Goal: Communication & Community: Answer question/provide support

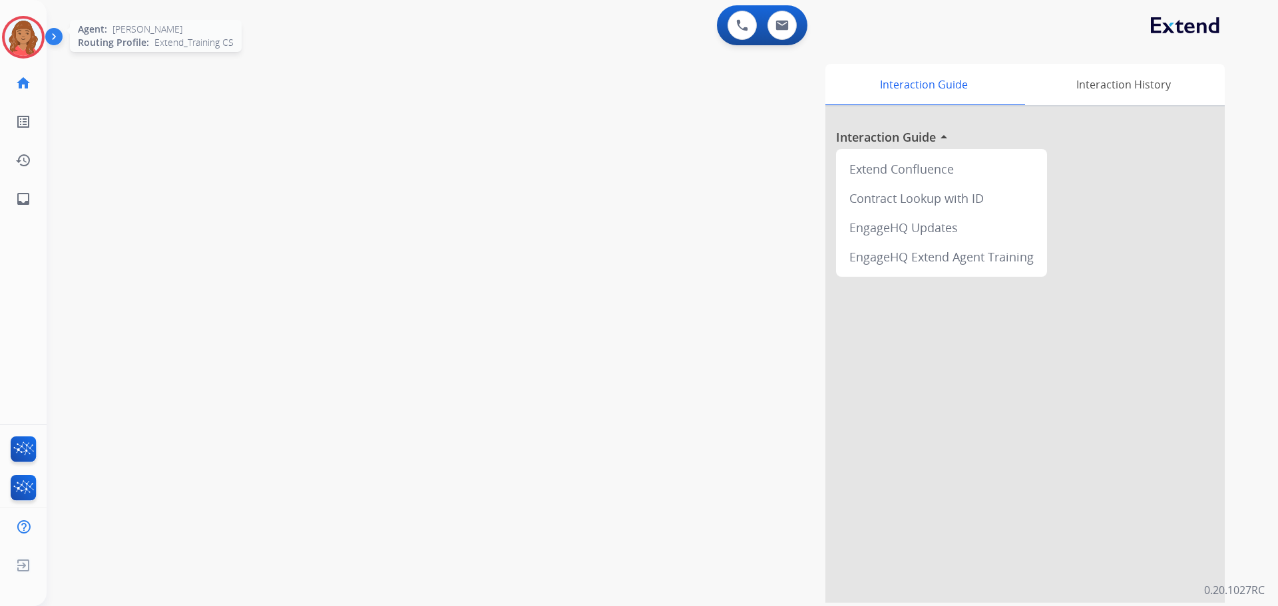
click at [27, 41] on img at bounding box center [23, 37] width 37 height 37
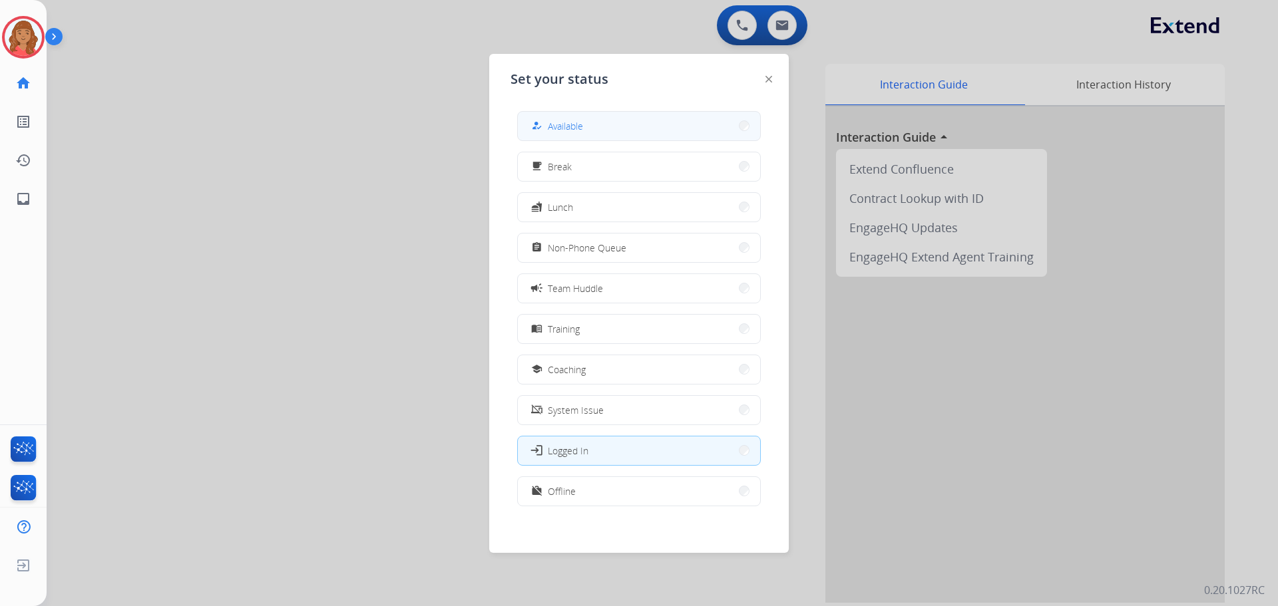
click at [554, 130] on span "Available" at bounding box center [565, 126] width 35 height 14
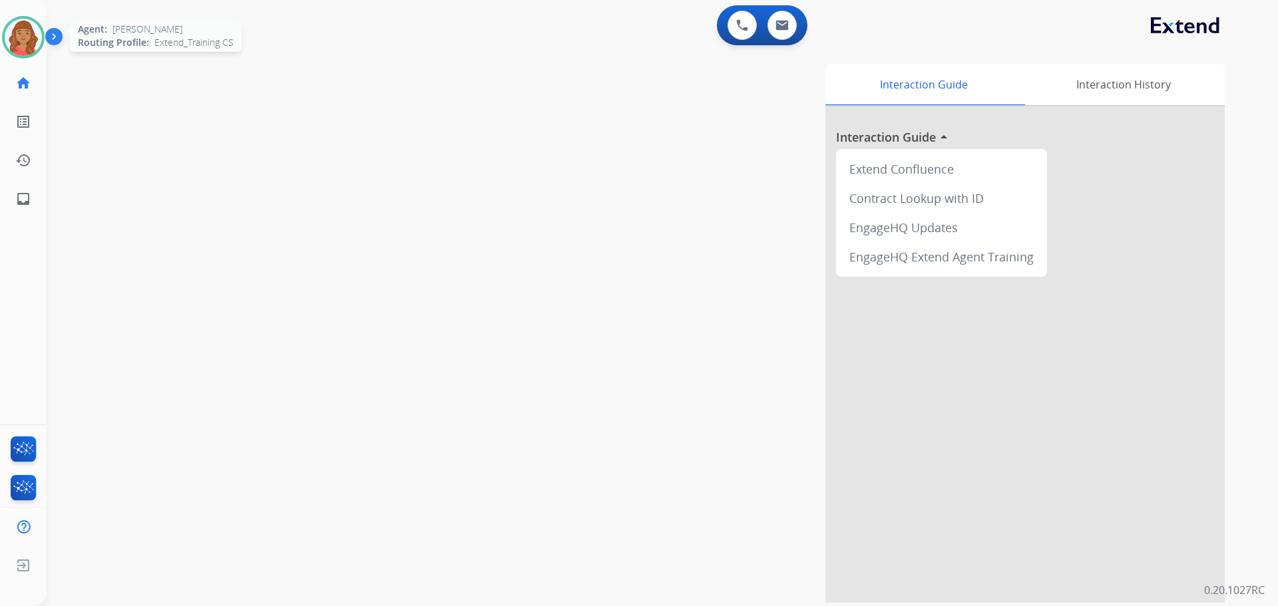
click at [9, 35] on img at bounding box center [23, 37] width 37 height 37
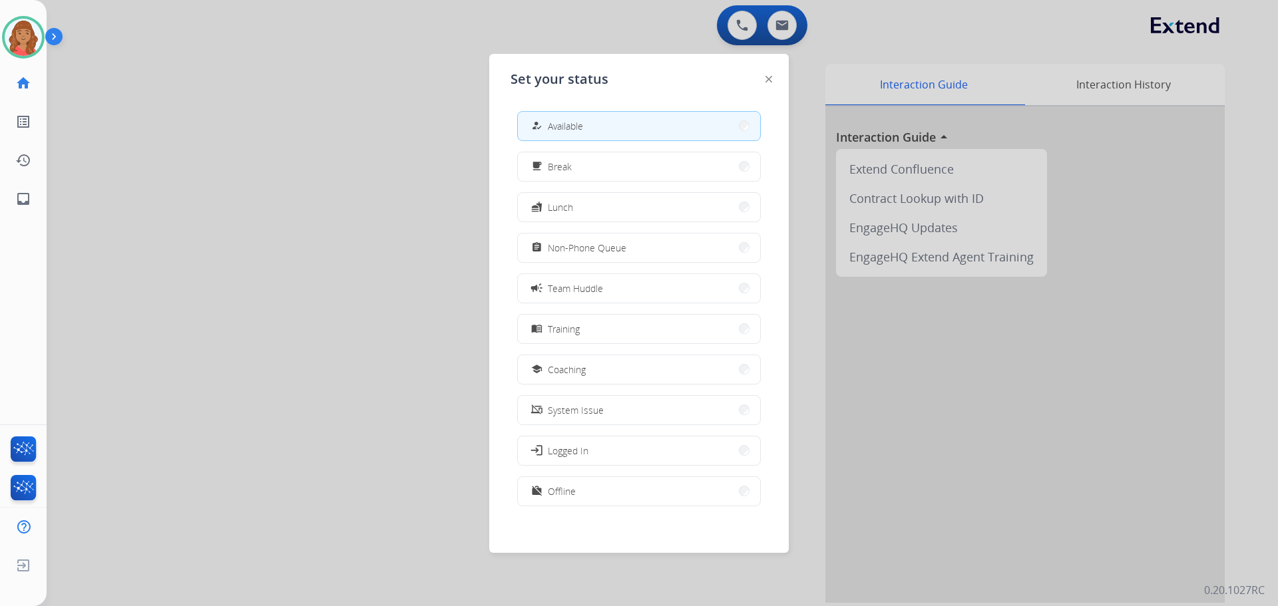
click at [328, 70] on div at bounding box center [639, 303] width 1278 height 606
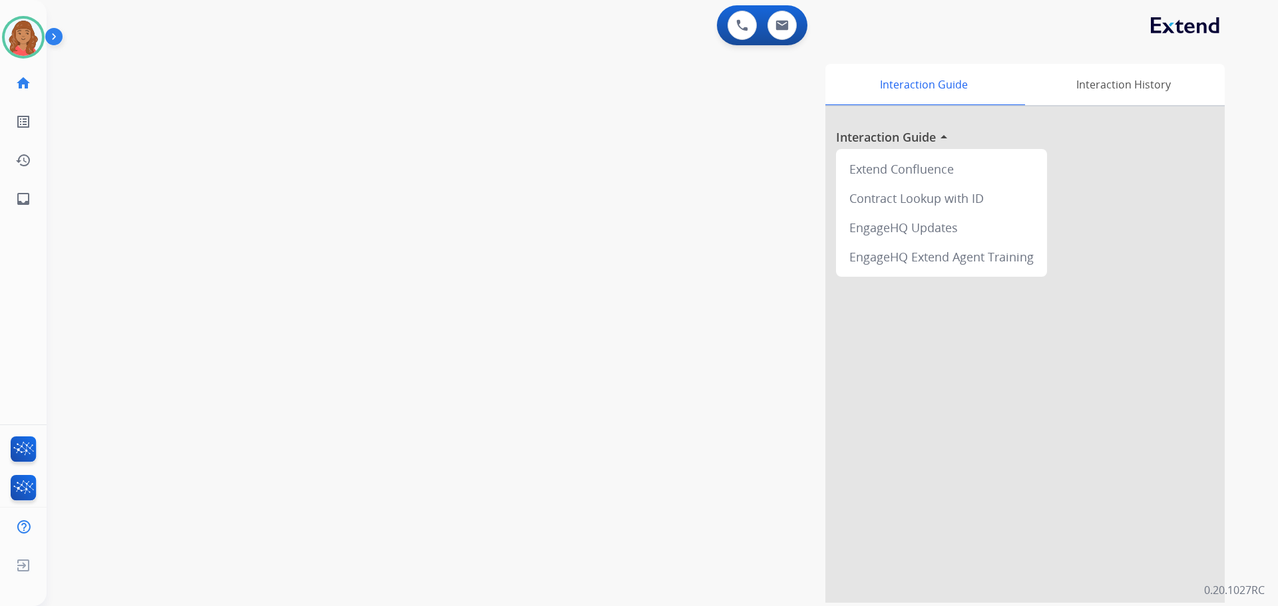
click at [707, 10] on div "0 Voice Interactions 0 Email Interactions" at bounding box center [762, 25] width 91 height 40
click at [707, 19] on button at bounding box center [781, 25] width 29 height 29
select select "**********"
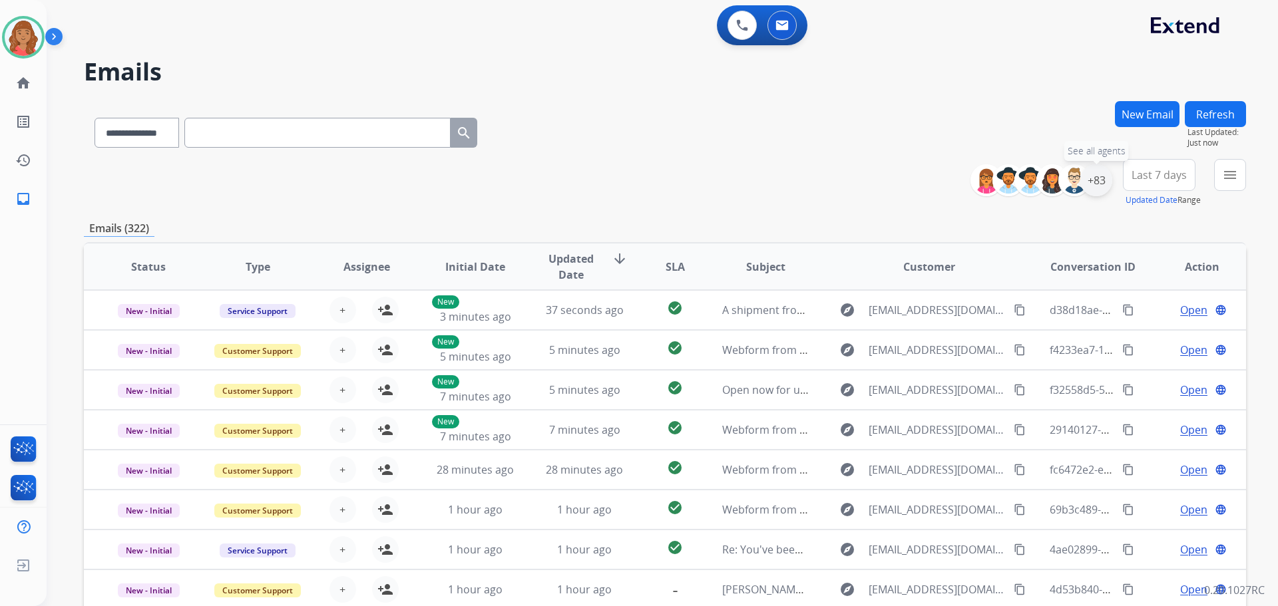
click at [707, 184] on div "+83" at bounding box center [1096, 180] width 32 height 32
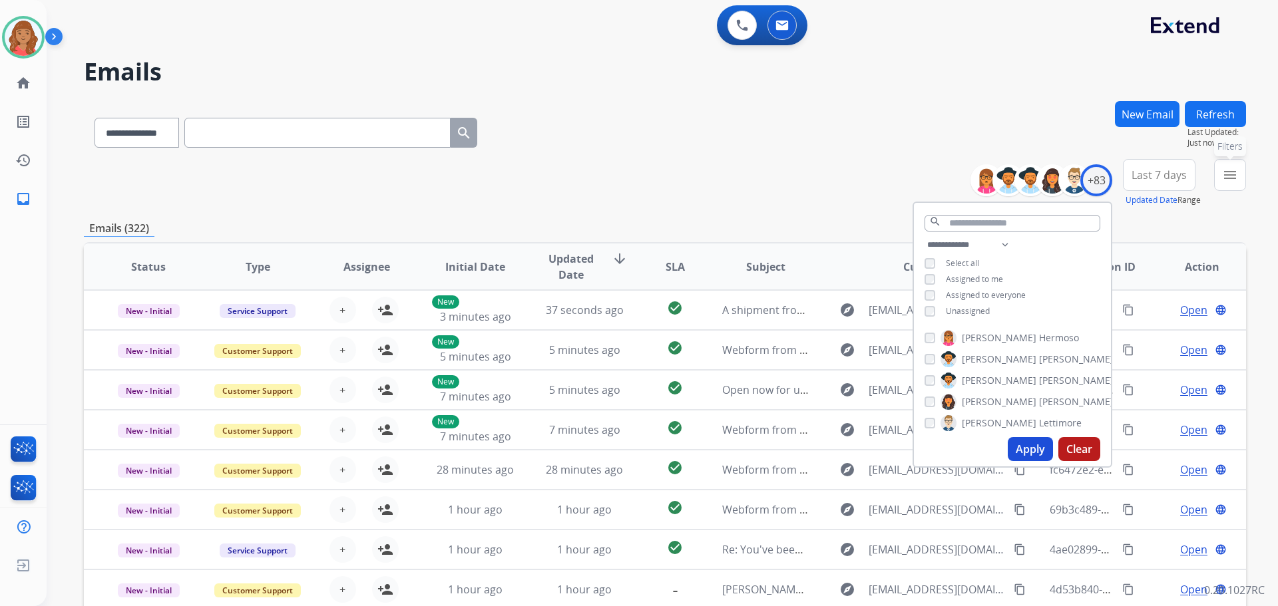
click at [707, 184] on button "menu Filters" at bounding box center [1230, 175] width 32 height 32
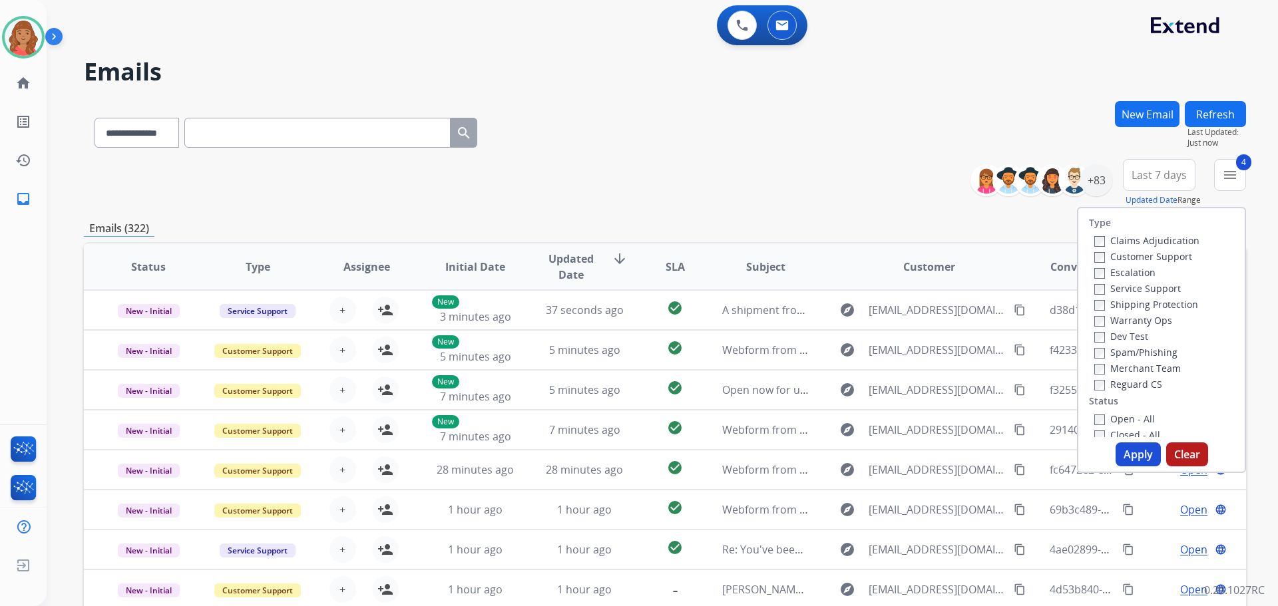
drag, startPoint x: 1124, startPoint y: 449, endPoint x: 1105, endPoint y: 449, distance: 18.6
click at [707, 449] on button "Apply" at bounding box center [1137, 455] width 45 height 24
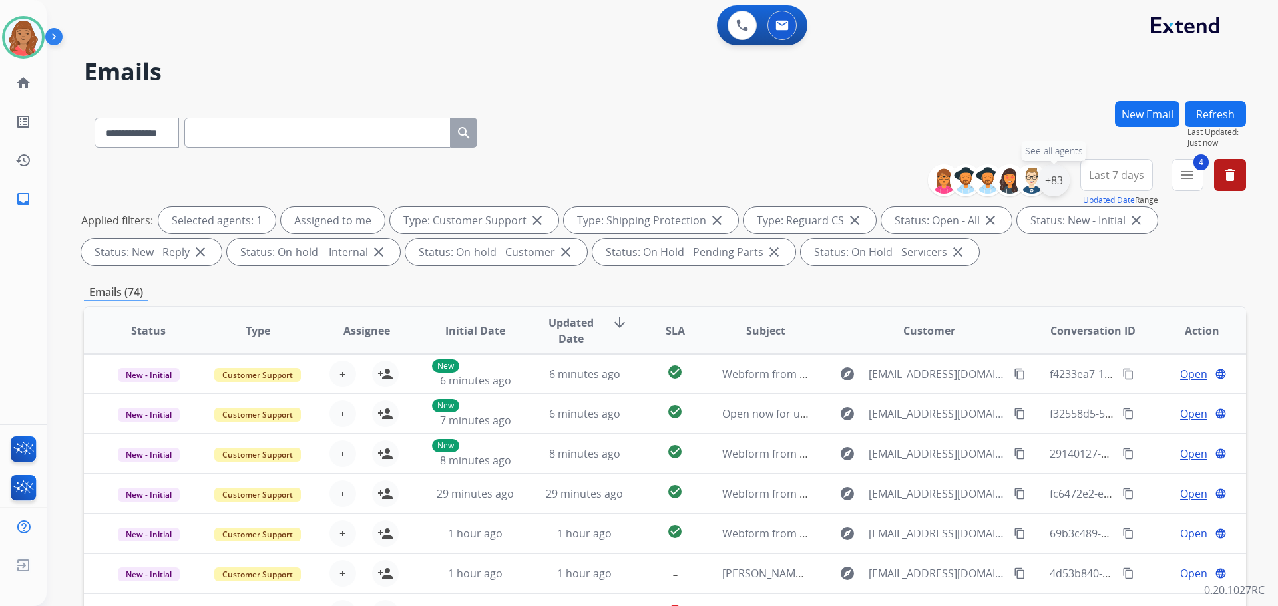
click at [707, 185] on div "+83" at bounding box center [1053, 180] width 32 height 32
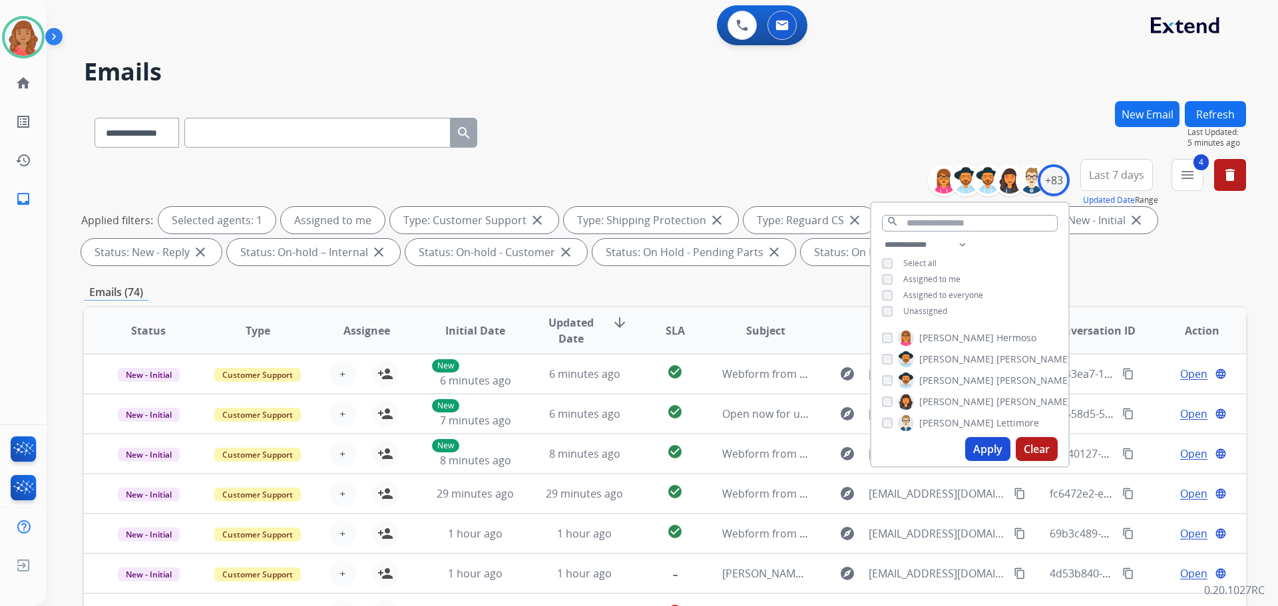
click at [707, 450] on button "Apply" at bounding box center [987, 449] width 45 height 24
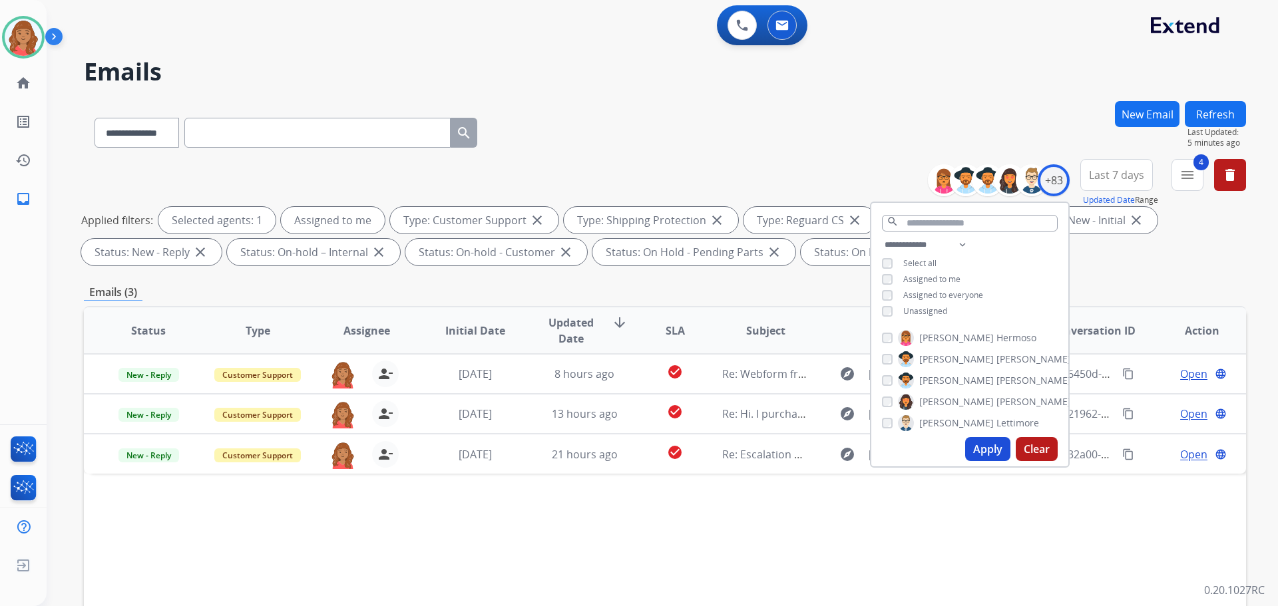
click at [680, 534] on div "Status Type Assignee Initial Date Updated Date arrow_downward SLA Subject Custo…" at bounding box center [665, 529] width 1162 height 446
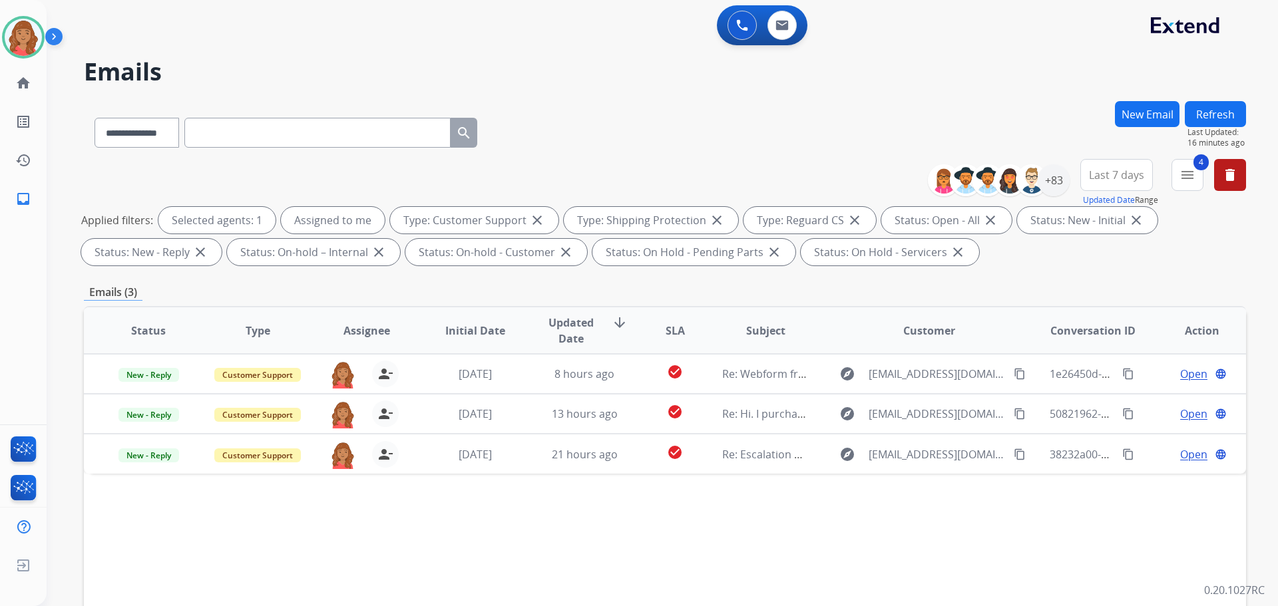
click at [391, 307] on div "Status Type Assignee Initial Date Updated Date arrow_downward SLA Subject Custo…" at bounding box center [665, 529] width 1162 height 446
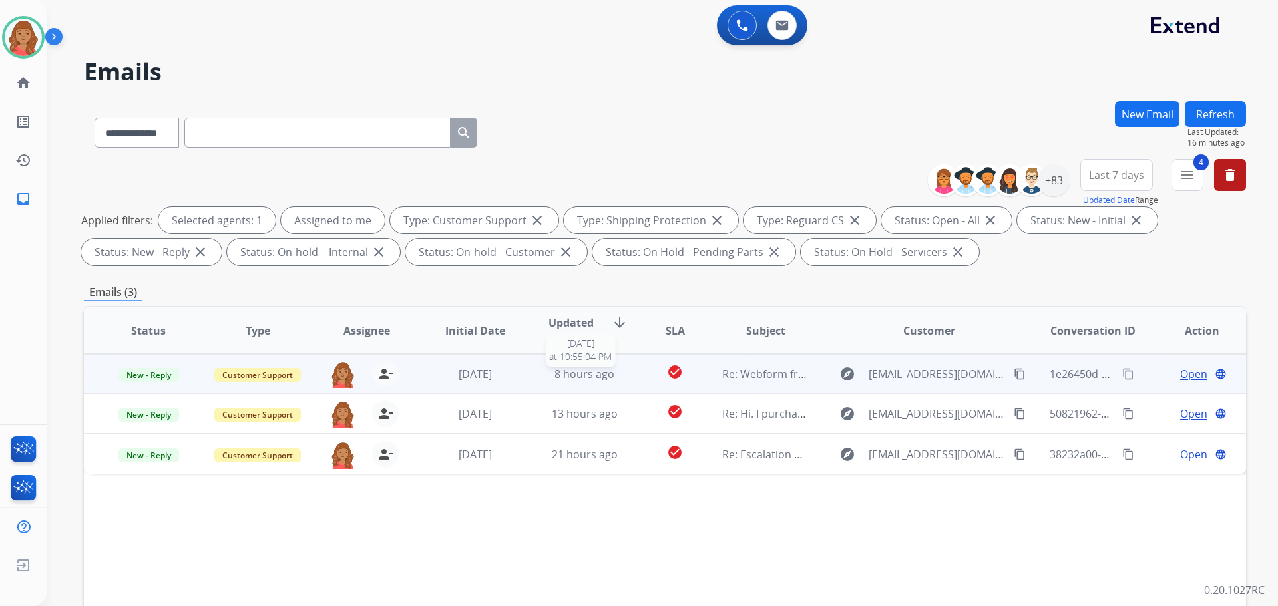
click at [601, 371] on span "8 hours ago" at bounding box center [584, 374] width 60 height 15
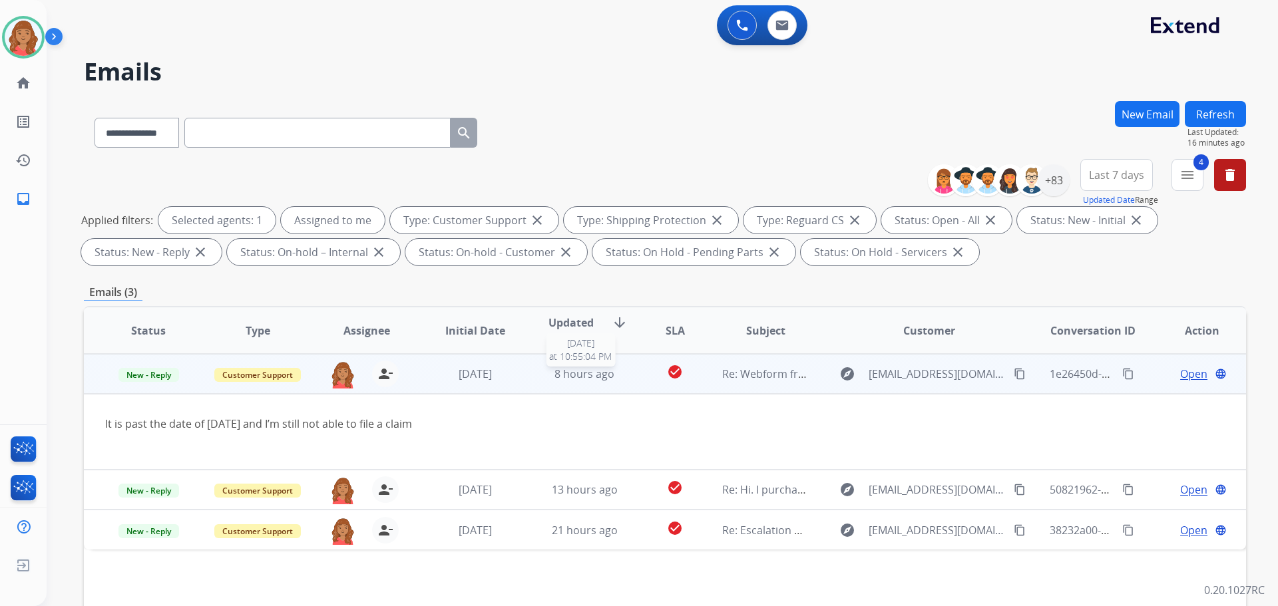
click at [601, 371] on span "8 hours ago" at bounding box center [584, 374] width 60 height 15
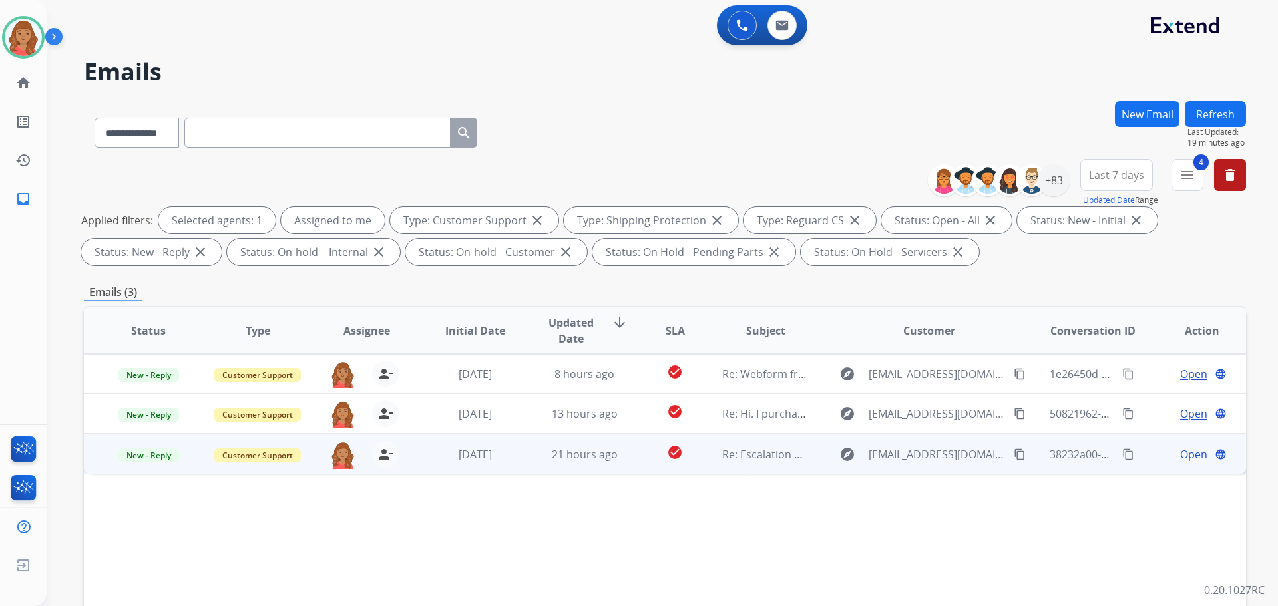
click at [575, 466] on td "21 hours ago" at bounding box center [574, 454] width 109 height 40
click at [488, 459] on span "6 days ago" at bounding box center [475, 454] width 33 height 15
click at [492, 454] on span "6 days ago" at bounding box center [475, 454] width 33 height 15
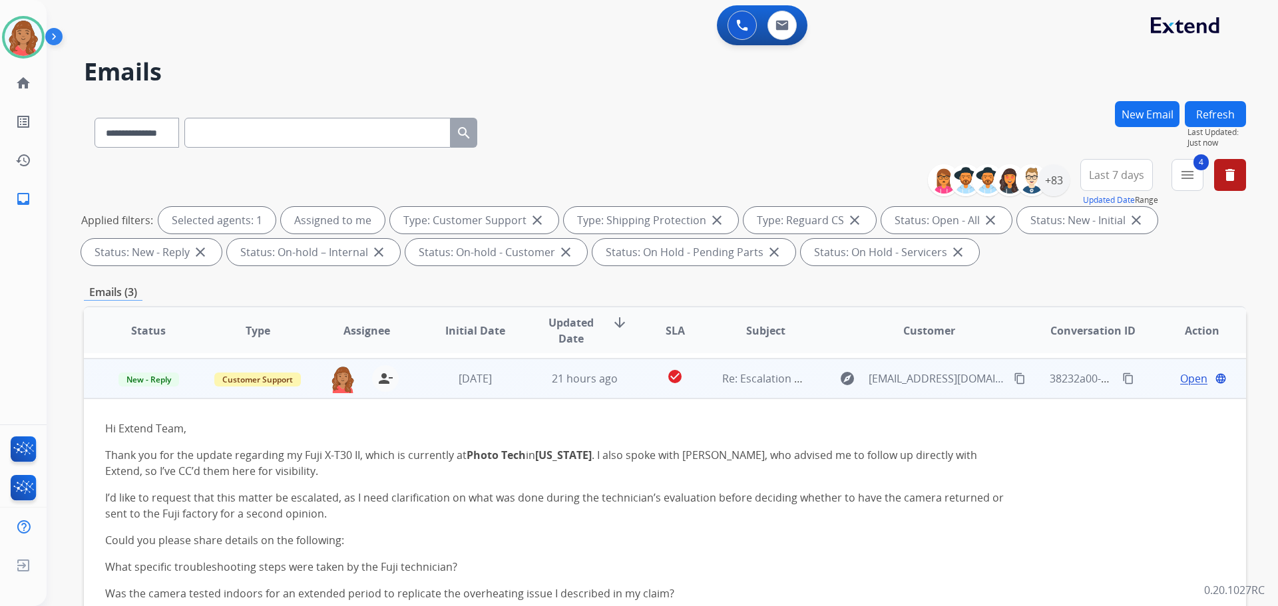
scroll to position [80, 0]
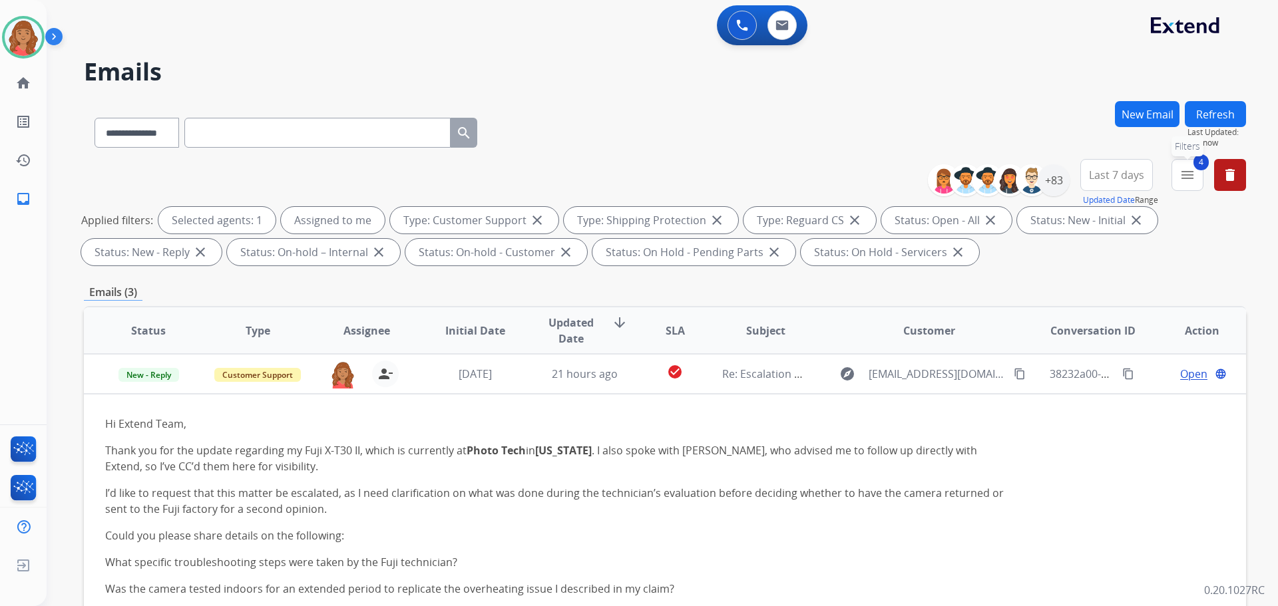
click at [707, 169] on mat-icon "menu" at bounding box center [1187, 175] width 16 height 16
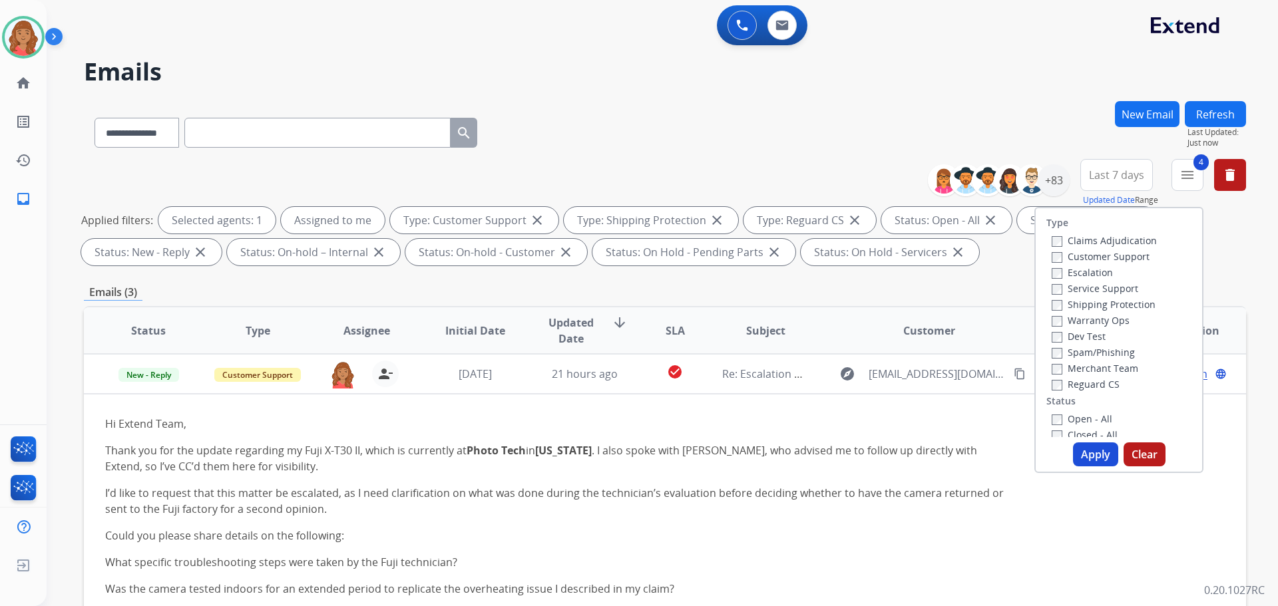
click at [707, 454] on button "Apply" at bounding box center [1095, 455] width 45 height 24
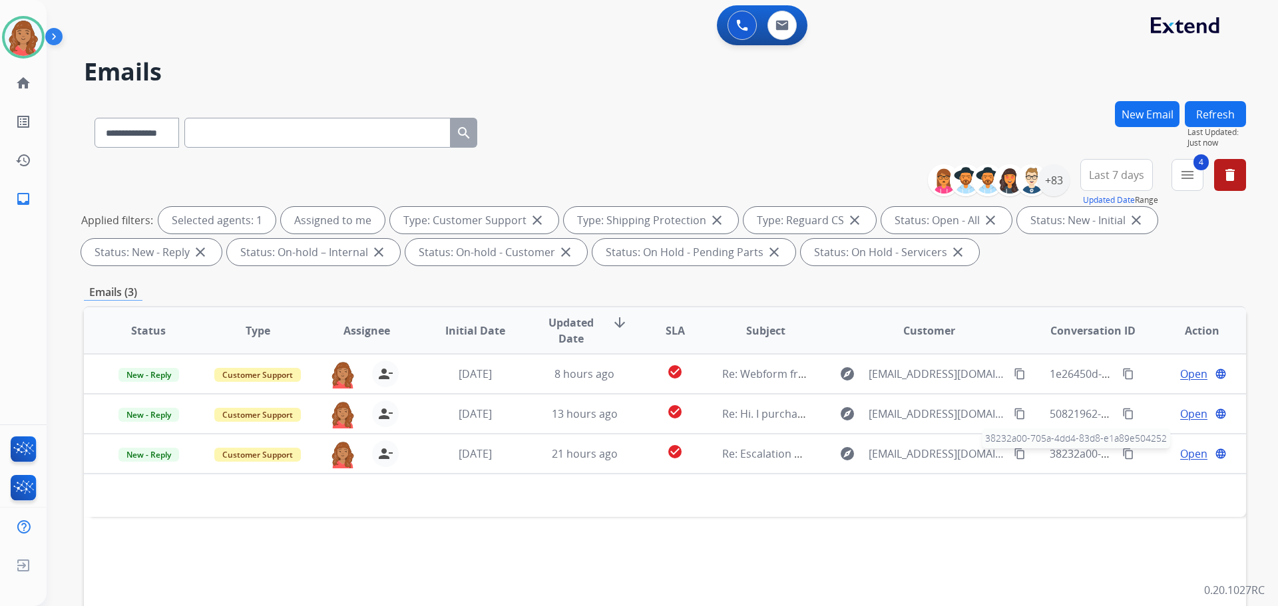
scroll to position [0, 0]
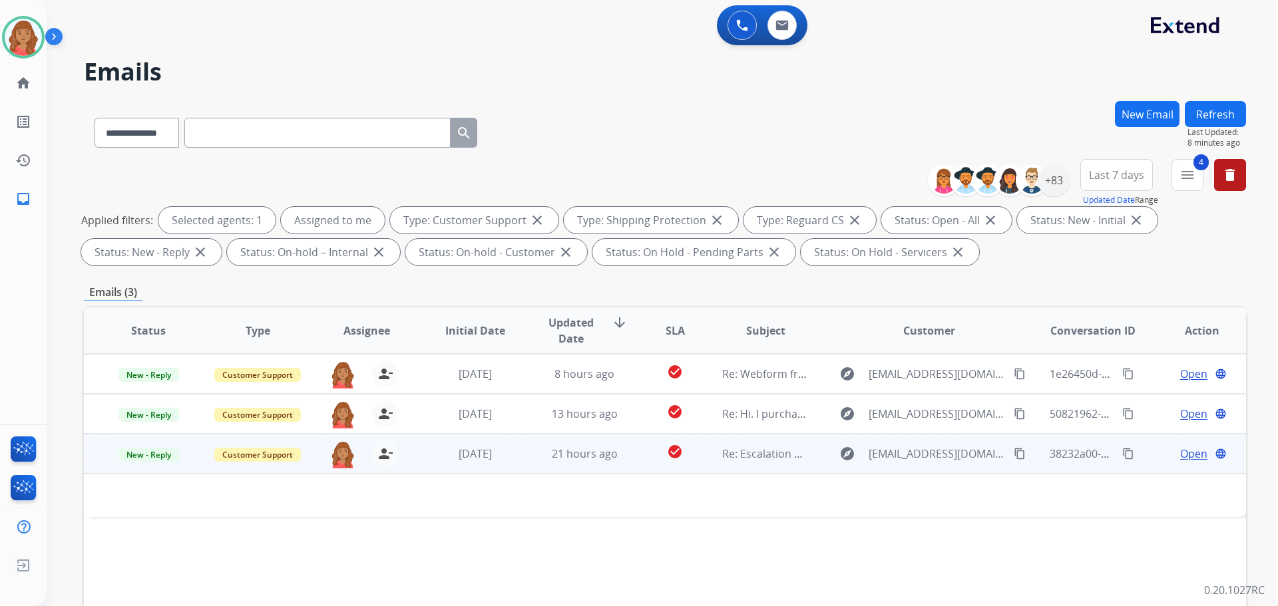
click at [481, 512] on td at bounding box center [556, 495] width 944 height 43
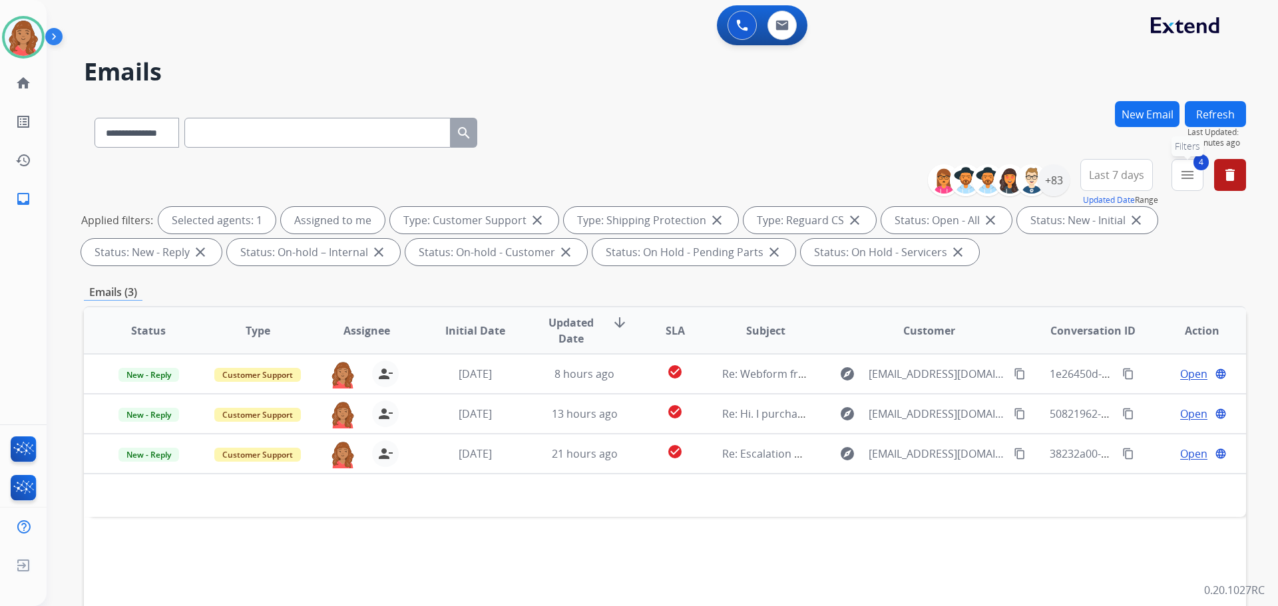
click at [707, 180] on mat-icon "menu" at bounding box center [1187, 175] width 16 height 16
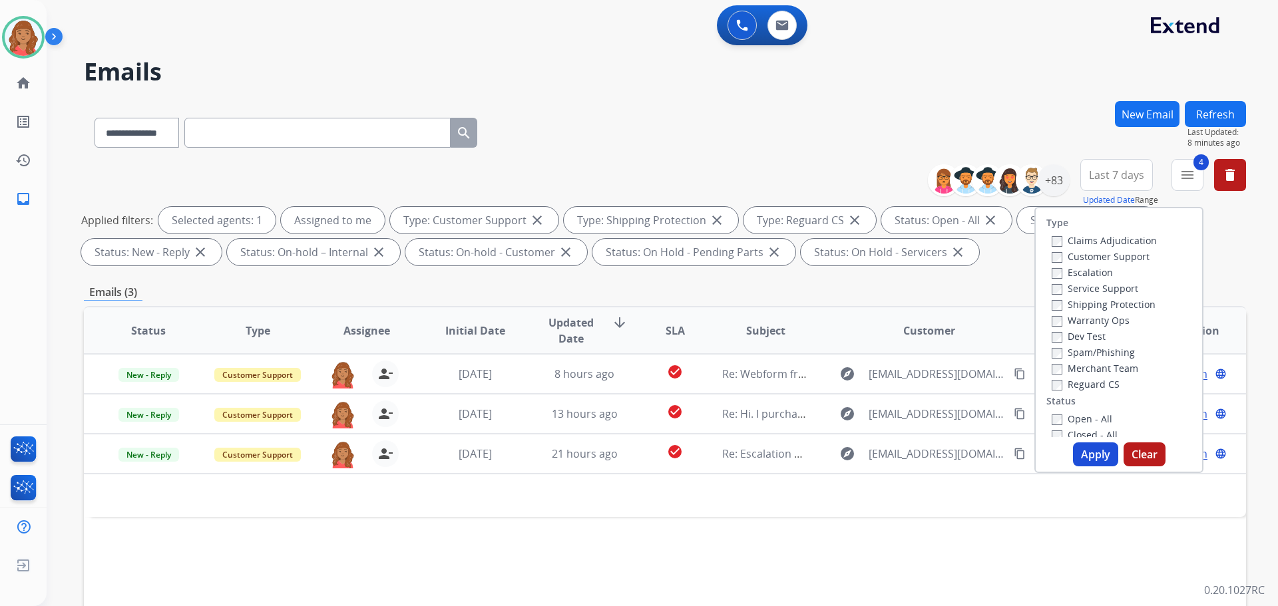
click at [707, 465] on button "Apply" at bounding box center [1095, 455] width 45 height 24
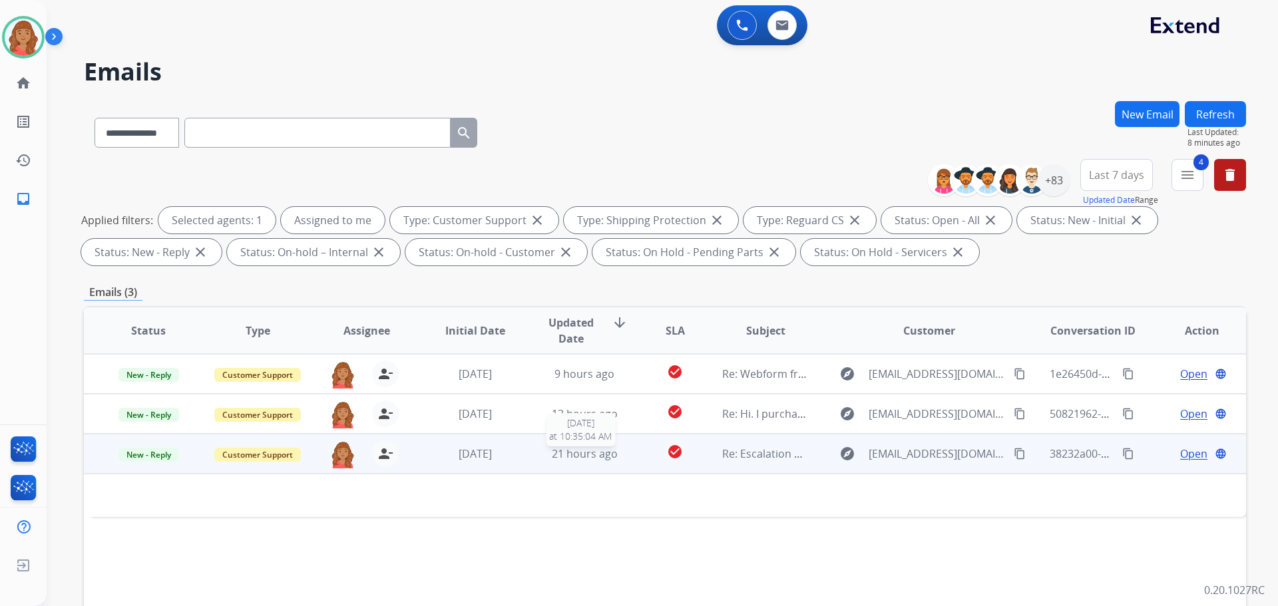
click at [620, 455] on div "21 hours ago" at bounding box center [584, 454] width 87 height 16
click at [586, 457] on span "21 hours ago" at bounding box center [585, 454] width 66 height 15
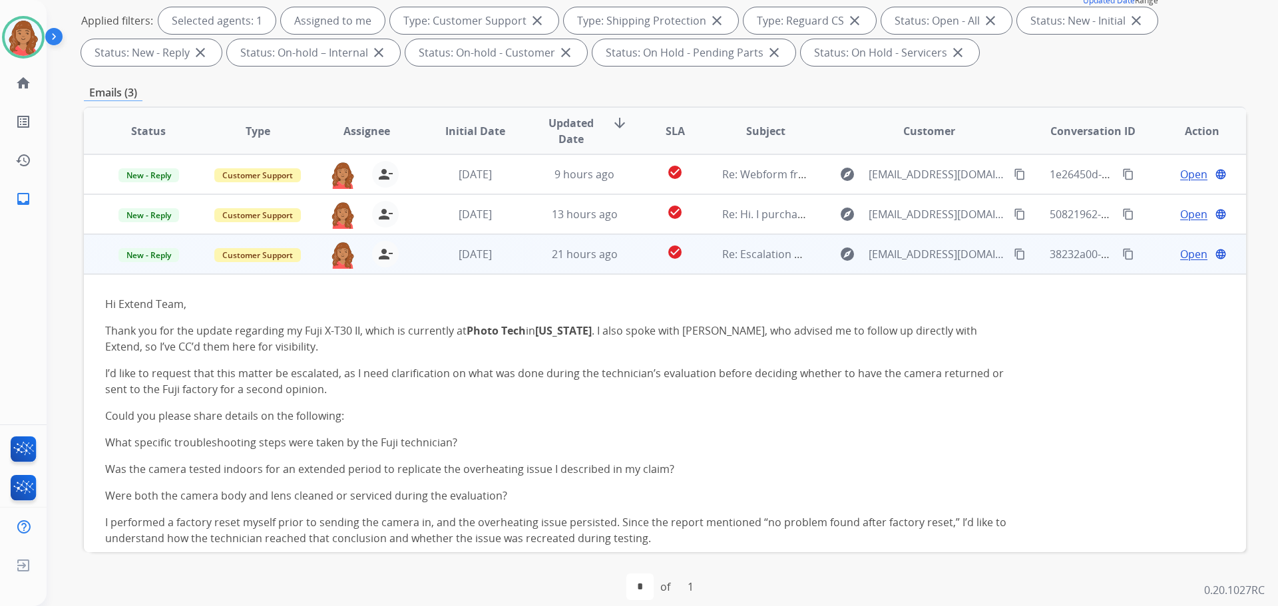
click at [707, 257] on span "Open" at bounding box center [1193, 254] width 27 height 16
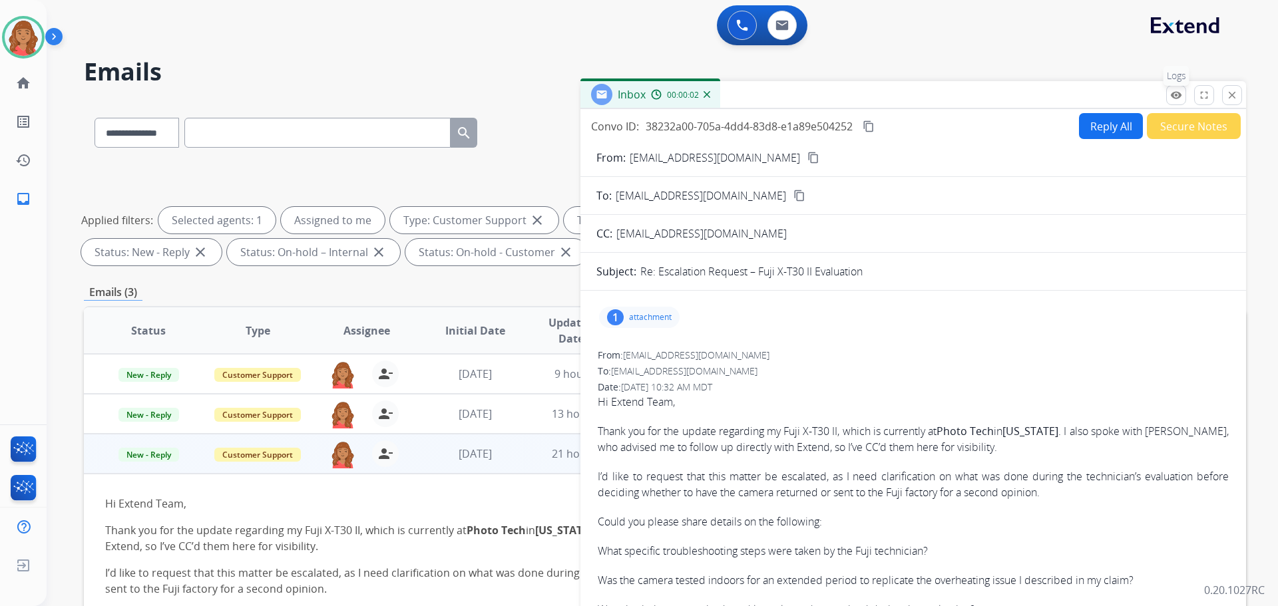
click at [707, 99] on mat-icon "remove_red_eye" at bounding box center [1176, 95] width 12 height 12
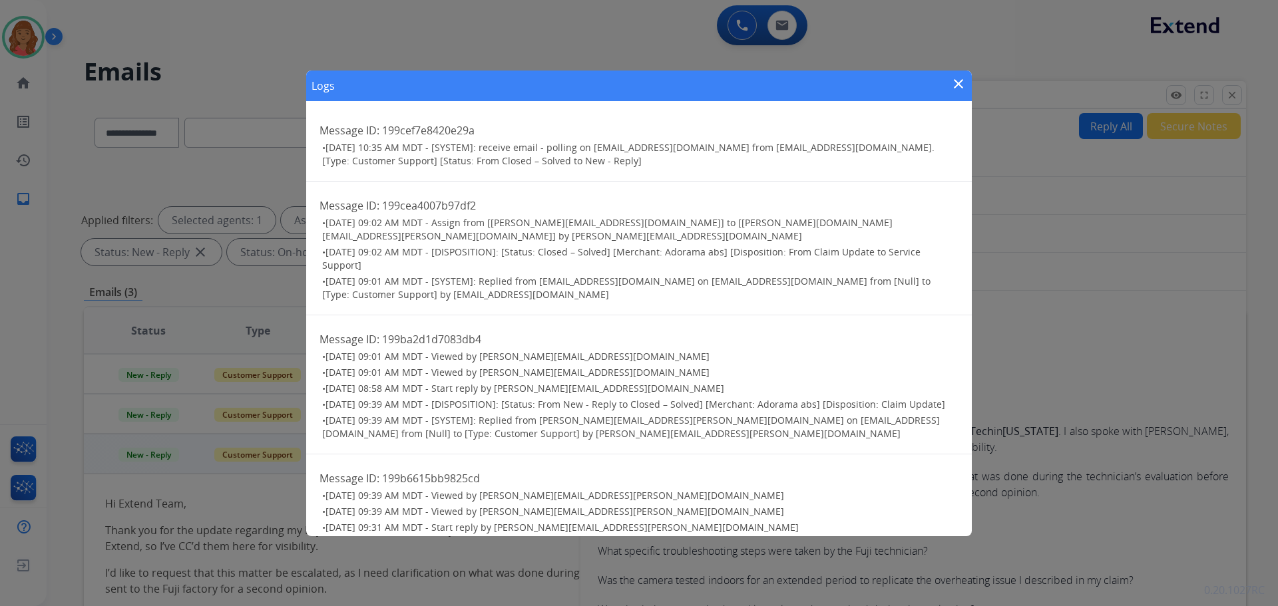
drag, startPoint x: 960, startPoint y: 88, endPoint x: 974, endPoint y: 91, distance: 14.2
click at [707, 87] on mat-icon "close" at bounding box center [958, 84] width 16 height 16
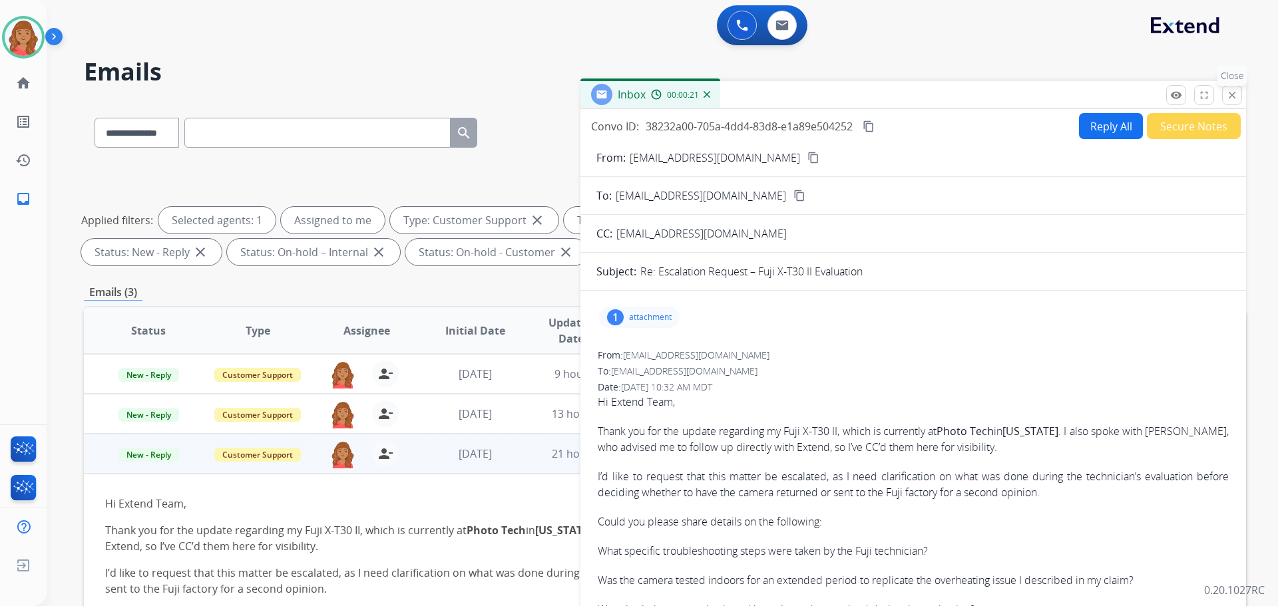
click at [707, 101] on button "close Close" at bounding box center [1232, 95] width 20 height 20
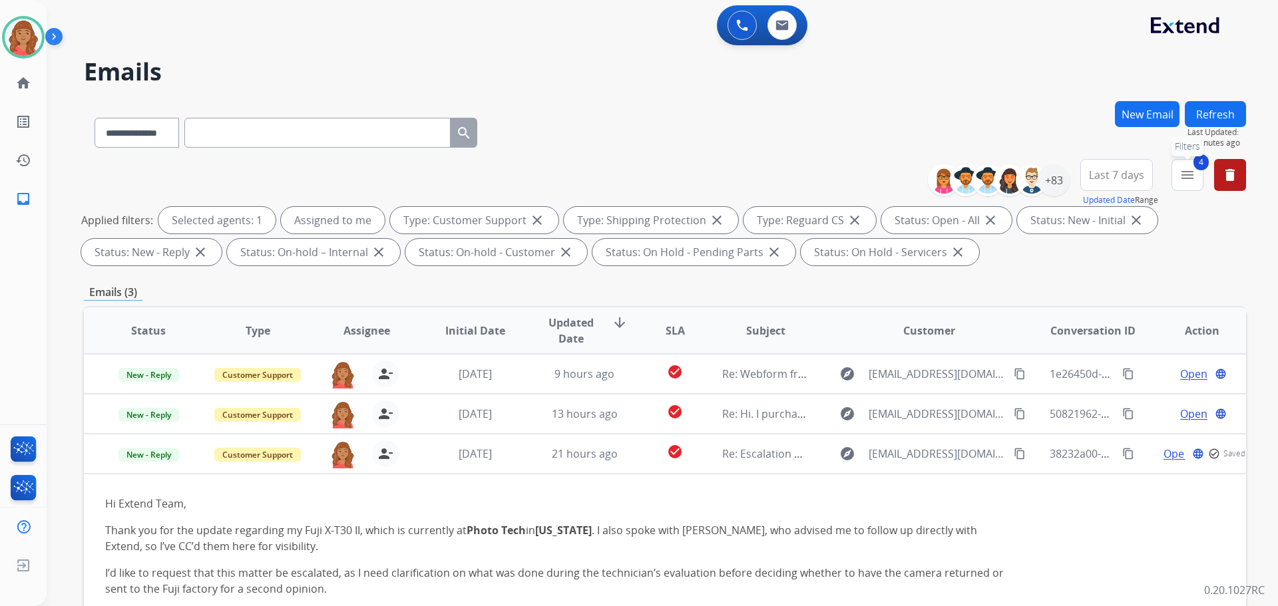
drag, startPoint x: 1193, startPoint y: 176, endPoint x: 1141, endPoint y: 202, distance: 58.0
click at [707, 176] on mat-icon "menu" at bounding box center [1187, 175] width 16 height 16
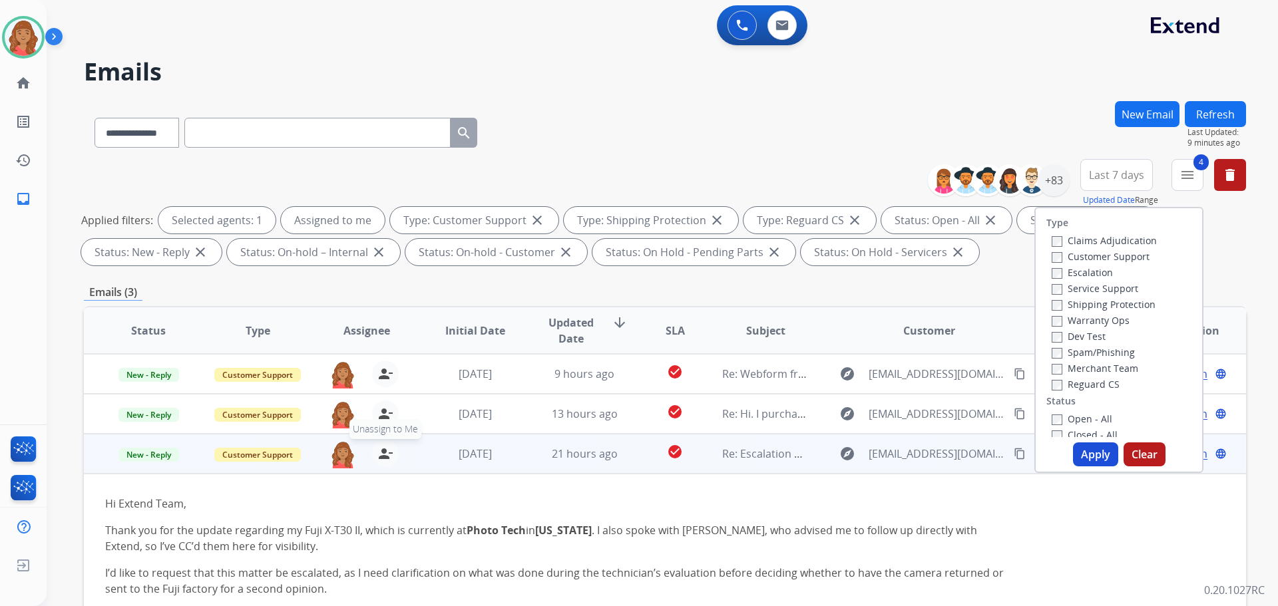
click at [382, 459] on mat-icon "person_remove" at bounding box center [385, 454] width 16 height 16
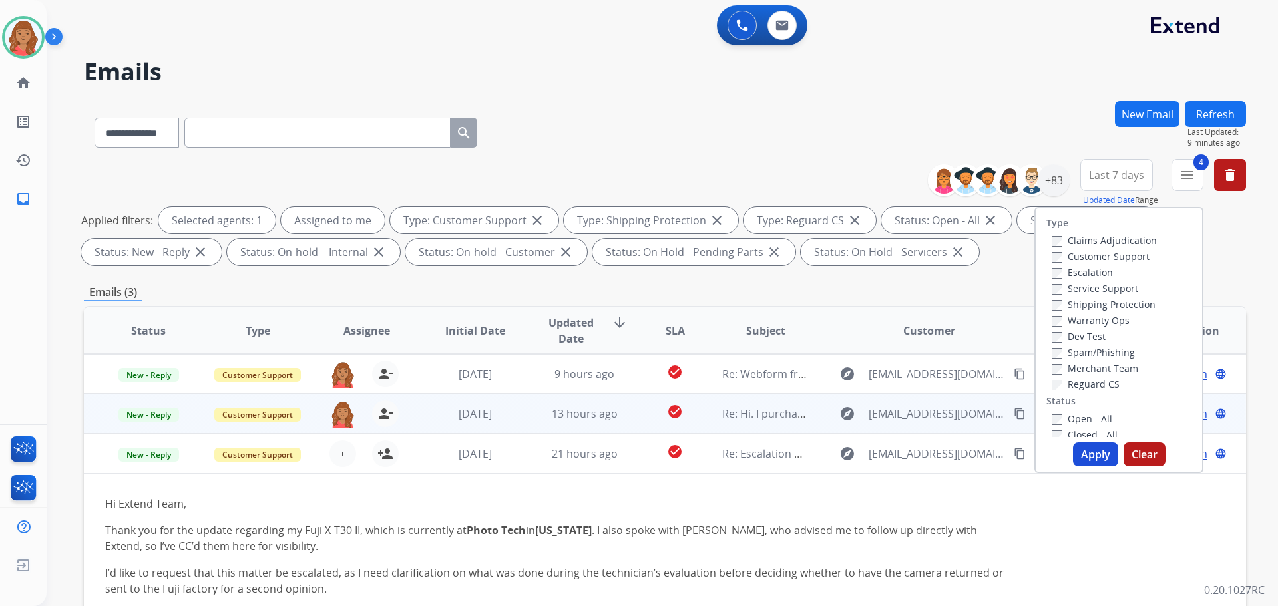
click at [707, 423] on td "Re: Hi. I purchased a purchase plan for my Oura ring and need to file a claim. …" at bounding box center [755, 414] width 109 height 40
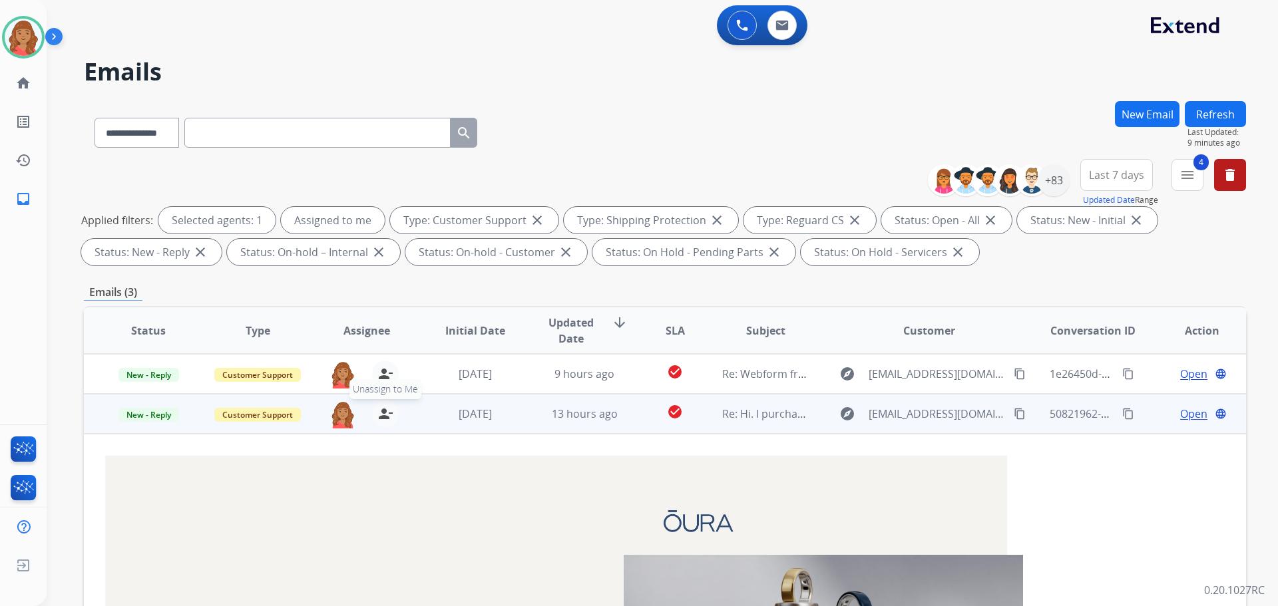
click at [378, 412] on mat-icon "person_remove" at bounding box center [385, 414] width 16 height 16
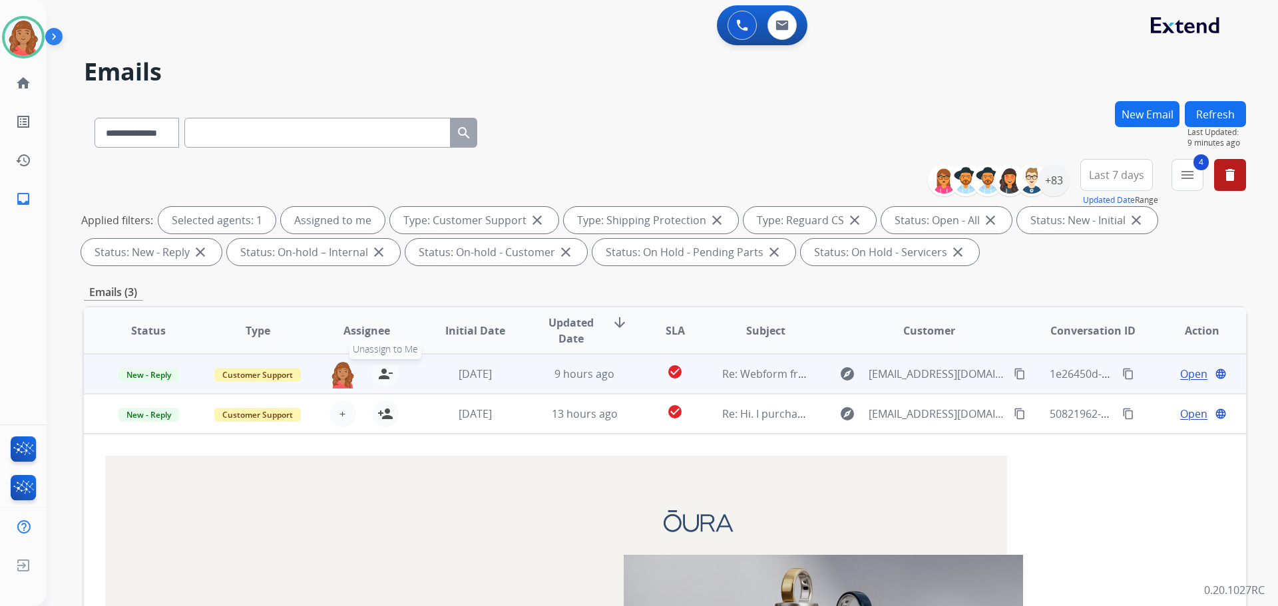
click at [383, 382] on button "person_remove Unassign to Me" at bounding box center [385, 374] width 27 height 27
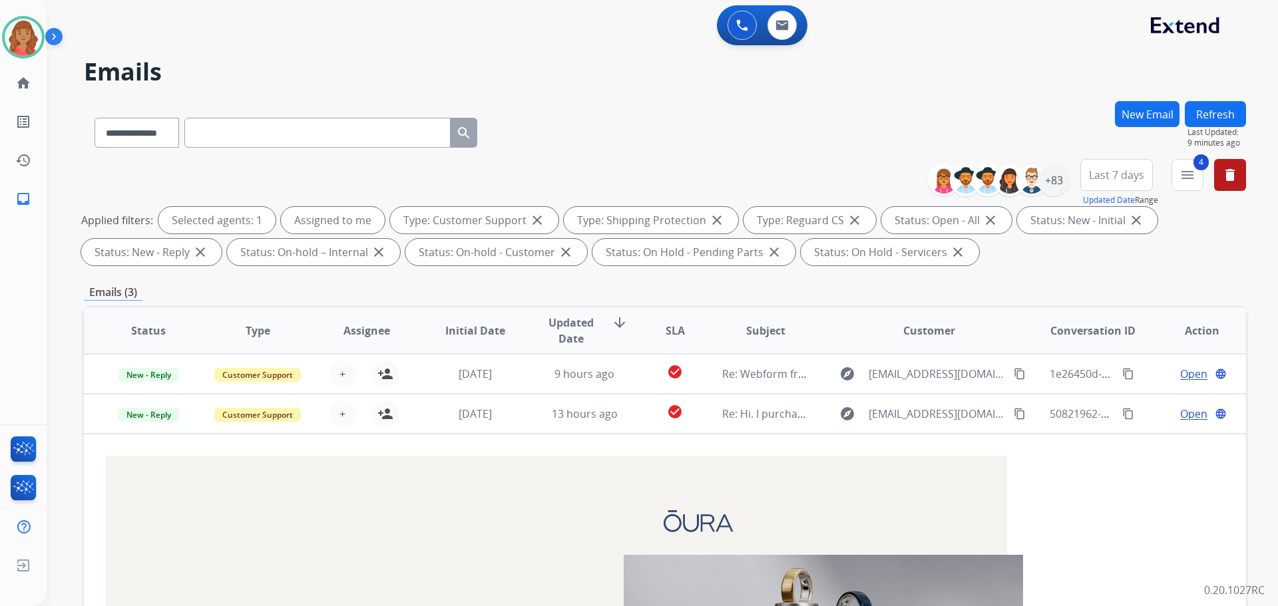
click at [707, 176] on div "**********" at bounding box center [1092, 183] width 308 height 48
click at [707, 178] on mat-icon "menu" at bounding box center [1187, 175] width 16 height 16
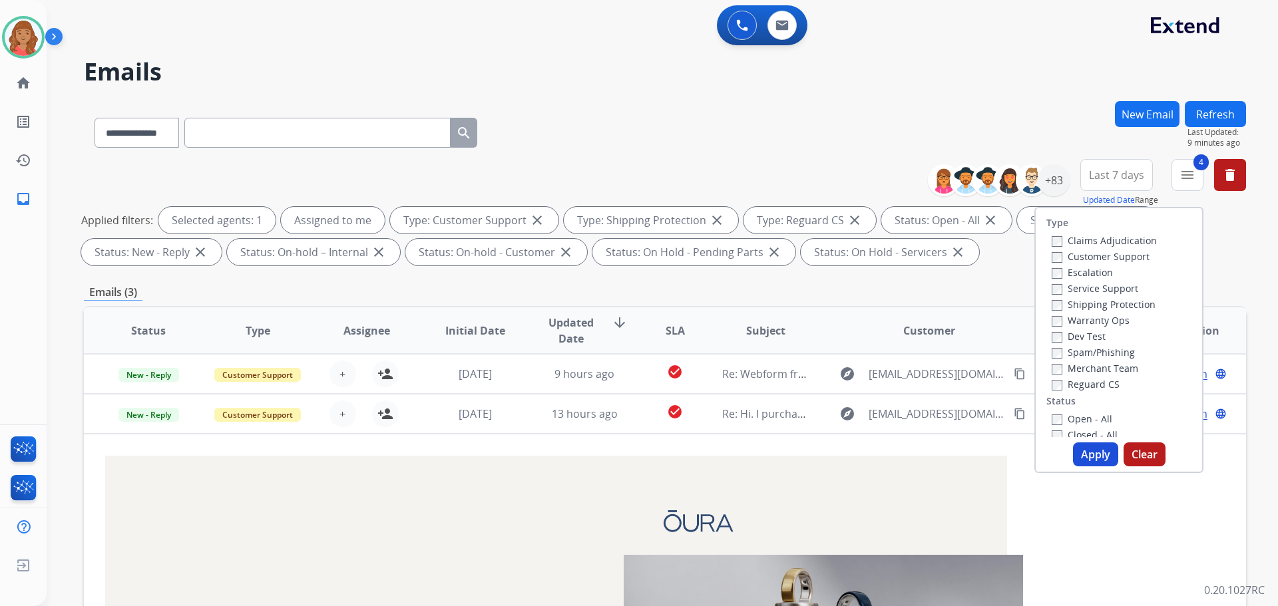
click at [707, 449] on button "Apply" at bounding box center [1095, 455] width 45 height 24
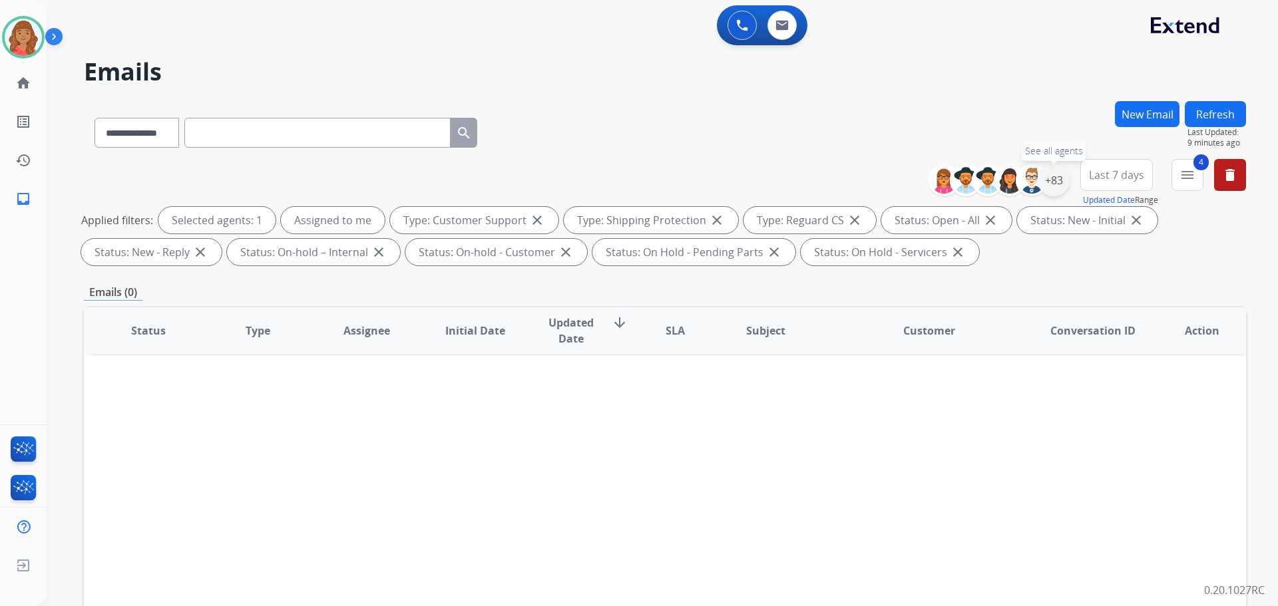
click at [707, 184] on div "+83" at bounding box center [1053, 180] width 32 height 32
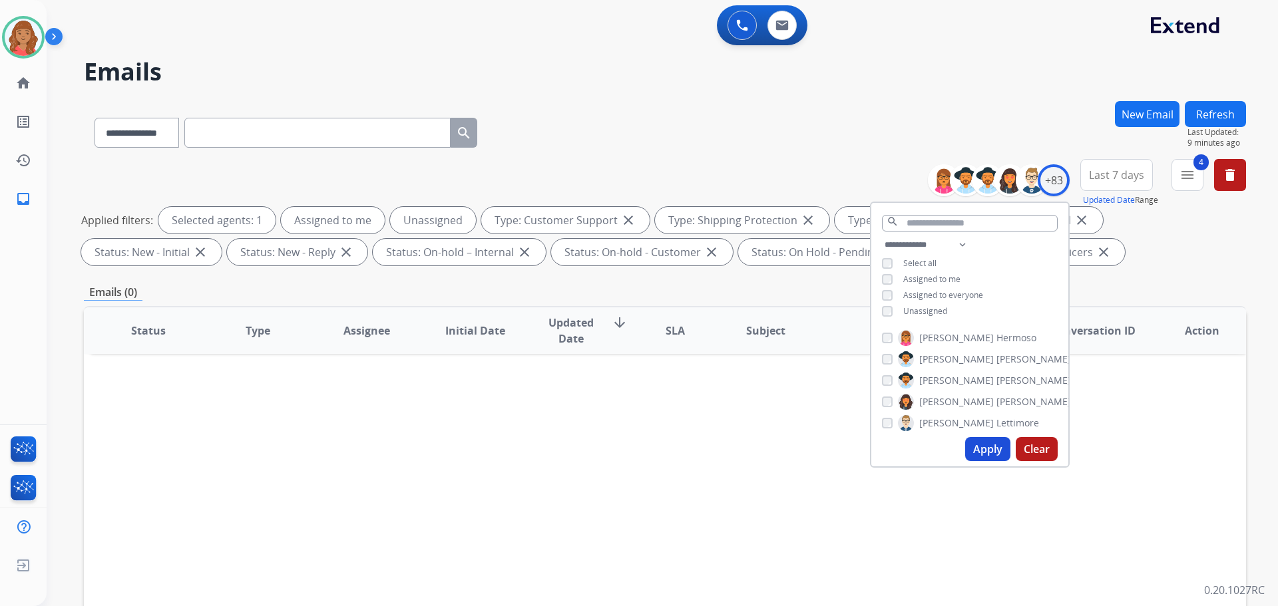
click at [707, 445] on button "Apply" at bounding box center [987, 449] width 45 height 24
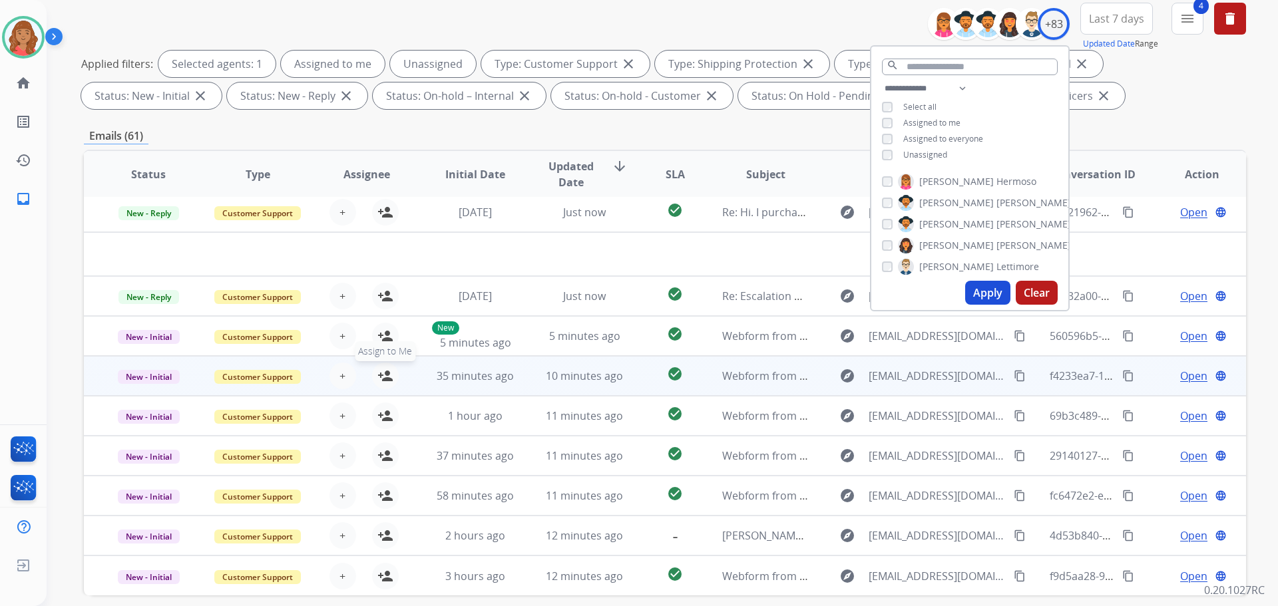
scroll to position [215, 0]
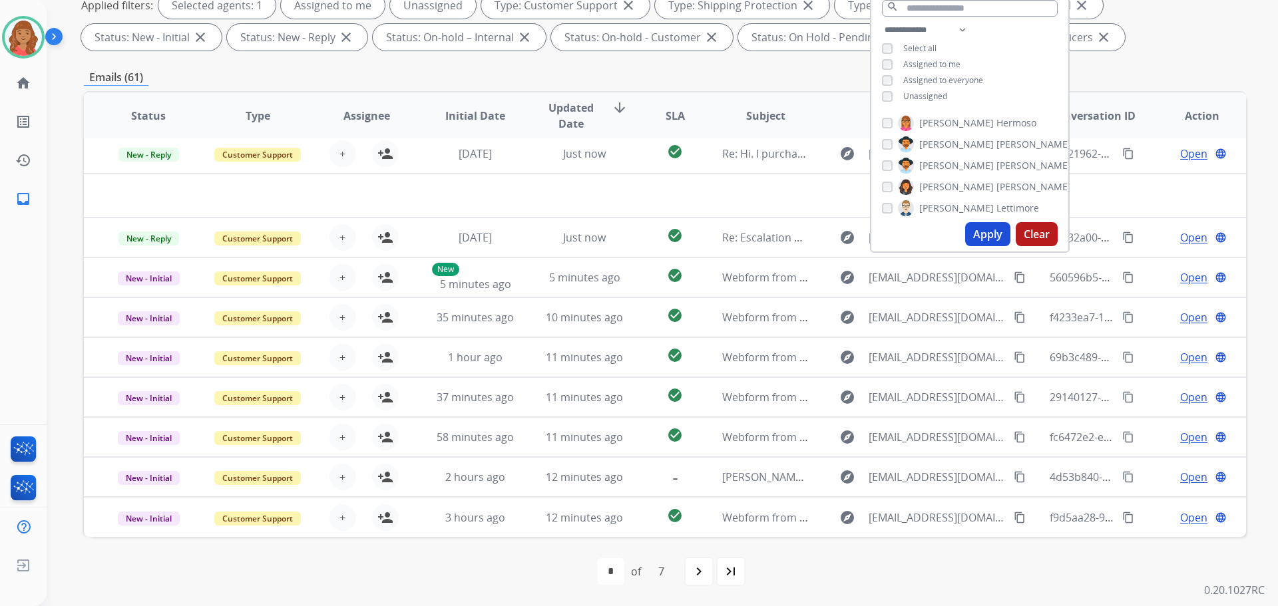
click at [707, 234] on button "Apply" at bounding box center [987, 234] width 45 height 24
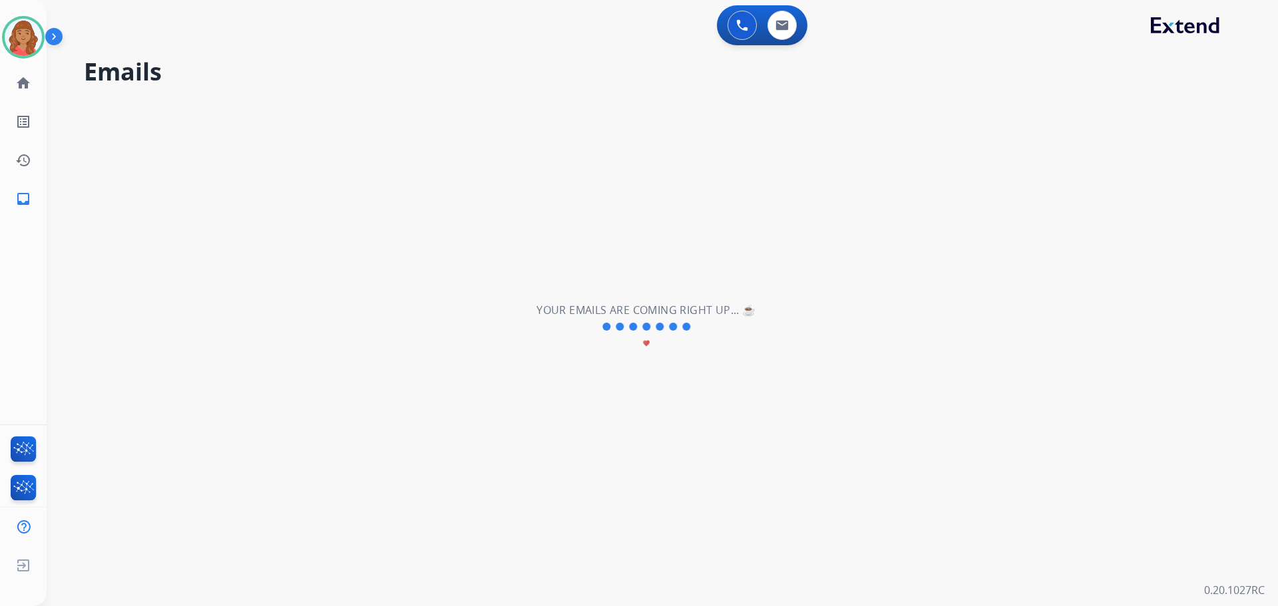
scroll to position [0, 0]
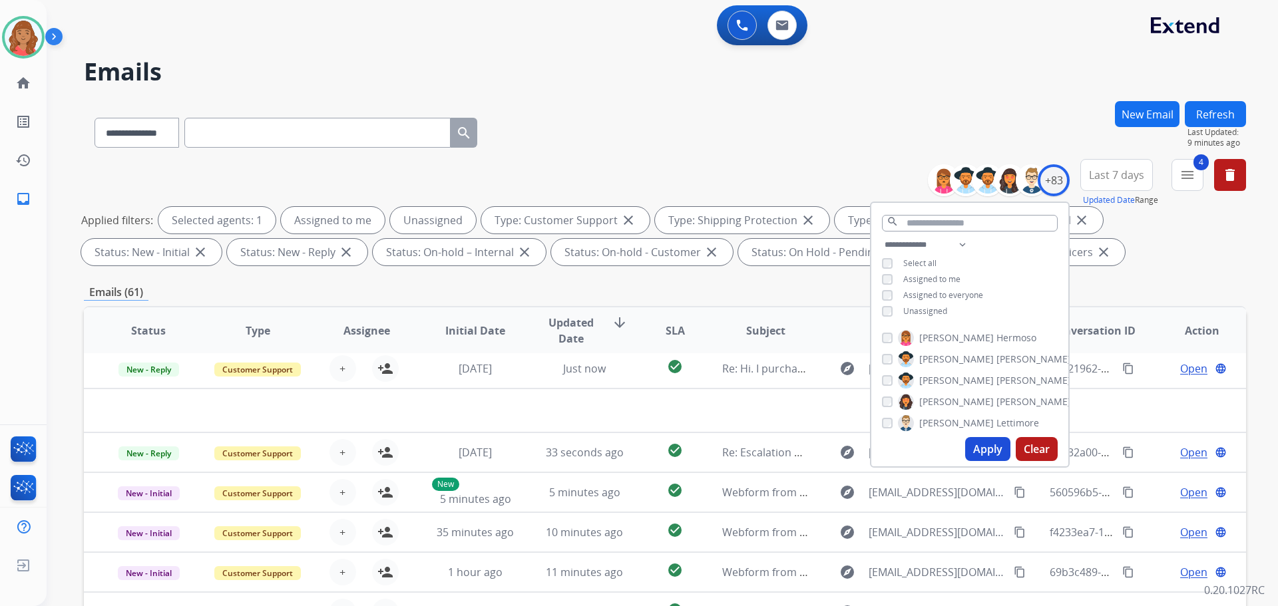
click at [590, 280] on div "**********" at bounding box center [665, 461] width 1162 height 720
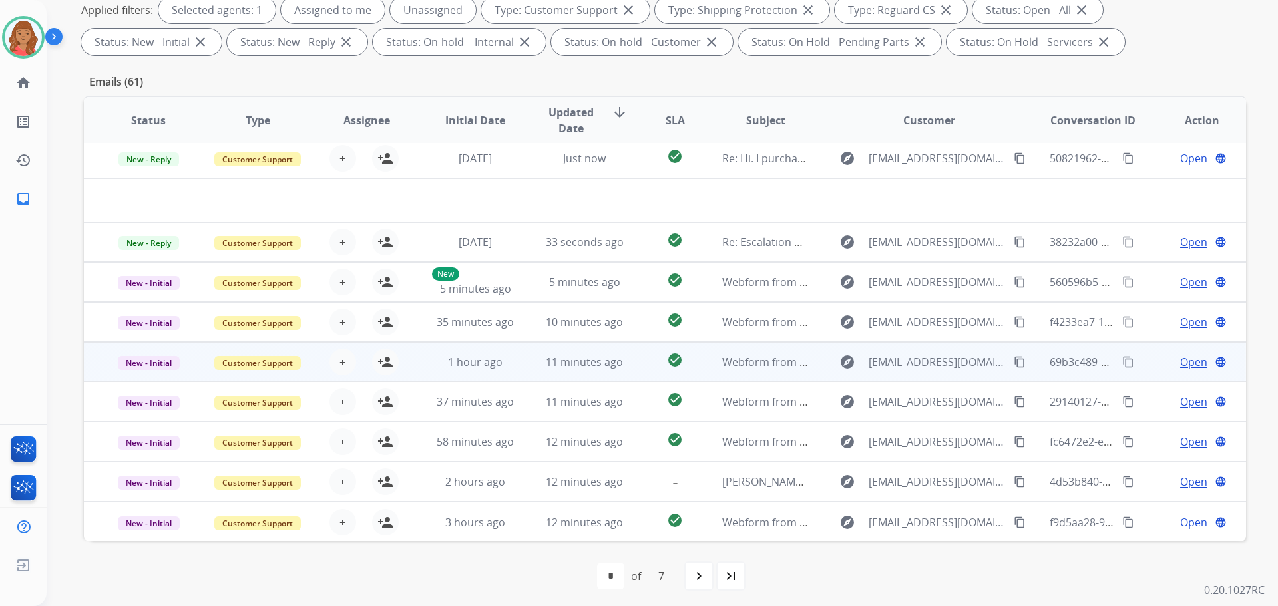
scroll to position [215, 0]
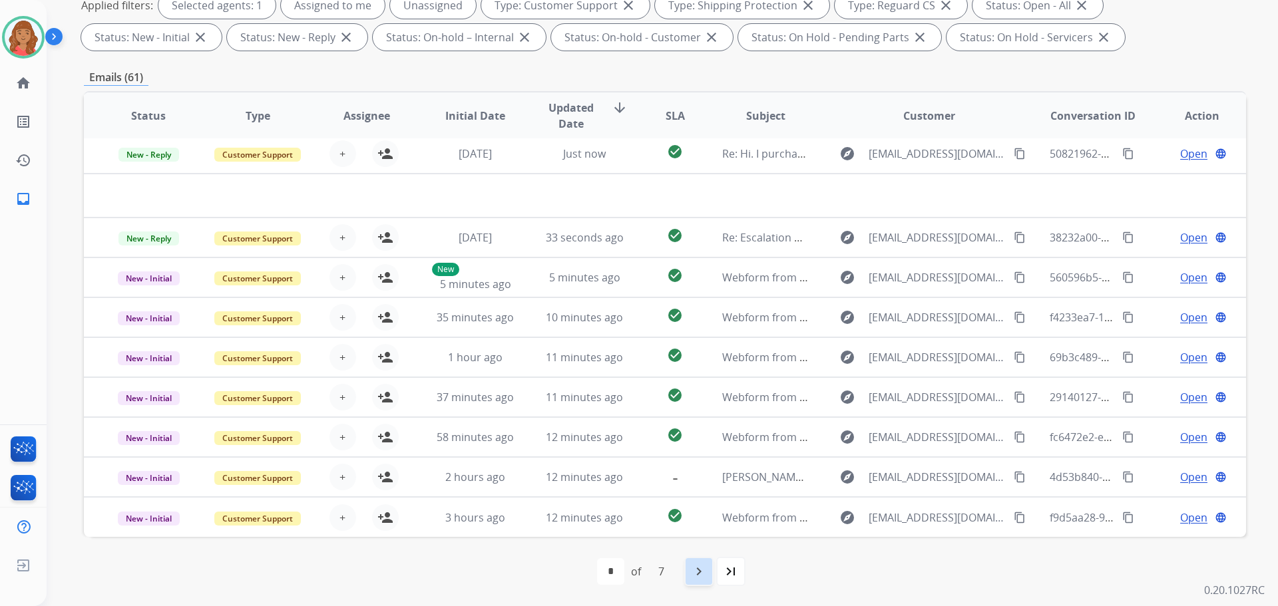
click at [701, 582] on div "navigate_next" at bounding box center [698, 571] width 29 height 29
select select "*"
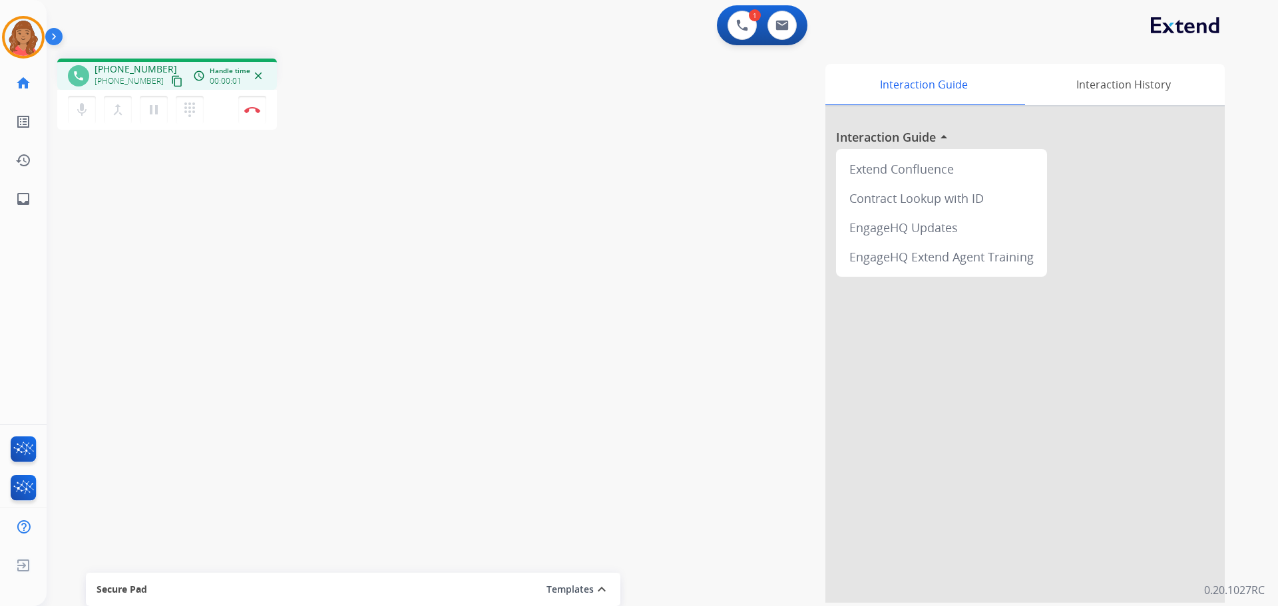
click at [171, 81] on mat-icon "content_copy" at bounding box center [177, 81] width 12 height 12
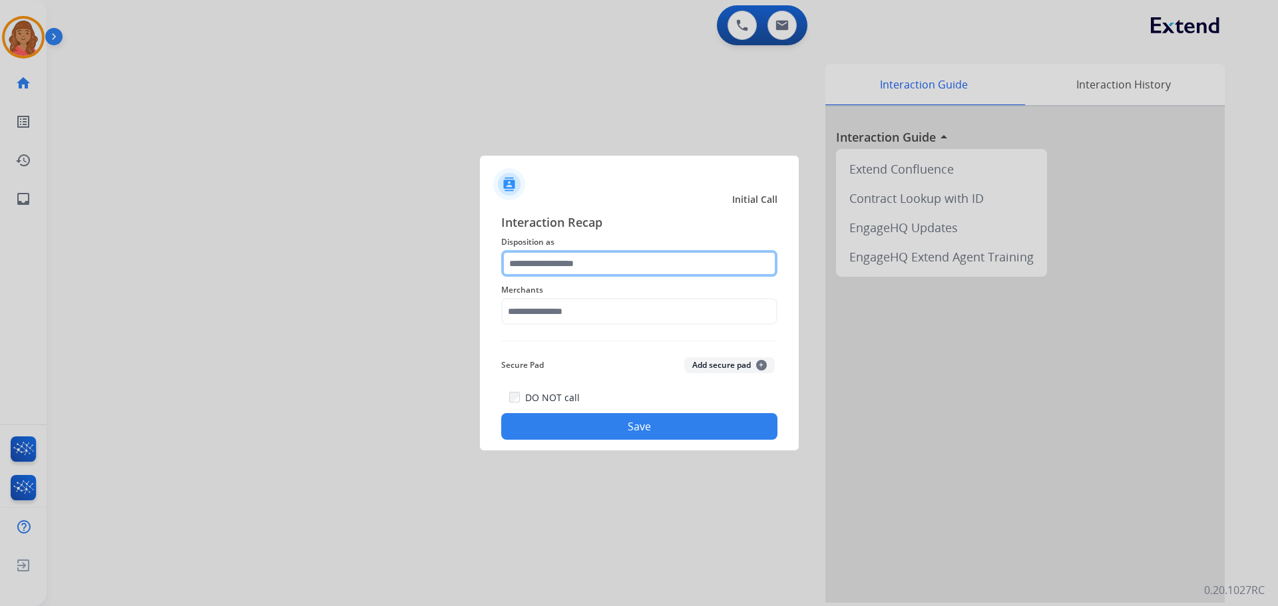
click at [520, 264] on input "text" at bounding box center [639, 263] width 276 height 27
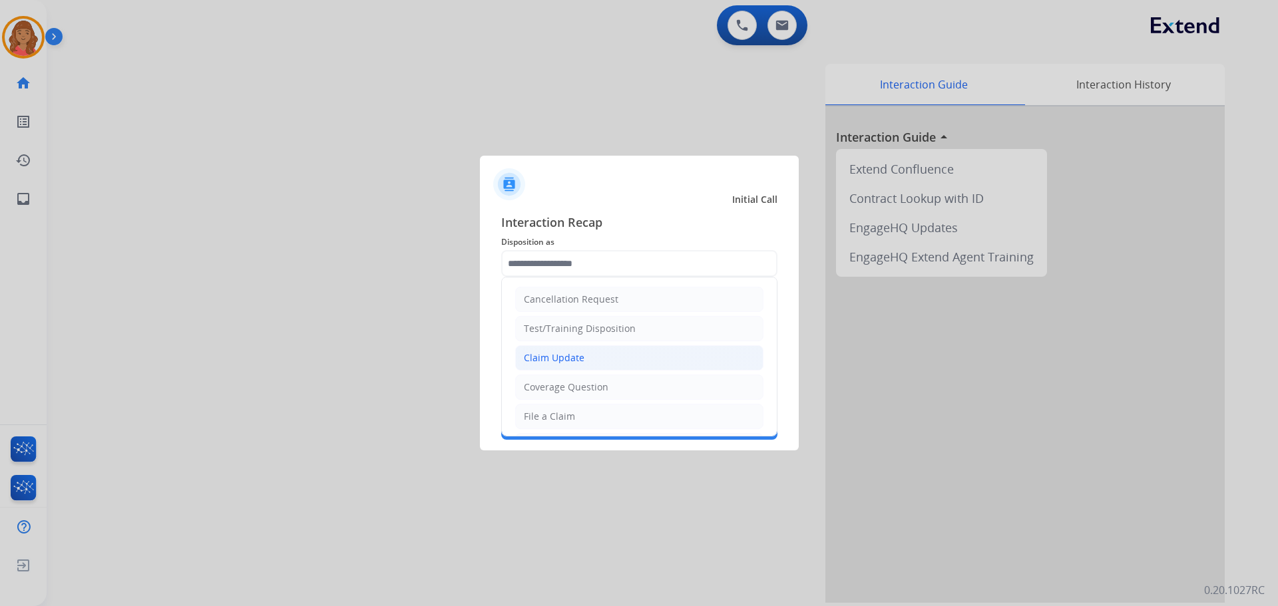
click at [560, 351] on li "Claim Update" at bounding box center [639, 357] width 248 height 25
type input "**********"
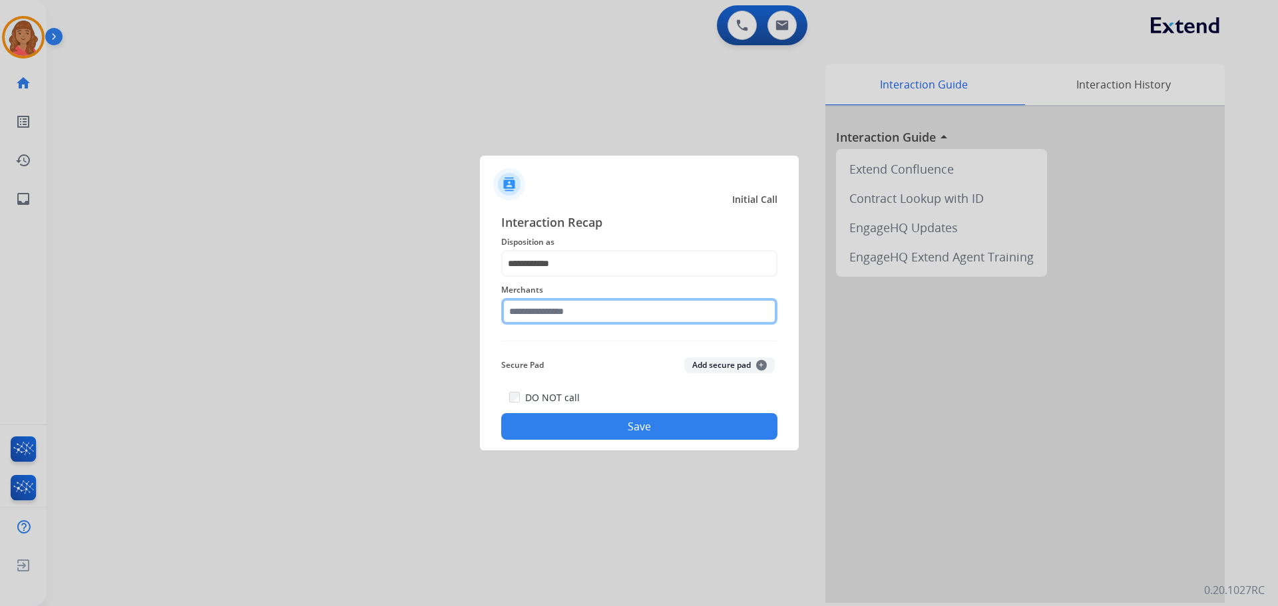
click at [558, 309] on input "text" at bounding box center [639, 311] width 276 height 27
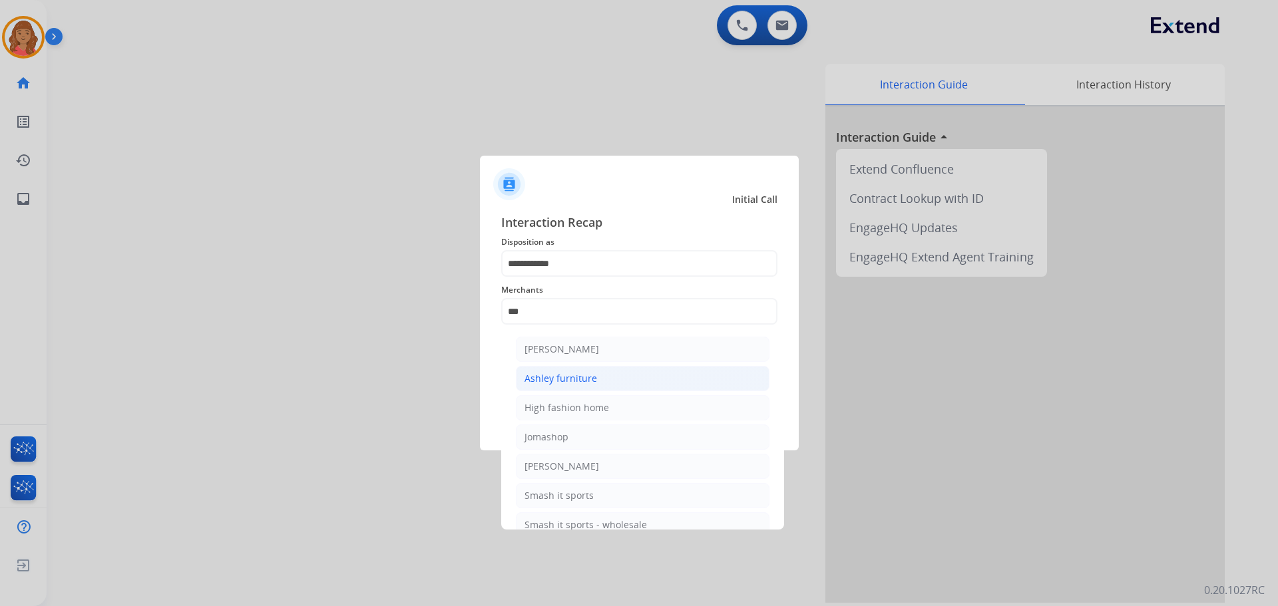
click at [552, 376] on div "Ashley furniture" at bounding box center [560, 378] width 73 height 13
type input "**********"
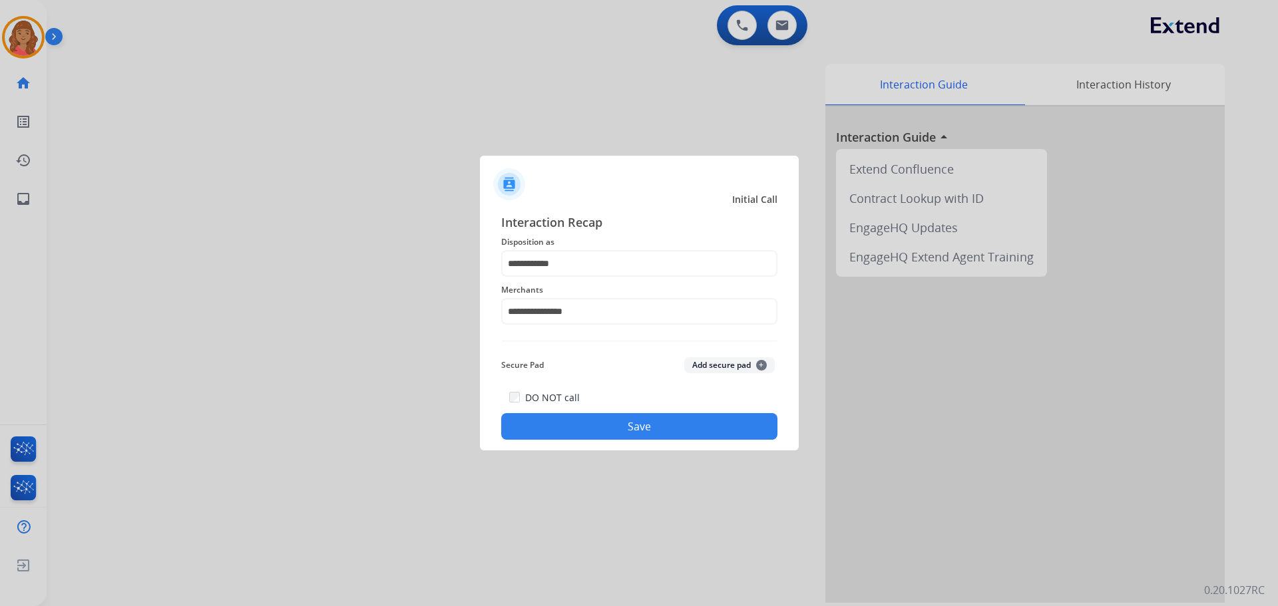
drag, startPoint x: 563, startPoint y: 417, endPoint x: 572, endPoint y: 418, distance: 8.8
click at [564, 417] on button "Save" at bounding box center [639, 426] width 276 height 27
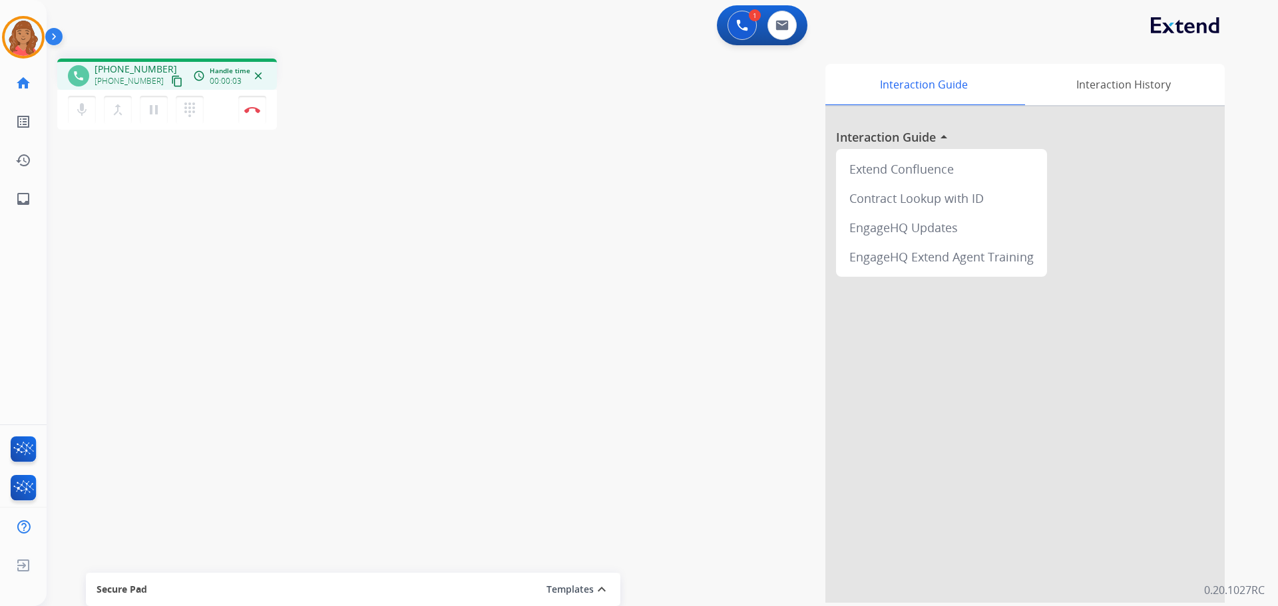
click at [171, 84] on mat-icon "content_copy" at bounding box center [177, 81] width 12 height 12
click at [707, 29] on img at bounding box center [781, 25] width 13 height 11
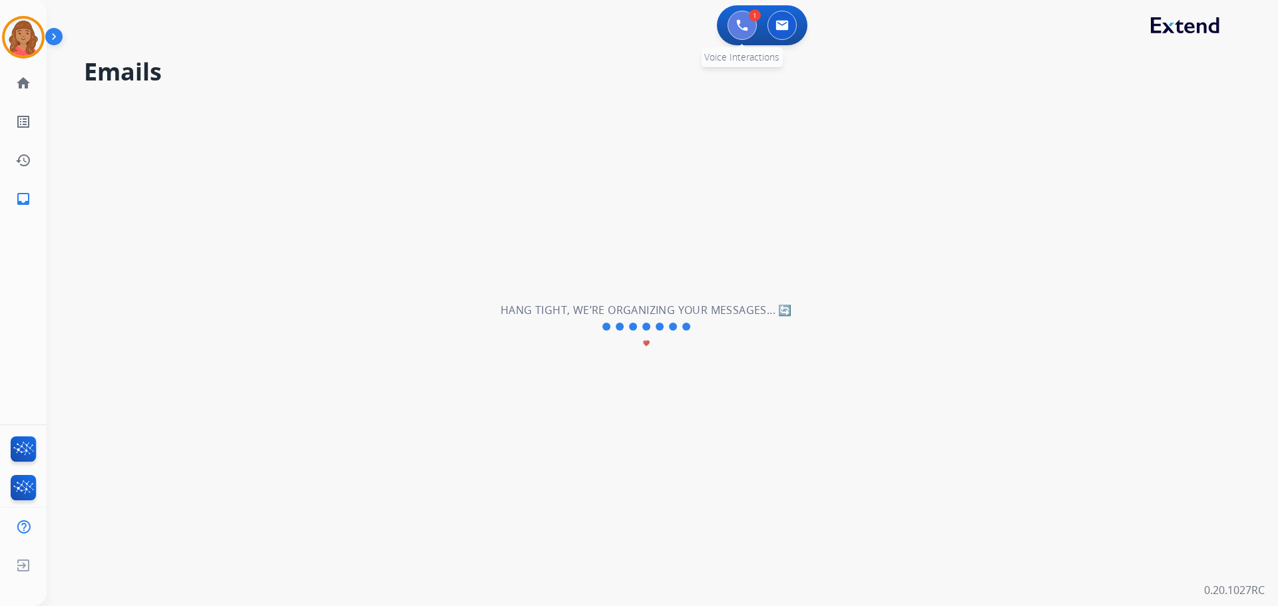
click at [707, 23] on button at bounding box center [741, 25] width 29 height 29
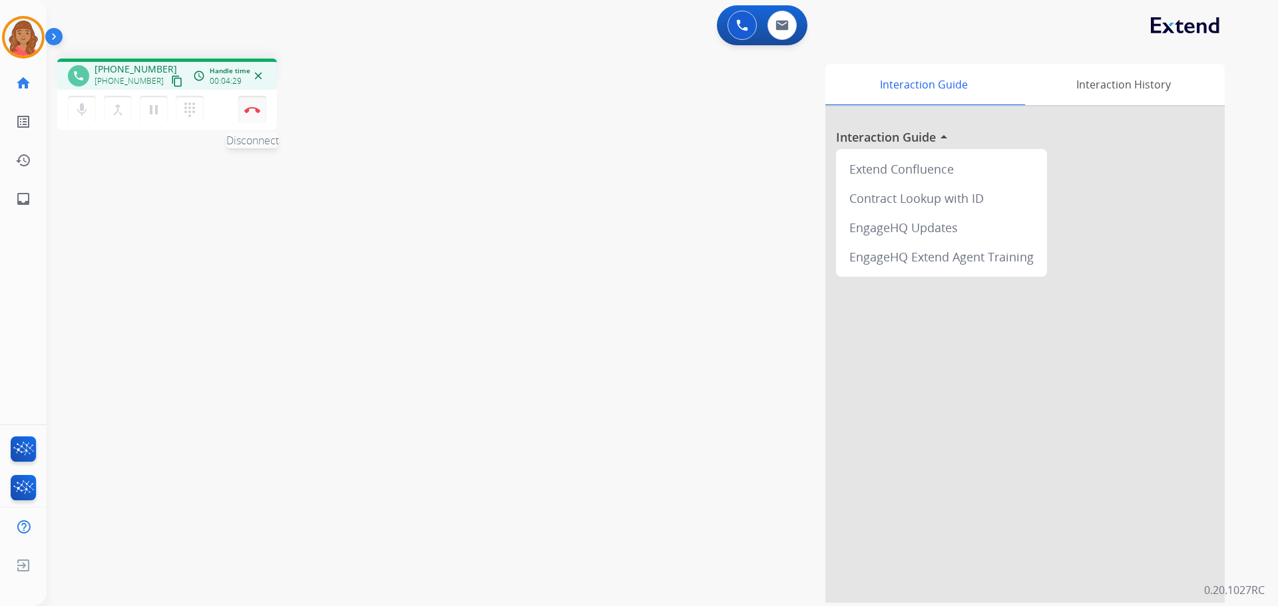
click at [254, 110] on img at bounding box center [252, 109] width 16 height 7
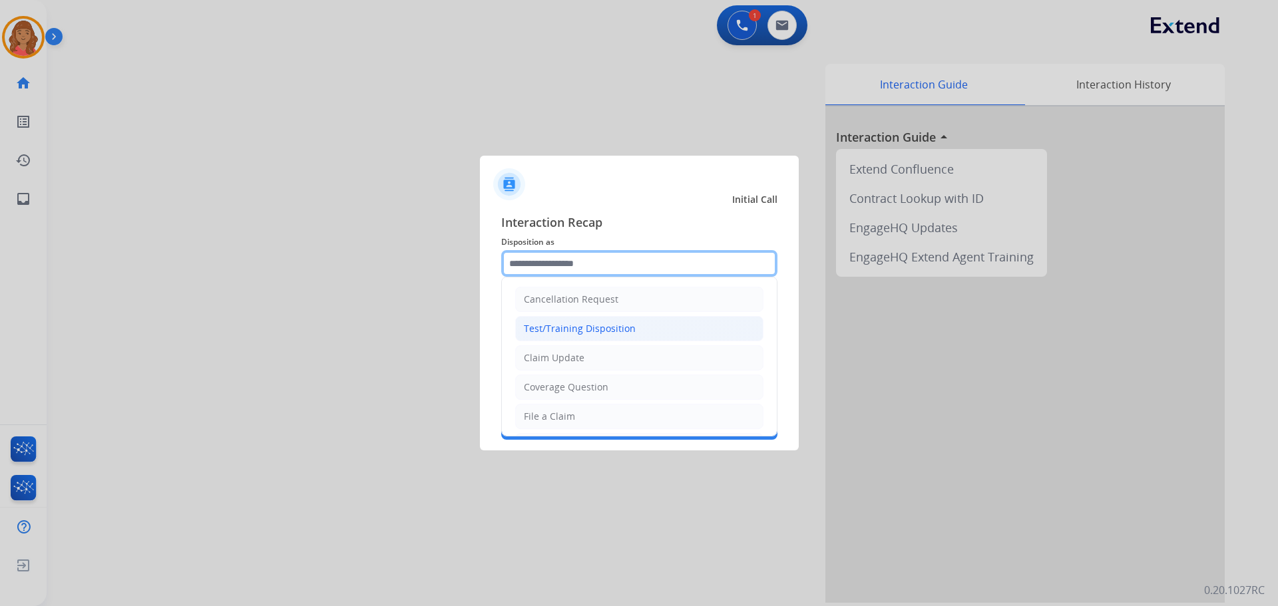
drag, startPoint x: 590, startPoint y: 266, endPoint x: 577, endPoint y: 318, distance: 53.6
click at [590, 267] on input "text" at bounding box center [639, 263] width 276 height 27
click at [574, 354] on div "Claim Update" at bounding box center [554, 357] width 61 height 13
type input "**********"
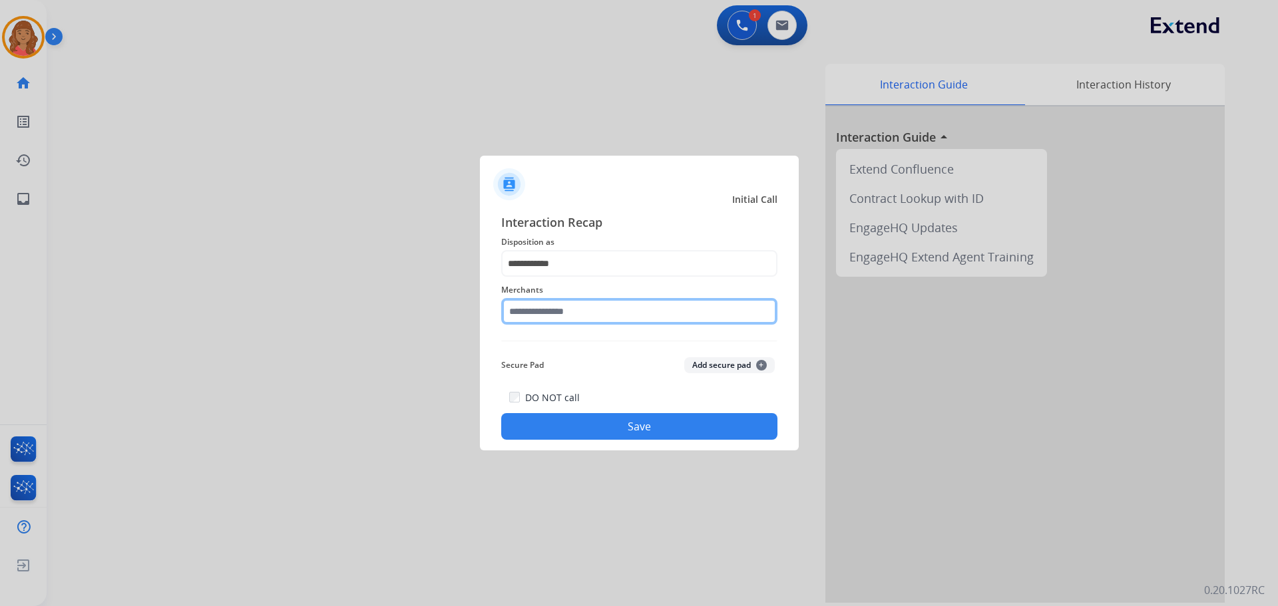
drag, startPoint x: 566, startPoint y: 306, endPoint x: 566, endPoint y: 327, distance: 20.6
click at [566, 307] on input "text" at bounding box center [639, 311] width 276 height 27
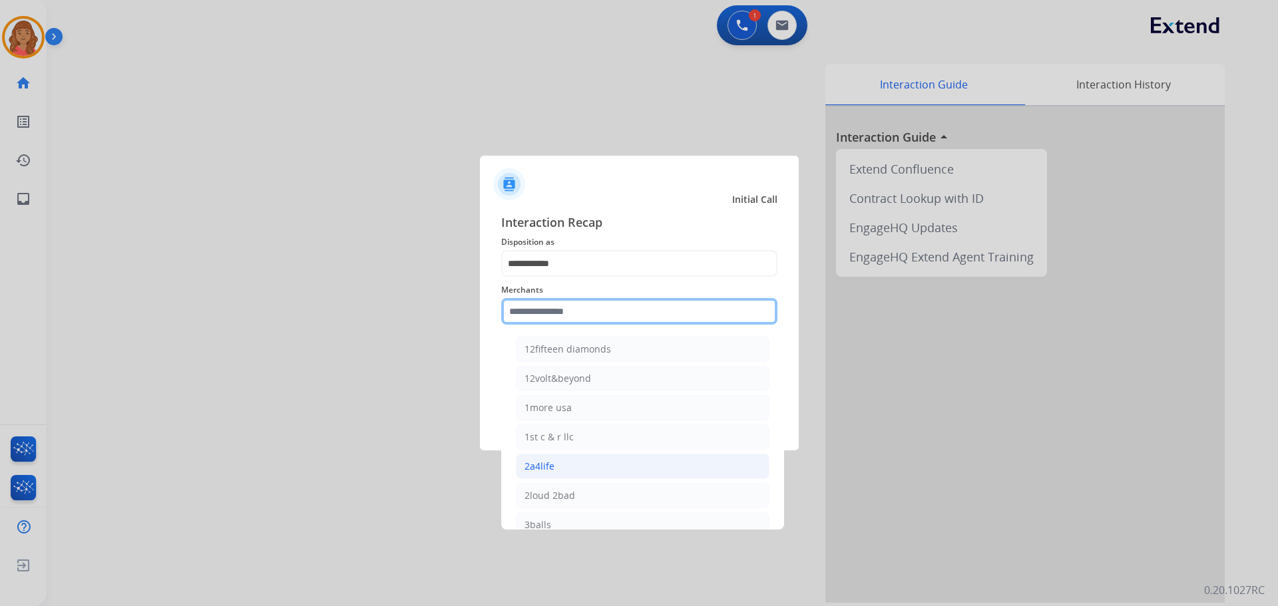
type input "*"
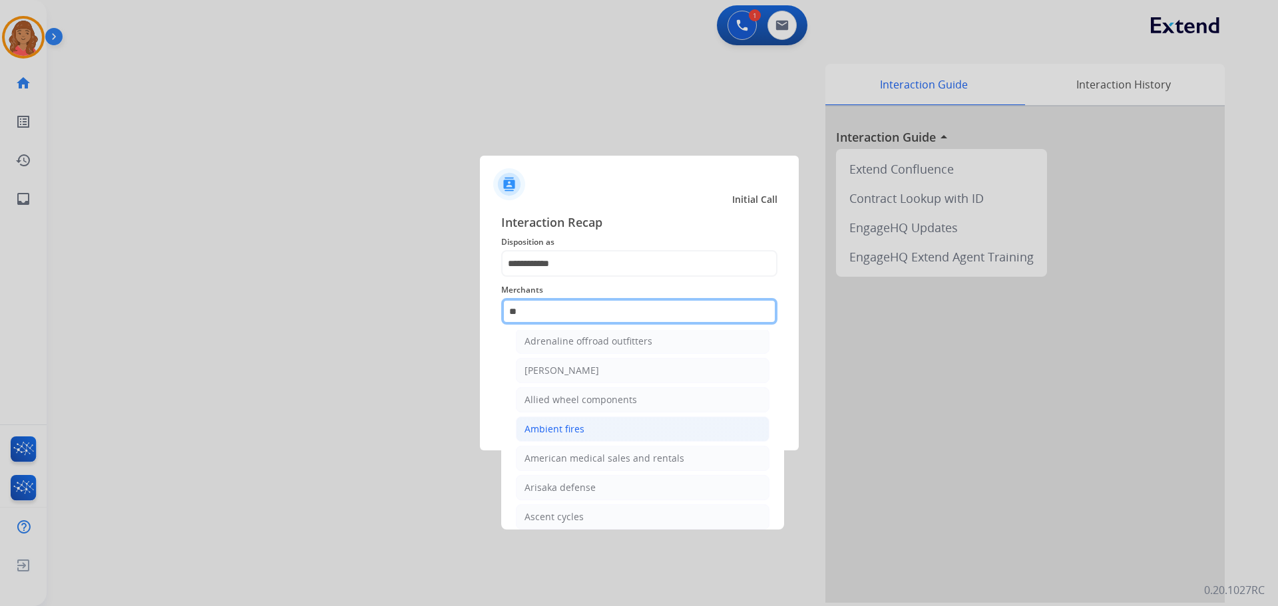
scroll to position [109, 0]
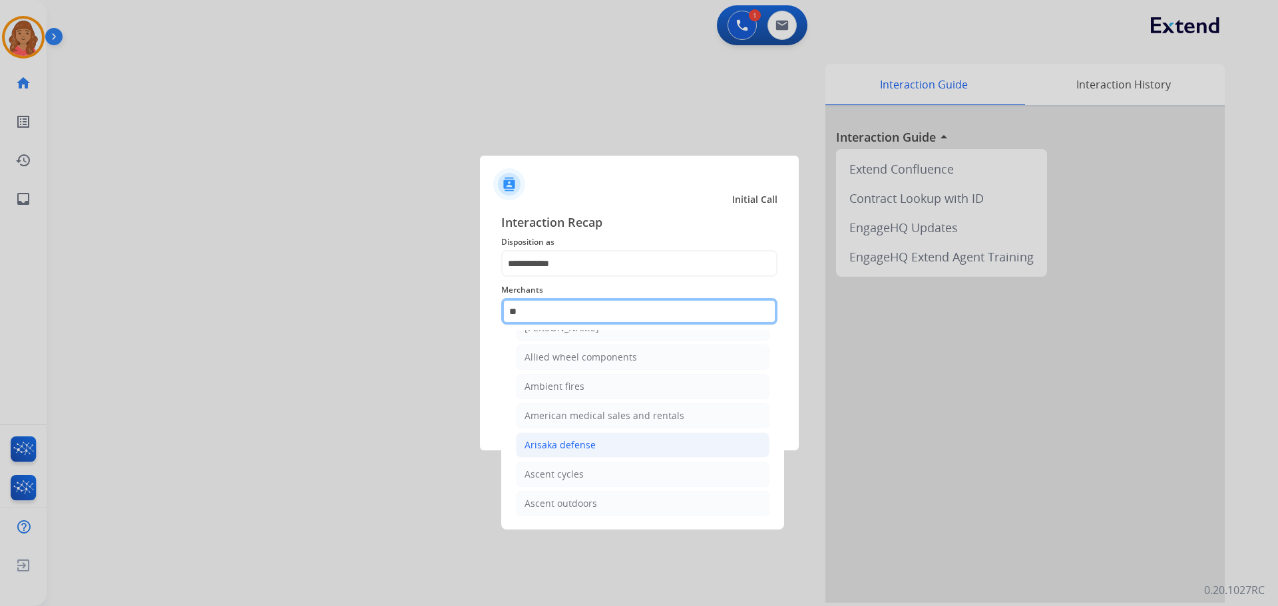
type input "*"
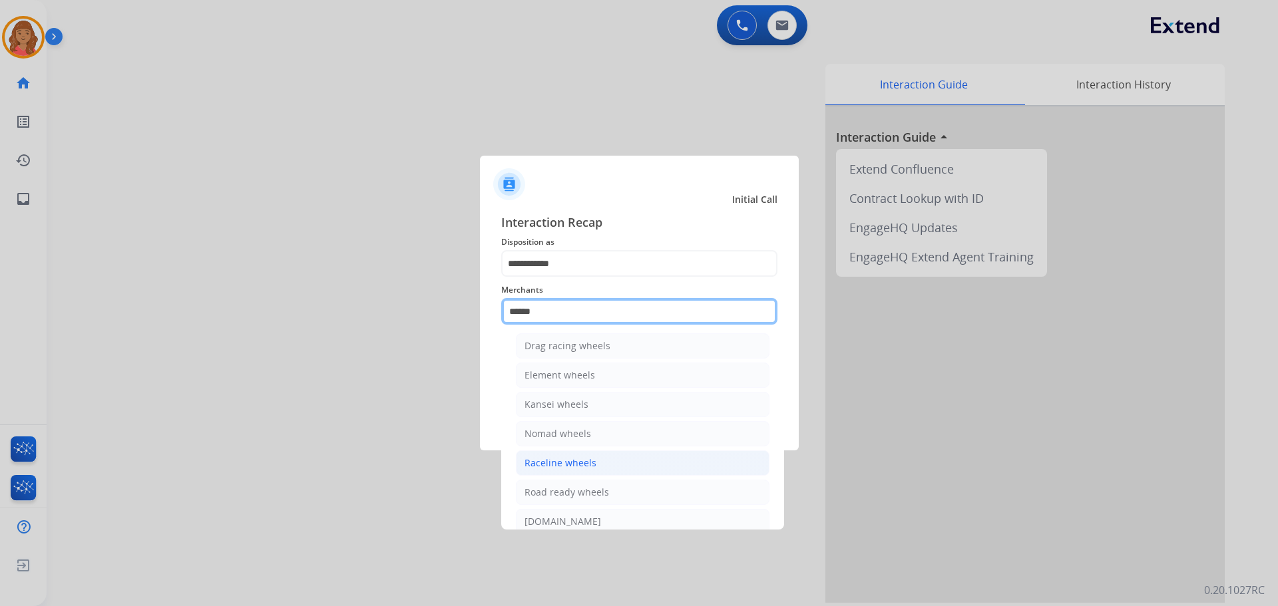
scroll to position [0, 0]
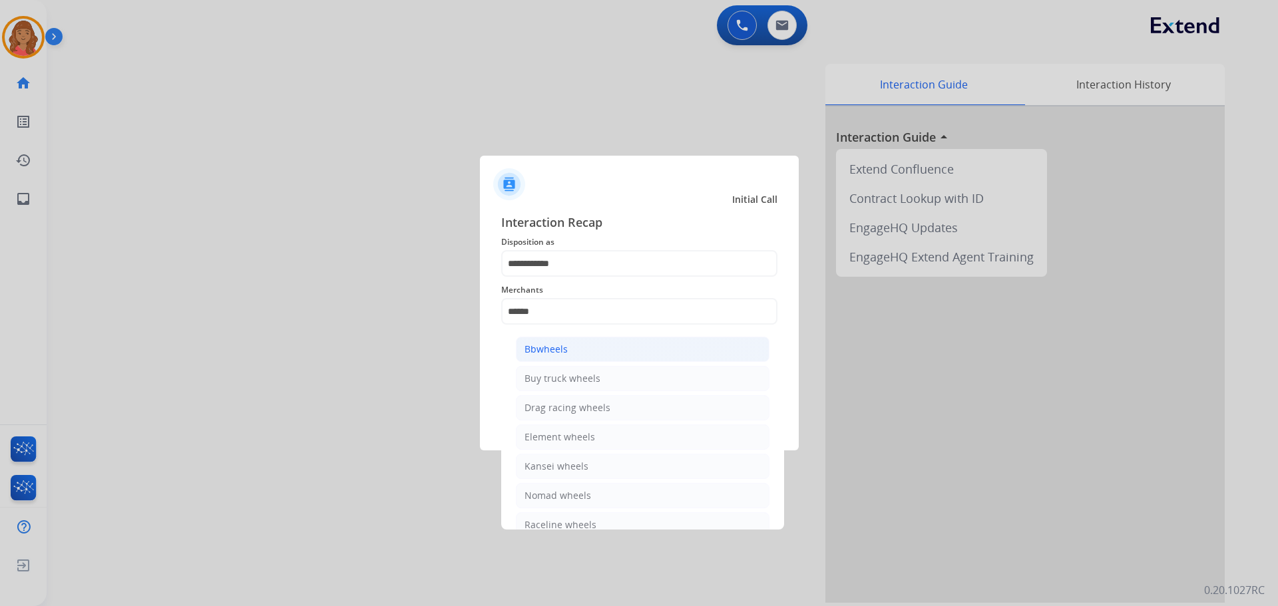
click at [560, 350] on div "Bbwheels" at bounding box center [545, 349] width 43 height 13
type input "********"
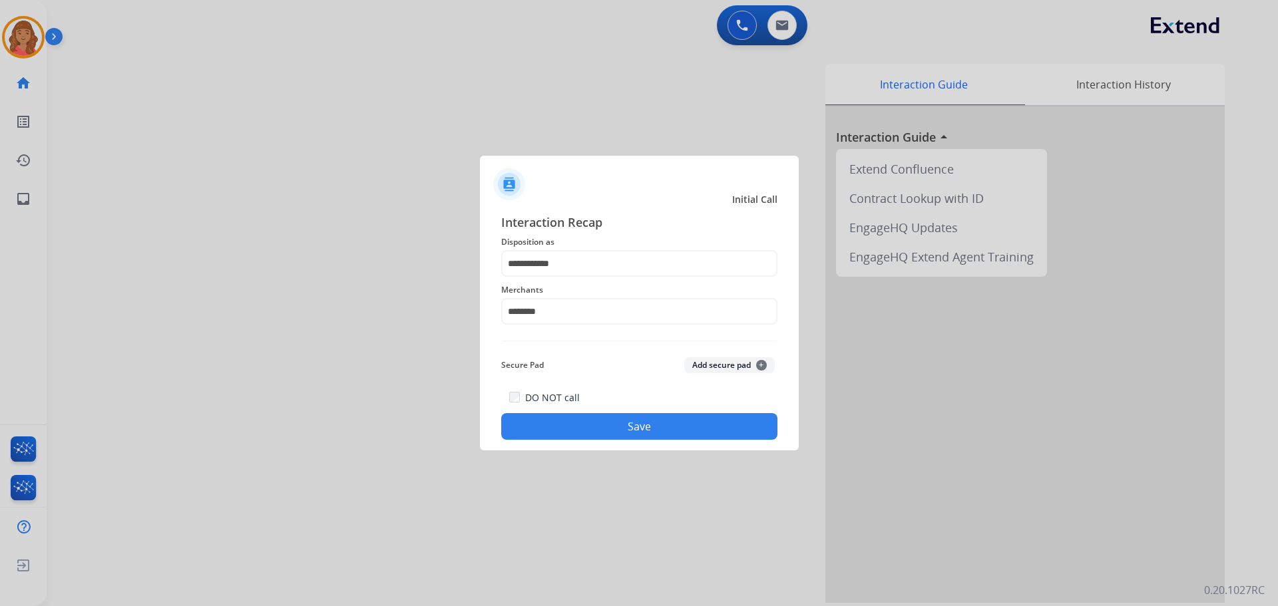
click at [570, 422] on button "Save" at bounding box center [639, 426] width 276 height 27
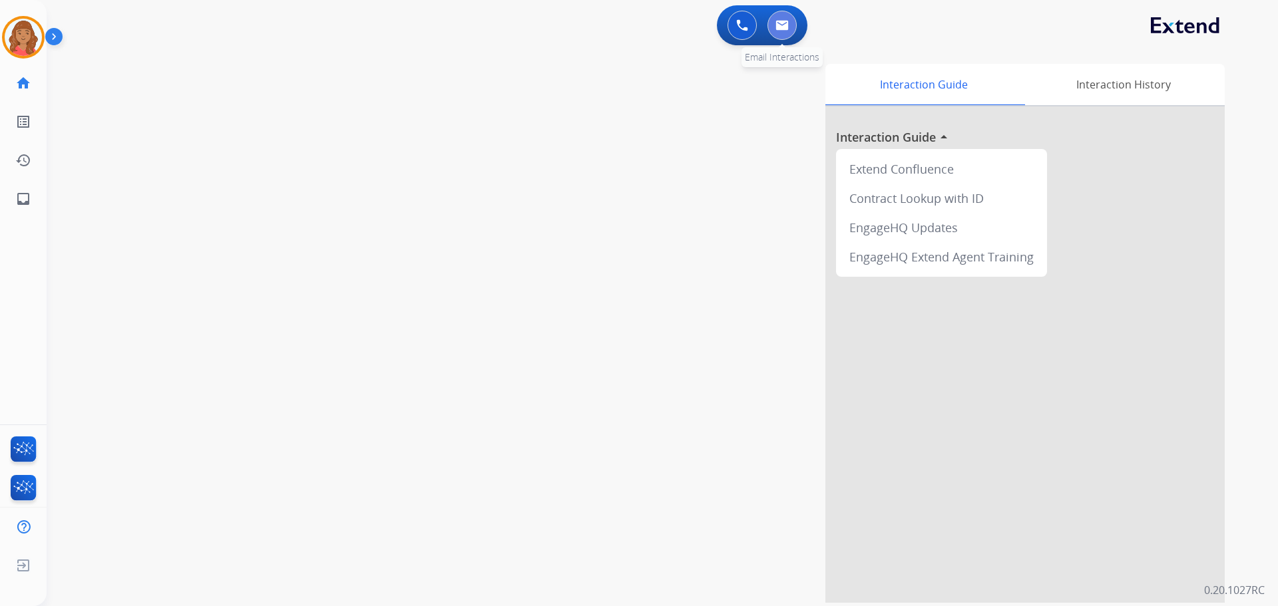
click at [707, 23] on img at bounding box center [781, 25] width 13 height 11
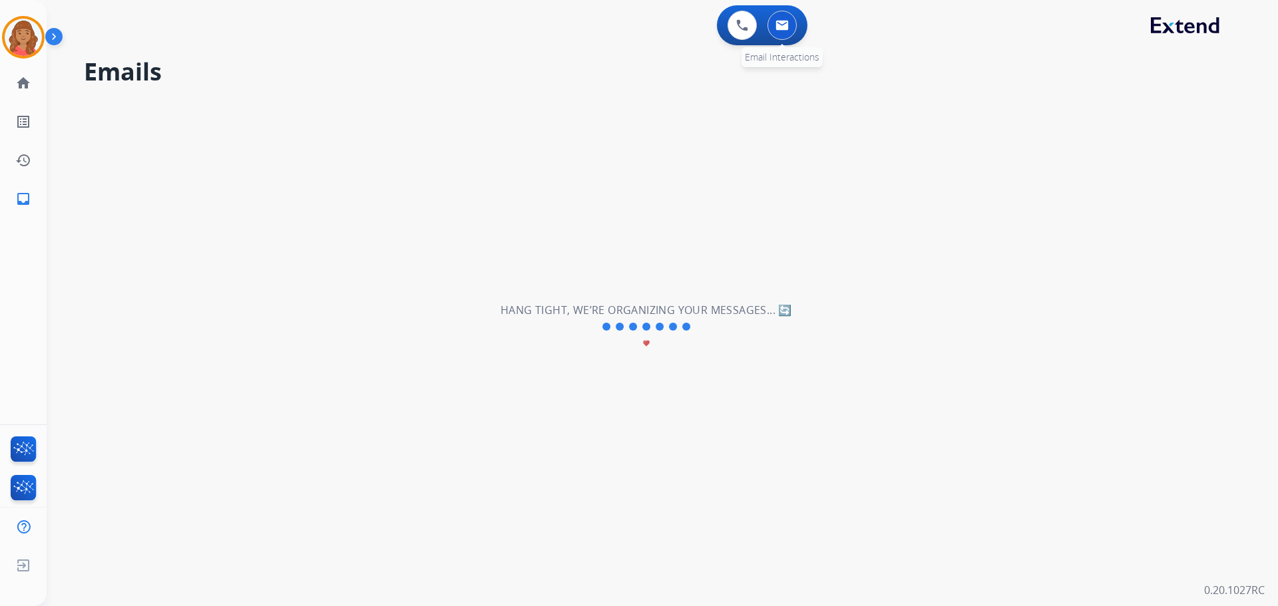
click at [707, 31] on button at bounding box center [781, 25] width 29 height 29
click at [707, 33] on button at bounding box center [741, 25] width 29 height 29
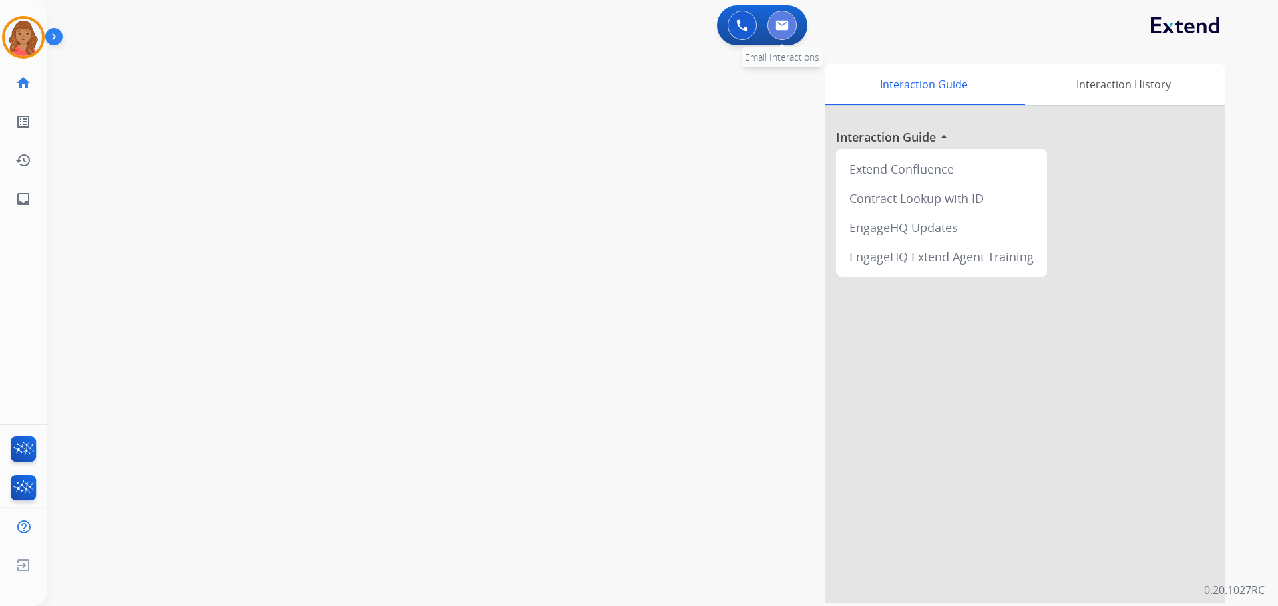
click at [707, 31] on button at bounding box center [781, 25] width 29 height 29
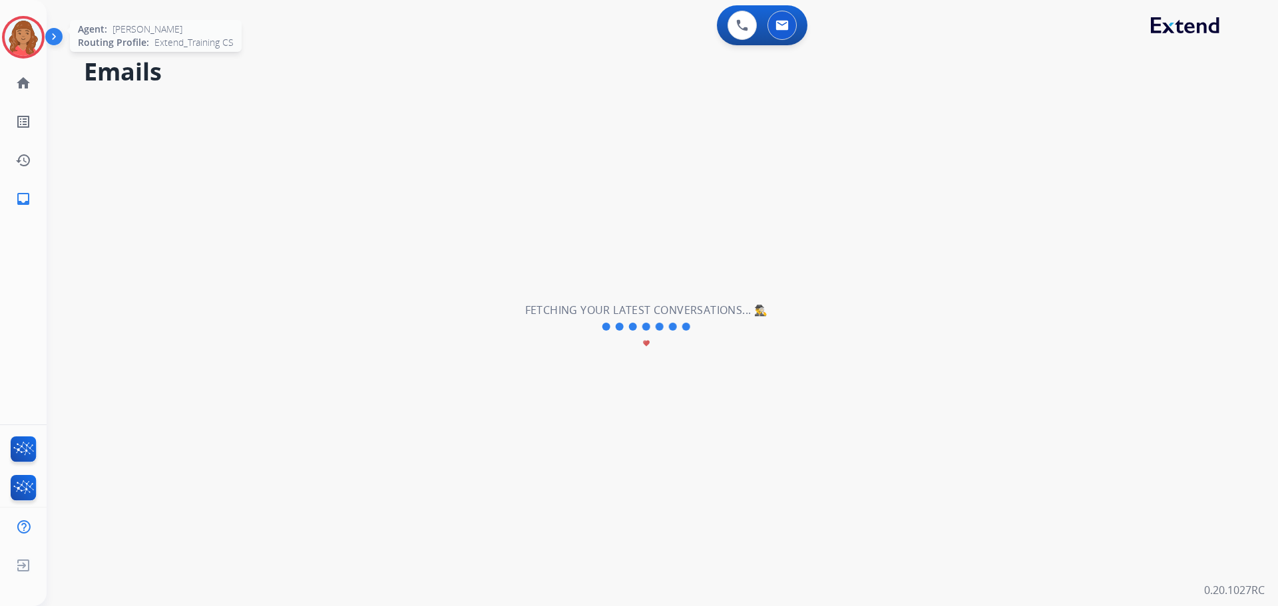
click at [23, 37] on img at bounding box center [23, 37] width 37 height 37
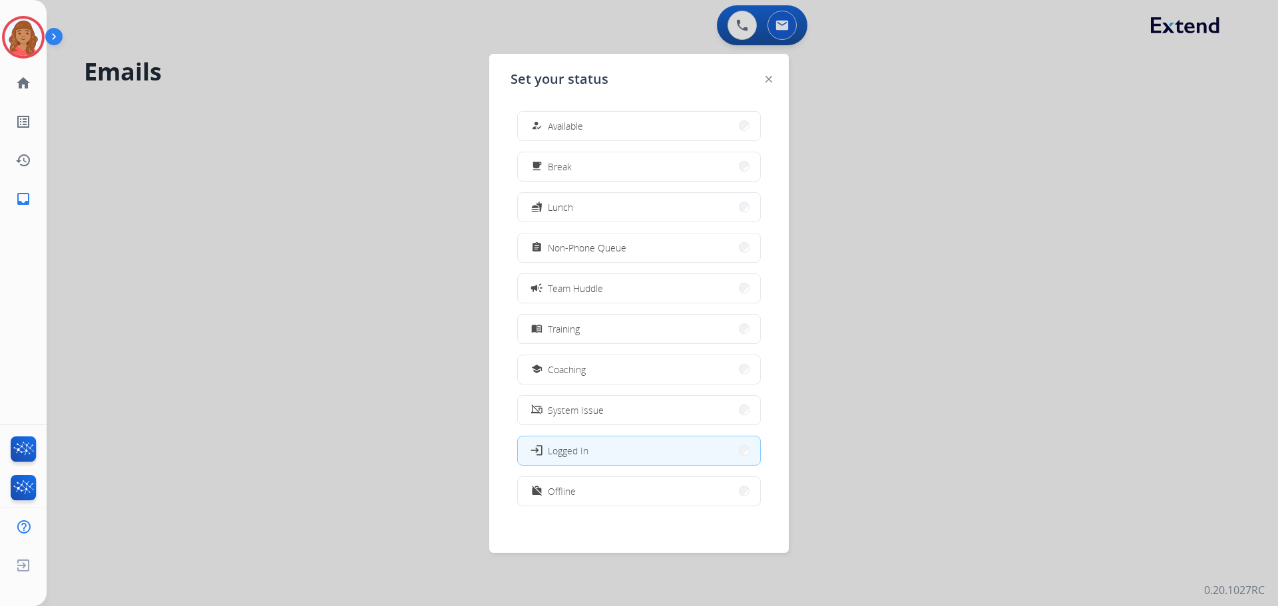
click at [554, 118] on div "how_to_reg Available" at bounding box center [555, 126] width 55 height 16
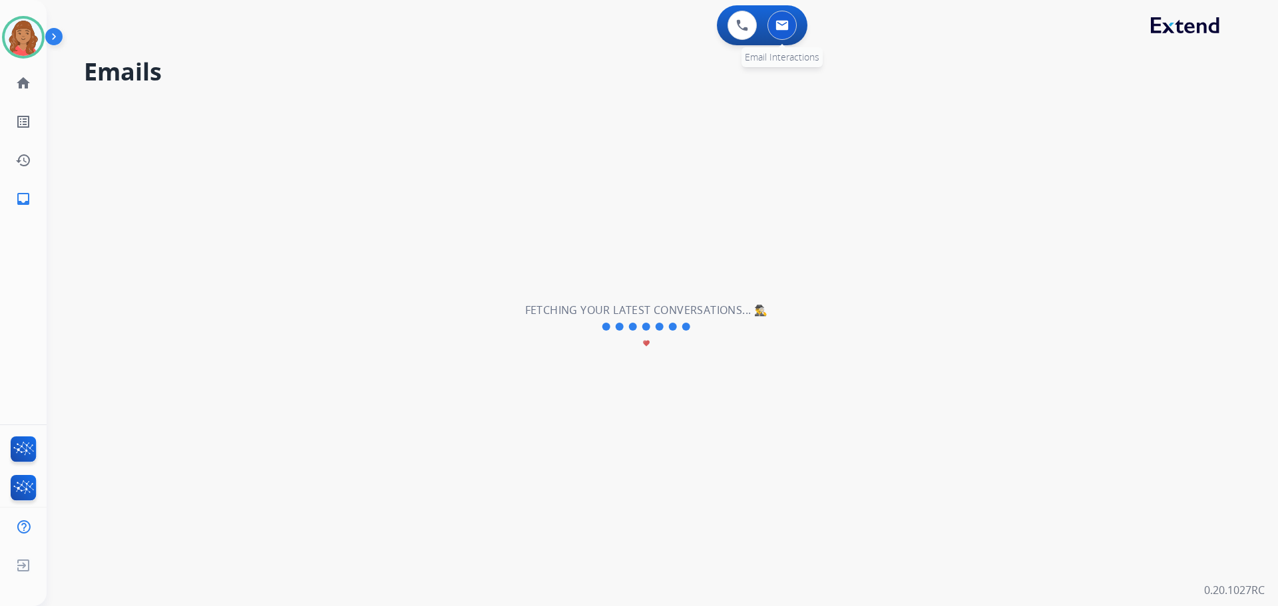
click at [794, 23] on button at bounding box center [781, 25] width 29 height 29
click at [788, 38] on button at bounding box center [781, 25] width 29 height 29
click at [786, 36] on button at bounding box center [781, 25] width 29 height 29
click at [785, 36] on button at bounding box center [781, 25] width 29 height 29
click at [781, 35] on button at bounding box center [781, 25] width 29 height 29
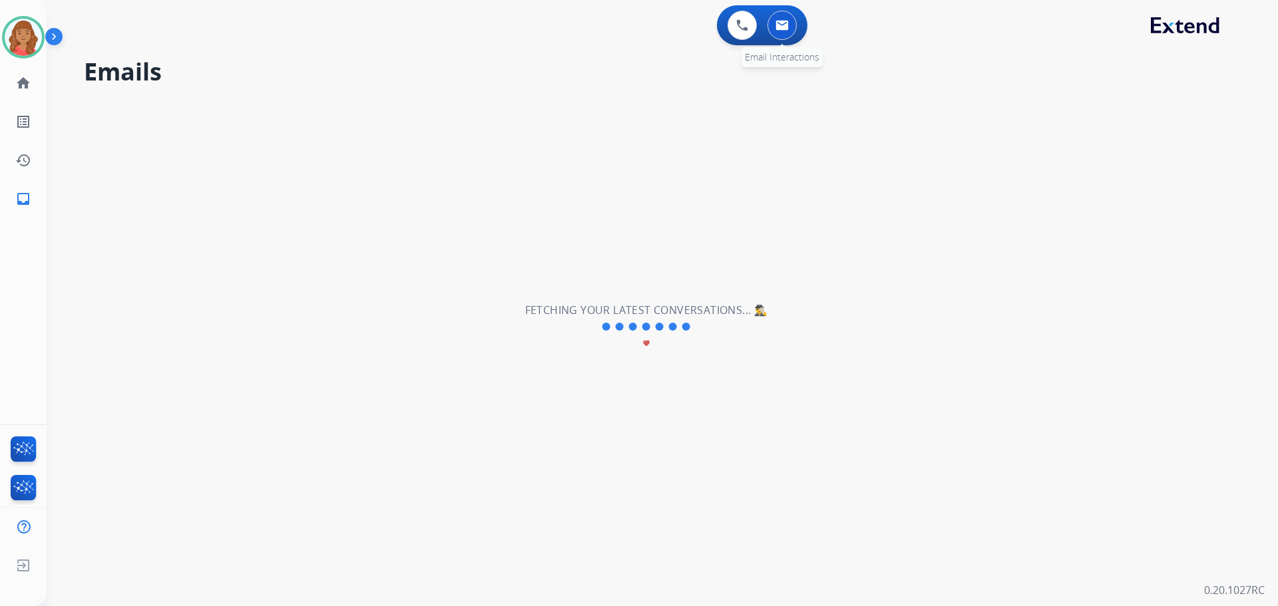
click at [777, 35] on button at bounding box center [781, 25] width 29 height 29
click at [777, 34] on button at bounding box center [781, 25] width 29 height 29
click at [777, 33] on button at bounding box center [781, 25] width 29 height 29
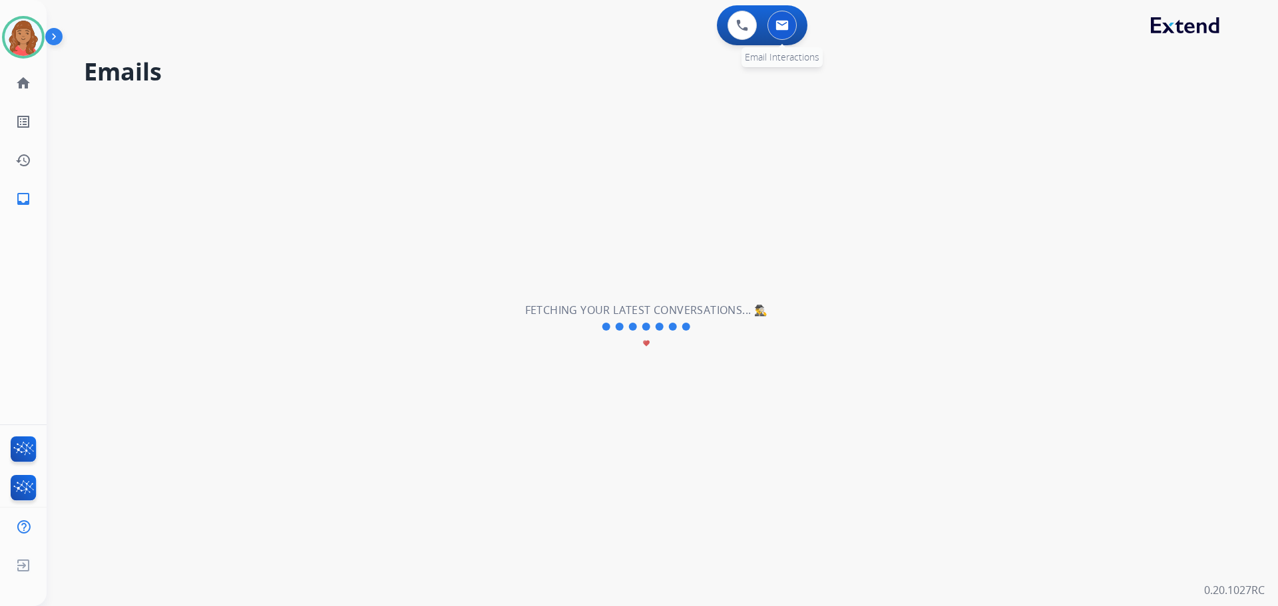
click at [777, 33] on button at bounding box center [781, 25] width 29 height 29
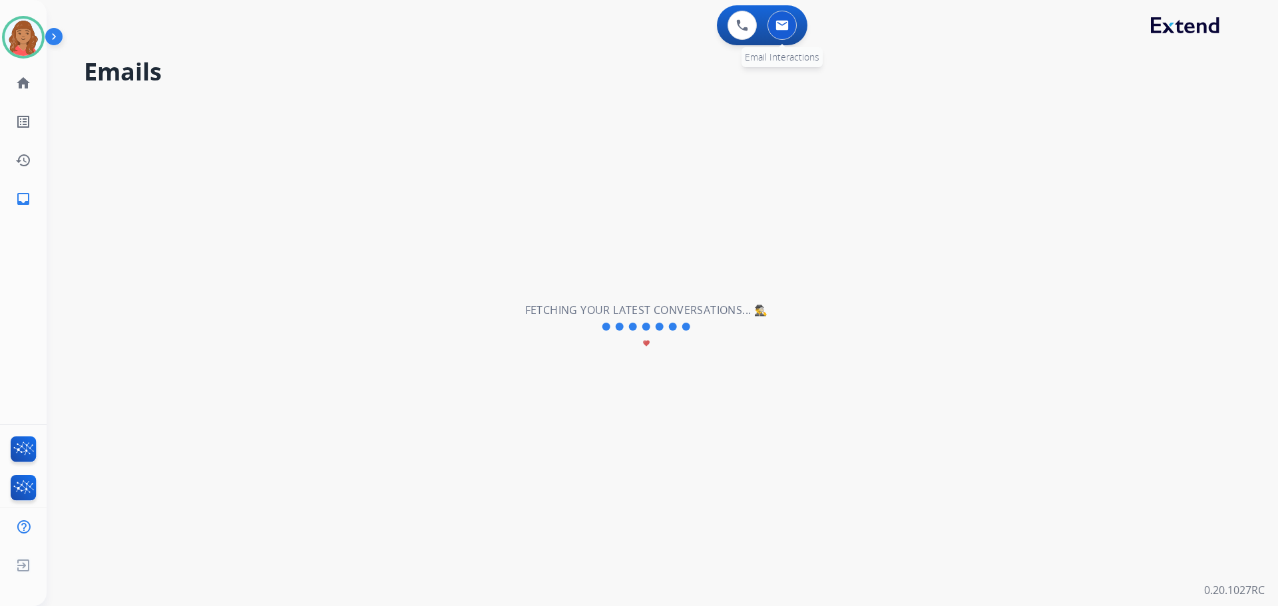
click at [777, 33] on button at bounding box center [781, 25] width 29 height 29
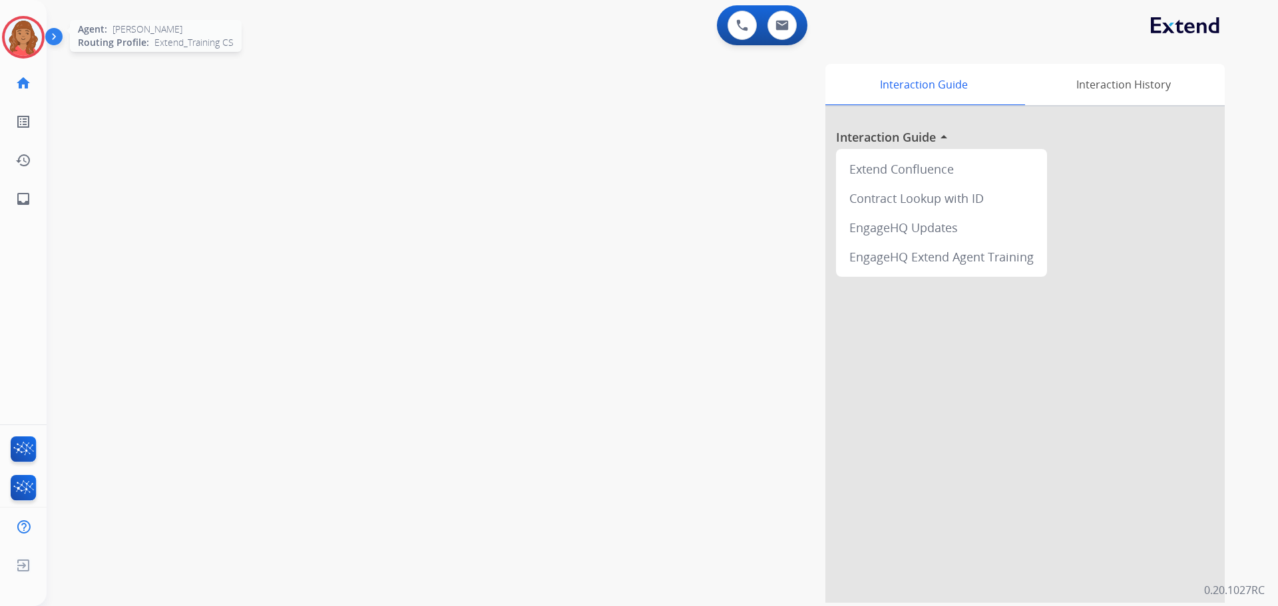
click at [17, 42] on img at bounding box center [23, 37] width 37 height 37
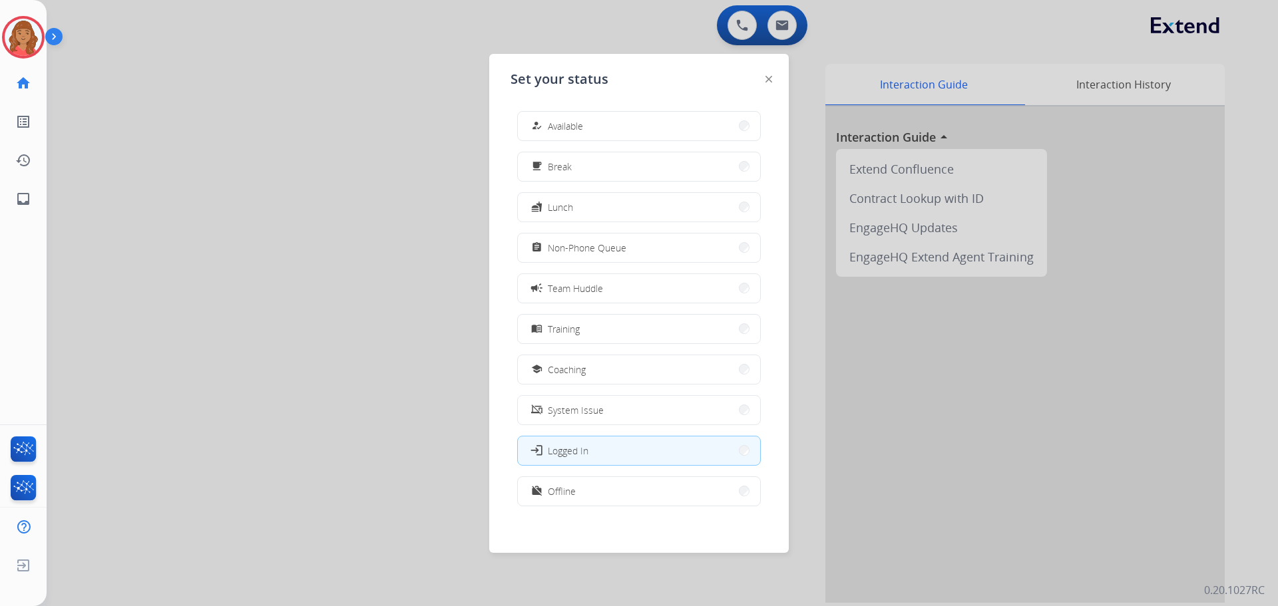
drag, startPoint x: 588, startPoint y: 128, endPoint x: 580, endPoint y: 129, distance: 7.4
click at [588, 129] on button "how_to_reg Available" at bounding box center [639, 126] width 242 height 29
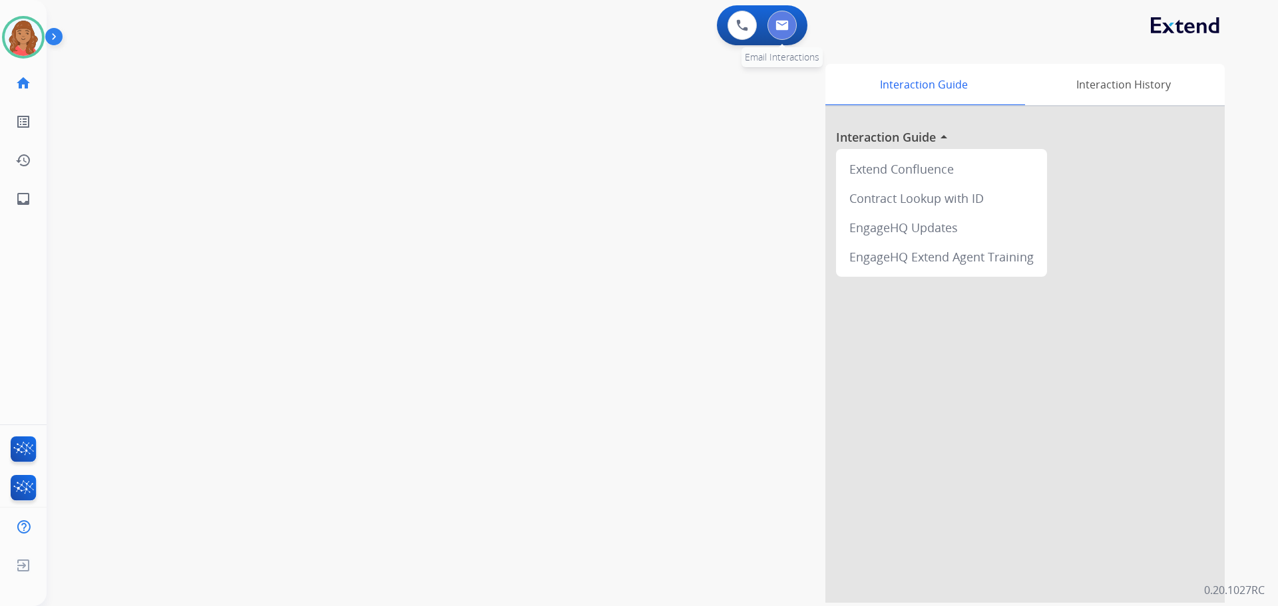
click at [791, 31] on button at bounding box center [781, 25] width 29 height 29
select select "**********"
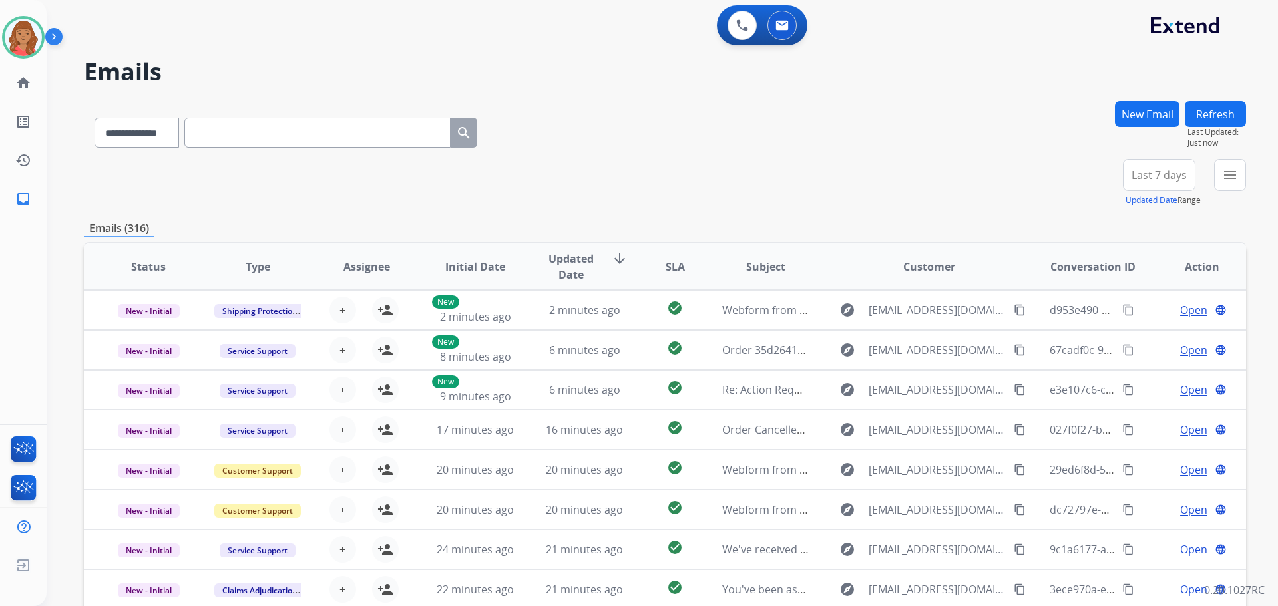
click at [1155, 116] on button "New Email" at bounding box center [1147, 114] width 65 height 26
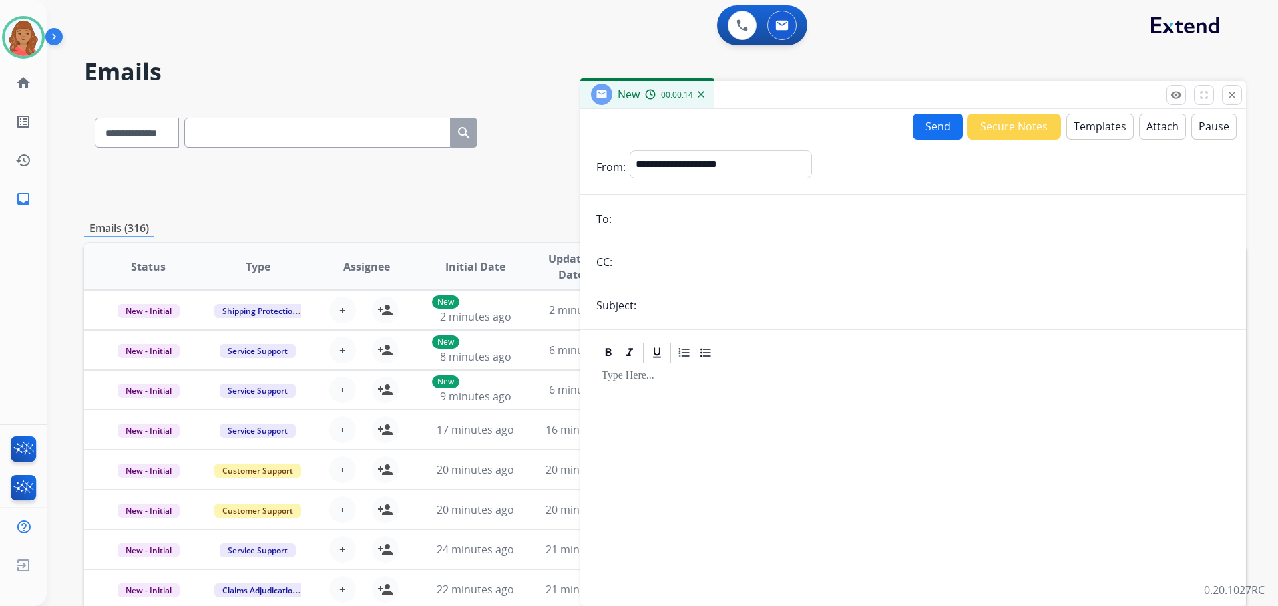
paste input "**********"
type input "**********"
click at [648, 164] on select "**********" at bounding box center [720, 163] width 181 height 27
select select "**********"
click at [630, 150] on select "**********" at bounding box center [720, 163] width 181 height 27
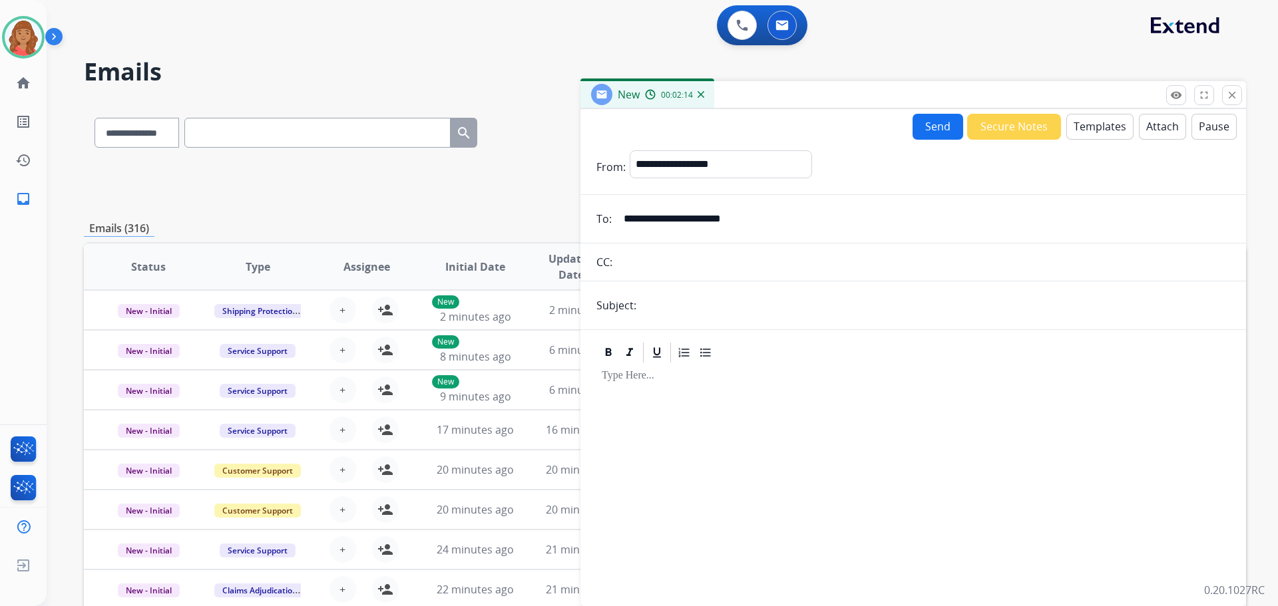
click at [1091, 135] on button "Templates" at bounding box center [1099, 127] width 67 height 26
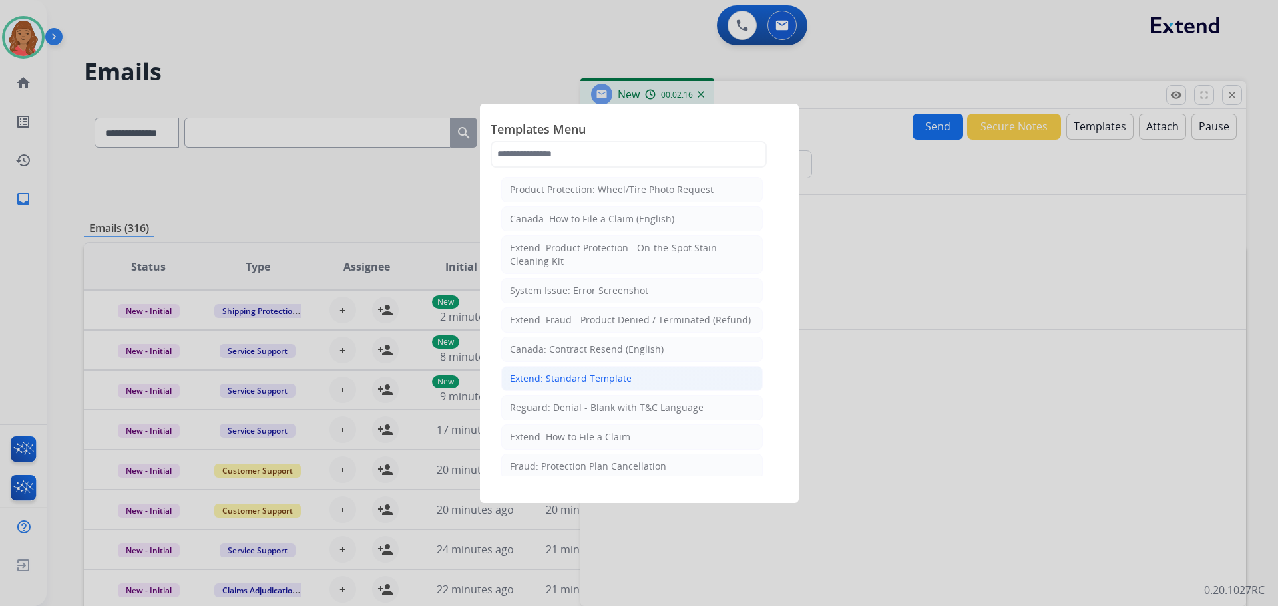
click at [575, 373] on div "Extend: Standard Template" at bounding box center [571, 378] width 122 height 13
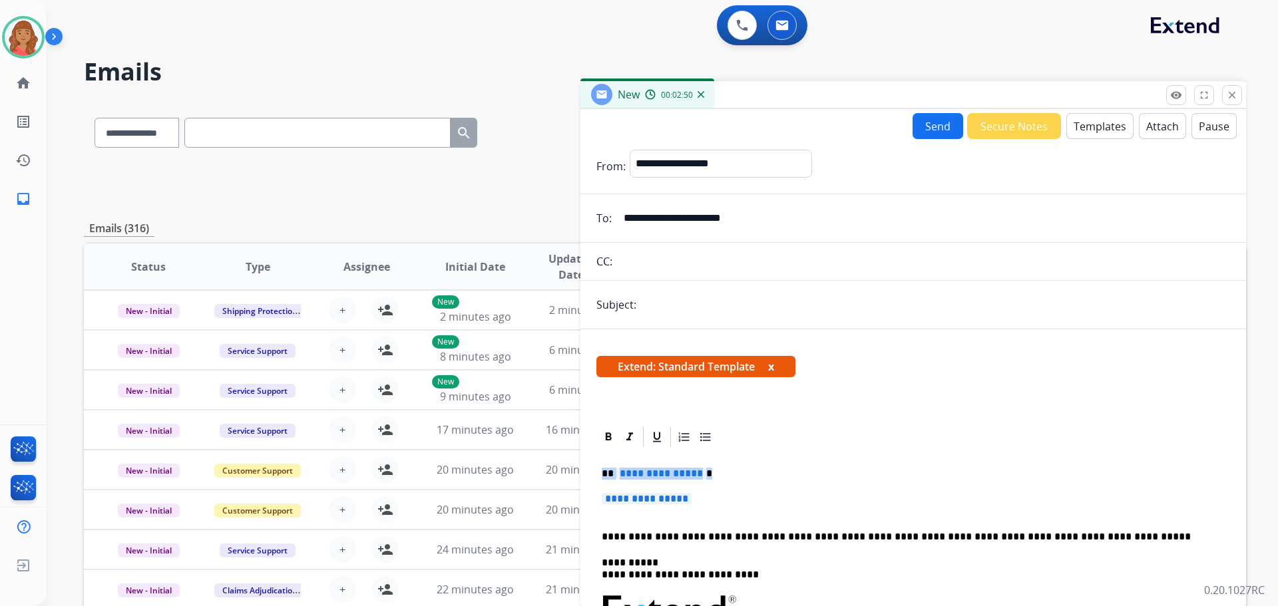
drag, startPoint x: 686, startPoint y: 497, endPoint x: 599, endPoint y: 465, distance: 93.1
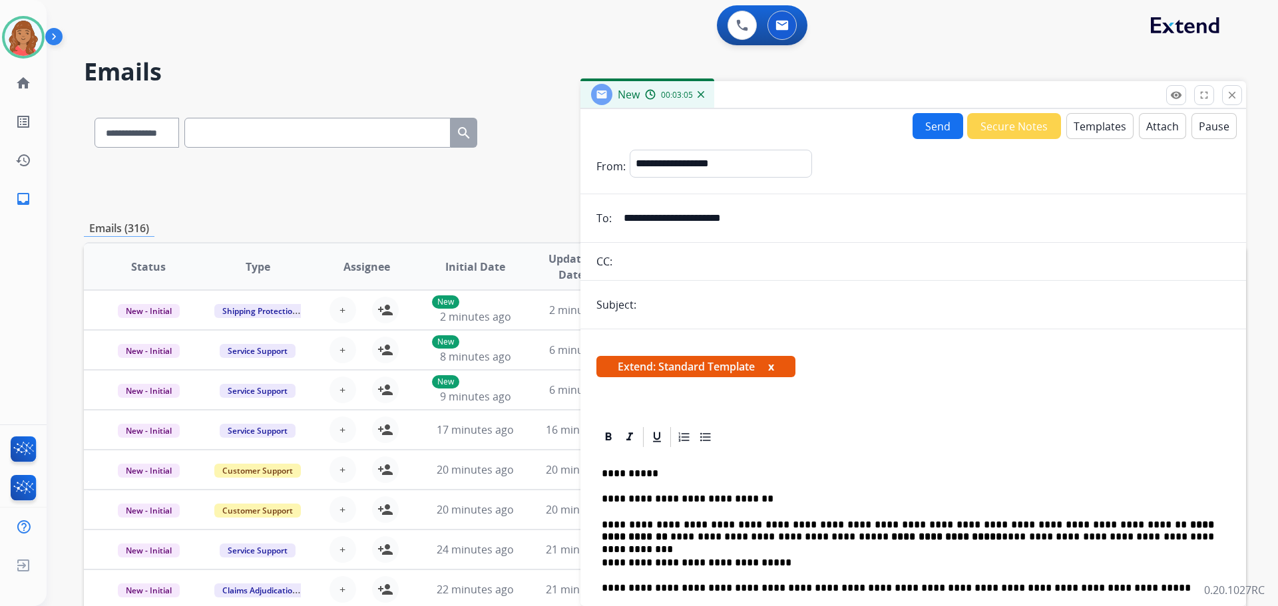
click at [1083, 122] on button "Templates" at bounding box center [1099, 126] width 67 height 26
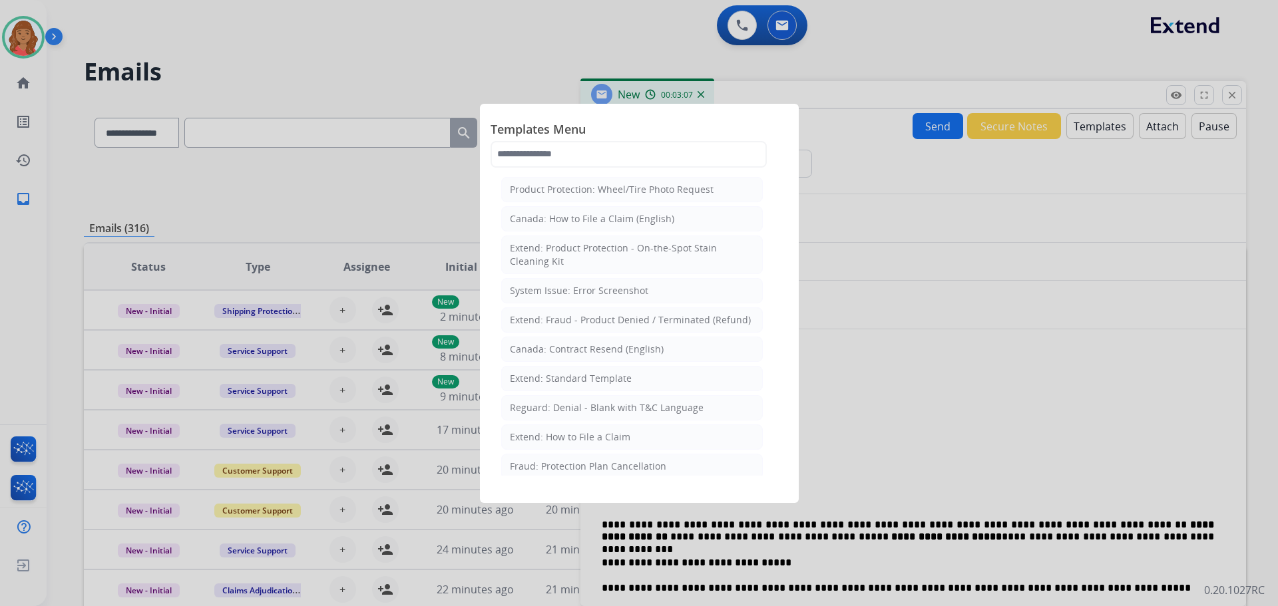
drag, startPoint x: 966, startPoint y: 171, endPoint x: 1055, endPoint y: 169, distance: 88.5
click at [969, 170] on div at bounding box center [639, 303] width 1278 height 606
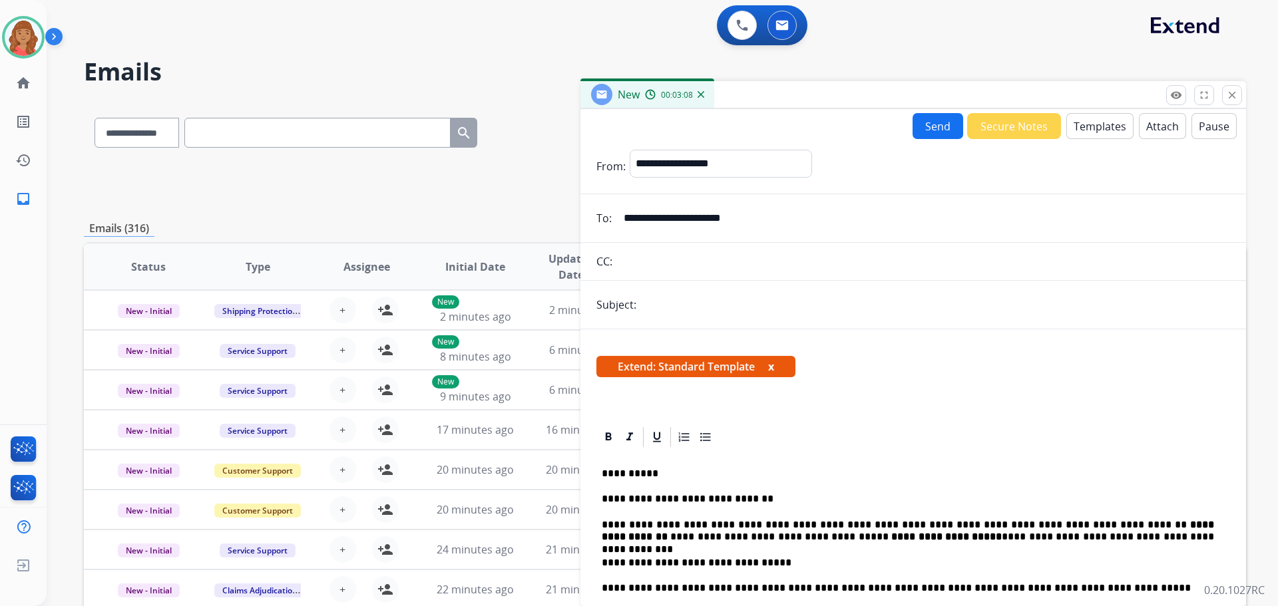
click at [1159, 130] on button "Attach" at bounding box center [1162, 126] width 47 height 26
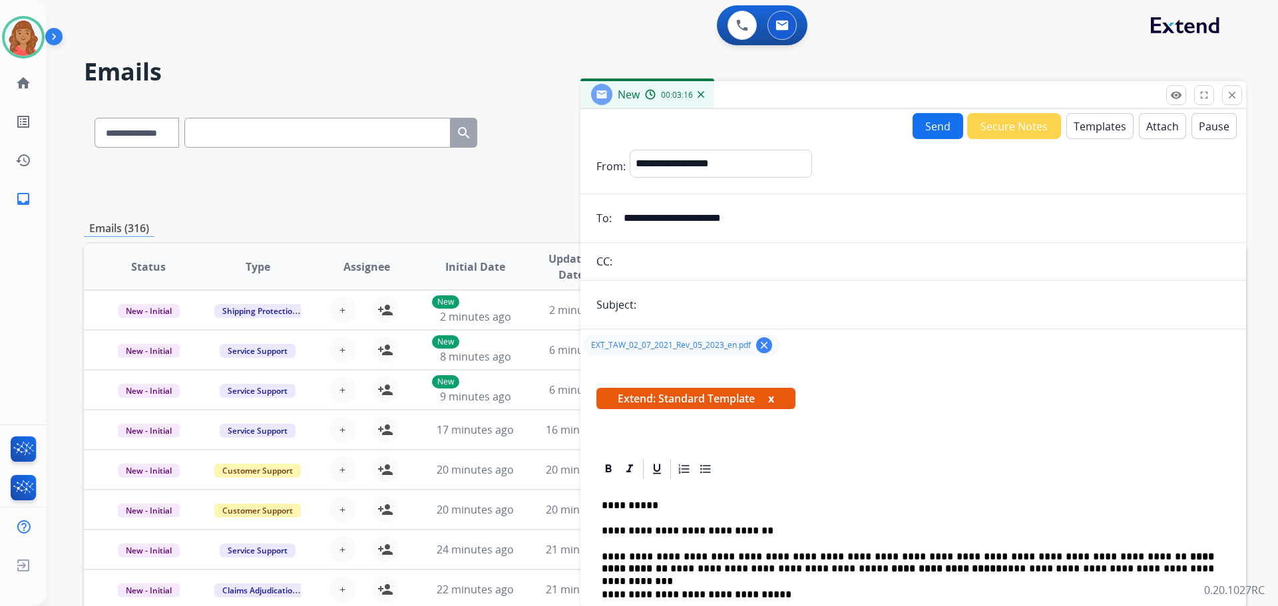
click at [728, 309] on input "text" at bounding box center [935, 304] width 590 height 27
type input "**********"
click at [924, 126] on button "Send" at bounding box center [937, 126] width 51 height 26
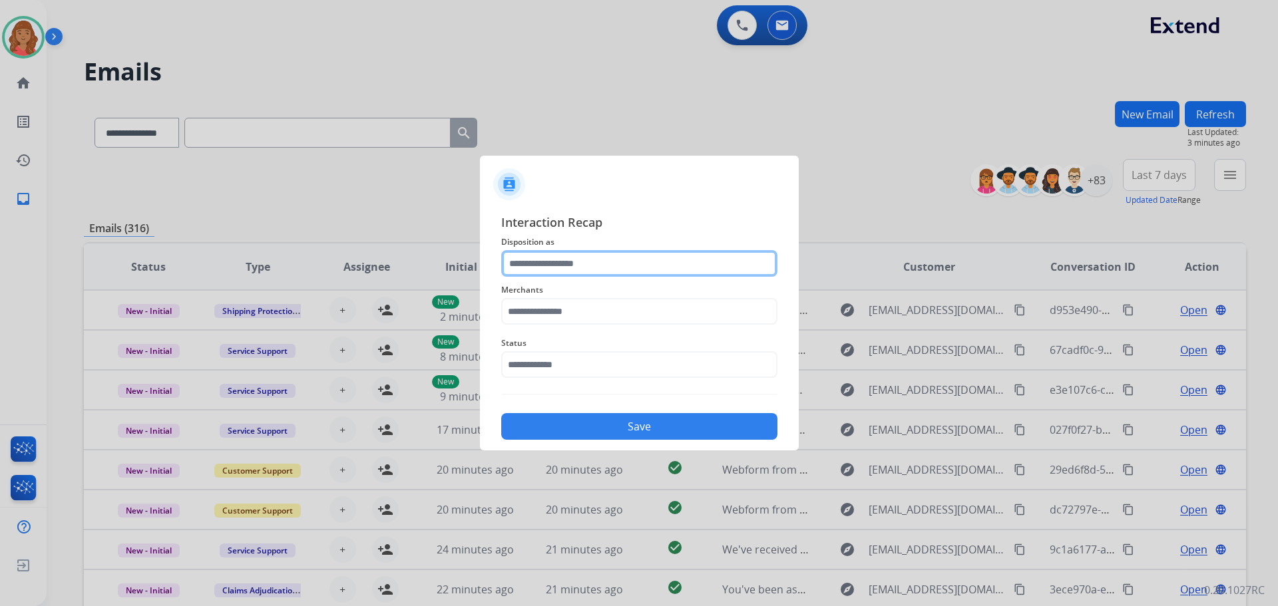
drag, startPoint x: 591, startPoint y: 279, endPoint x: 588, endPoint y: 271, distance: 8.4
click at [590, 270] on input "text" at bounding box center [639, 263] width 276 height 27
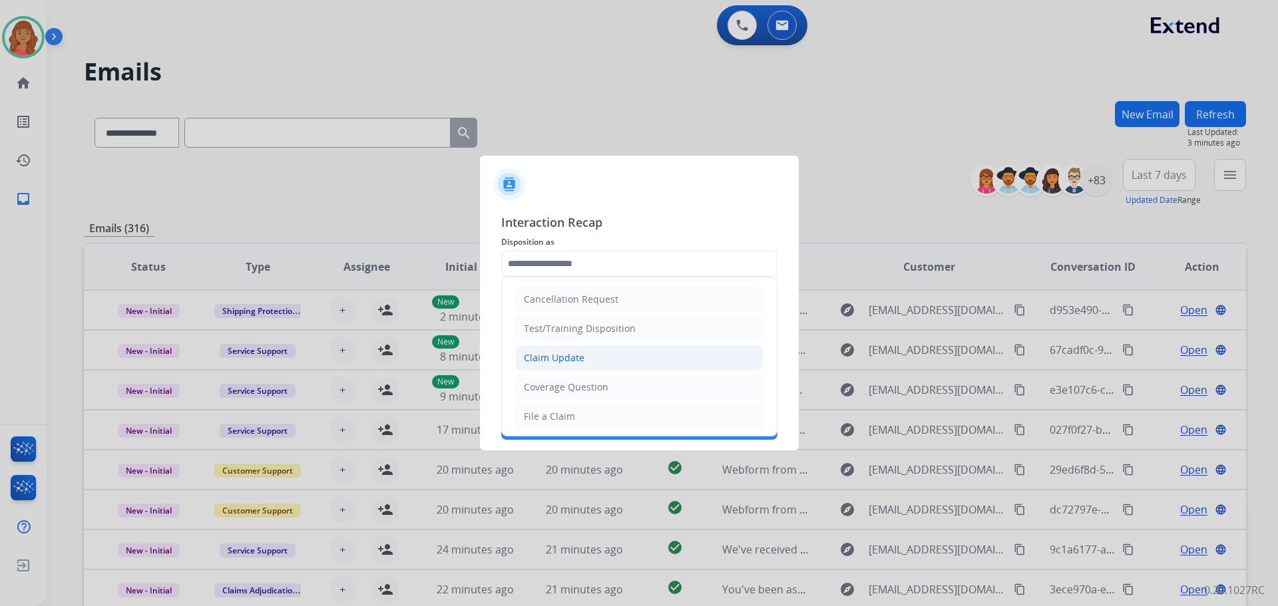
click at [560, 365] on li "Claim Update" at bounding box center [639, 357] width 248 height 25
type input "**********"
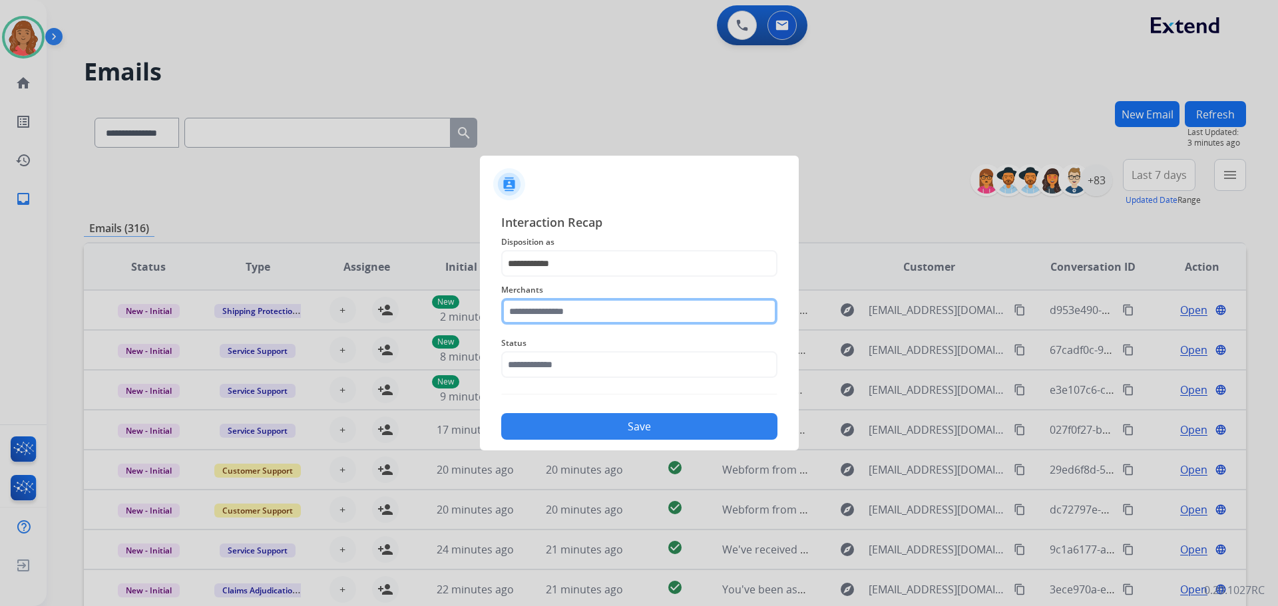
click at [551, 315] on input "text" at bounding box center [639, 311] width 276 height 27
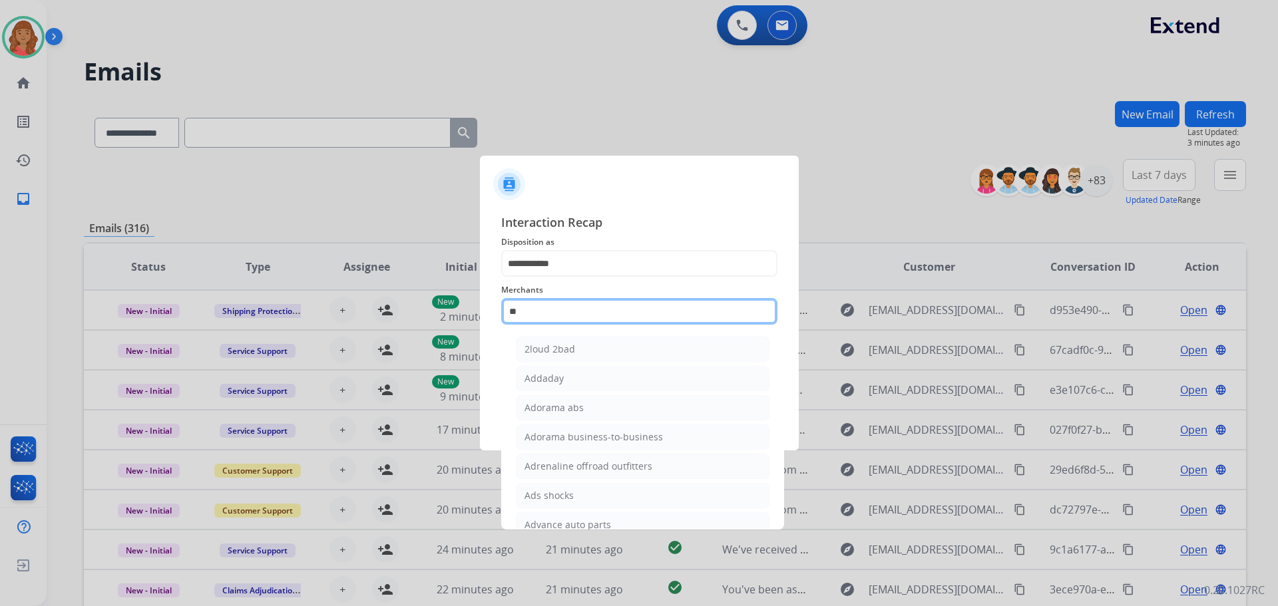
type input "*"
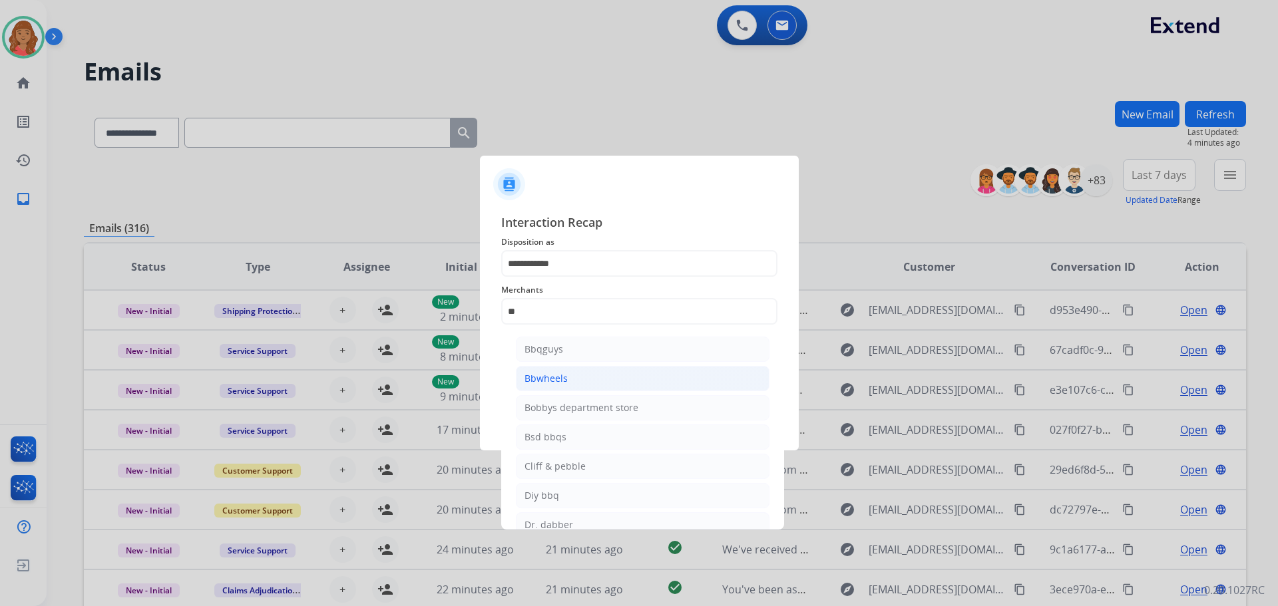
click at [644, 386] on li "Bbwheels" at bounding box center [643, 378] width 254 height 25
type input "********"
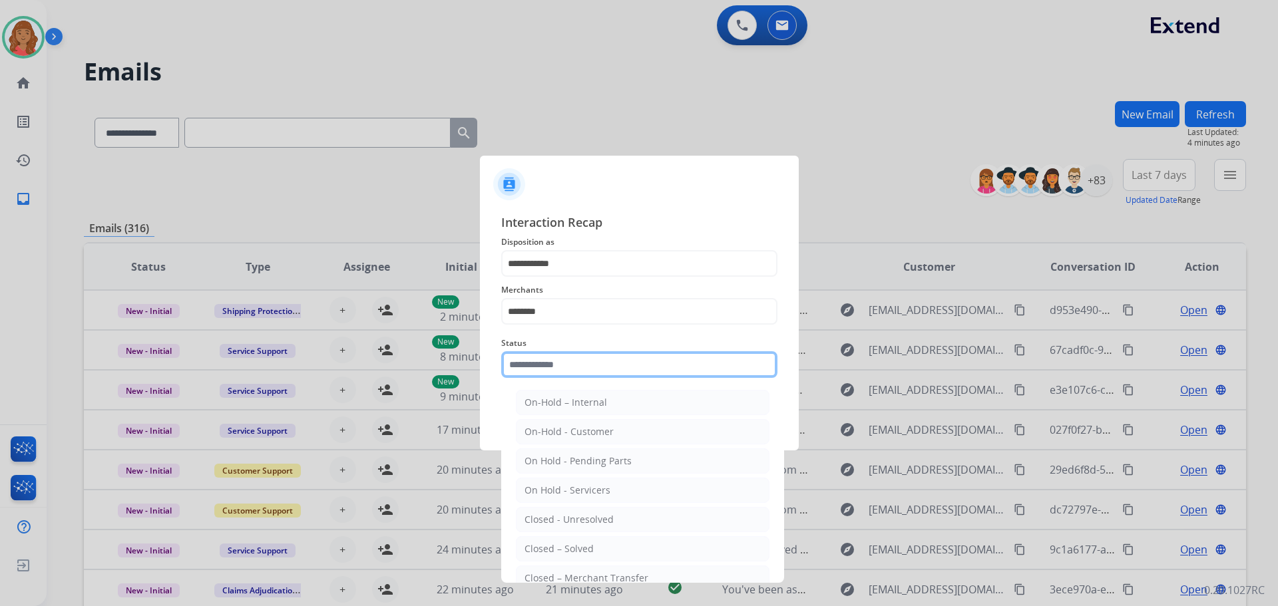
click at [589, 355] on input "text" at bounding box center [639, 364] width 276 height 27
click at [569, 548] on div "Closed – Solved" at bounding box center [558, 548] width 69 height 13
type input "**********"
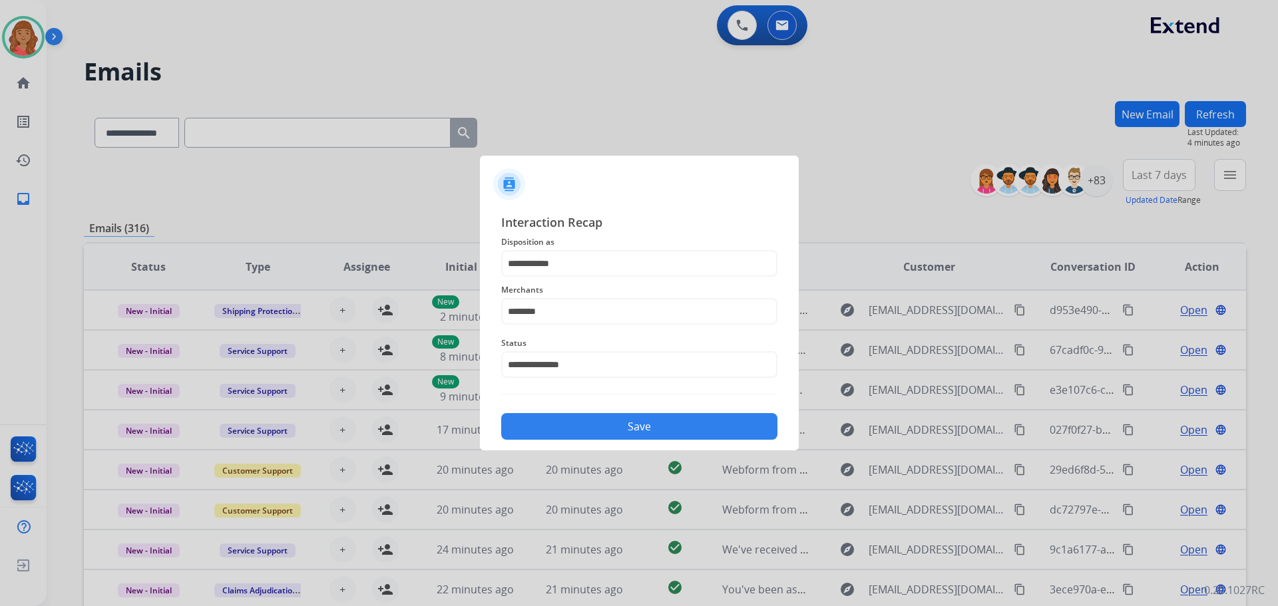
click at [567, 420] on button "Save" at bounding box center [639, 426] width 276 height 27
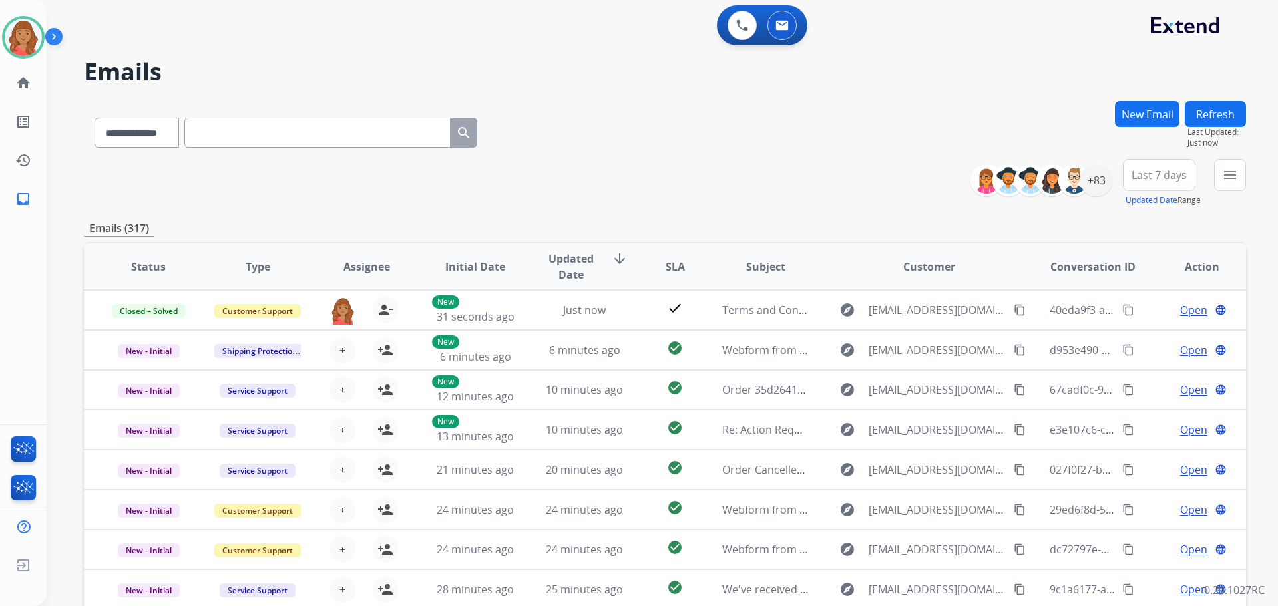
drag, startPoint x: 787, startPoint y: 31, endPoint x: 787, endPoint y: 41, distance: 10.0
click at [788, 31] on button at bounding box center [781, 25] width 29 height 29
click at [783, 33] on button at bounding box center [781, 25] width 29 height 29
click at [27, 33] on img at bounding box center [23, 37] width 37 height 37
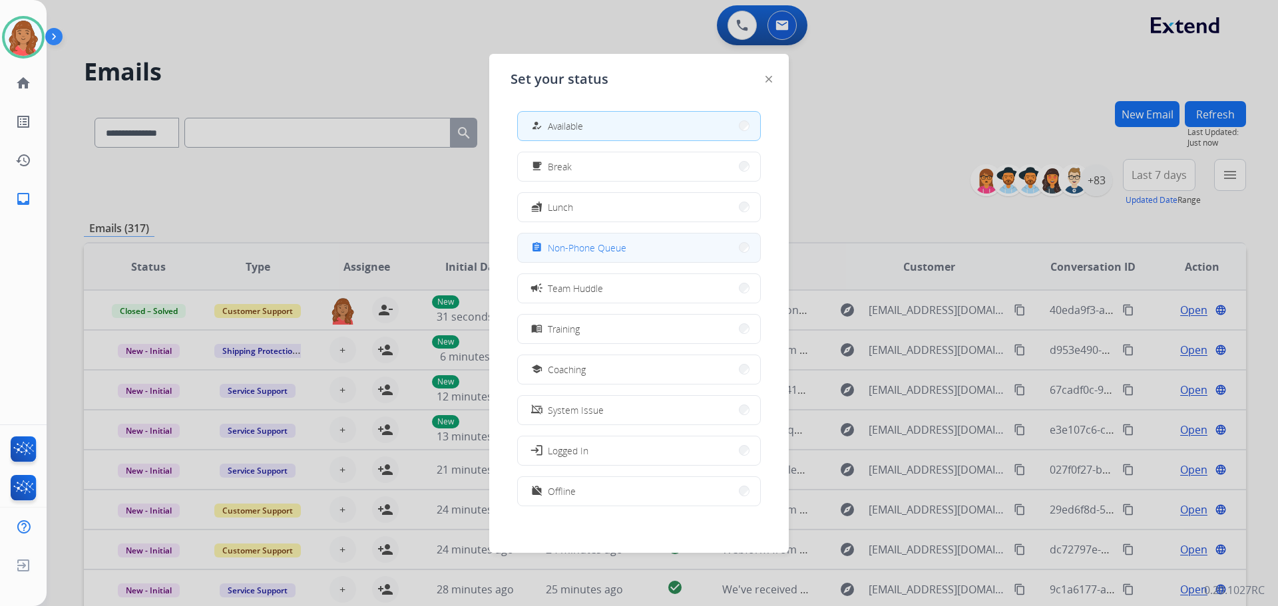
click at [568, 252] on span "Non-Phone Queue" at bounding box center [587, 248] width 79 height 14
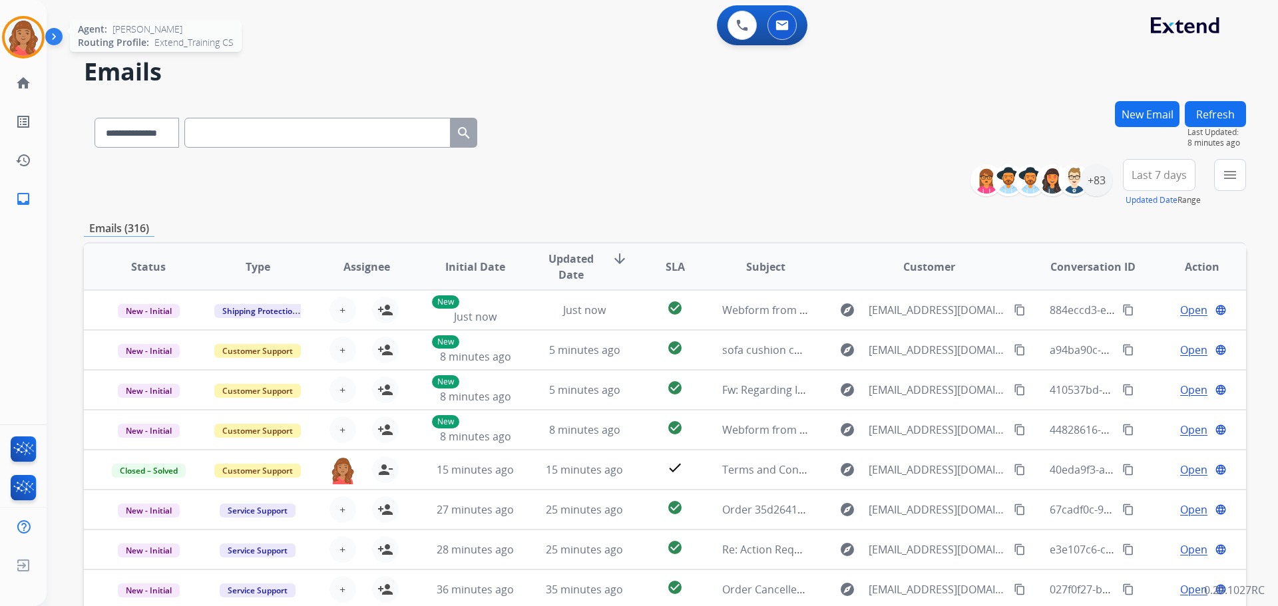
click at [30, 28] on img at bounding box center [23, 37] width 37 height 37
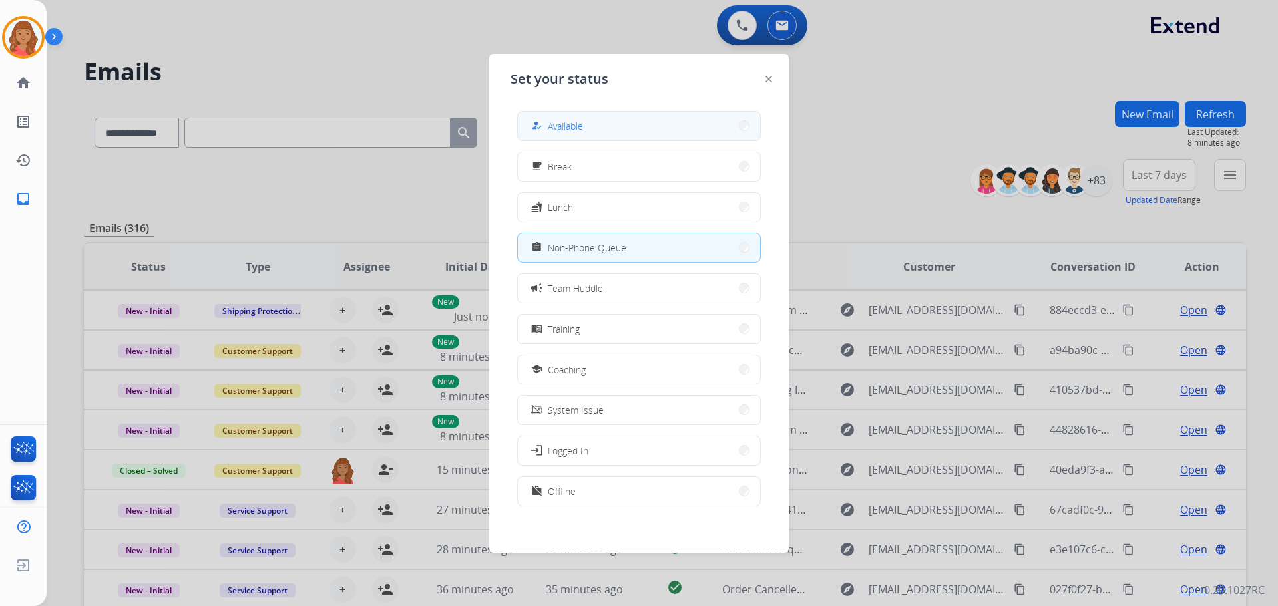
click at [583, 129] on span "Available" at bounding box center [565, 126] width 35 height 14
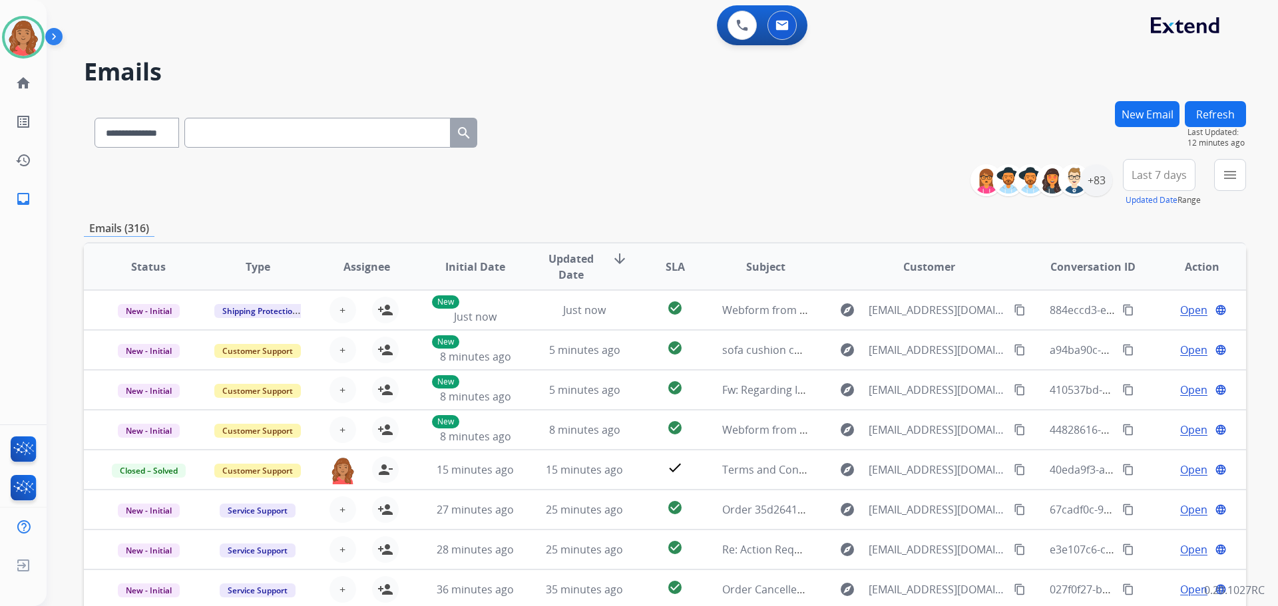
drag, startPoint x: 367, startPoint y: 194, endPoint x: 377, endPoint y: 195, distance: 10.0
click at [369, 194] on div "**********" at bounding box center [665, 183] width 1162 height 48
drag, startPoint x: 1219, startPoint y: 183, endPoint x: 1220, endPoint y: 192, distance: 8.7
click at [1220, 183] on button "menu Filters" at bounding box center [1230, 175] width 32 height 32
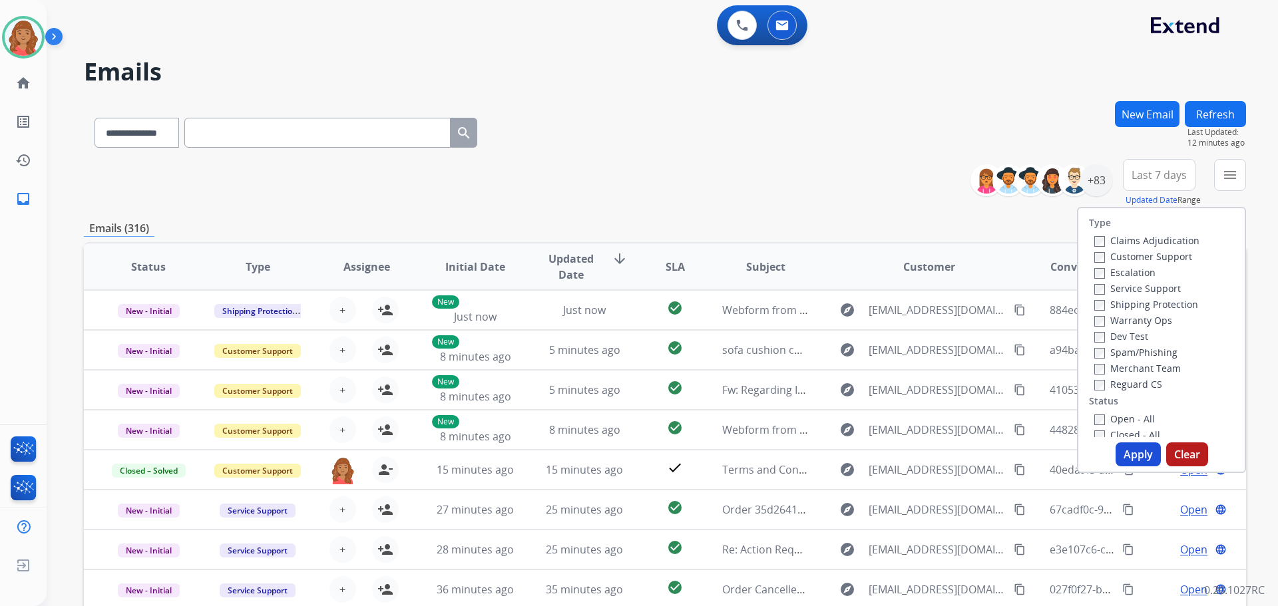
click at [1096, 258] on label "Customer Support" at bounding box center [1143, 256] width 98 height 13
click at [1089, 392] on div "Type Claims Adjudication Customer Support Escalation Service Support Shipping P…" at bounding box center [1161, 322] width 166 height 229
click at [1096, 380] on label "Reguard CS" at bounding box center [1128, 384] width 68 height 13
click at [1115, 448] on button "Apply" at bounding box center [1137, 455] width 45 height 24
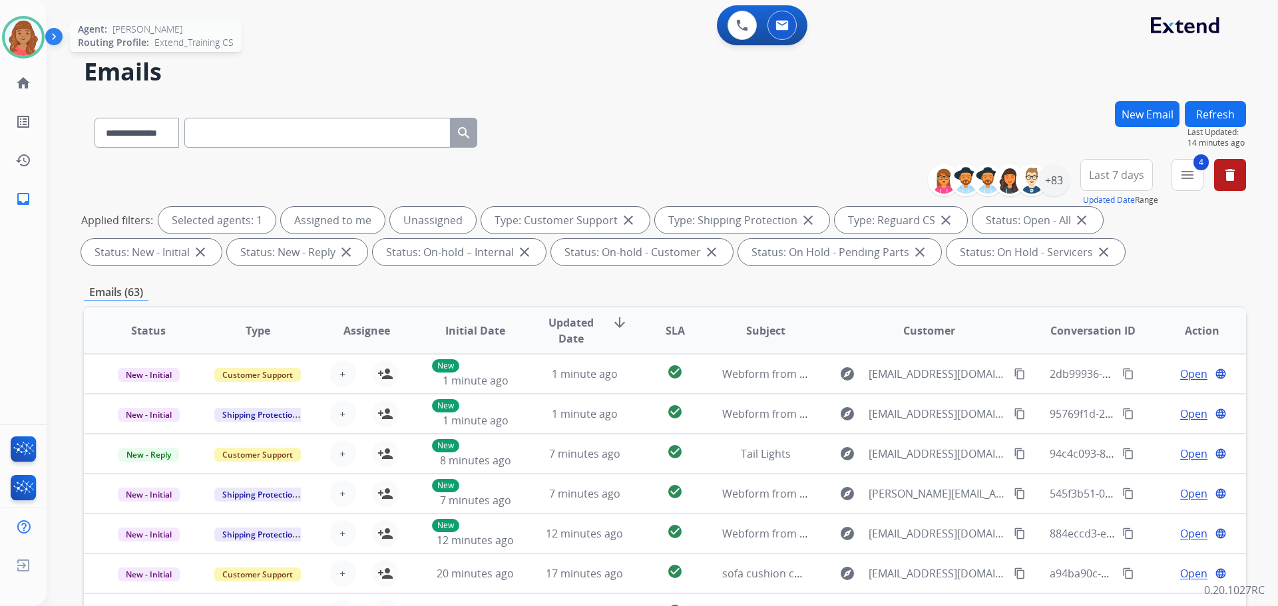
click at [19, 50] on img at bounding box center [23, 37] width 37 height 37
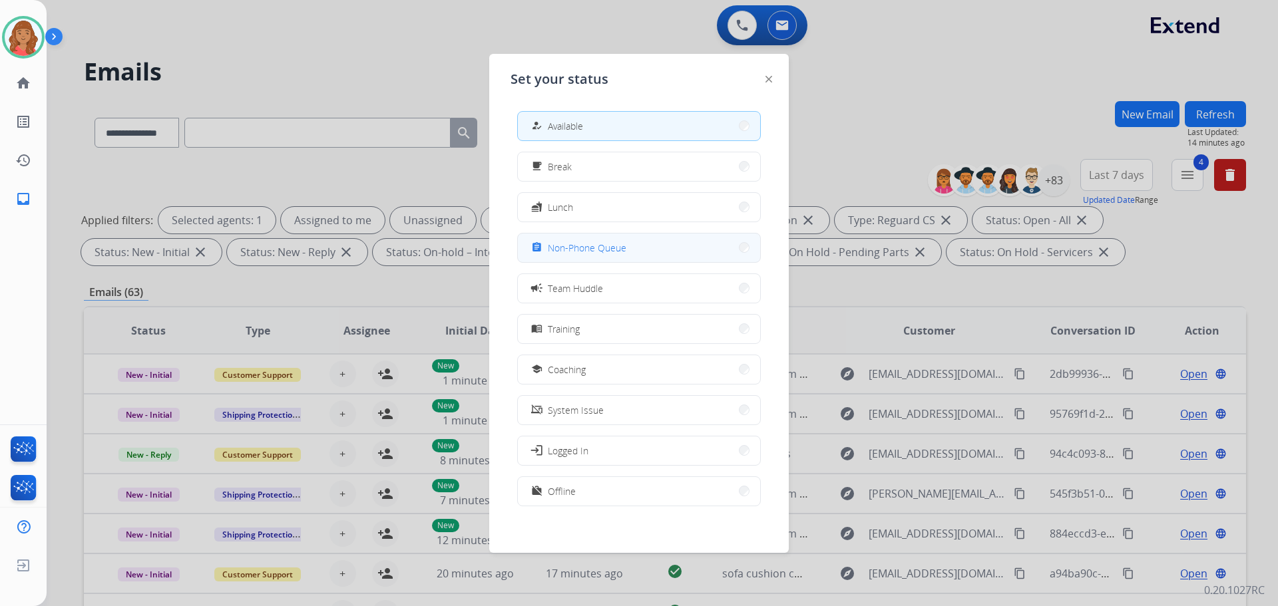
click at [564, 238] on button "assignment Non-Phone Queue" at bounding box center [639, 248] width 242 height 29
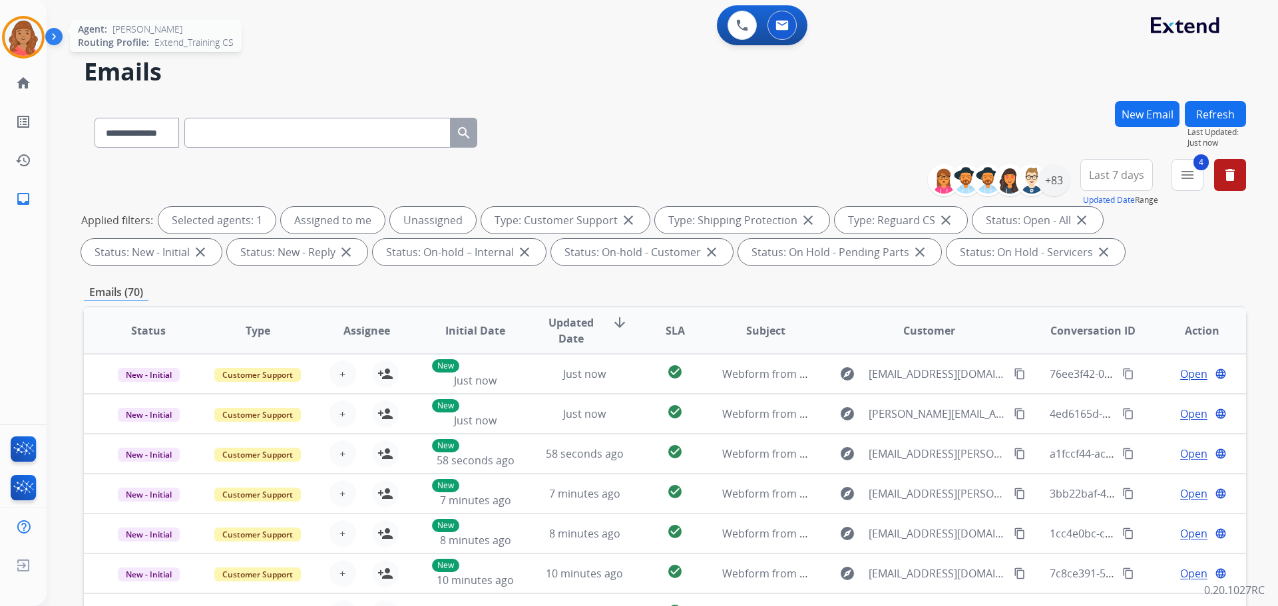
click at [23, 42] on img at bounding box center [23, 37] width 37 height 37
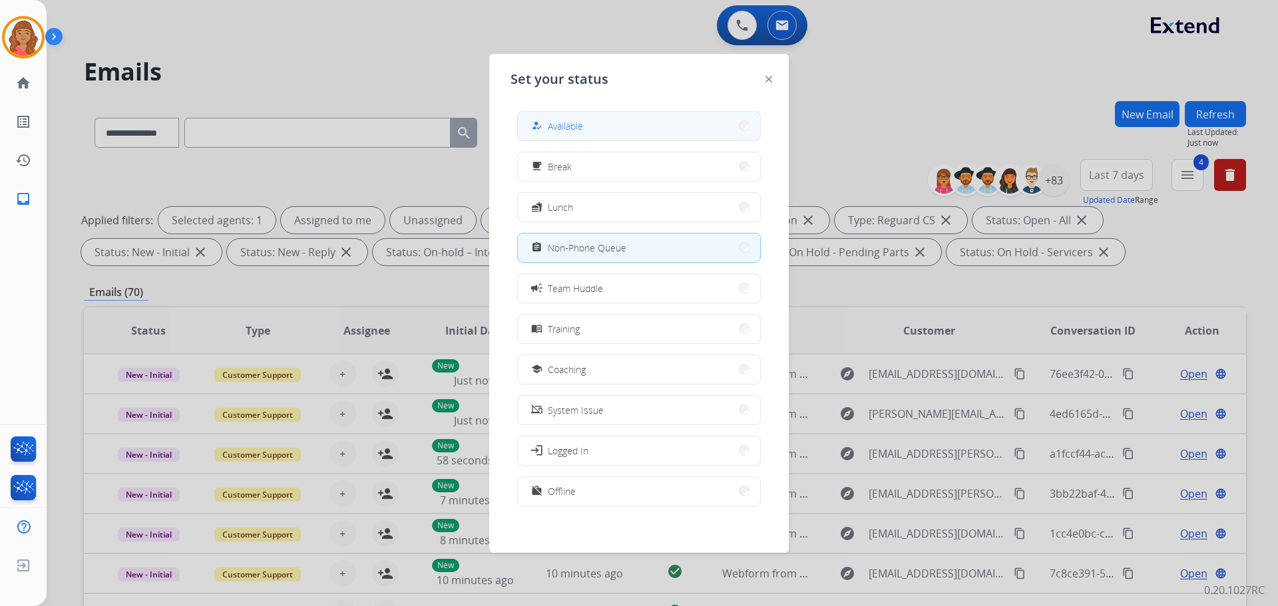
click at [579, 121] on span "Available" at bounding box center [565, 126] width 35 height 14
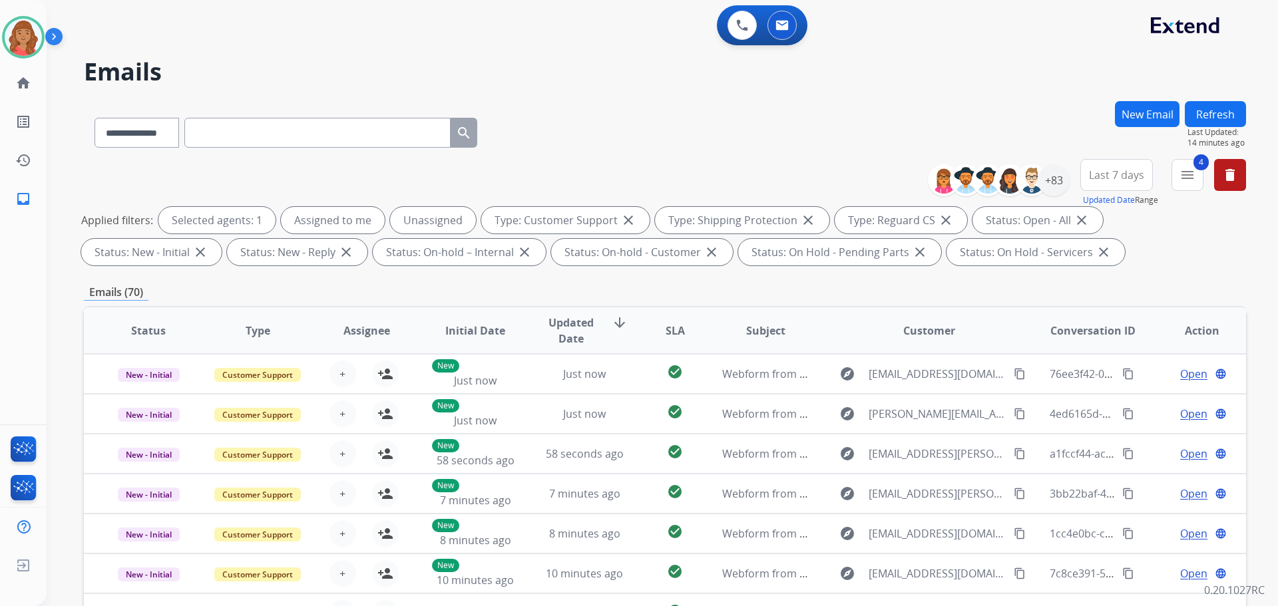
click at [1153, 122] on button "New Email" at bounding box center [1147, 114] width 65 height 26
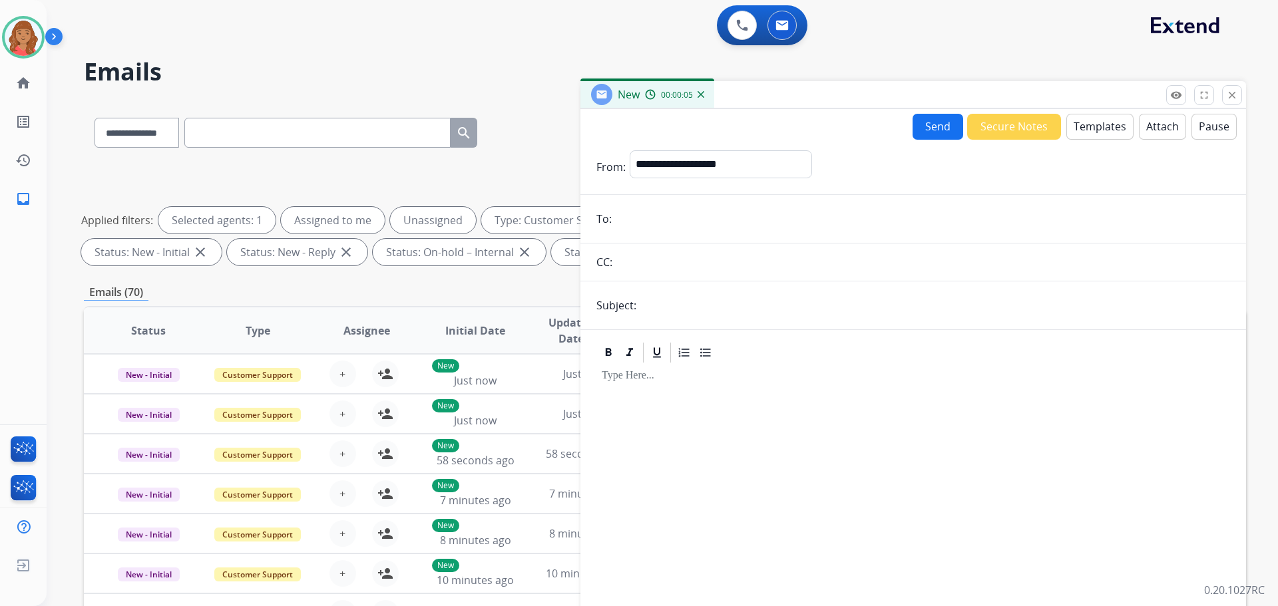
paste input "**********"
type input "**********"
drag, startPoint x: 759, startPoint y: 314, endPoint x: 636, endPoint y: 302, distance: 123.0
click at [633, 303] on div "**********" at bounding box center [912, 305] width 665 height 27
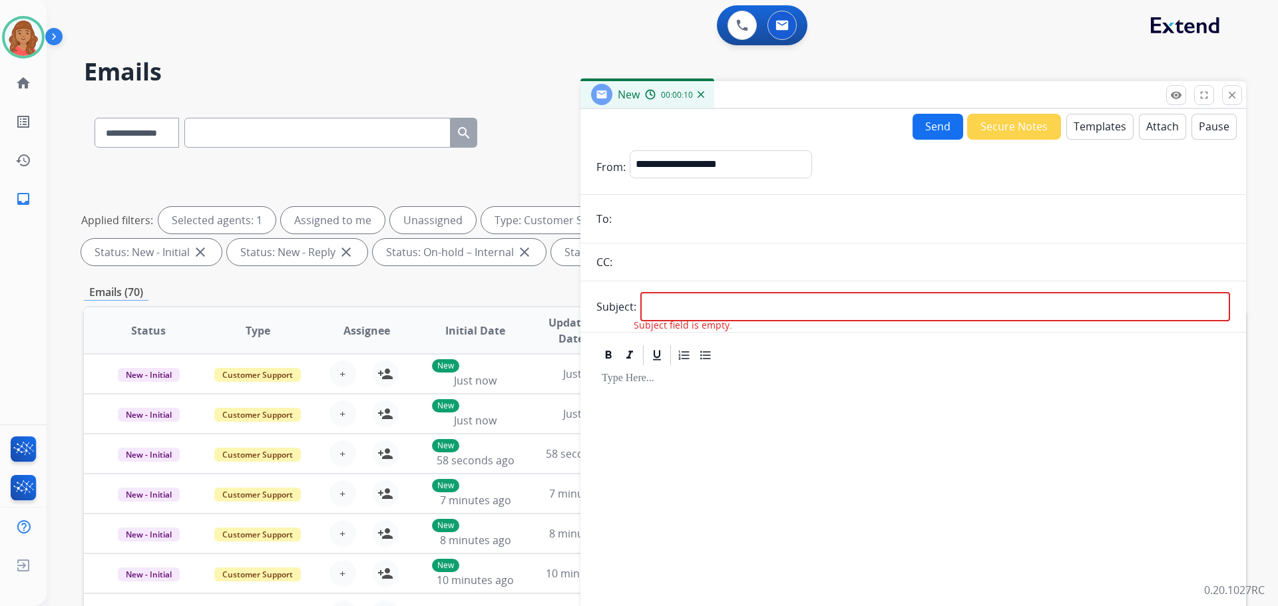
paste input "**********"
type input "**********"
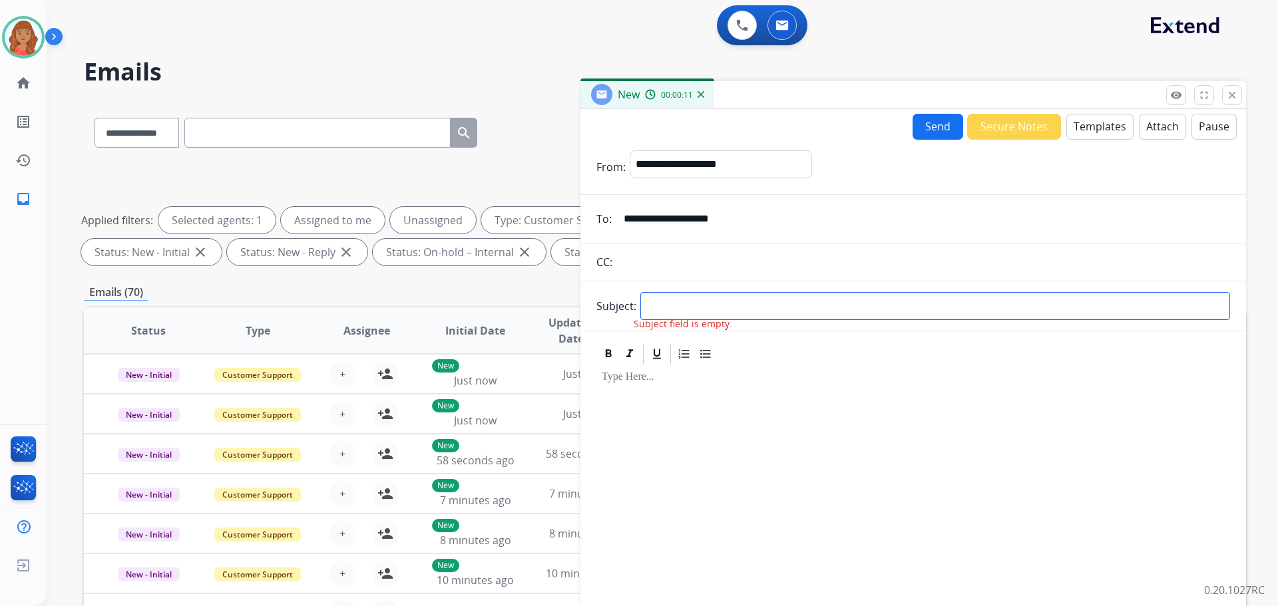
click at [681, 314] on input "text" at bounding box center [935, 306] width 590 height 28
type input "**********"
click at [1101, 128] on button "Templates" at bounding box center [1099, 127] width 67 height 26
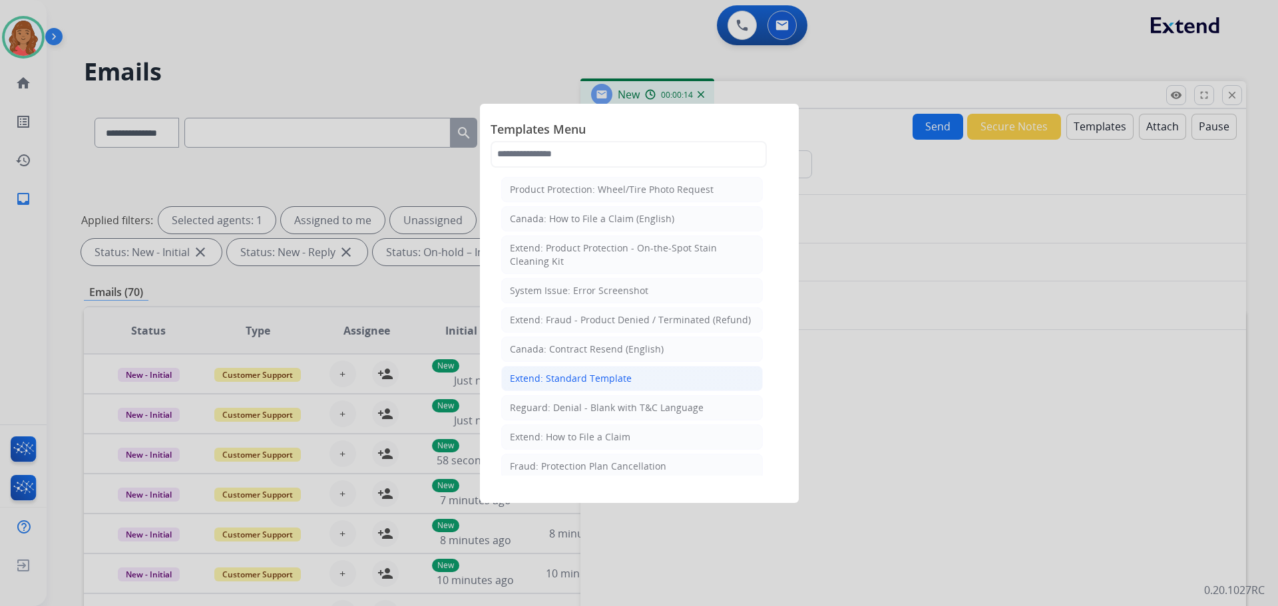
click at [616, 380] on div "Extend: Standard Template" at bounding box center [571, 378] width 122 height 13
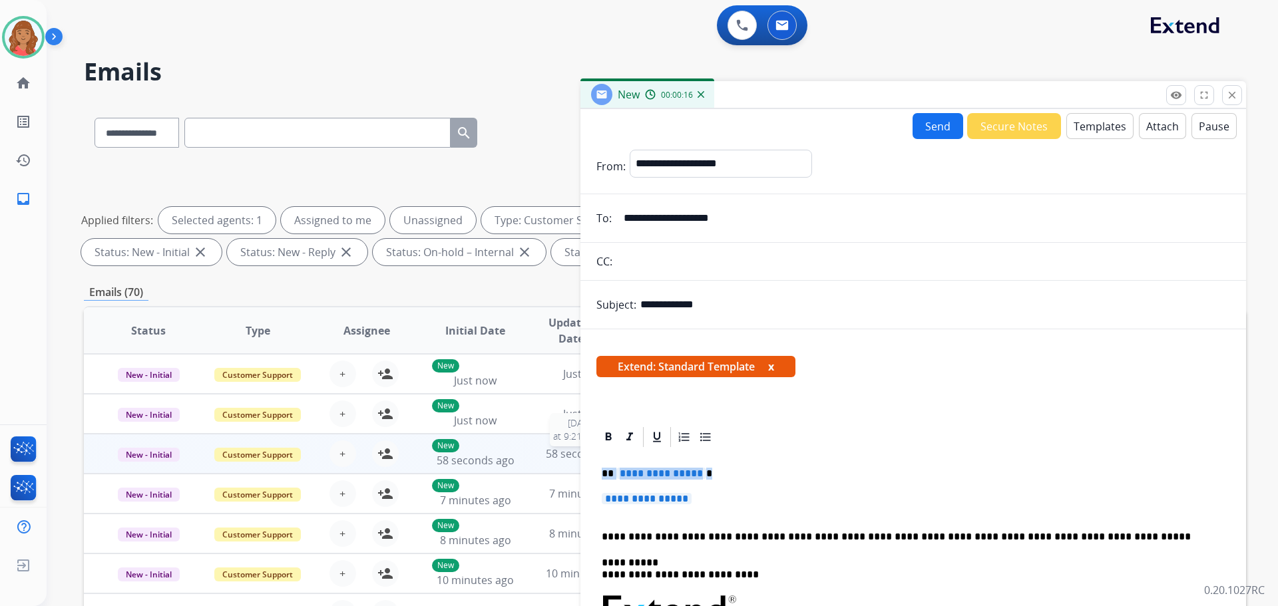
drag, startPoint x: 694, startPoint y: 497, endPoint x: 579, endPoint y: 459, distance: 121.4
click at [579, 459] on div "**********" at bounding box center [665, 461] width 1162 height 720
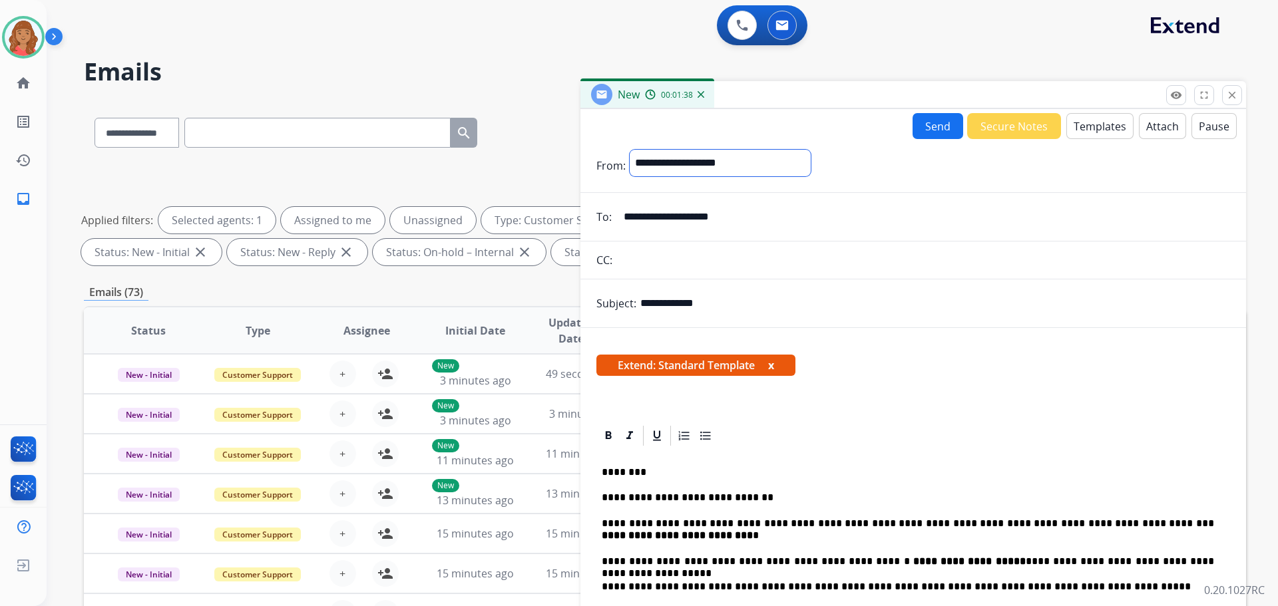
click at [668, 162] on select "**********" at bounding box center [720, 163] width 181 height 27
select select "**********"
click at [630, 150] on select "**********" at bounding box center [720, 163] width 181 height 27
click at [932, 123] on button "Send" at bounding box center [937, 126] width 51 height 26
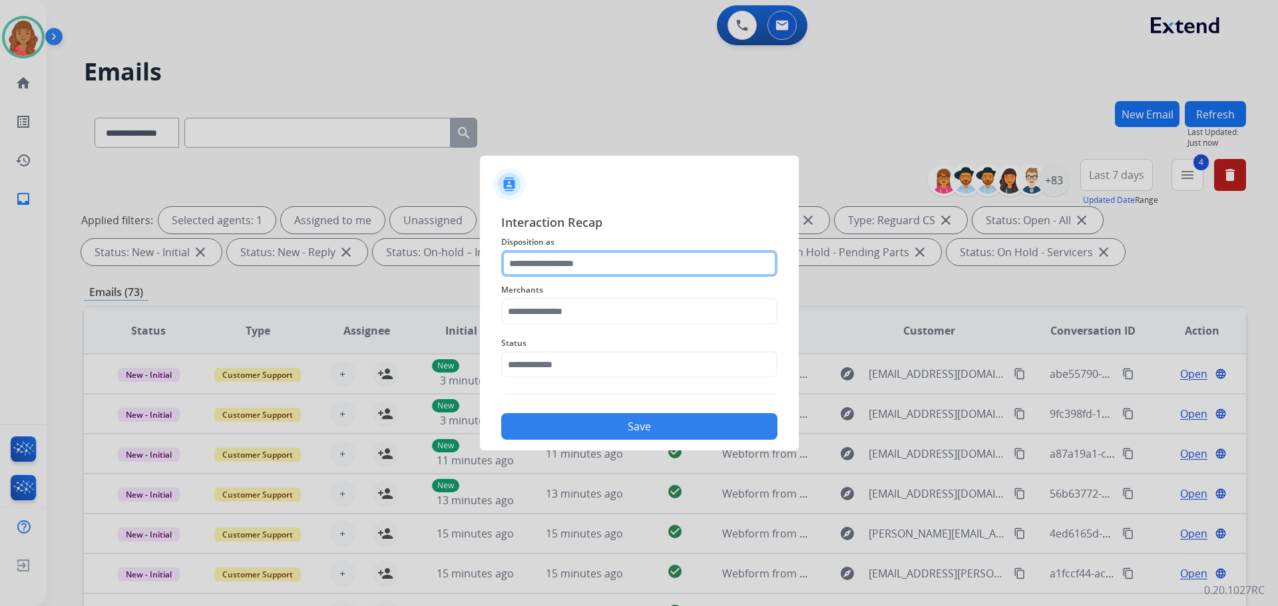
drag, startPoint x: 566, startPoint y: 260, endPoint x: 560, endPoint y: 272, distance: 13.4
click at [564, 264] on input "text" at bounding box center [639, 263] width 276 height 27
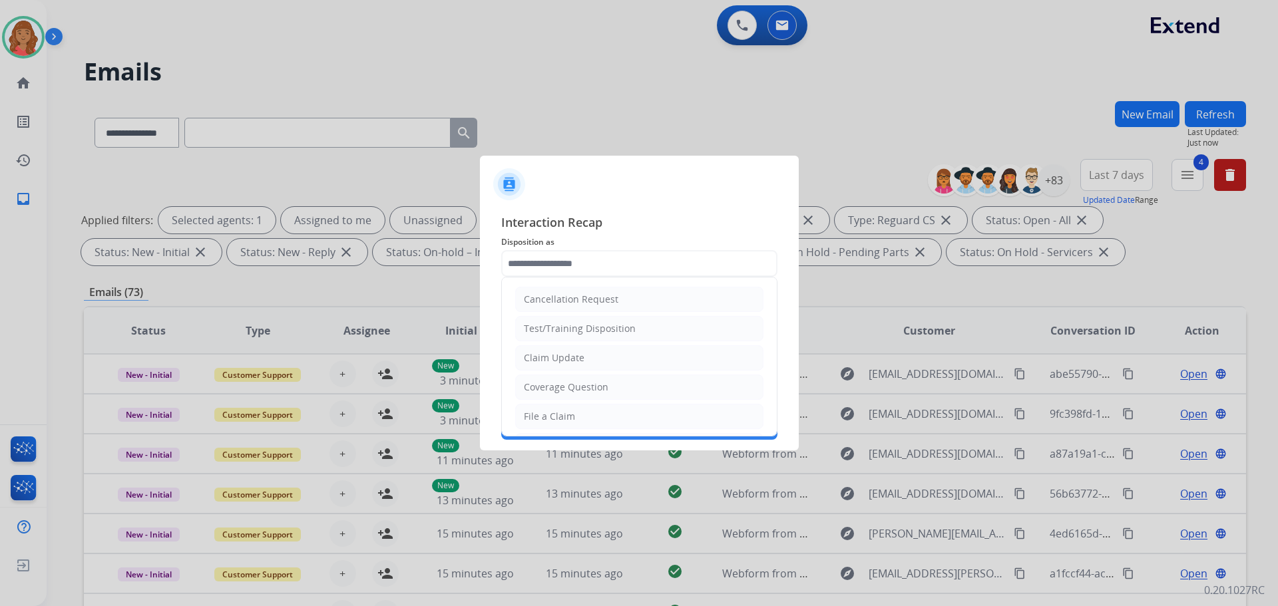
drag, startPoint x: 578, startPoint y: 365, endPoint x: 568, endPoint y: 347, distance: 20.6
click at [578, 364] on div "Claim Update" at bounding box center [554, 357] width 61 height 13
type input "**********"
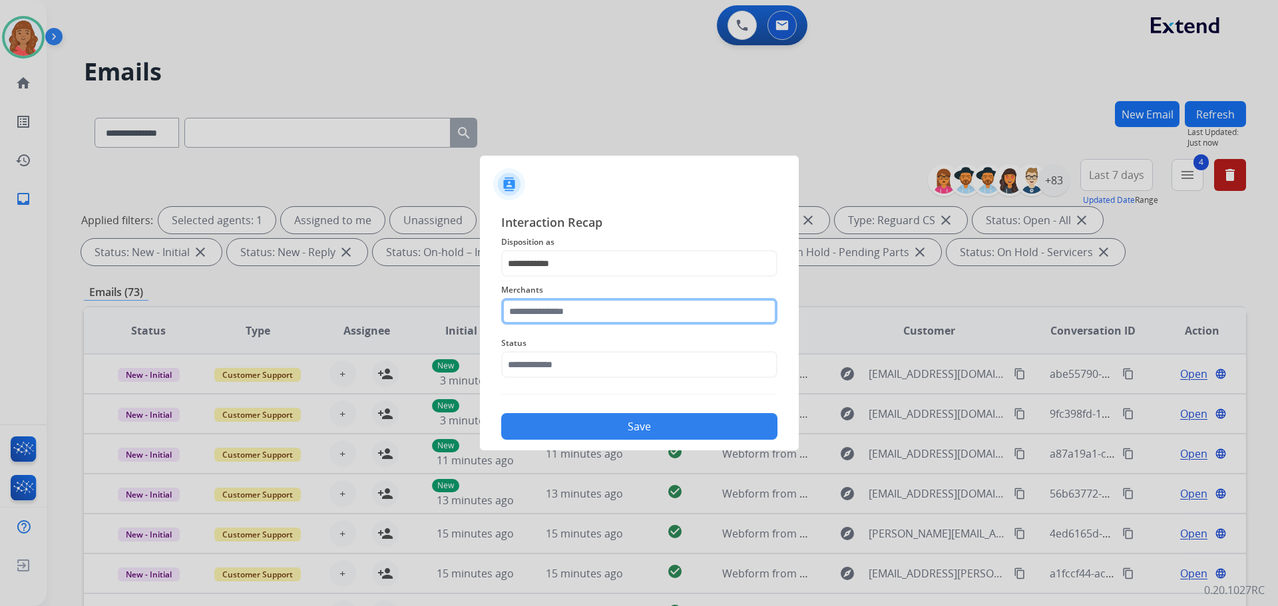
click at [556, 312] on input "text" at bounding box center [639, 311] width 276 height 27
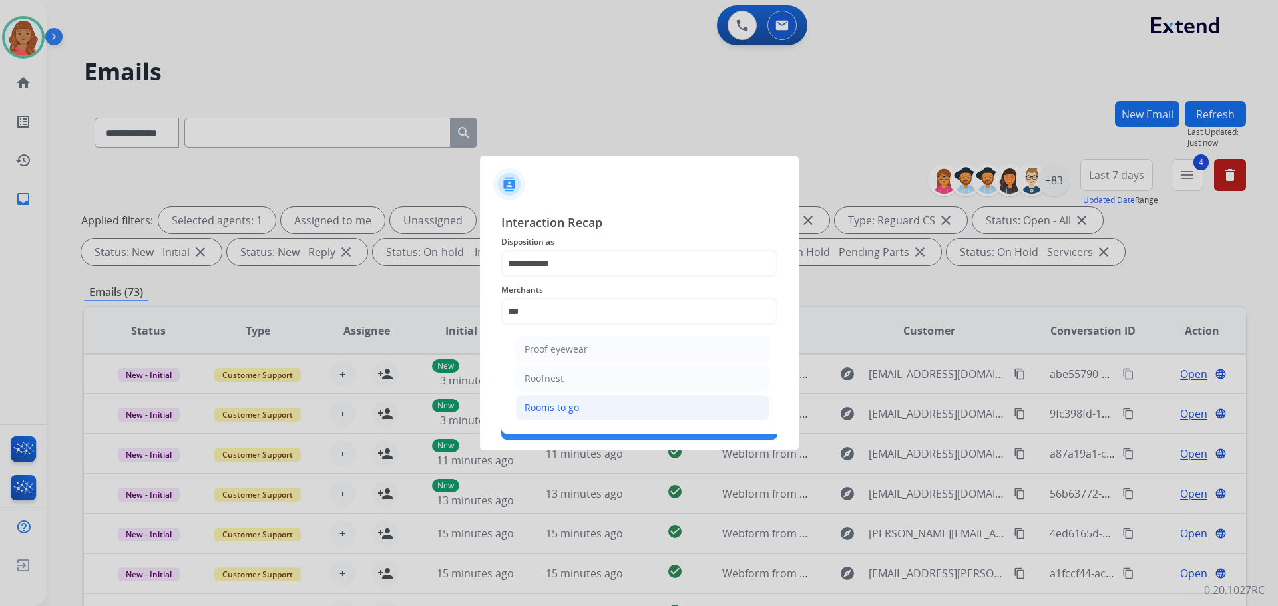
click at [563, 419] on li "Rooms to go" at bounding box center [643, 407] width 254 height 25
type input "**********"
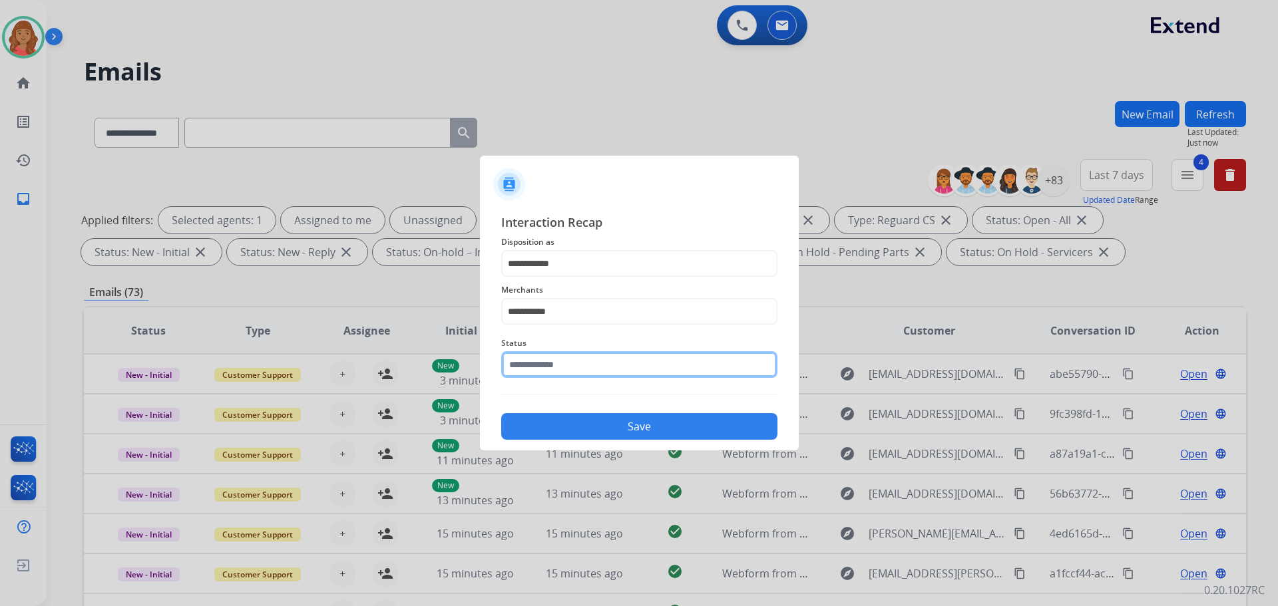
drag, startPoint x: 537, startPoint y: 363, endPoint x: 538, endPoint y: 381, distance: 18.0
click at [537, 363] on input "text" at bounding box center [639, 364] width 276 height 27
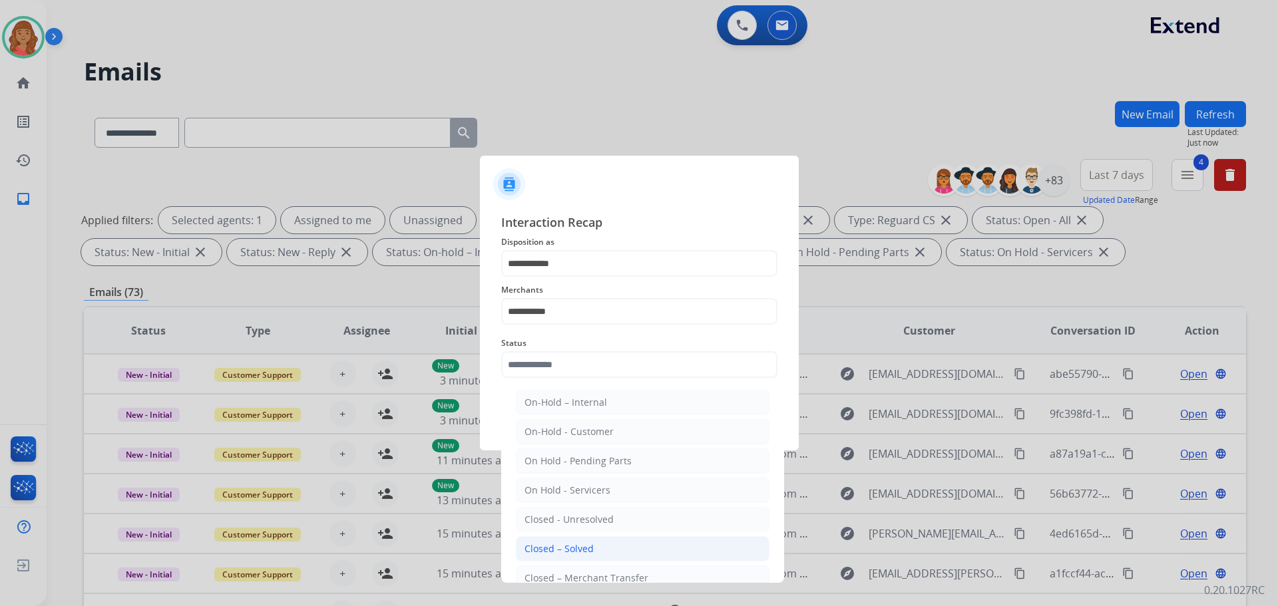
click at [558, 546] on div "Closed – Solved" at bounding box center [558, 548] width 69 height 13
type input "**********"
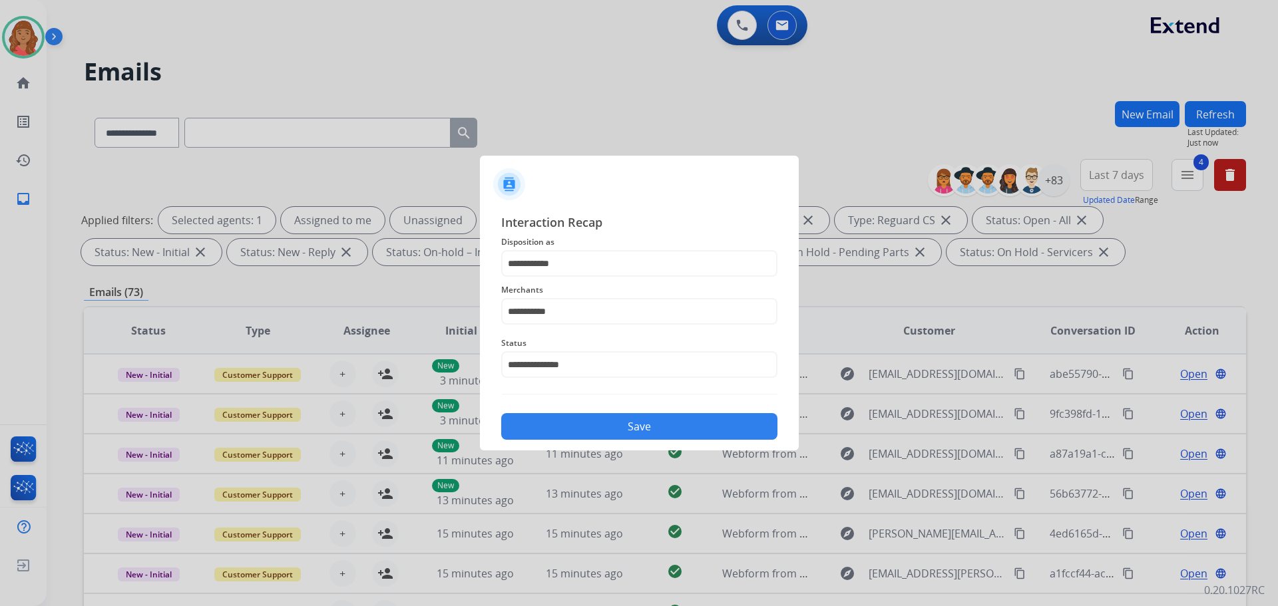
click at [568, 427] on button "Save" at bounding box center [639, 426] width 276 height 27
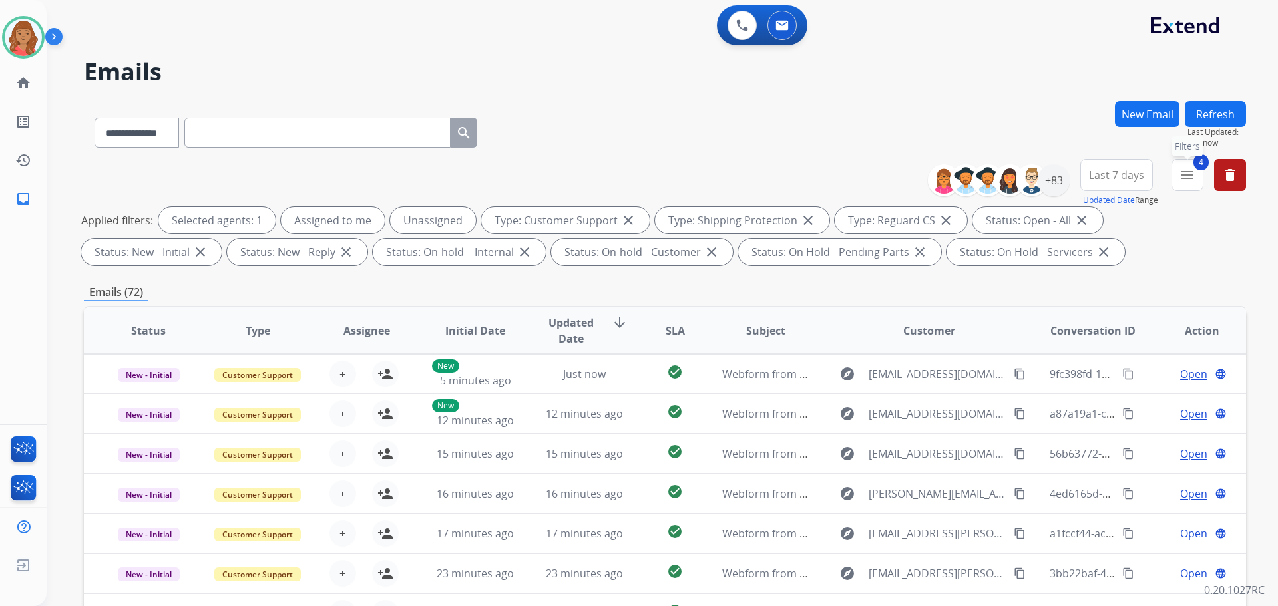
drag, startPoint x: 1199, startPoint y: 184, endPoint x: 1187, endPoint y: 184, distance: 11.3
click at [1197, 184] on button "4 menu Filters" at bounding box center [1187, 175] width 32 height 32
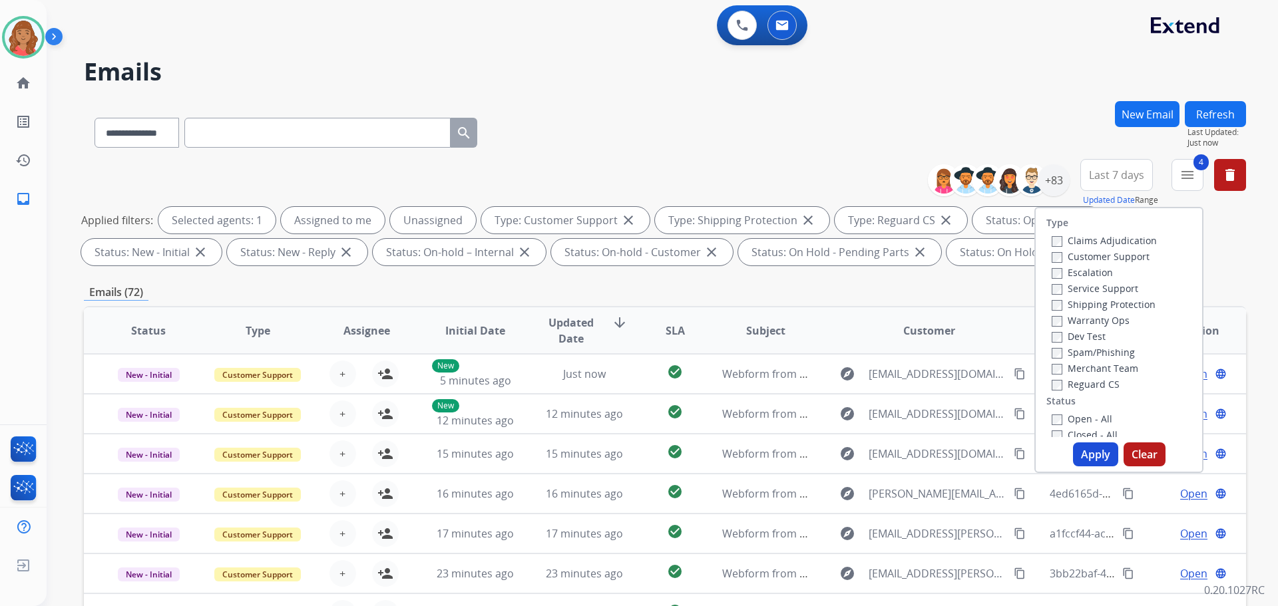
click at [1089, 451] on button "Apply" at bounding box center [1095, 455] width 45 height 24
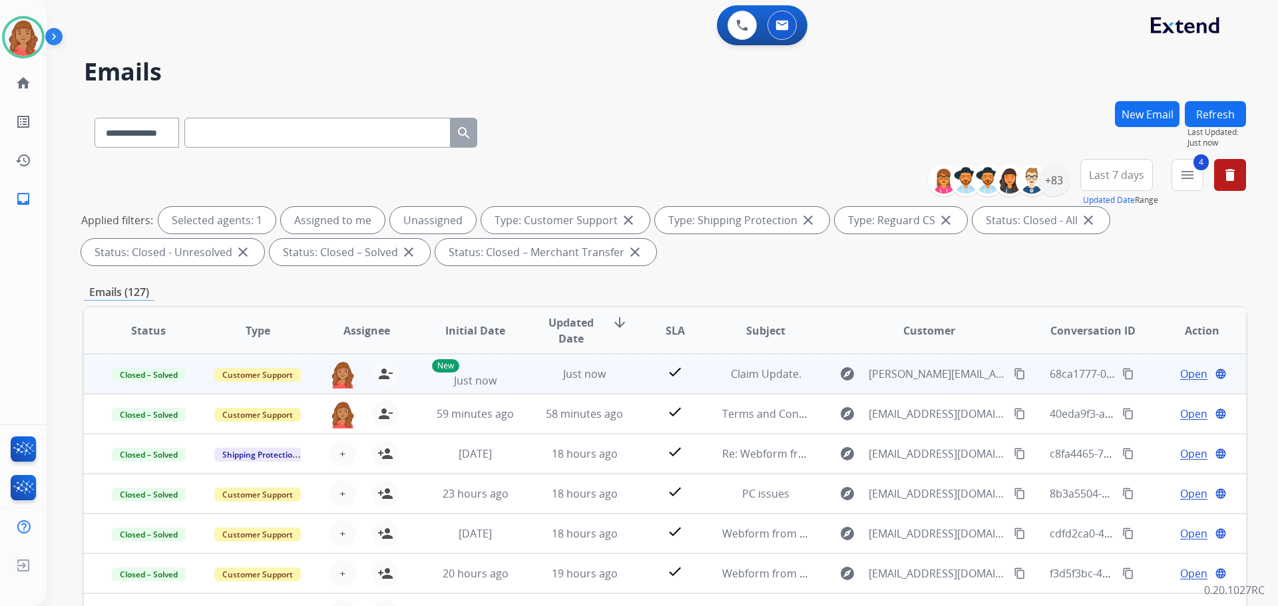
click at [1122, 375] on mat-icon "content_copy" at bounding box center [1128, 374] width 12 height 12
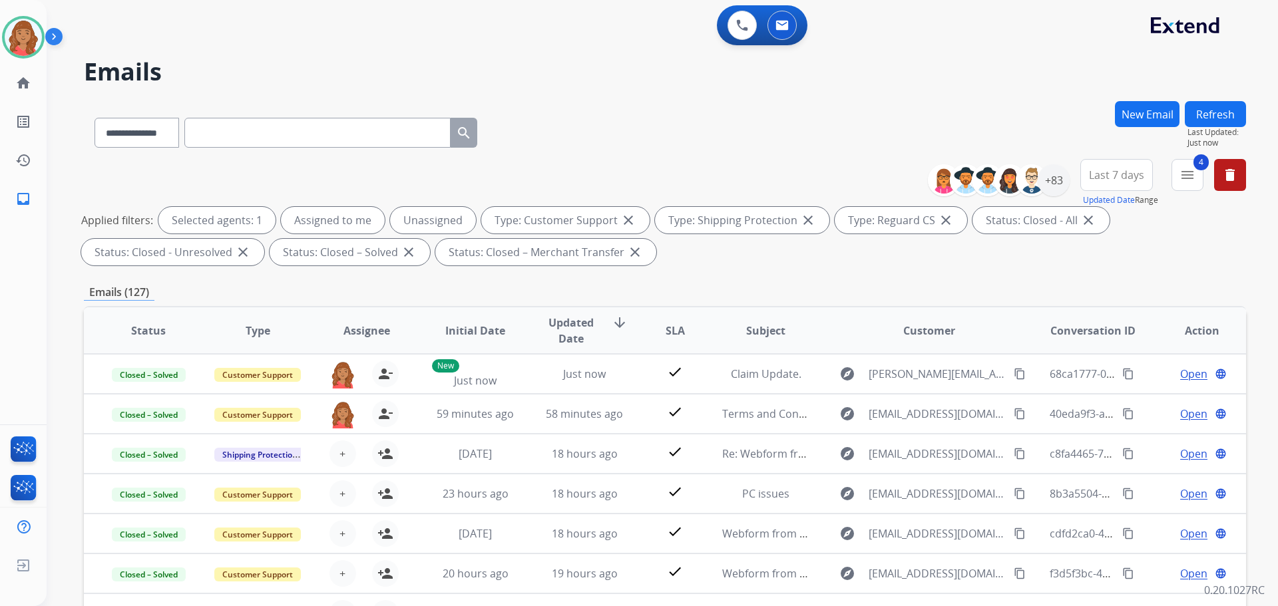
drag, startPoint x: 13, startPoint y: 35, endPoint x: 49, endPoint y: 46, distance: 37.5
click at [15, 36] on img at bounding box center [23, 37] width 37 height 37
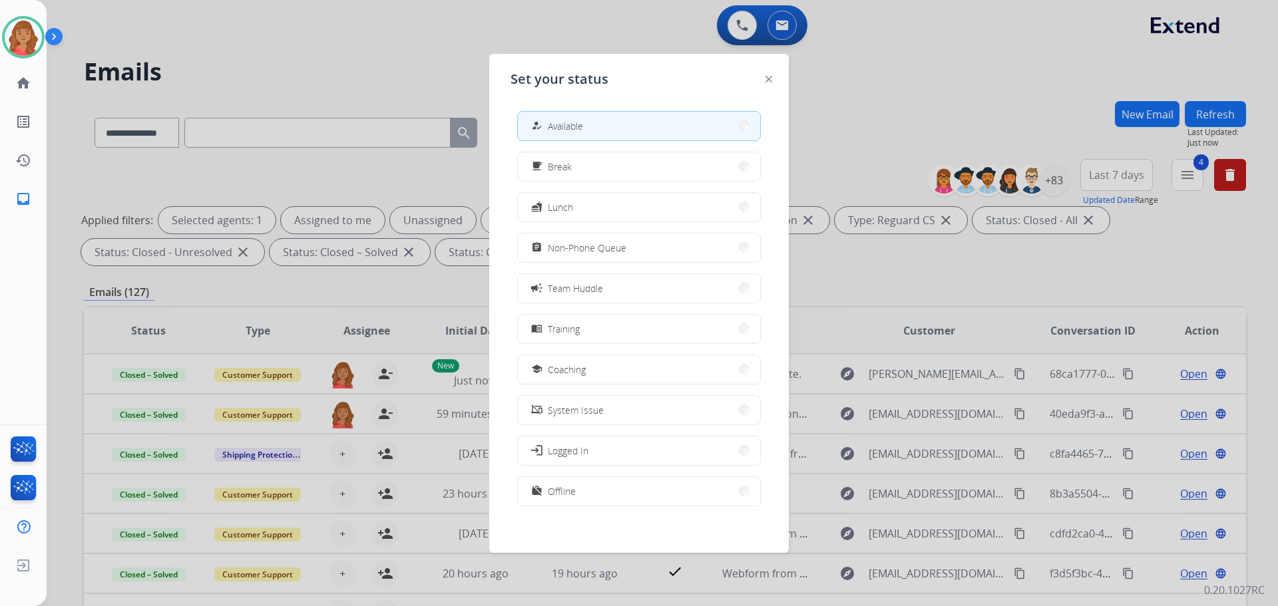
drag, startPoint x: 766, startPoint y: 77, endPoint x: 759, endPoint y: 86, distance: 10.9
click at [766, 77] on img at bounding box center [768, 79] width 7 height 7
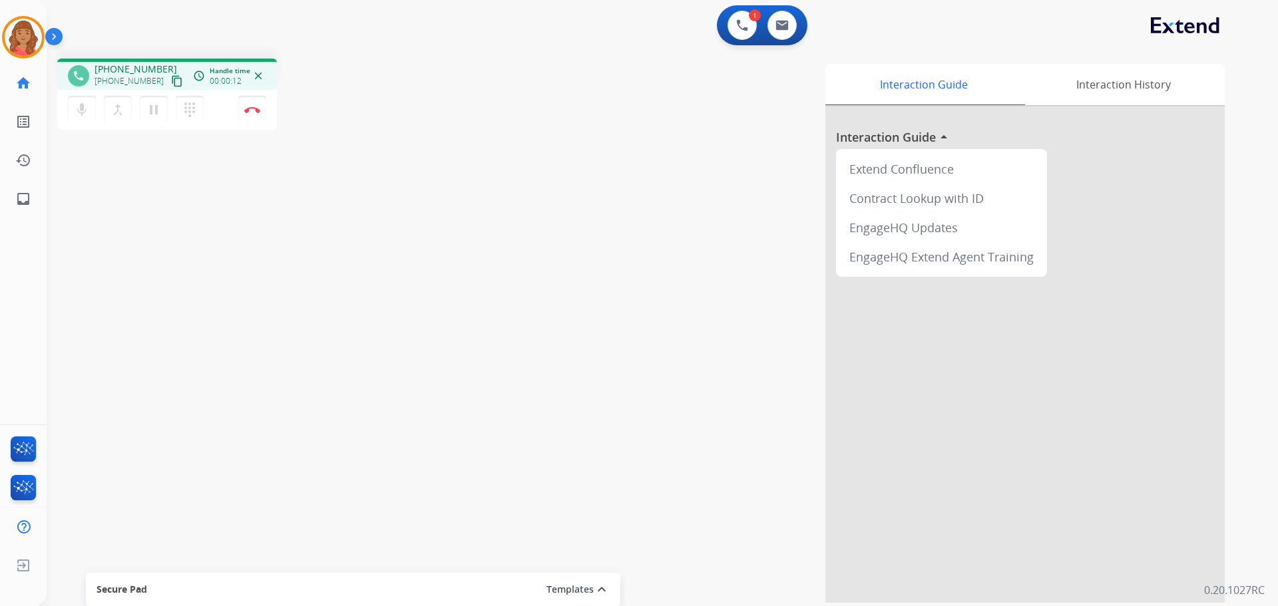
click at [171, 81] on mat-icon "content_copy" at bounding box center [177, 81] width 12 height 12
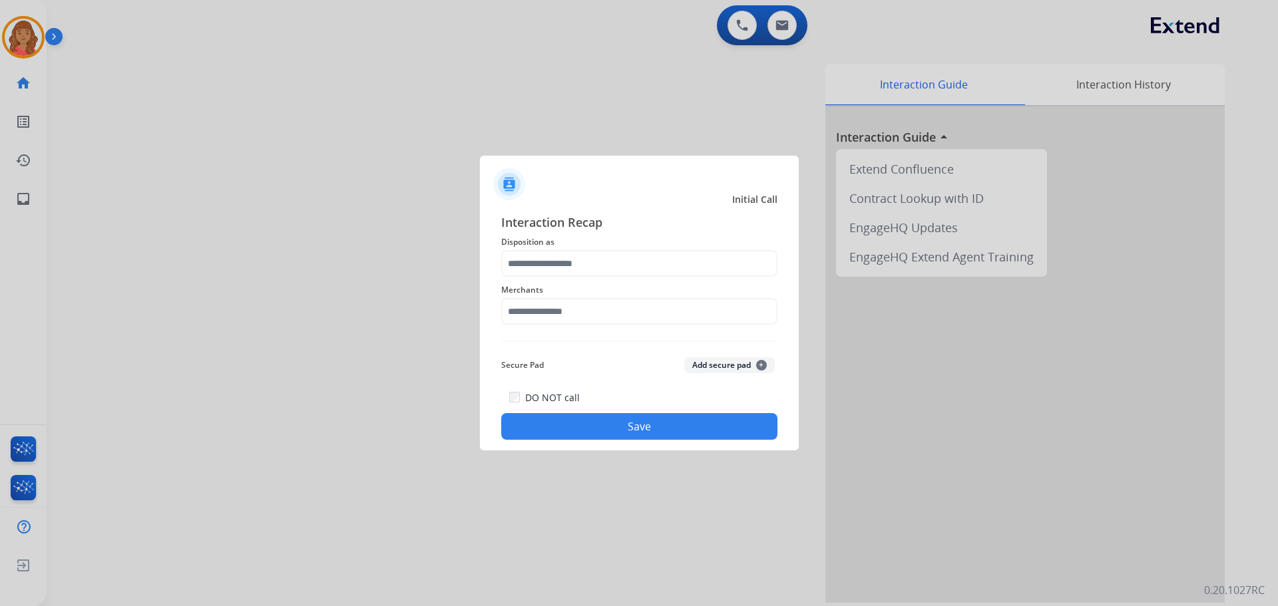
click at [514, 207] on div "Interaction Recap Disposition as Merchants Secure Pad Add secure pad + DO NOT c…" at bounding box center [639, 326] width 319 height 248
click at [542, 267] on input "text" at bounding box center [639, 263] width 276 height 27
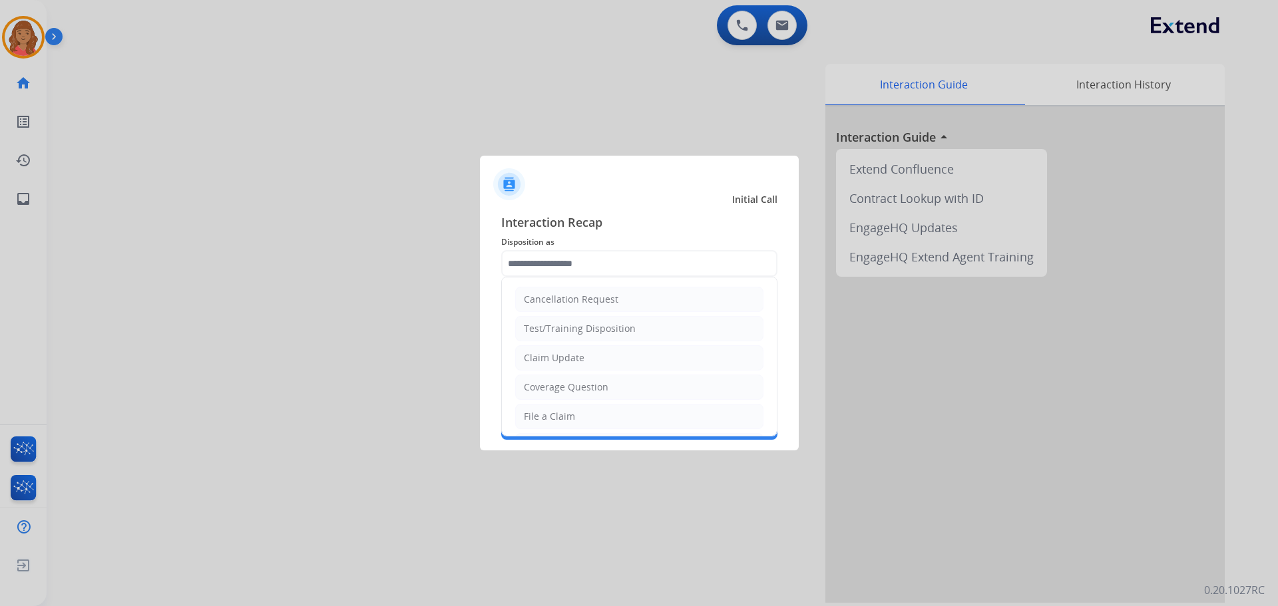
drag, startPoint x: 552, startPoint y: 359, endPoint x: 555, endPoint y: 336, distance: 23.5
click at [552, 359] on div "Claim Update" at bounding box center [554, 357] width 61 height 13
type input "**********"
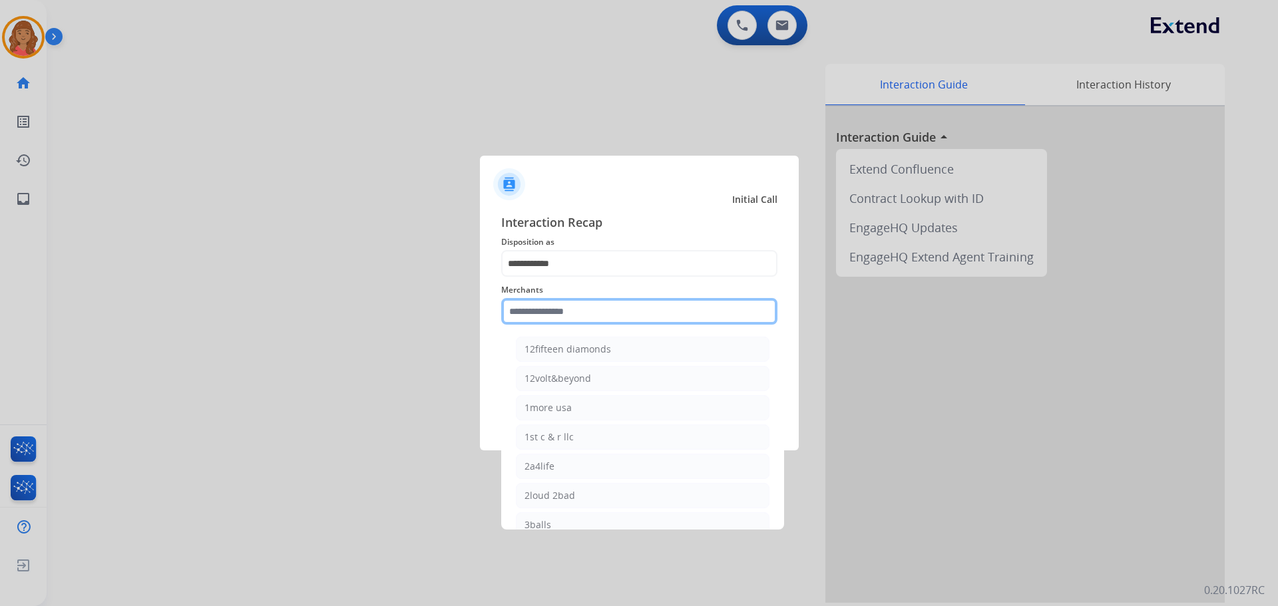
drag, startPoint x: 556, startPoint y: 313, endPoint x: 554, endPoint y: 361, distance: 48.0
click at [556, 313] on input "text" at bounding box center [639, 311] width 276 height 27
type input "*"
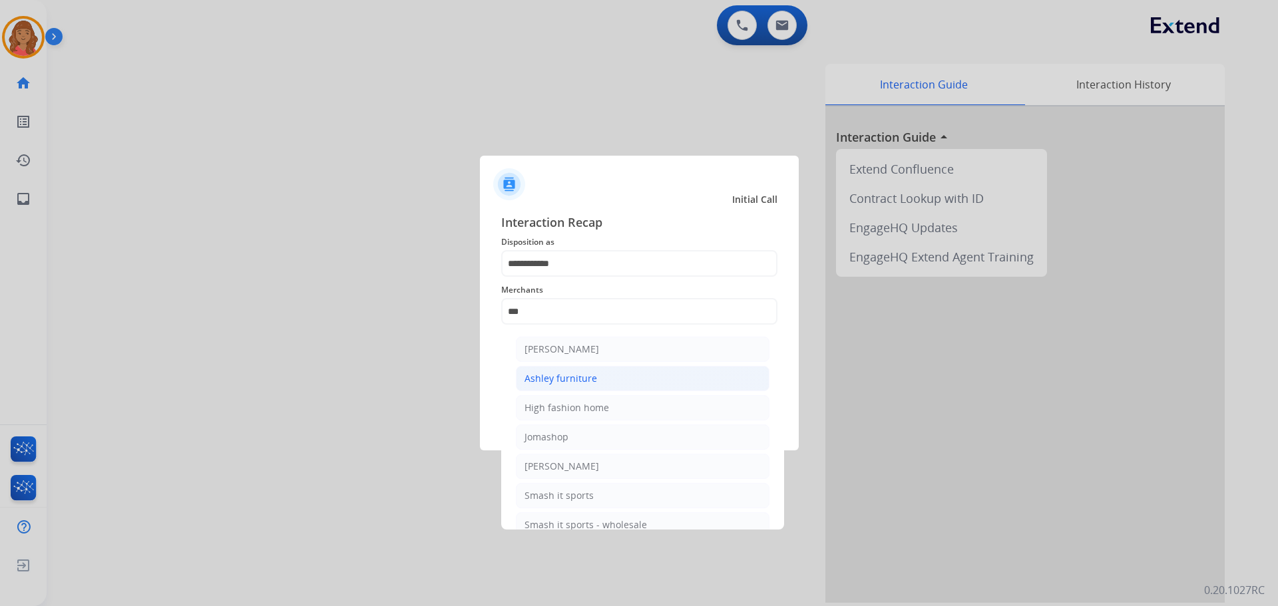
click at [553, 373] on div "Ashley furniture" at bounding box center [560, 378] width 73 height 13
type input "**********"
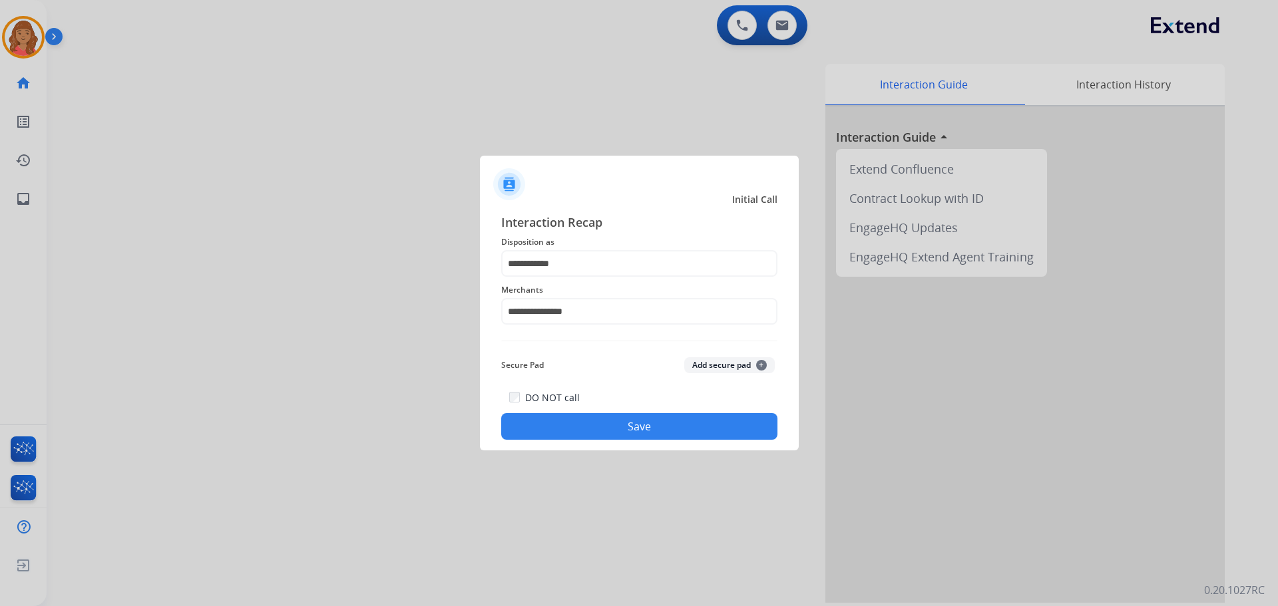
drag, startPoint x: 618, startPoint y: 431, endPoint x: 596, endPoint y: 422, distance: 23.6
click at [618, 431] on button "Save" at bounding box center [639, 426] width 276 height 27
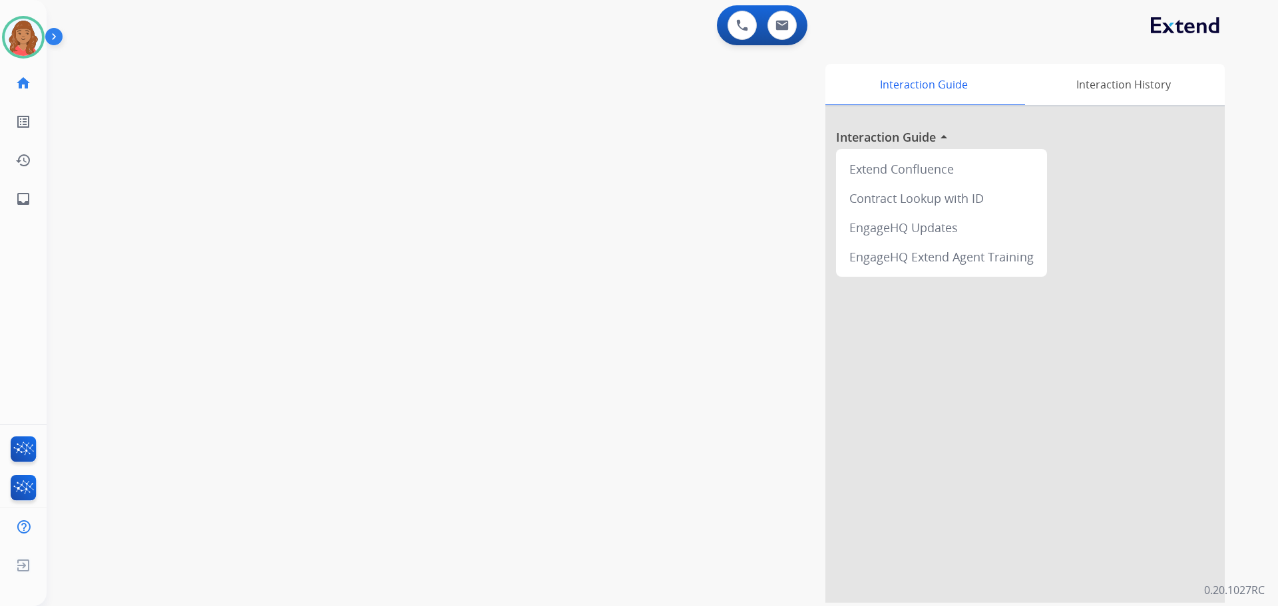
click at [471, 219] on div "Interaction Guide Interaction History Interaction Guide arrow_drop_up Extend Co…" at bounding box center [833, 333] width 784 height 539
click at [495, 228] on div "Interaction Guide Interaction History Interaction Guide arrow_drop_up Extend Co…" at bounding box center [833, 333] width 784 height 539
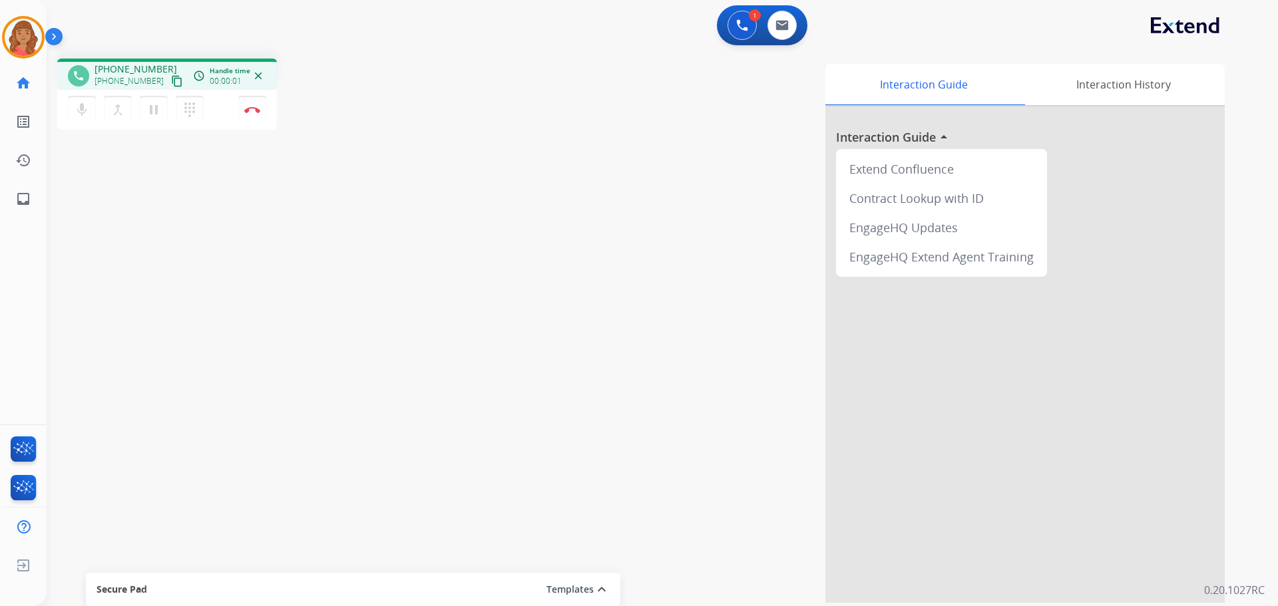
drag, startPoint x: 163, startPoint y: 79, endPoint x: 137, endPoint y: 93, distance: 29.5
click at [171, 79] on mat-icon "content_copy" at bounding box center [177, 81] width 12 height 12
click at [254, 112] on img at bounding box center [252, 109] width 16 height 7
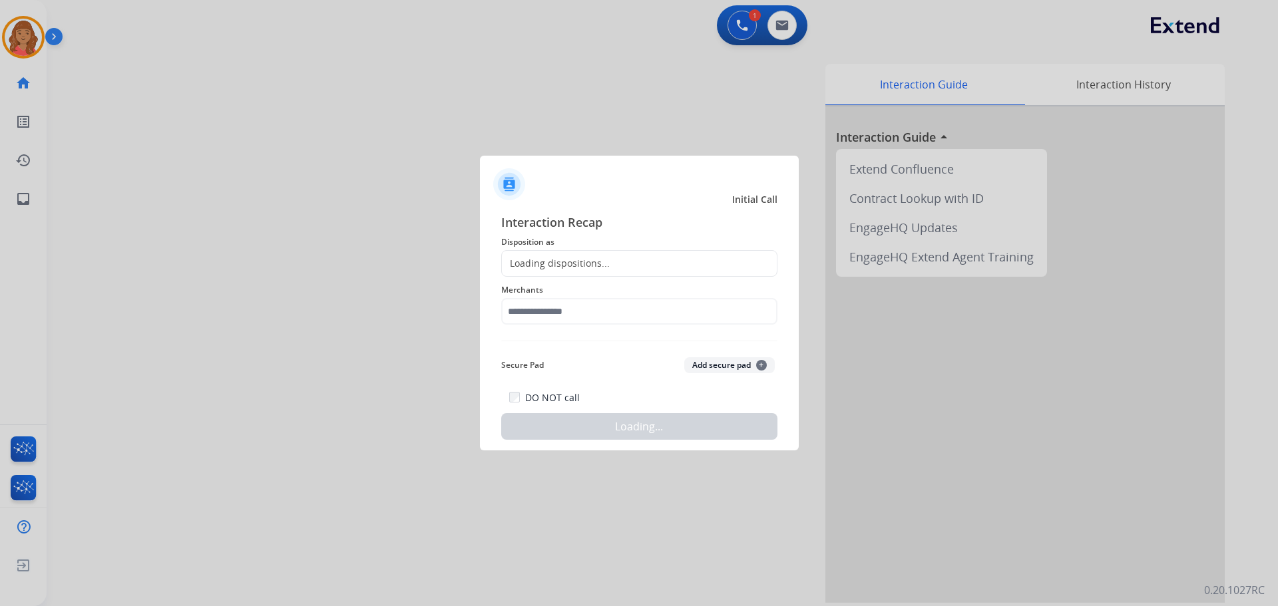
click at [566, 260] on div "Loading dispositions..." at bounding box center [556, 263] width 108 height 13
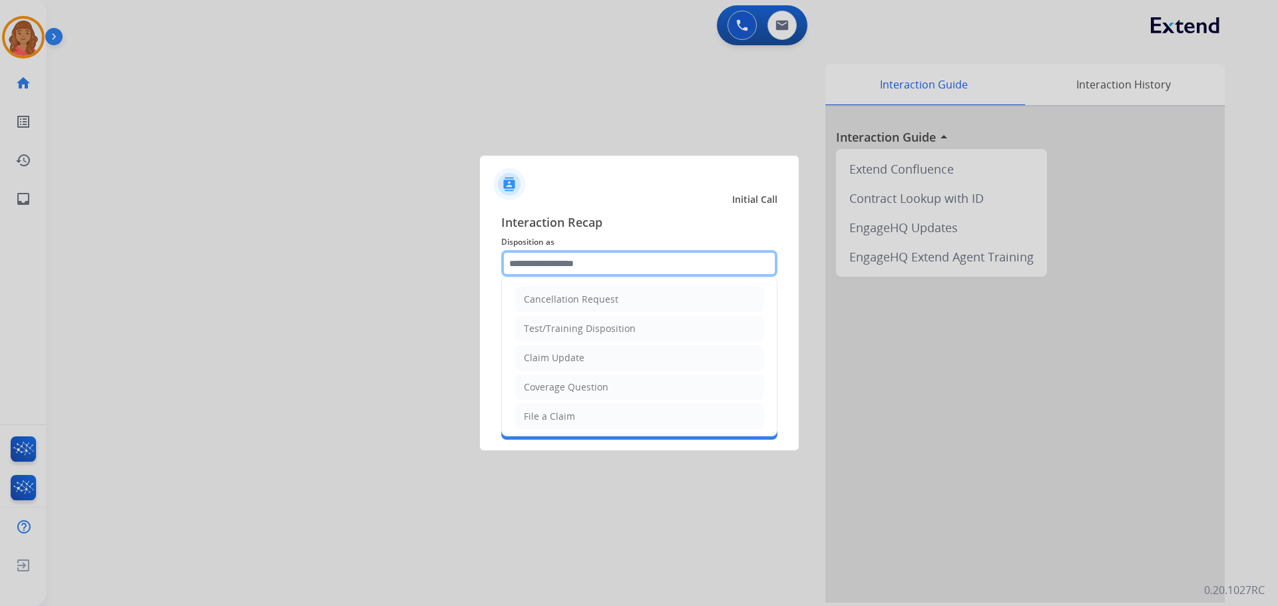
click at [538, 268] on input "text" at bounding box center [639, 263] width 276 height 27
type input "*"
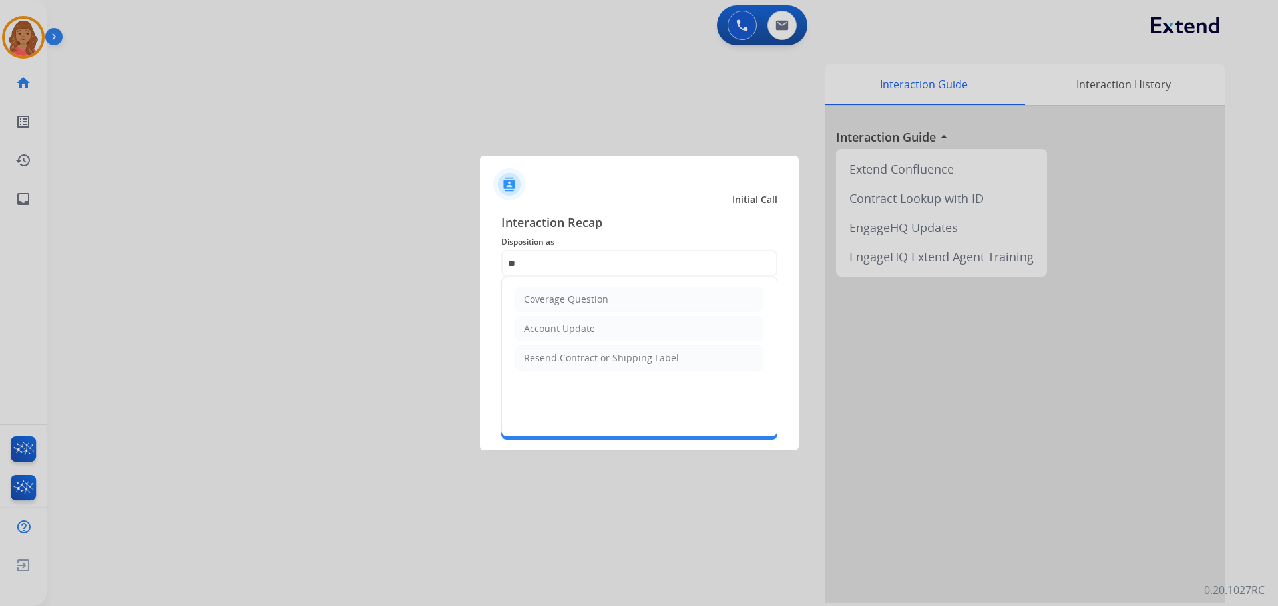
click at [569, 351] on div "Resend Contract or Shipping Label" at bounding box center [601, 357] width 155 height 13
type input "**********"
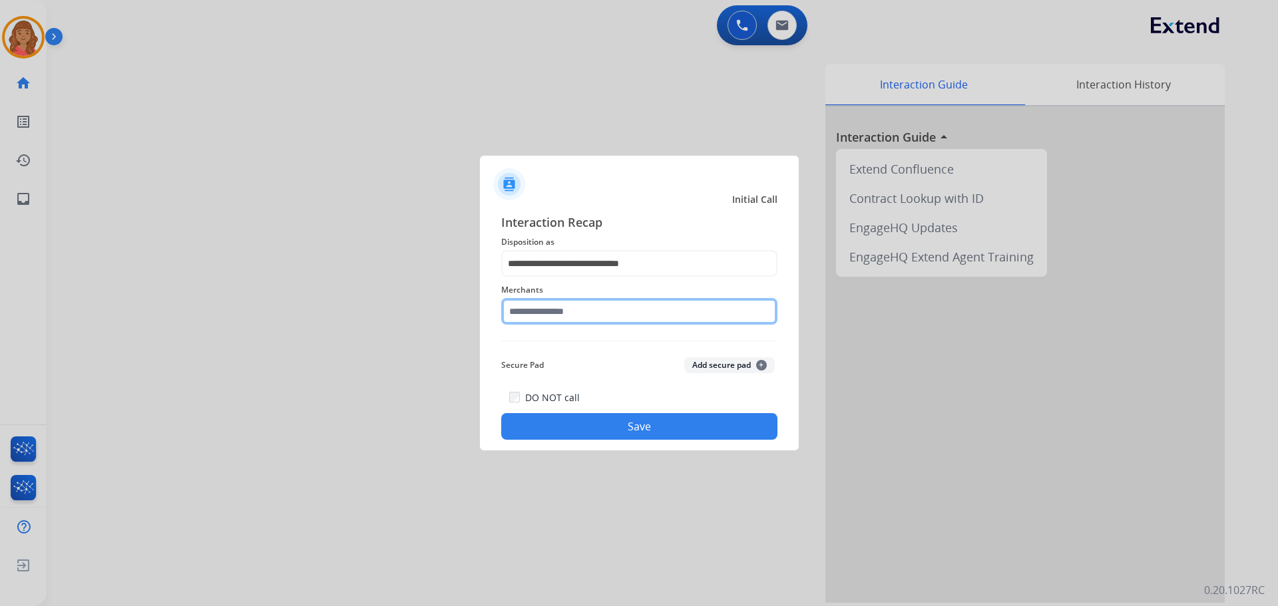
click at [561, 309] on input "text" at bounding box center [639, 311] width 276 height 27
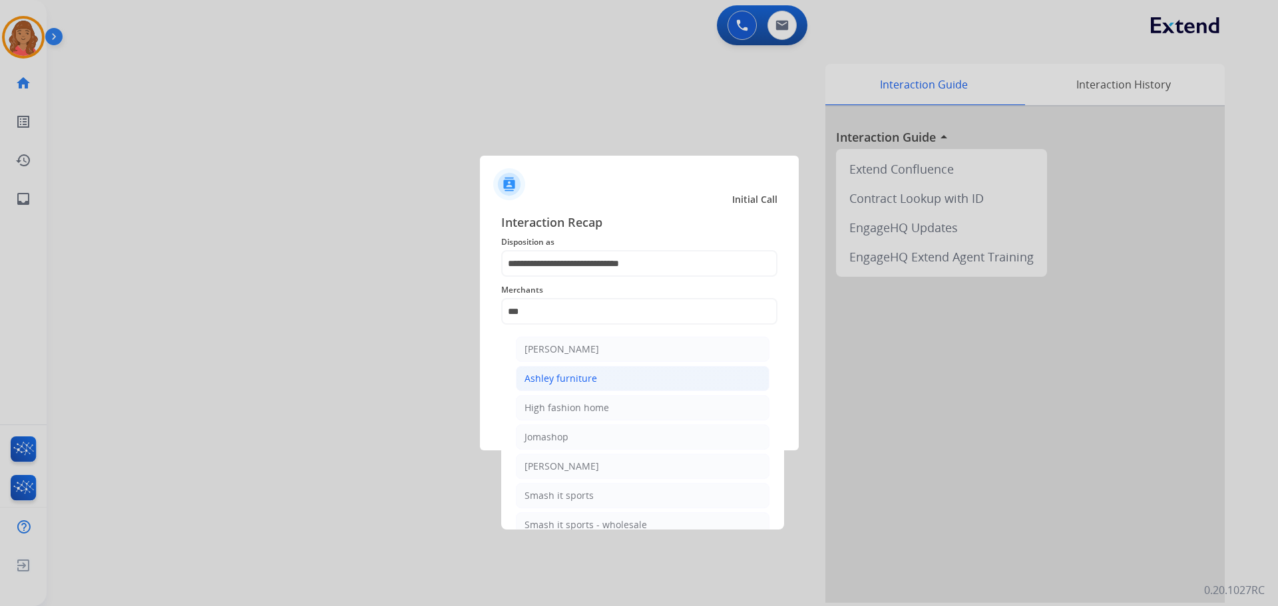
click at [563, 372] on div "Ashley furniture" at bounding box center [560, 378] width 73 height 13
type input "**********"
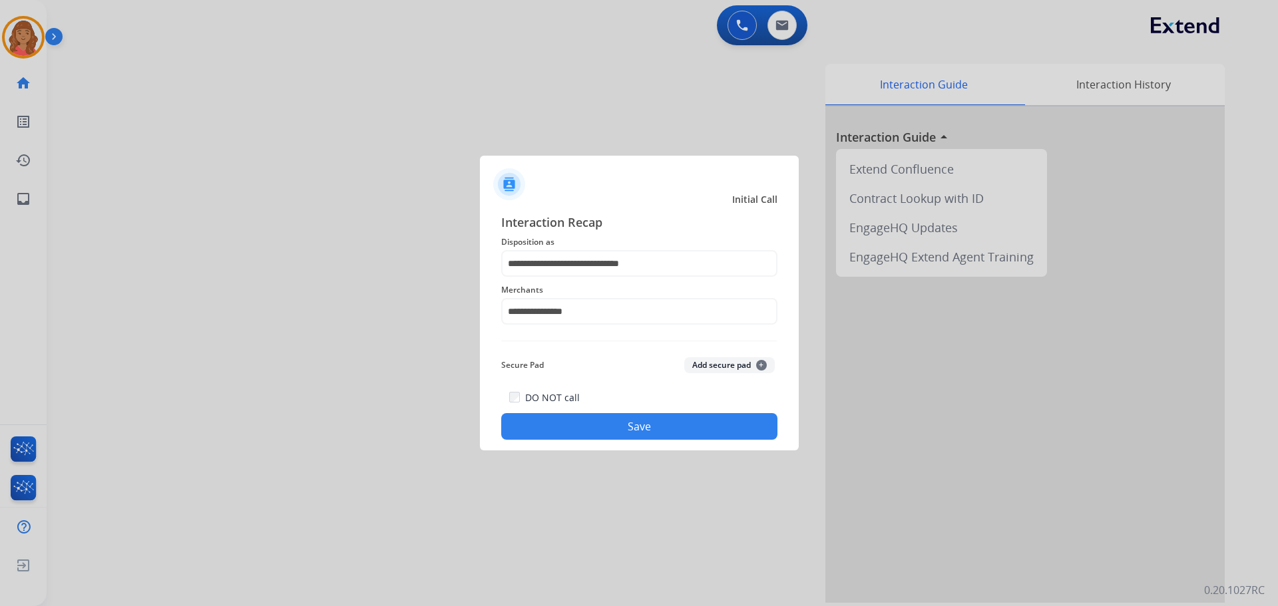
click at [592, 429] on button "Save" at bounding box center [639, 426] width 276 height 27
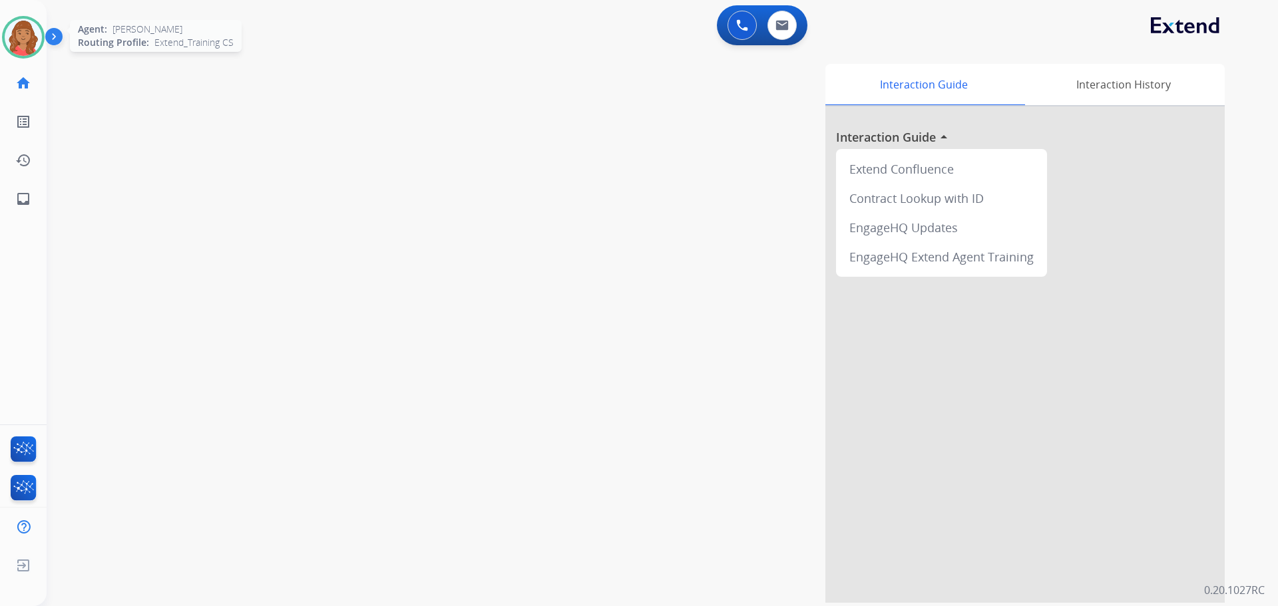
click at [30, 38] on img at bounding box center [23, 37] width 37 height 37
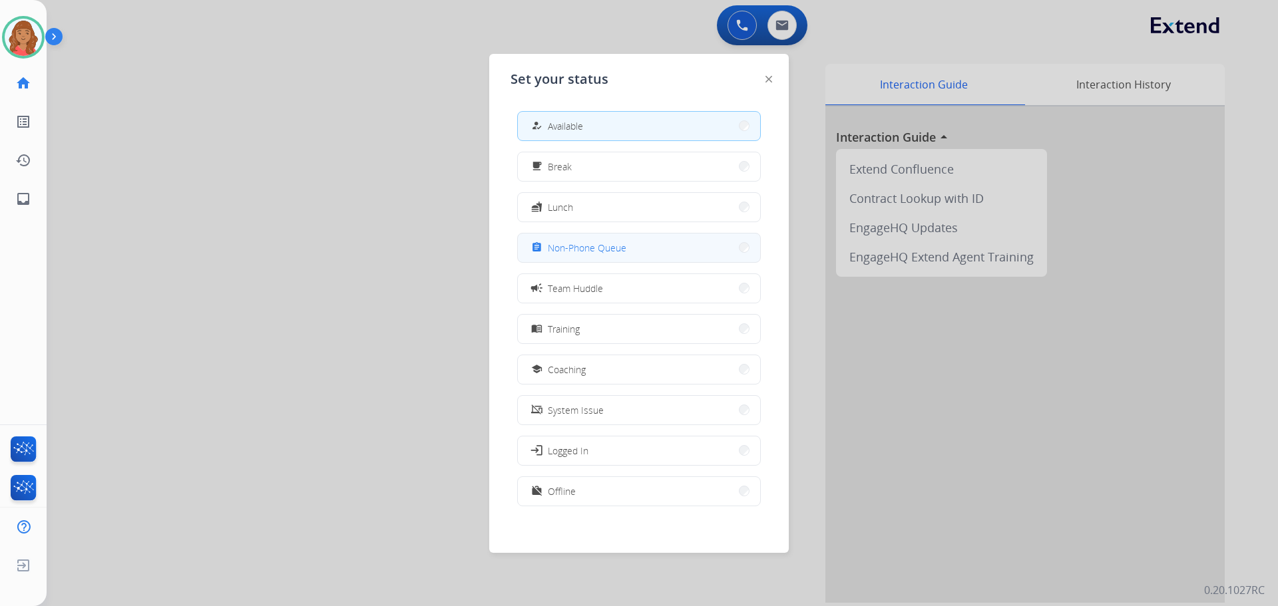
click at [566, 254] on span "Non-Phone Queue" at bounding box center [587, 248] width 79 height 14
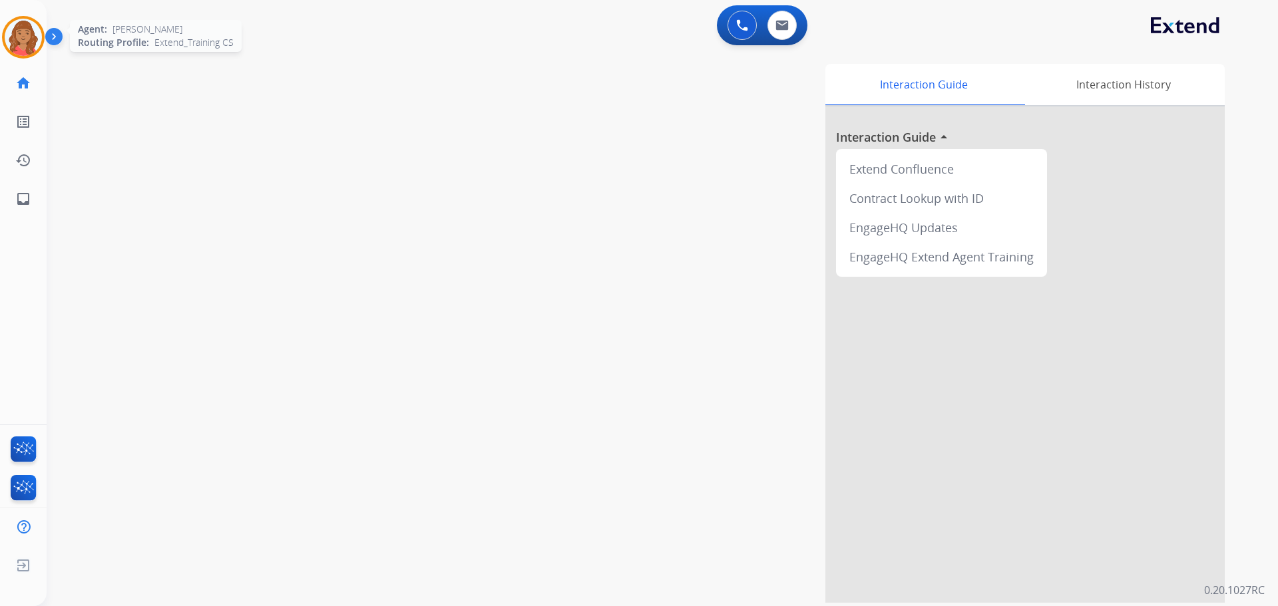
click at [25, 27] on img at bounding box center [23, 37] width 37 height 37
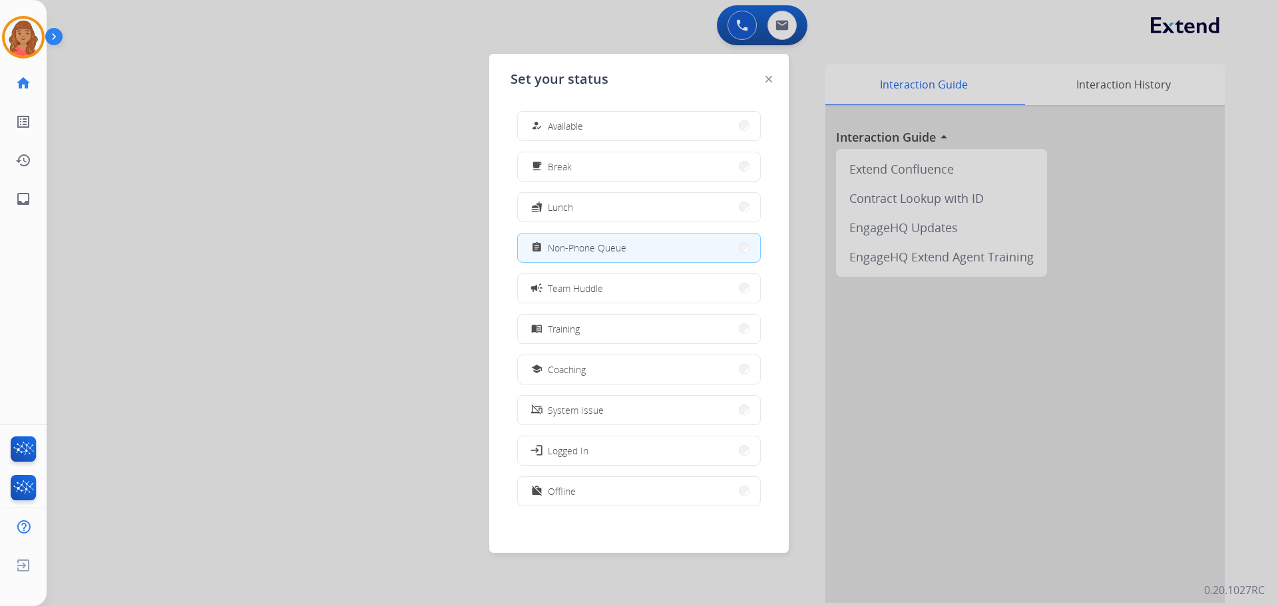
drag, startPoint x: 578, startPoint y: 118, endPoint x: 567, endPoint y: 124, distance: 12.8
click at [580, 120] on span "Available" at bounding box center [565, 126] width 35 height 14
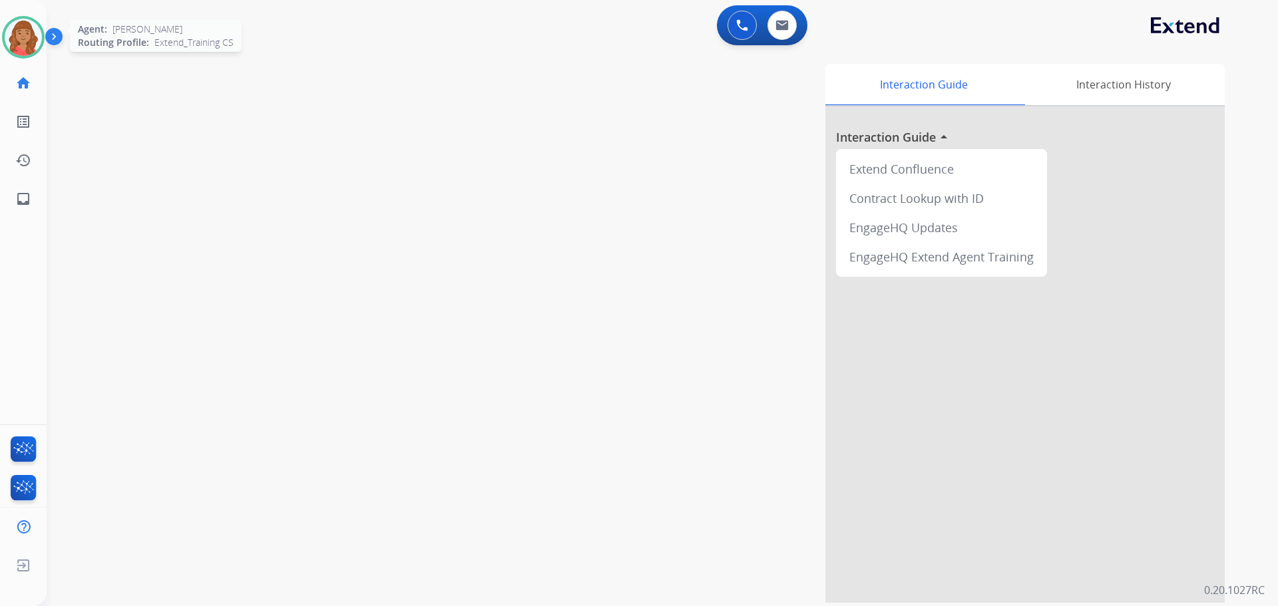
click at [16, 38] on img at bounding box center [23, 37] width 37 height 37
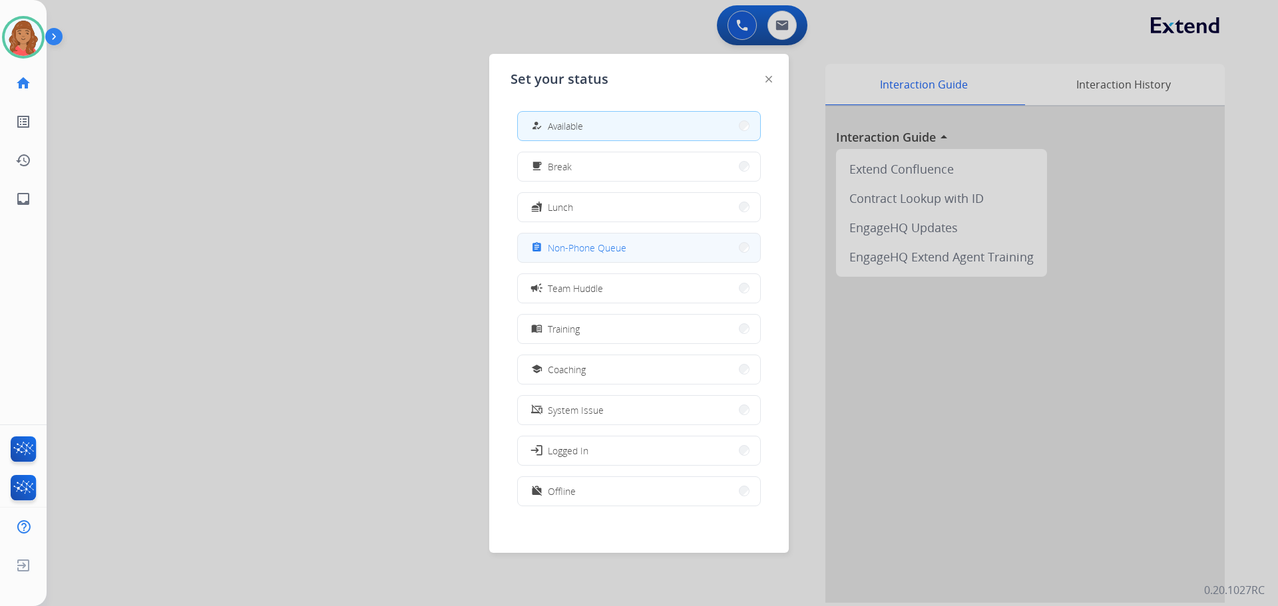
click at [537, 244] on mat-icon "assignment" at bounding box center [536, 247] width 11 height 11
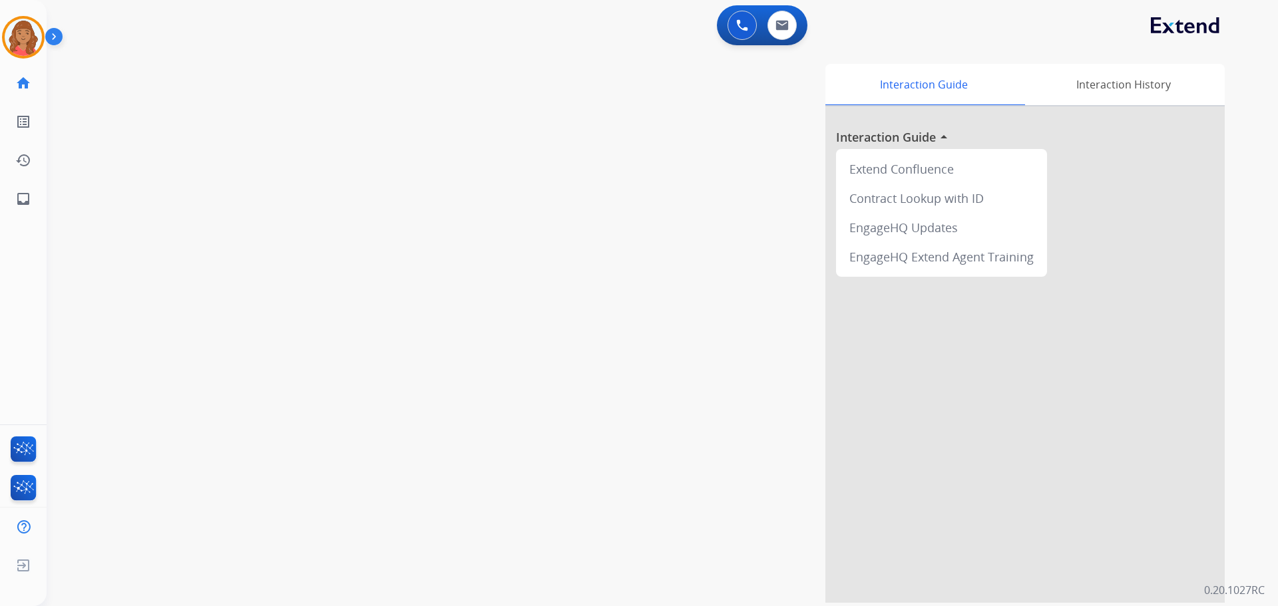
click at [603, 83] on div "Interaction Guide Interaction History Interaction Guide arrow_drop_up Extend Co…" at bounding box center [833, 333] width 784 height 539
click at [19, 37] on img at bounding box center [23, 37] width 37 height 37
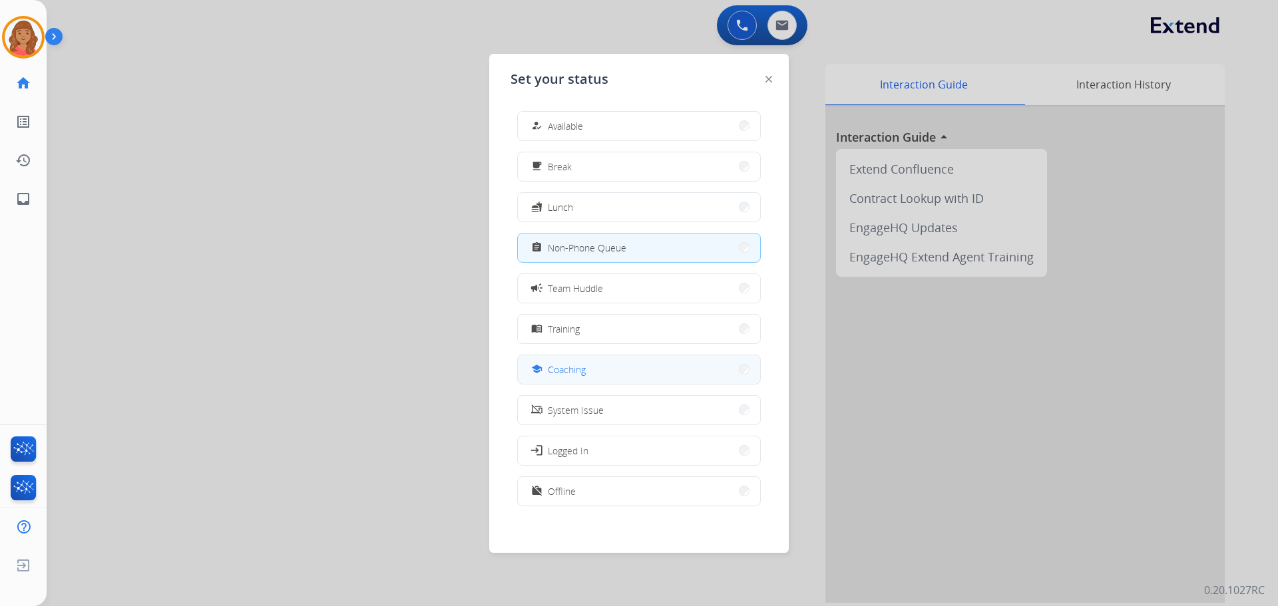
click at [613, 379] on button "school Coaching" at bounding box center [639, 369] width 242 height 29
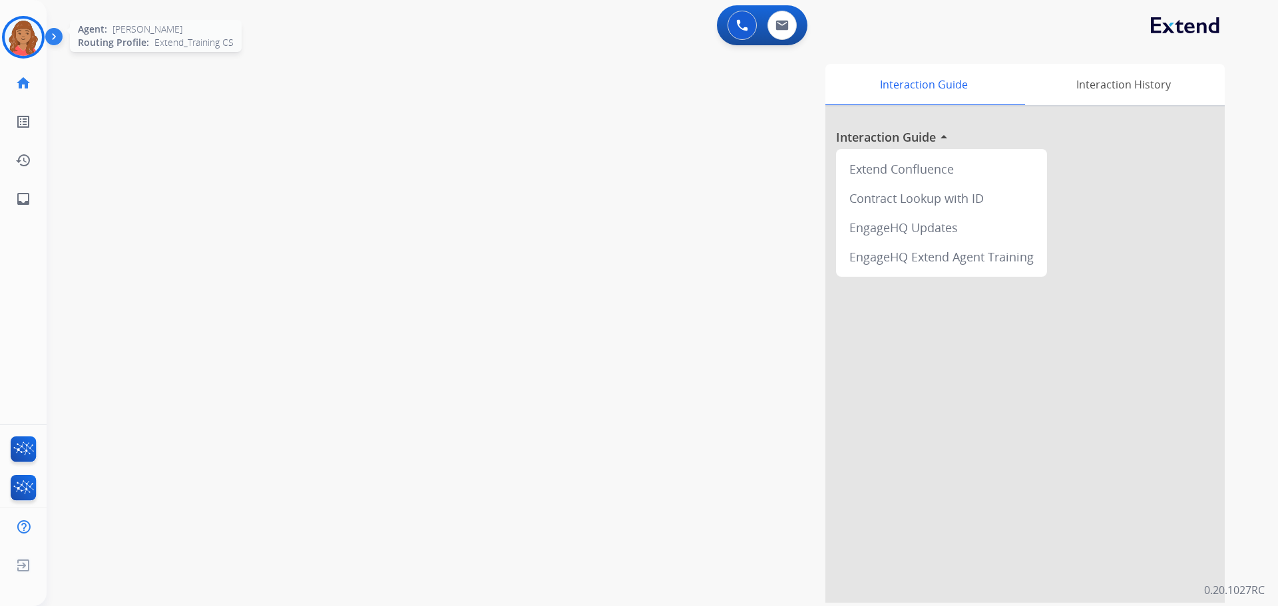
click at [26, 33] on img at bounding box center [23, 37] width 37 height 37
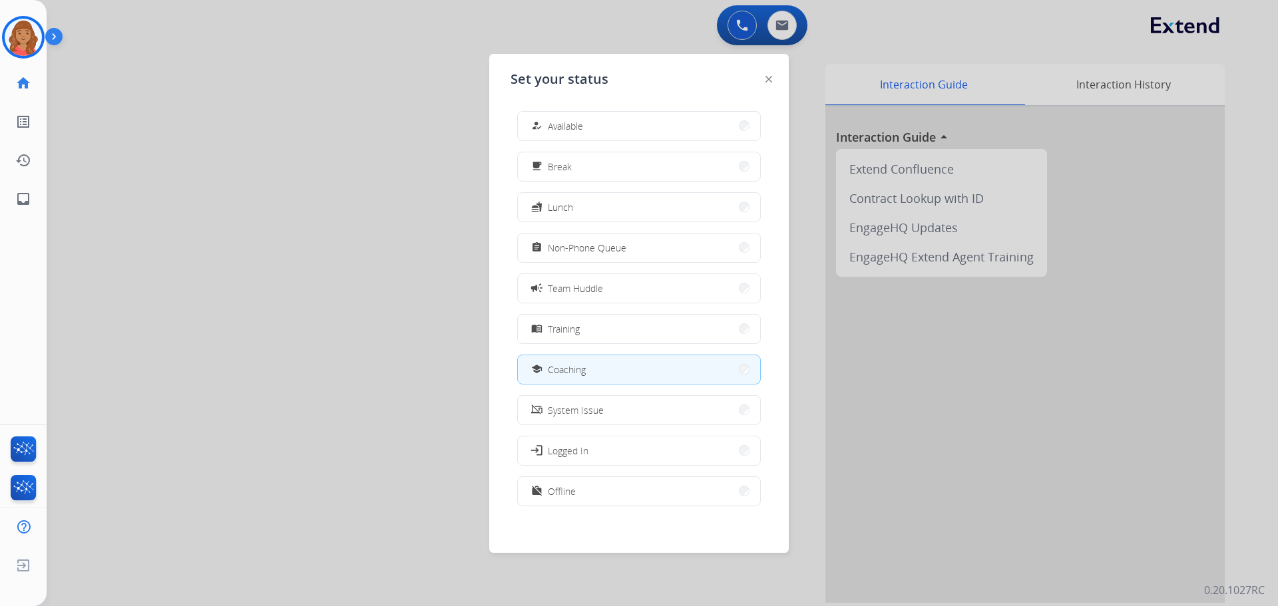
drag, startPoint x: 602, startPoint y: 119, endPoint x: 581, endPoint y: 116, distance: 21.6
click at [600, 119] on button "how_to_reg Available" at bounding box center [639, 126] width 242 height 29
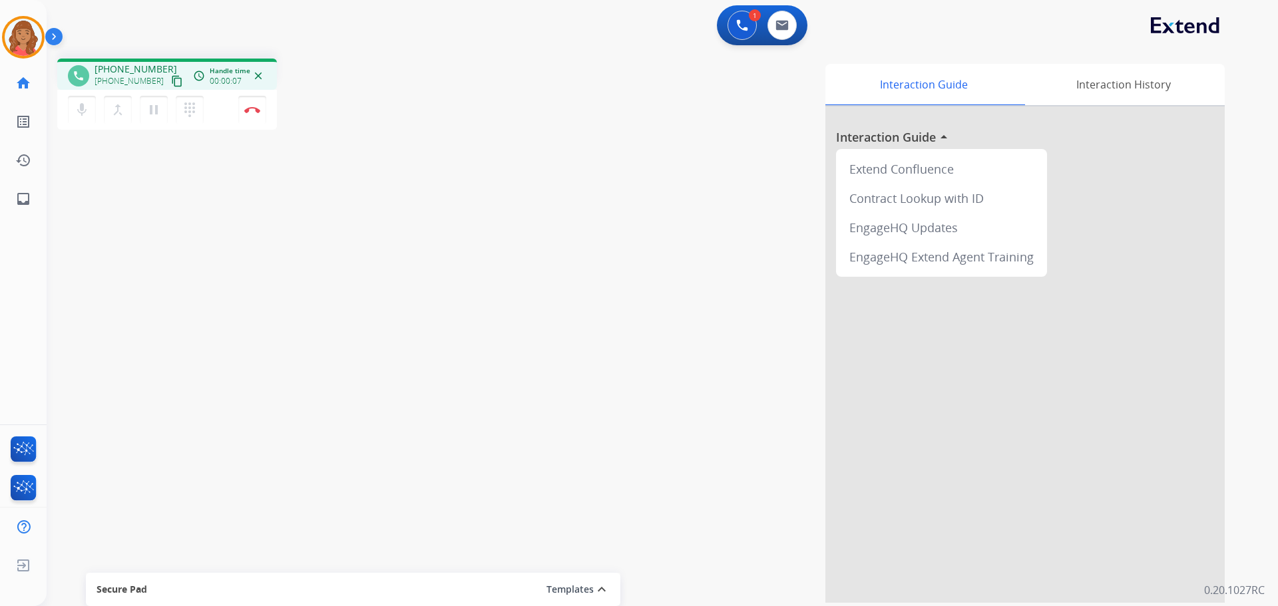
click at [171, 81] on mat-icon "content_copy" at bounding box center [177, 81] width 12 height 12
click at [249, 111] on img at bounding box center [252, 109] width 16 height 7
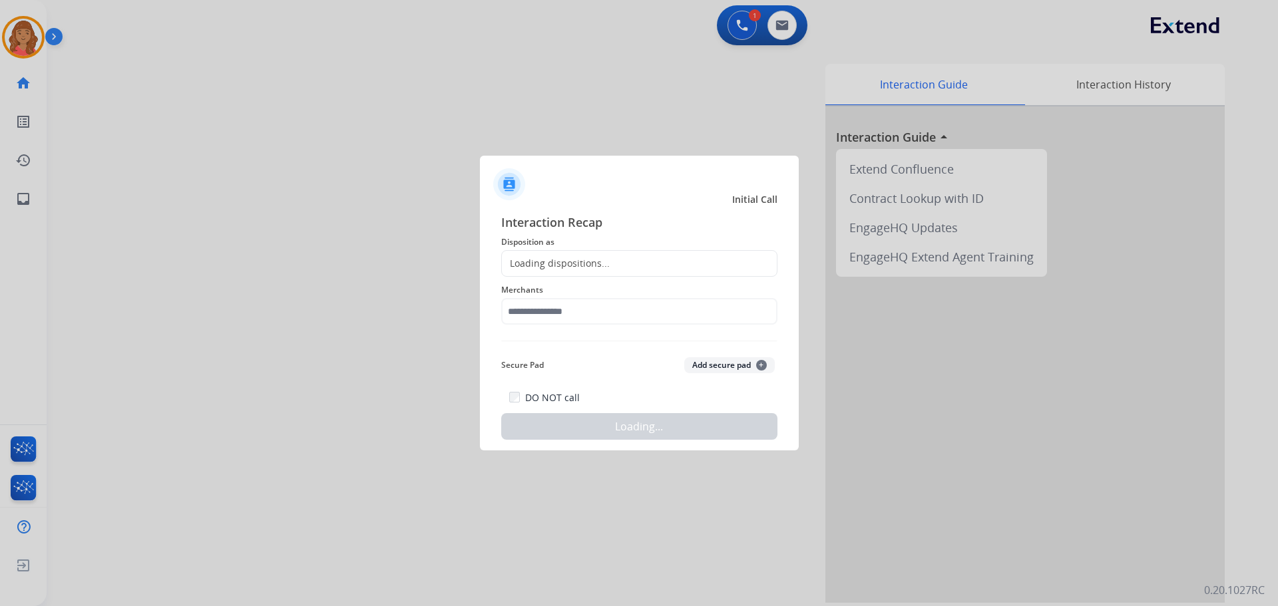
click at [568, 266] on div "Loading dispositions..." at bounding box center [556, 263] width 108 height 13
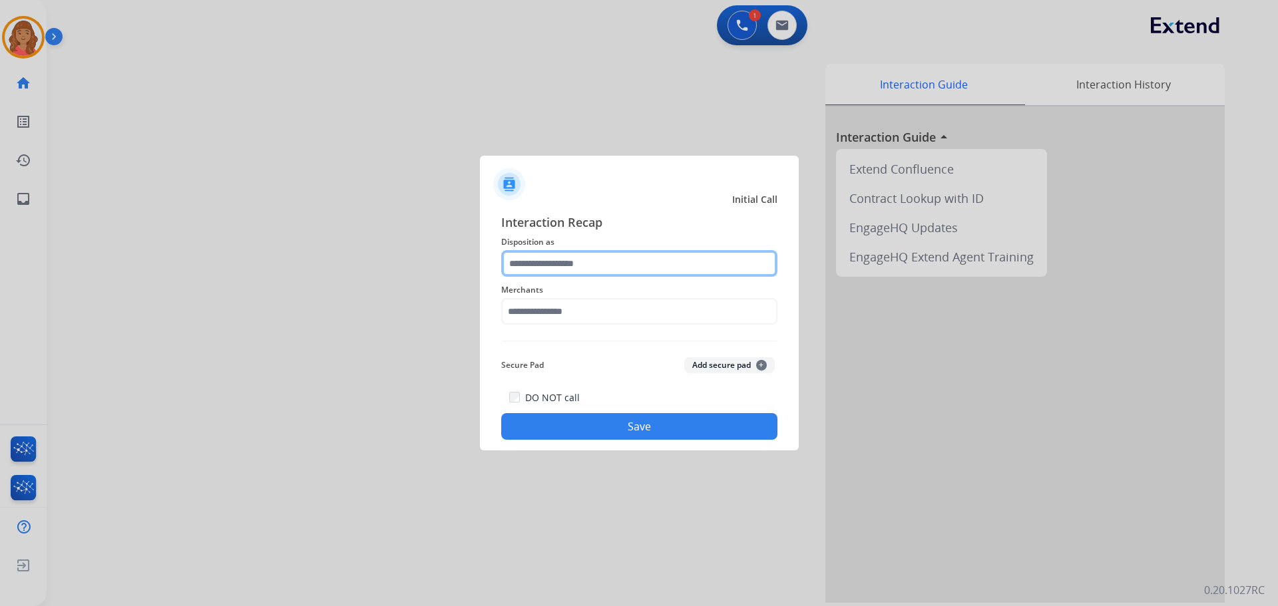
drag, startPoint x: 546, startPoint y: 262, endPoint x: 546, endPoint y: 270, distance: 8.0
click at [546, 263] on input "text" at bounding box center [639, 263] width 276 height 27
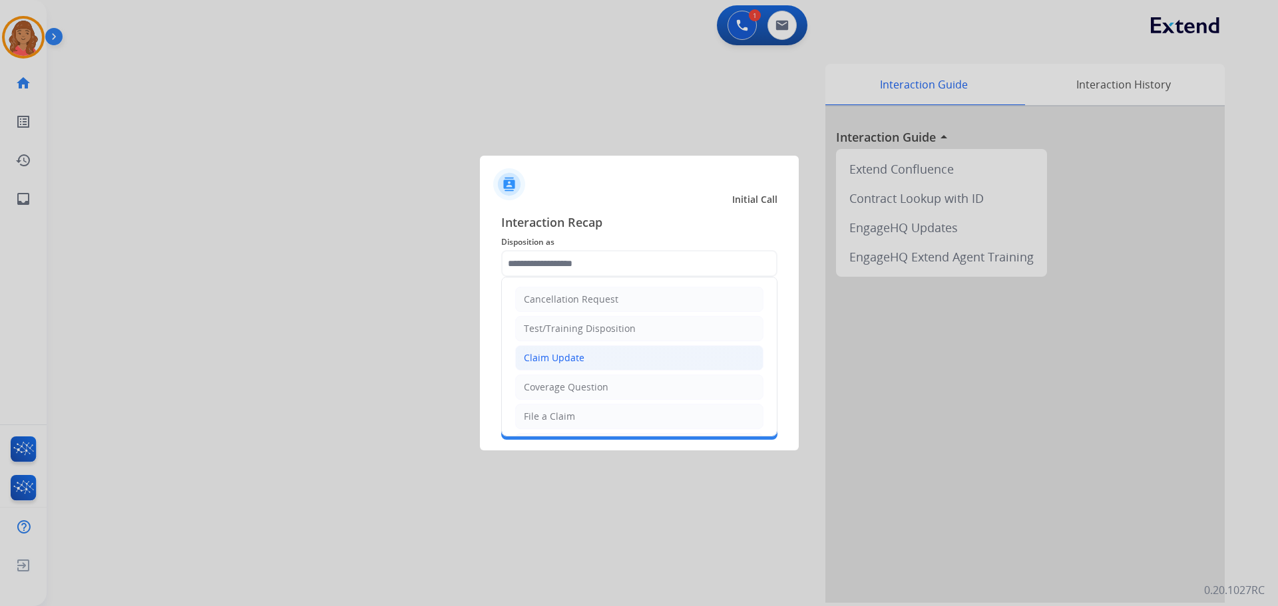
click at [555, 355] on div "Claim Update" at bounding box center [554, 357] width 61 height 13
type input "**********"
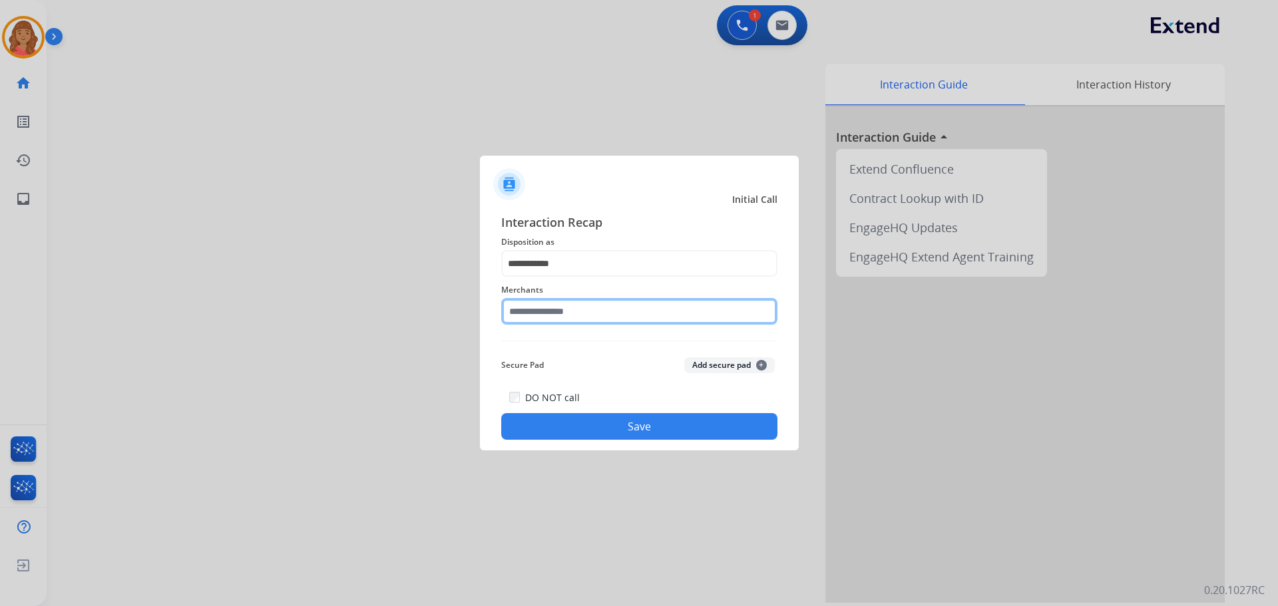
click at [550, 320] on input "text" at bounding box center [639, 311] width 276 height 27
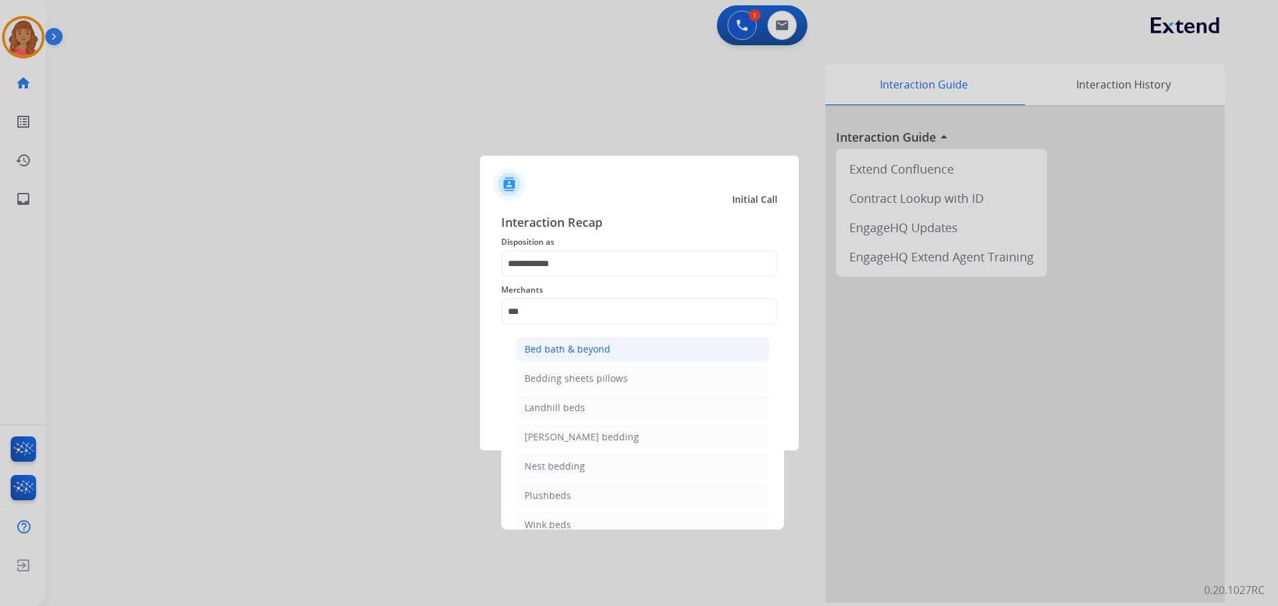
click at [556, 350] on div "Bed bath & beyond" at bounding box center [567, 349] width 86 height 13
type input "**********"
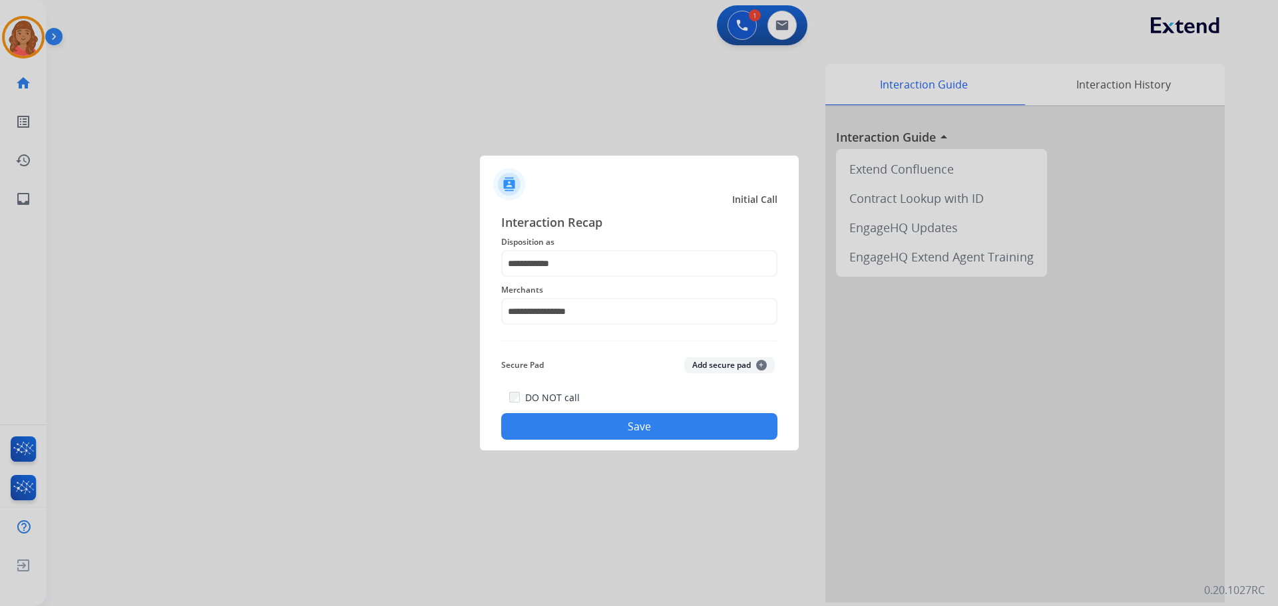
click at [572, 409] on div "DO NOT call Save" at bounding box center [639, 414] width 276 height 51
click at [576, 419] on button "Save" at bounding box center [639, 426] width 276 height 27
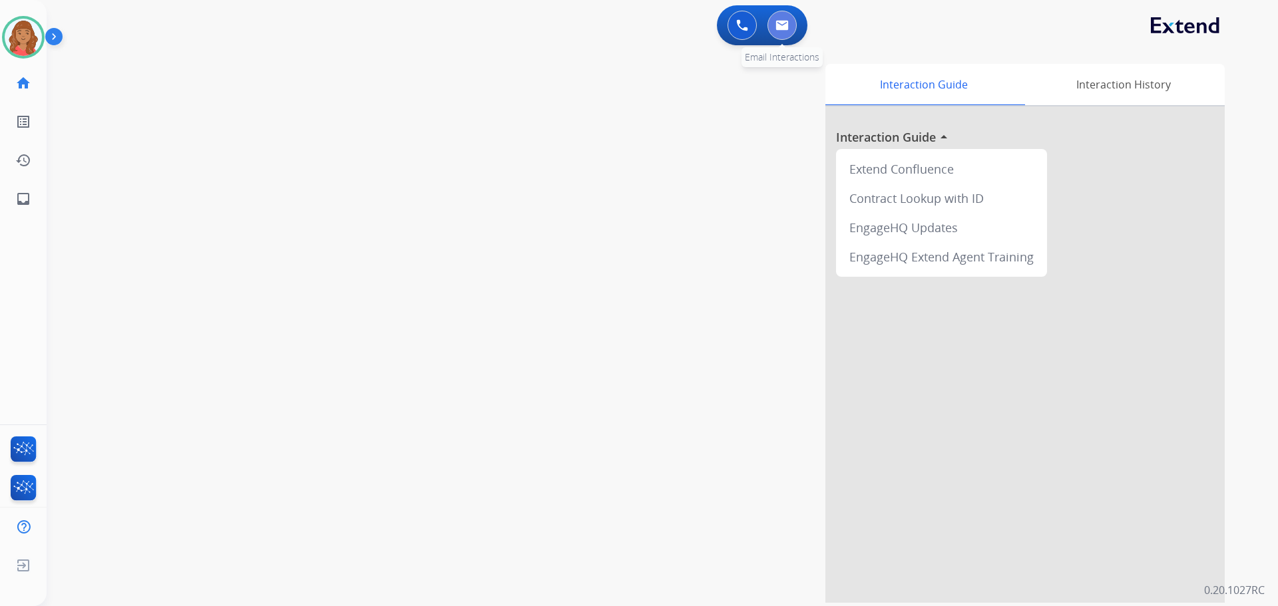
click at [783, 28] on img at bounding box center [781, 25] width 13 height 11
select select "**********"
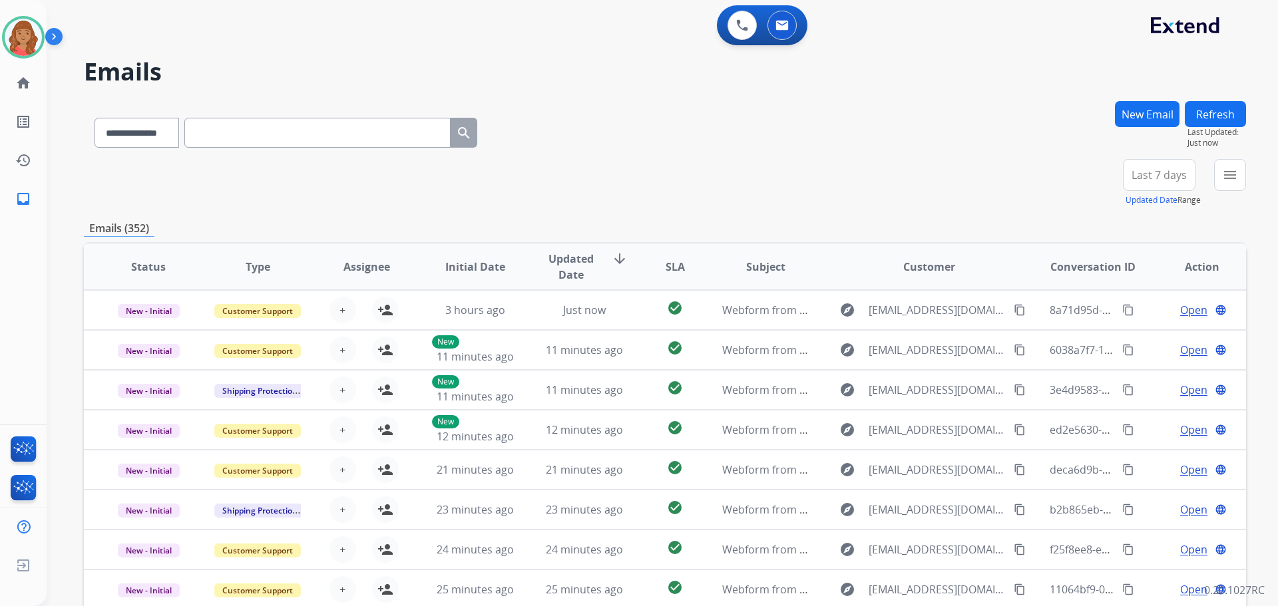
click at [1153, 110] on button "New Email" at bounding box center [1147, 114] width 65 height 26
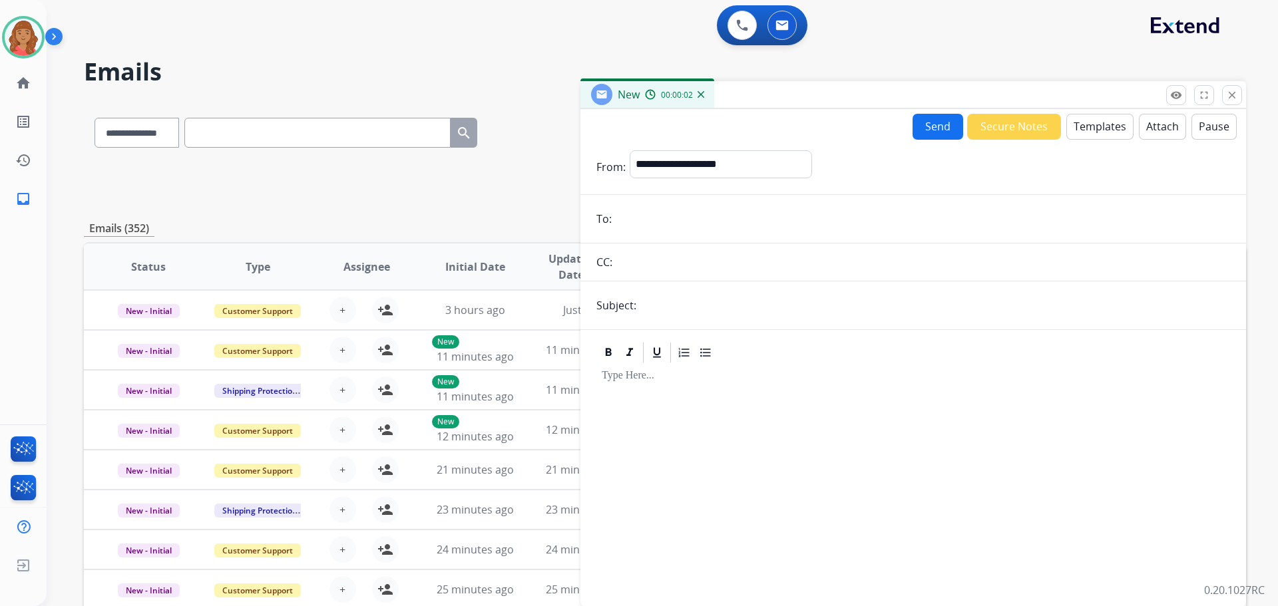
click at [1084, 132] on button "Templates" at bounding box center [1099, 127] width 67 height 26
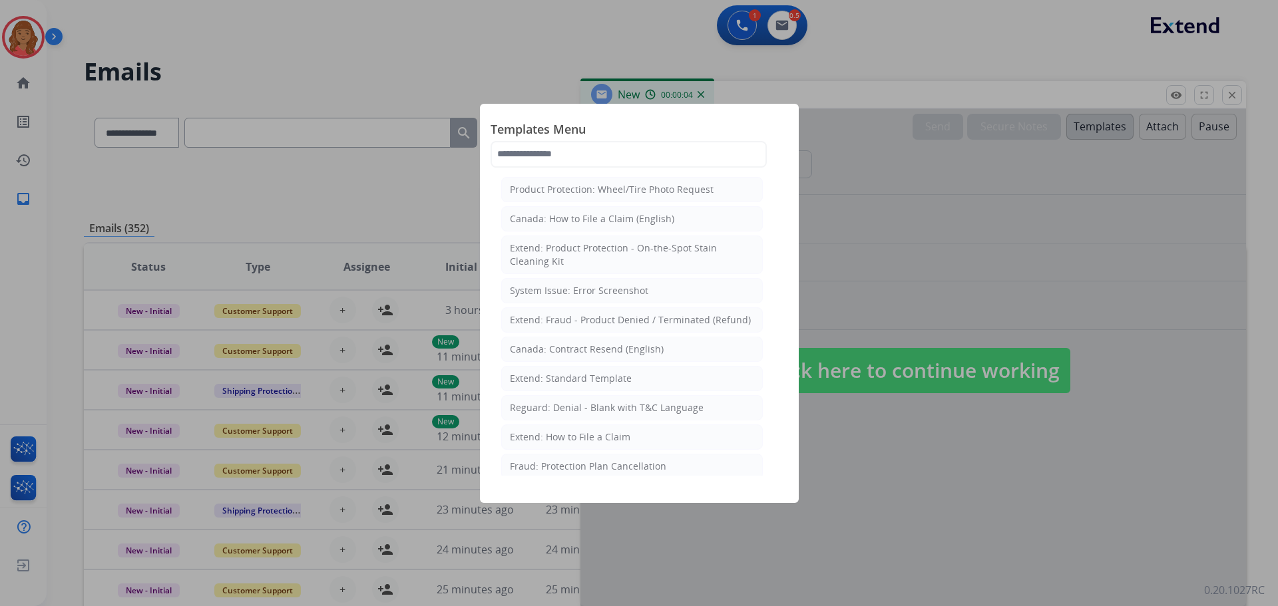
click at [576, 379] on div "Extend: Standard Template" at bounding box center [571, 378] width 122 height 13
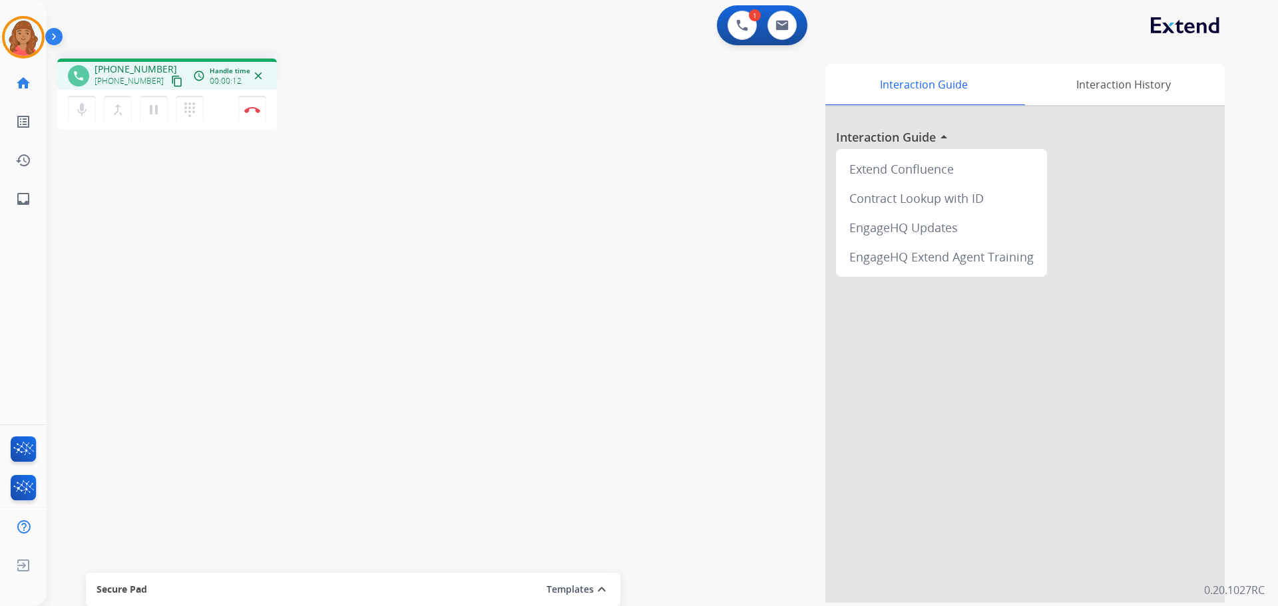
click at [171, 82] on mat-icon "content_copy" at bounding box center [177, 81] width 12 height 12
click at [171, 80] on mat-icon "content_copy" at bounding box center [177, 81] width 12 height 12
click at [255, 110] on img at bounding box center [252, 109] width 16 height 7
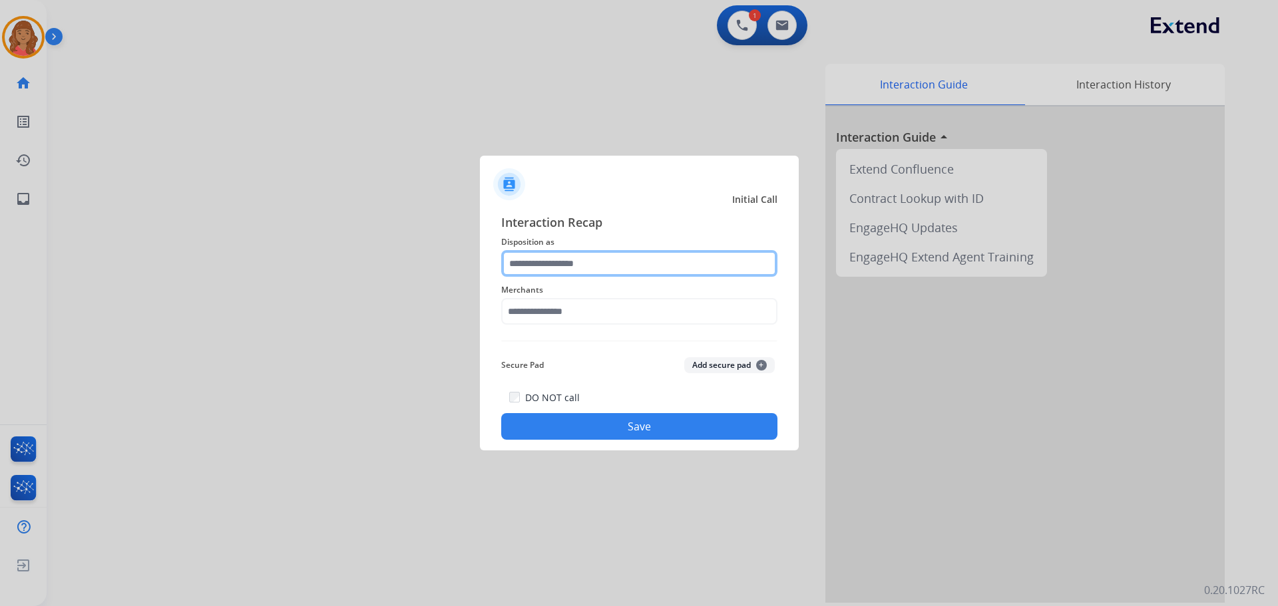
click at [548, 261] on input "text" at bounding box center [639, 263] width 276 height 27
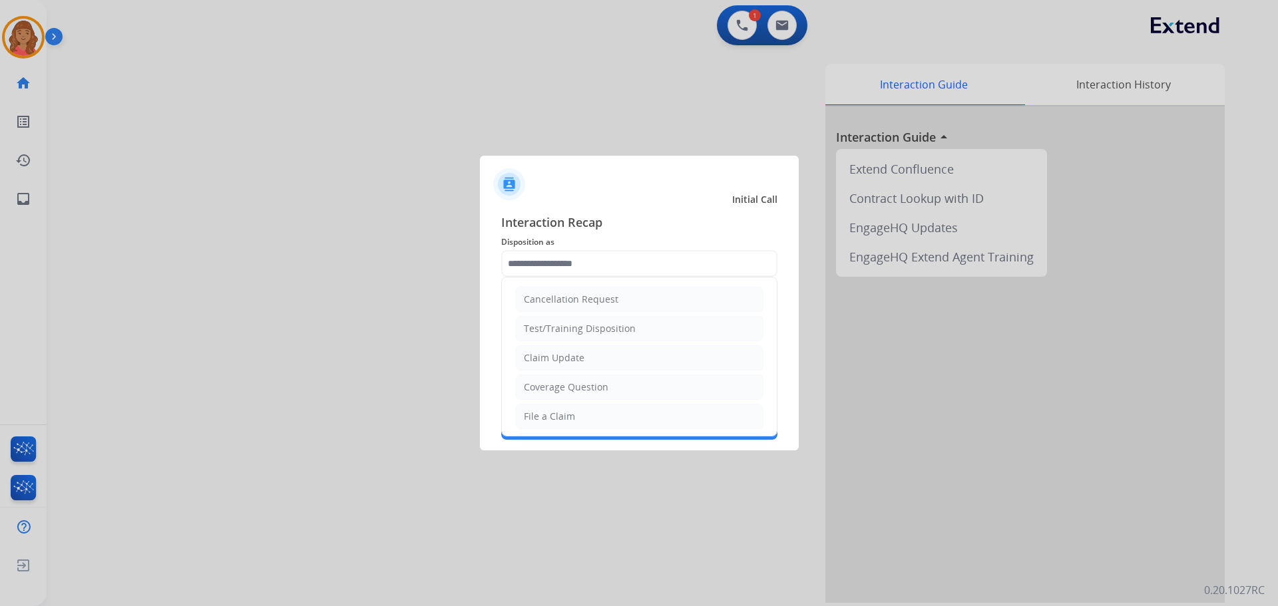
click at [558, 365] on li "Claim Update" at bounding box center [639, 357] width 248 height 25
type input "**********"
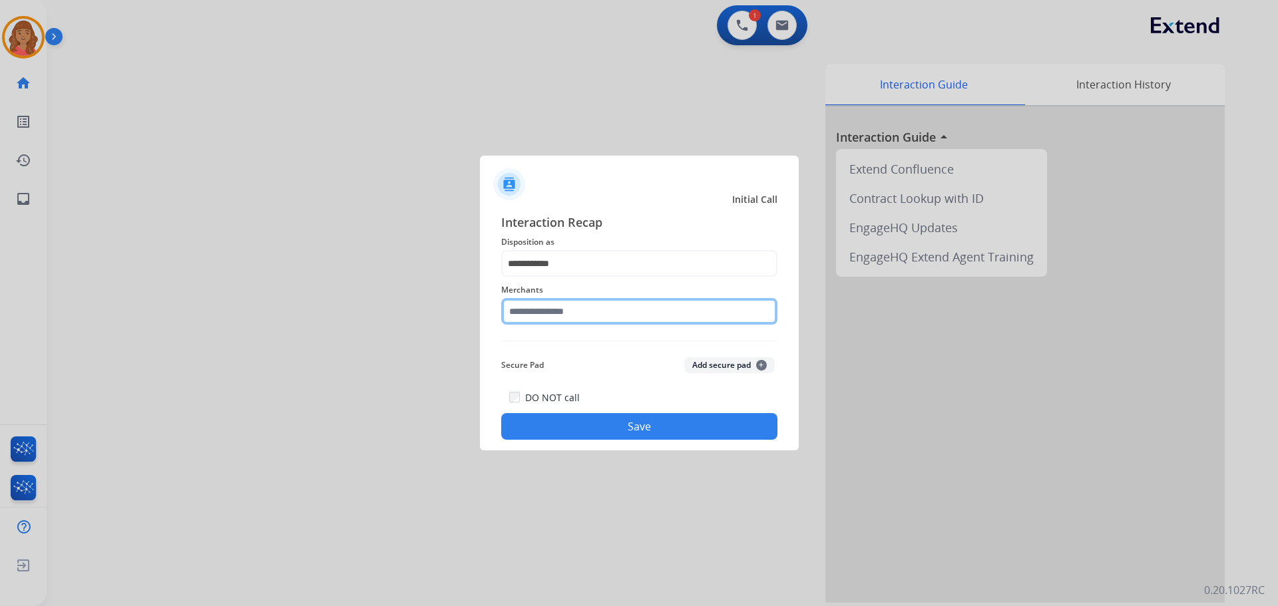
click at [558, 309] on input "text" at bounding box center [639, 311] width 276 height 27
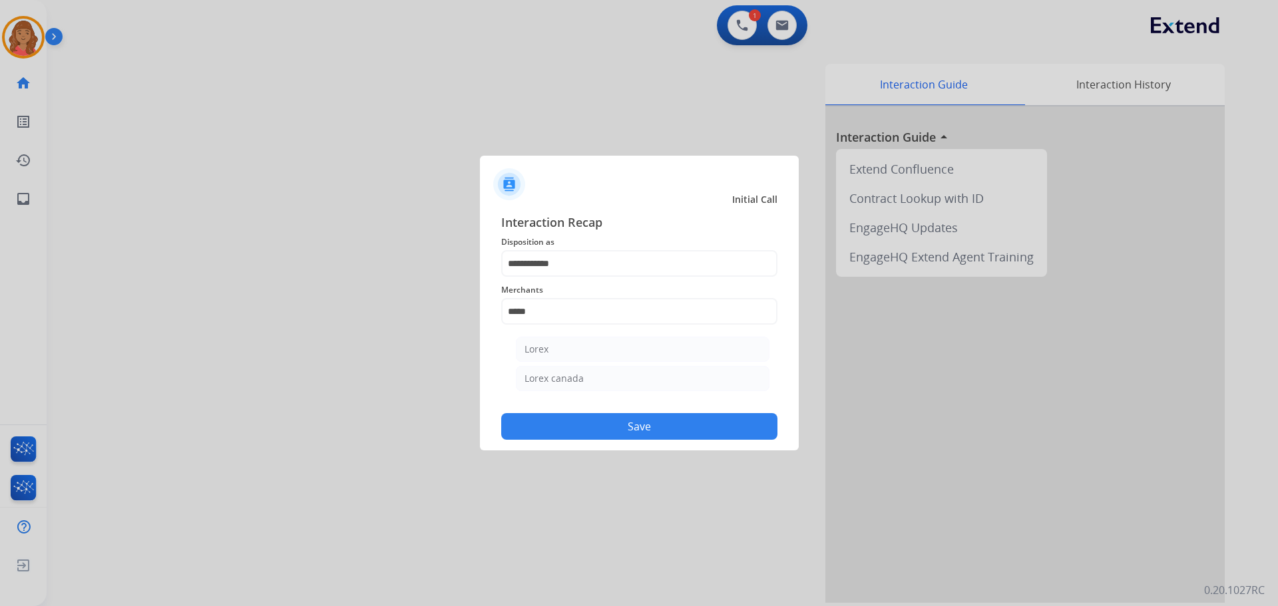
click at [544, 345] on div "Lorex" at bounding box center [536, 349] width 24 height 13
type input "*****"
drag, startPoint x: 568, startPoint y: 419, endPoint x: 402, endPoint y: 449, distance: 169.0
click at [569, 420] on button "Save" at bounding box center [639, 426] width 276 height 27
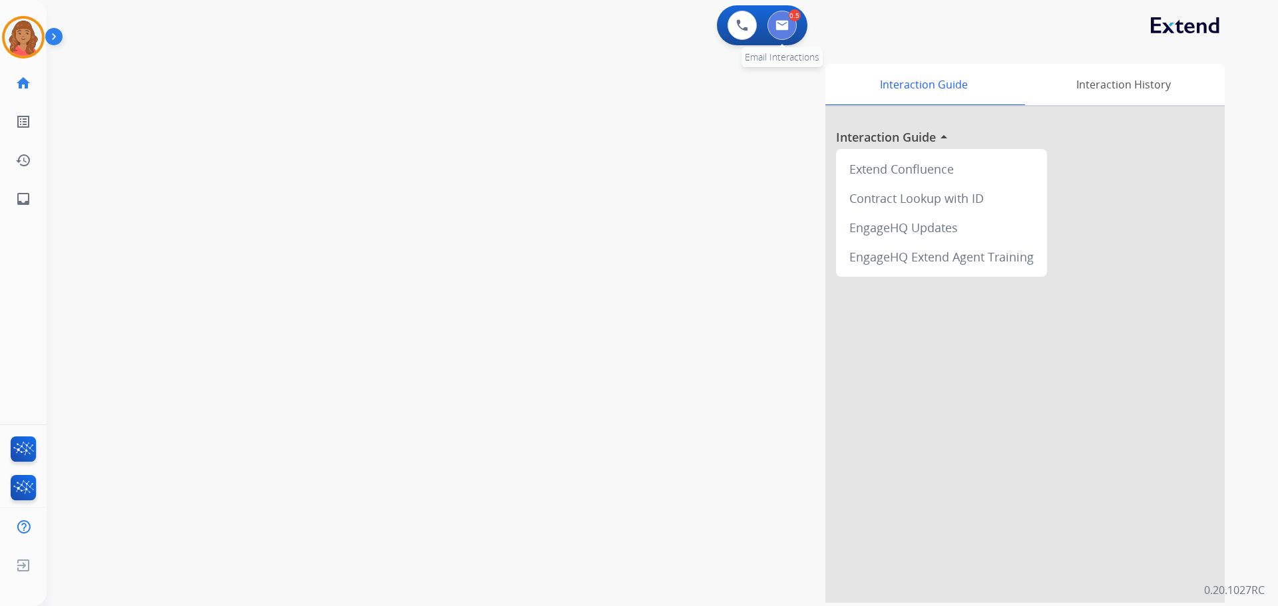
click at [784, 19] on button at bounding box center [781, 25] width 29 height 29
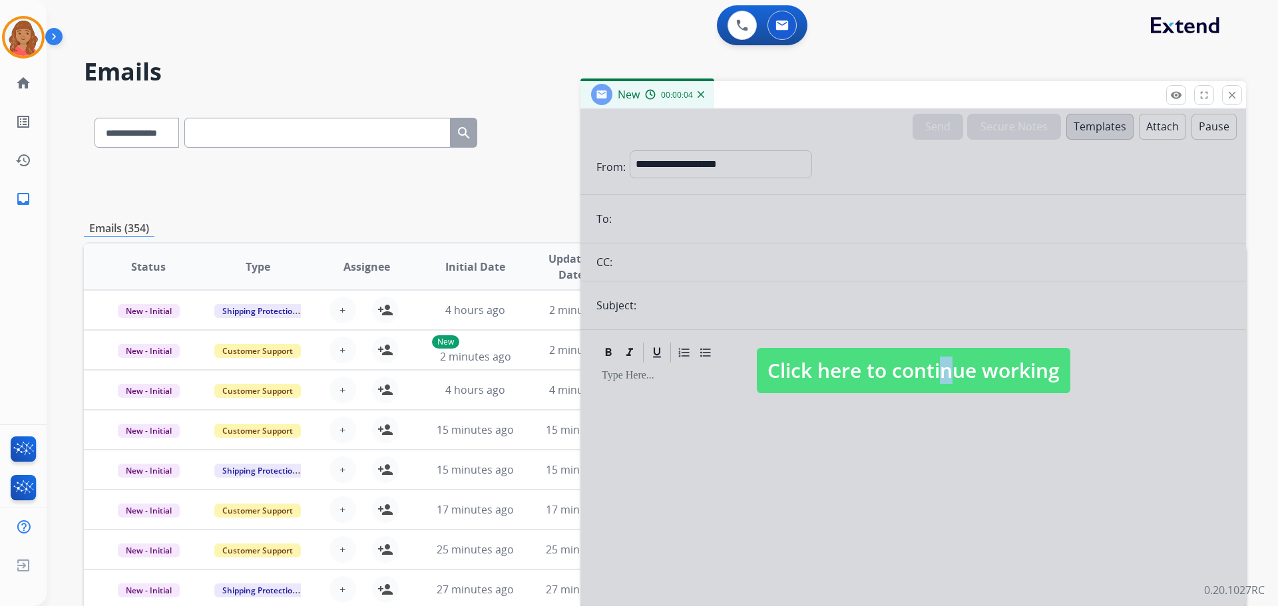
click at [936, 372] on span "Click here to continue working" at bounding box center [913, 370] width 313 height 45
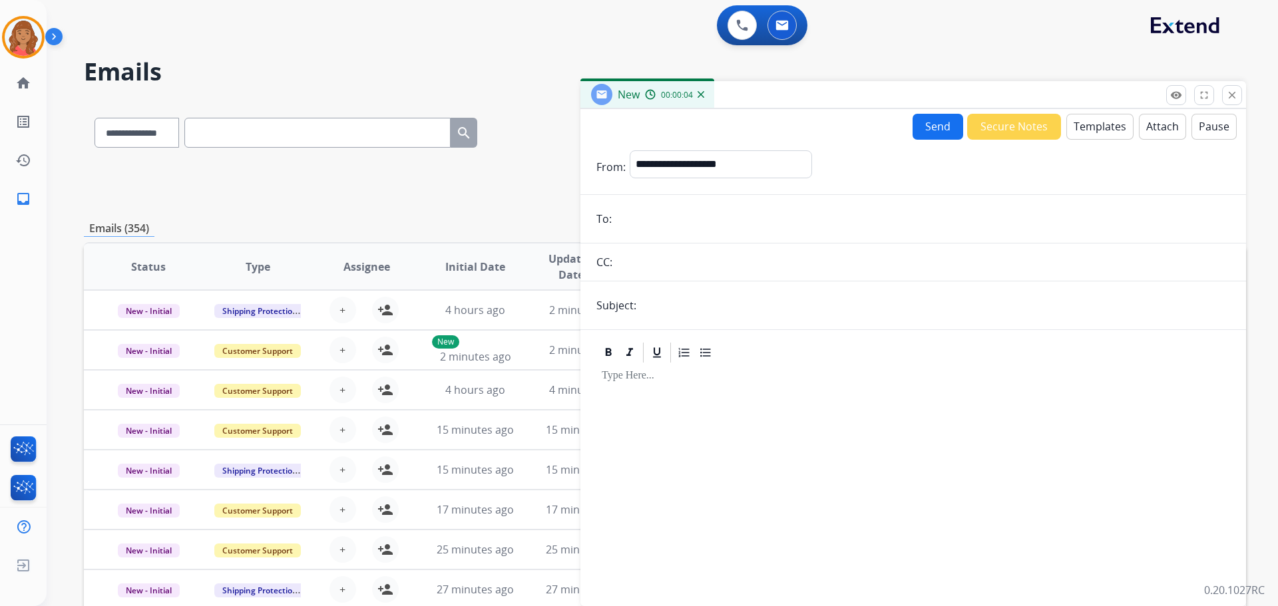
click at [1090, 128] on button "Templates" at bounding box center [1099, 127] width 67 height 26
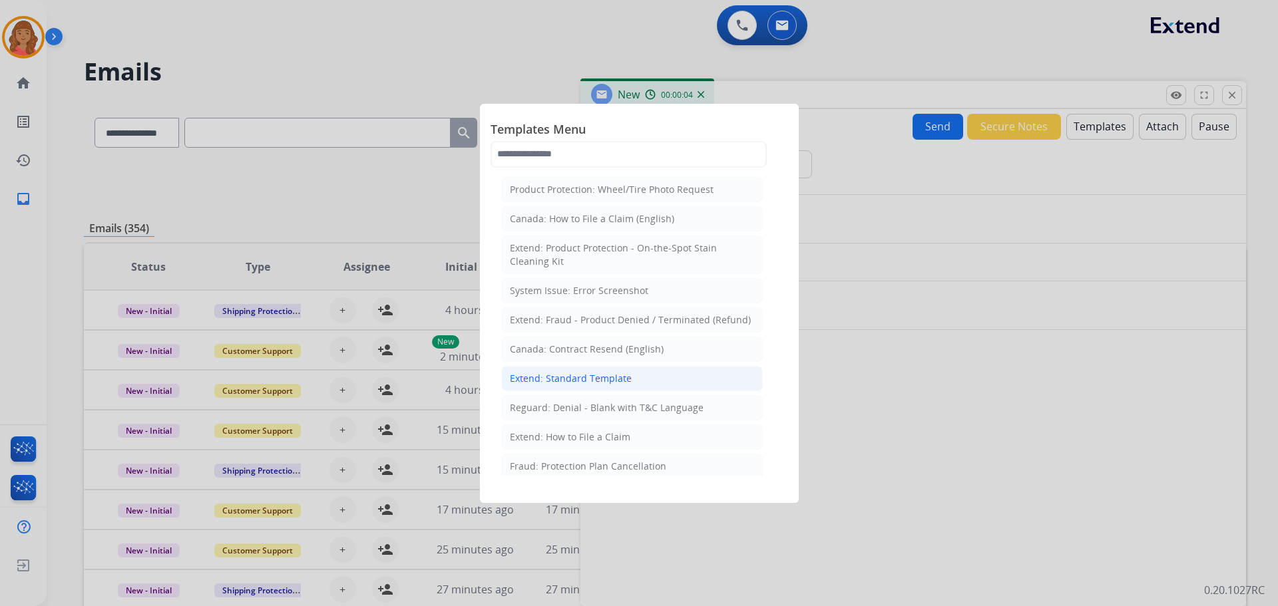
click at [602, 377] on div "Extend: Standard Template" at bounding box center [571, 378] width 122 height 13
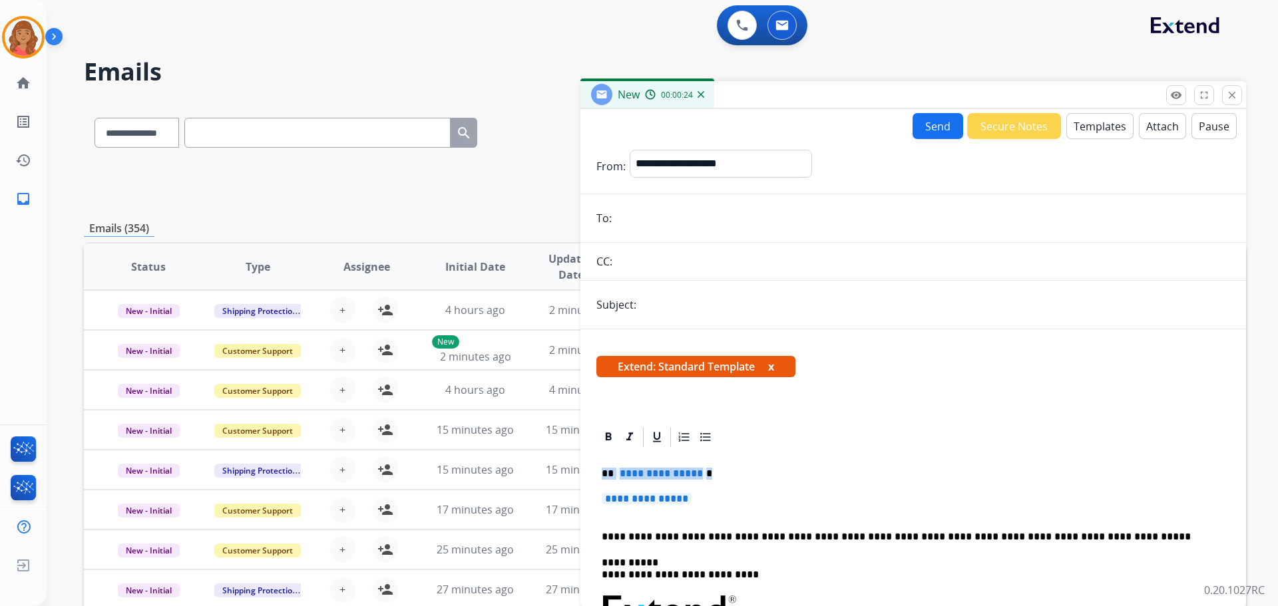
drag, startPoint x: 642, startPoint y: 489, endPoint x: 598, endPoint y: 476, distance: 45.1
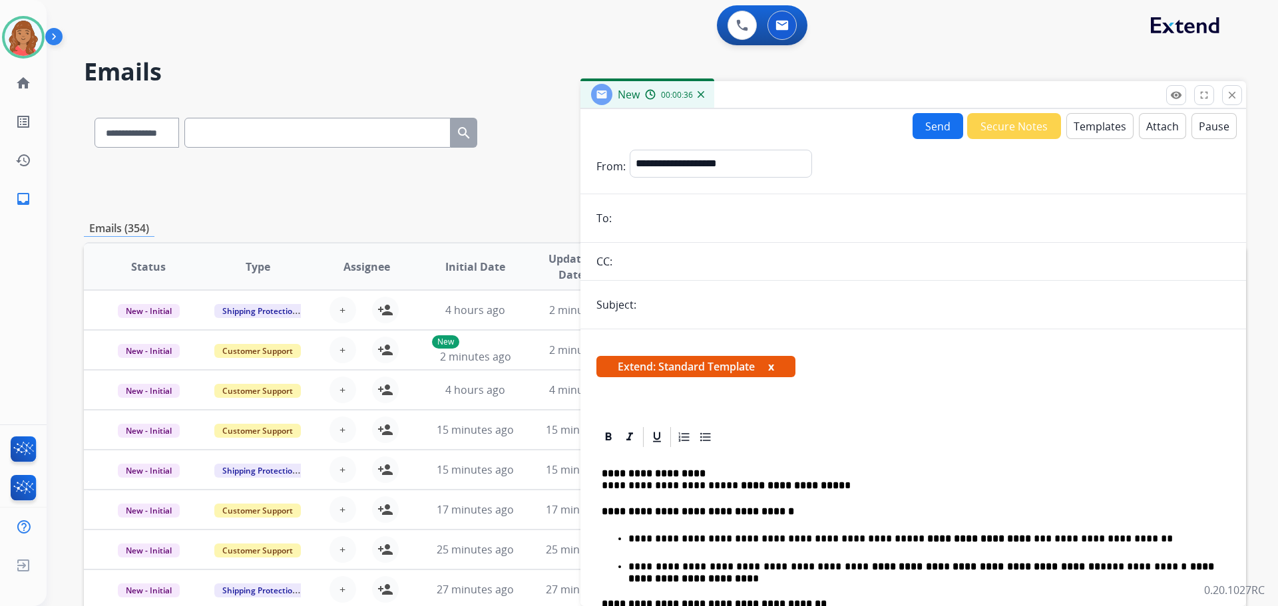
click at [660, 215] on input "email" at bounding box center [923, 218] width 614 height 27
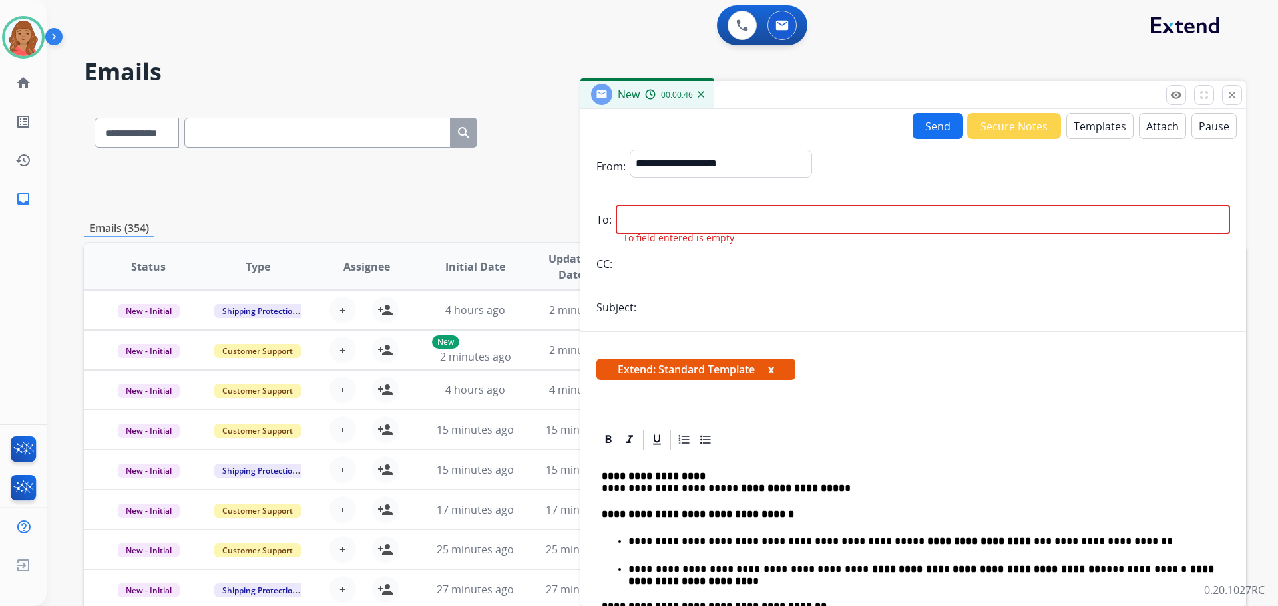
paste input "**********"
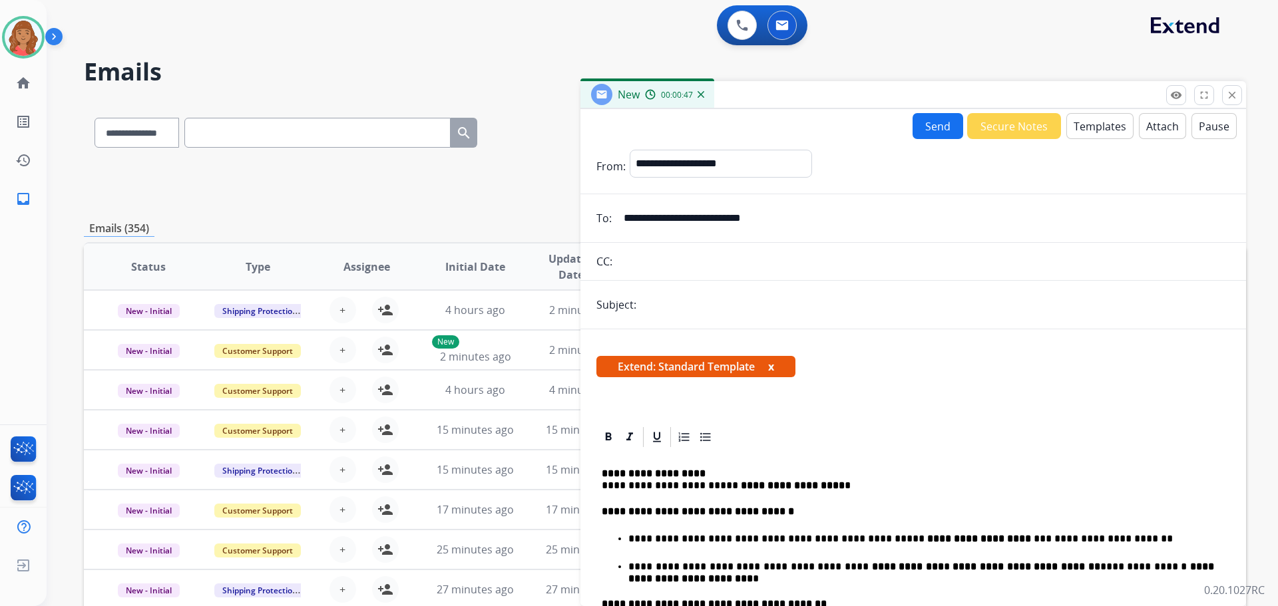
type input "**********"
click at [663, 313] on input "text" at bounding box center [935, 304] width 590 height 27
type input "**********"
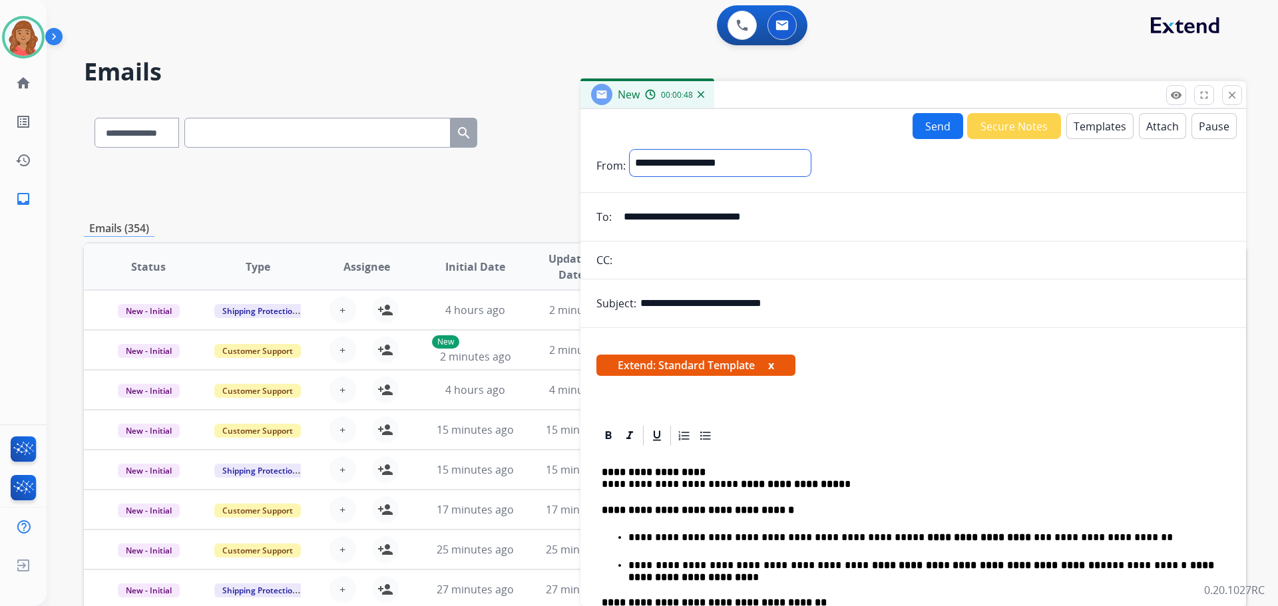
drag, startPoint x: 683, startPoint y: 162, endPoint x: 684, endPoint y: 175, distance: 13.3
click at [683, 162] on select "**********" at bounding box center [720, 163] width 181 height 27
select select "**********"
click at [630, 150] on select "**********" at bounding box center [720, 163] width 181 height 27
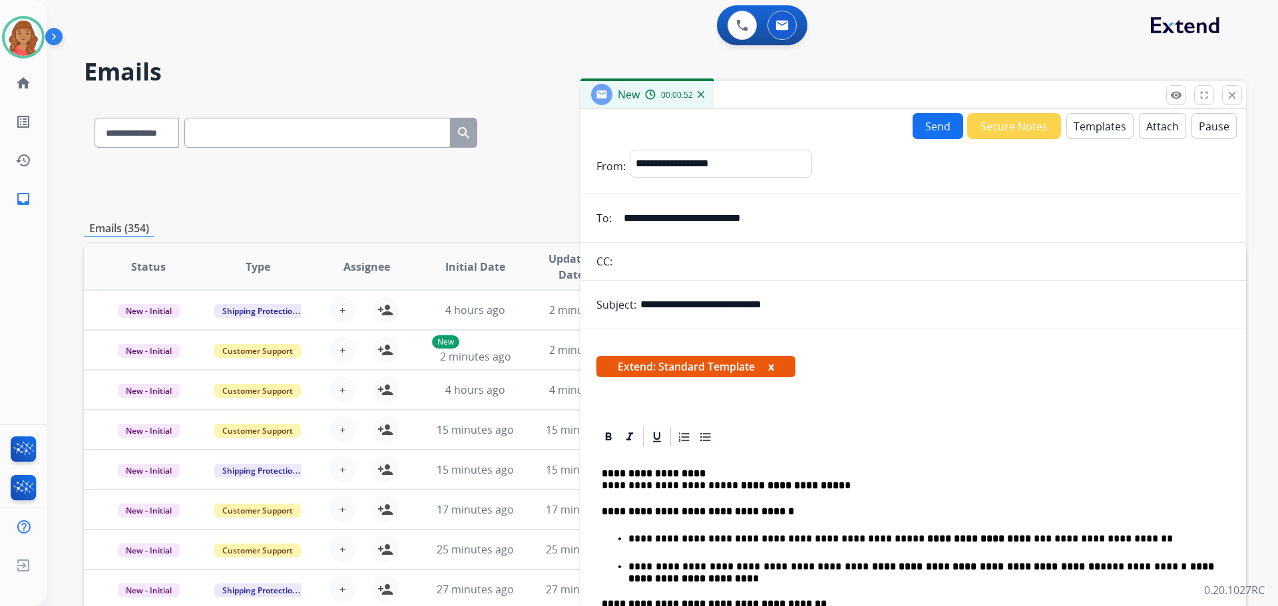
click at [941, 130] on button "Send" at bounding box center [937, 126] width 51 height 26
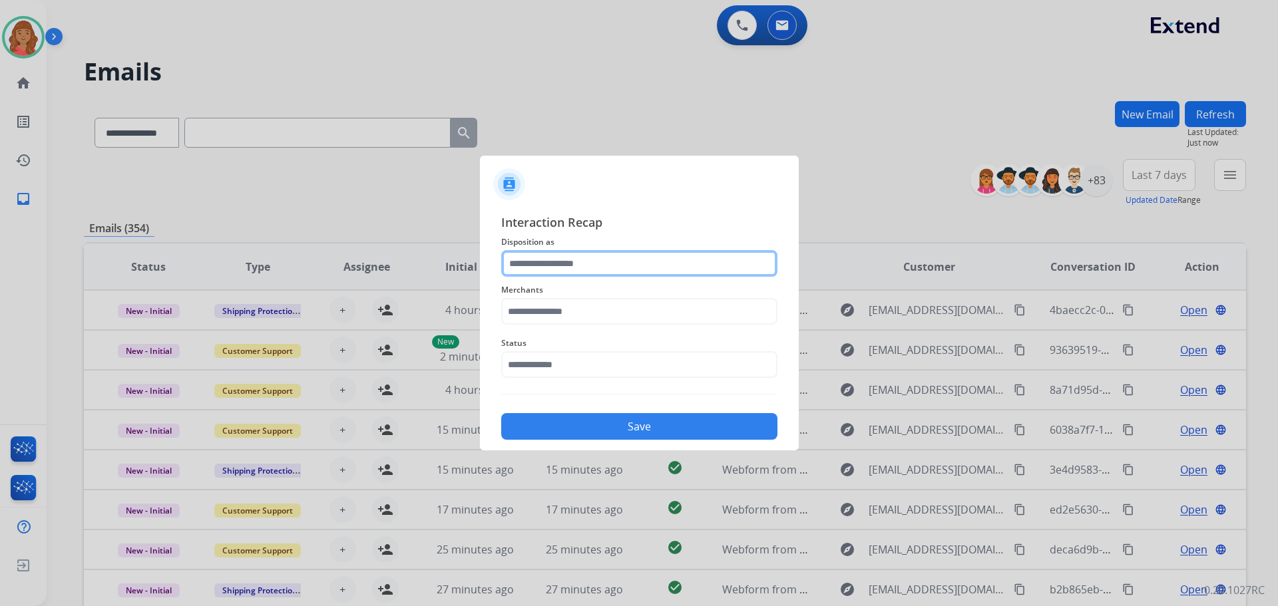
click at [592, 274] on input "text" at bounding box center [639, 263] width 276 height 27
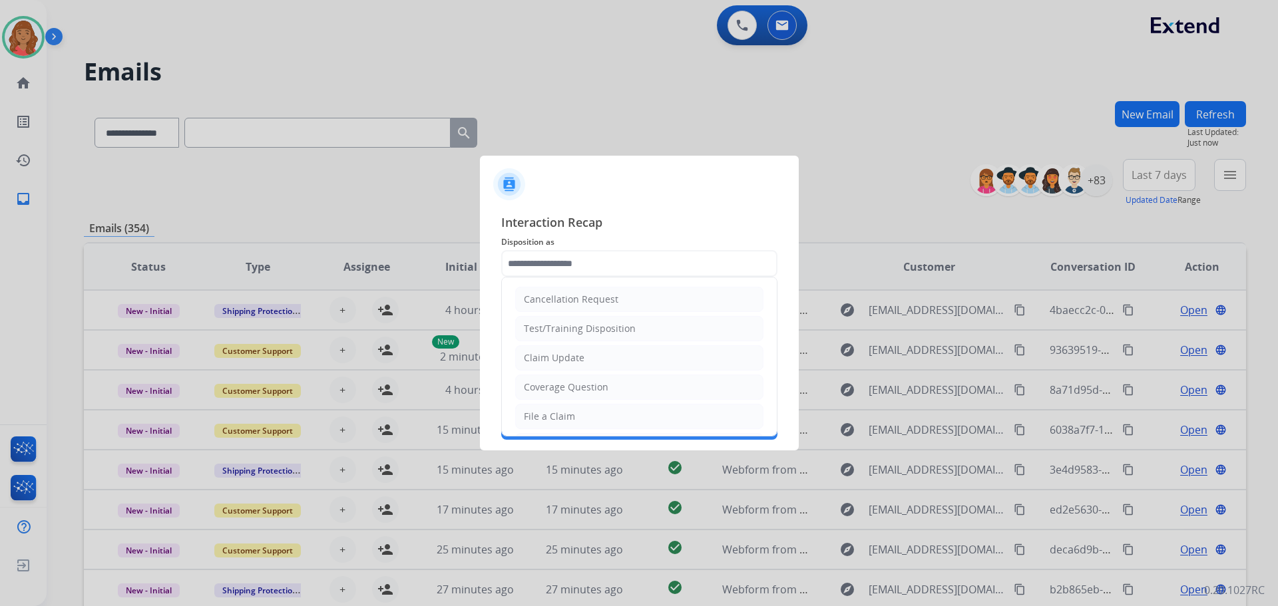
click at [587, 364] on li "Claim Update" at bounding box center [639, 357] width 248 height 25
type input "**********"
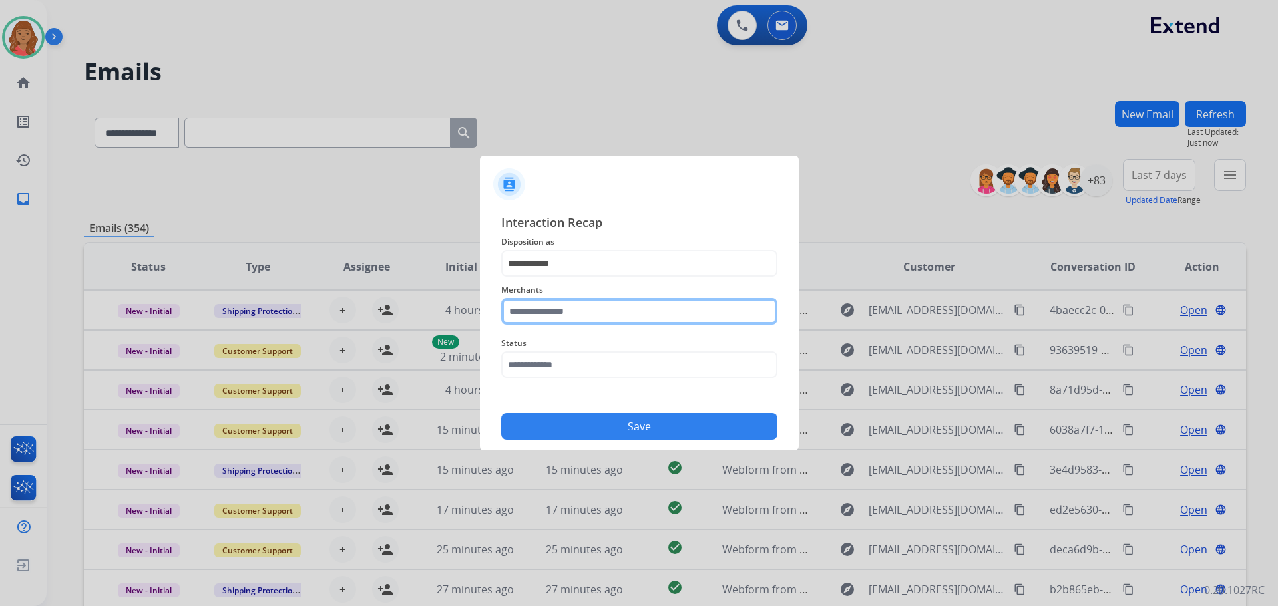
click at [568, 318] on input "text" at bounding box center [639, 311] width 276 height 27
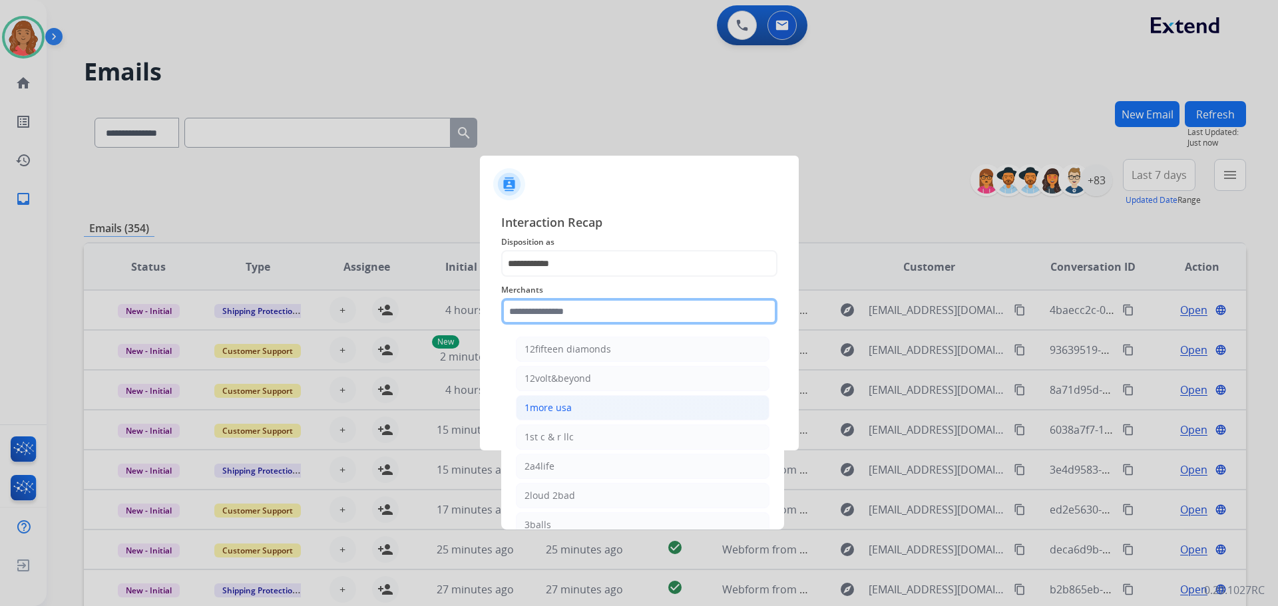
type input "*"
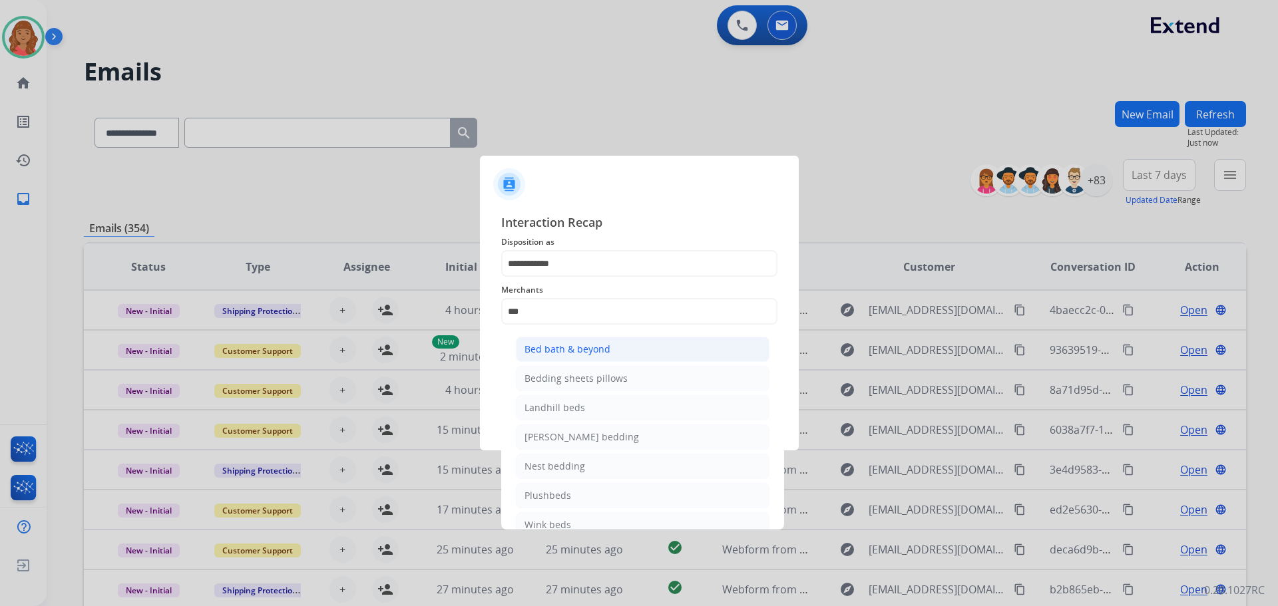
click at [568, 350] on div "Bed bath & beyond" at bounding box center [567, 349] width 86 height 13
type input "**********"
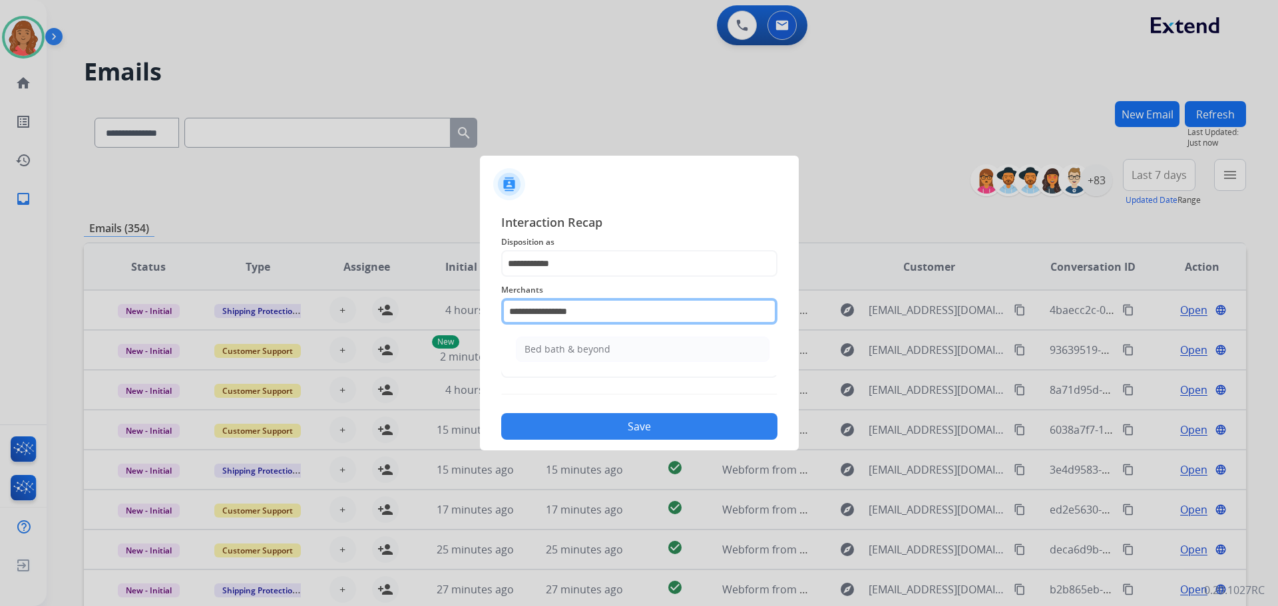
drag, startPoint x: 492, startPoint y: 306, endPoint x: 443, endPoint y: 311, distance: 49.5
click at [0, 311] on app-contact-recap-modal "**********" at bounding box center [0, 303] width 0 height 606
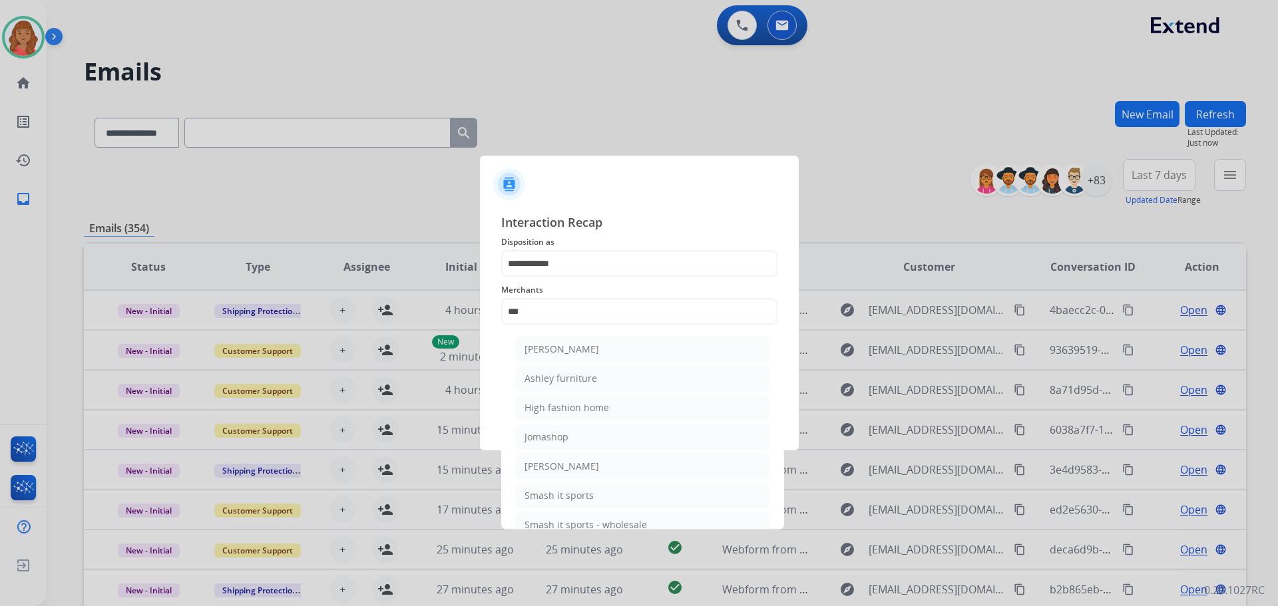
click at [550, 375] on div "Ashley furniture" at bounding box center [560, 378] width 73 height 13
type input "**********"
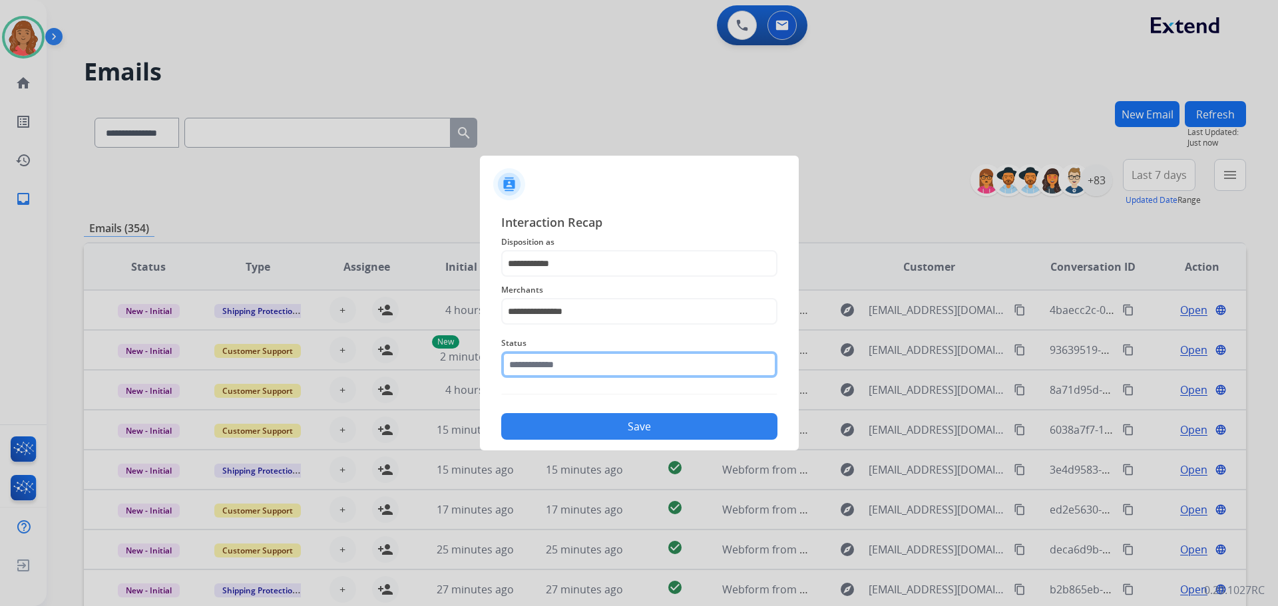
drag, startPoint x: 548, startPoint y: 359, endPoint x: 547, endPoint y: 379, distance: 19.3
click at [550, 369] on input "text" at bounding box center [639, 364] width 276 height 27
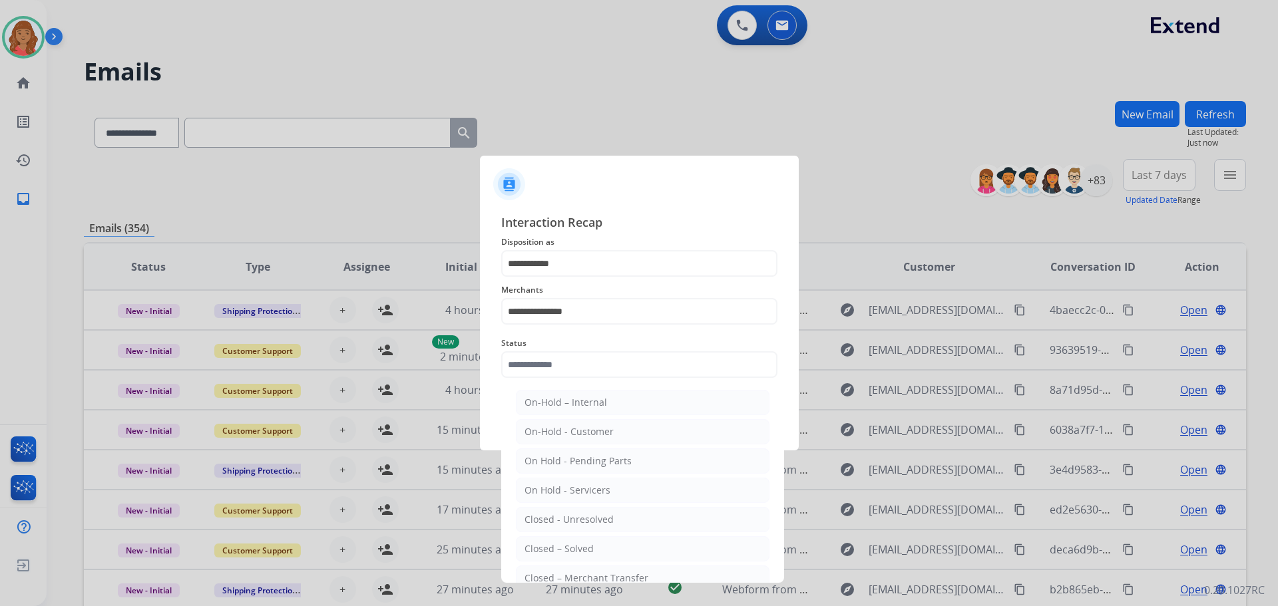
click at [574, 553] on div "Closed – Solved" at bounding box center [558, 548] width 69 height 13
type input "**********"
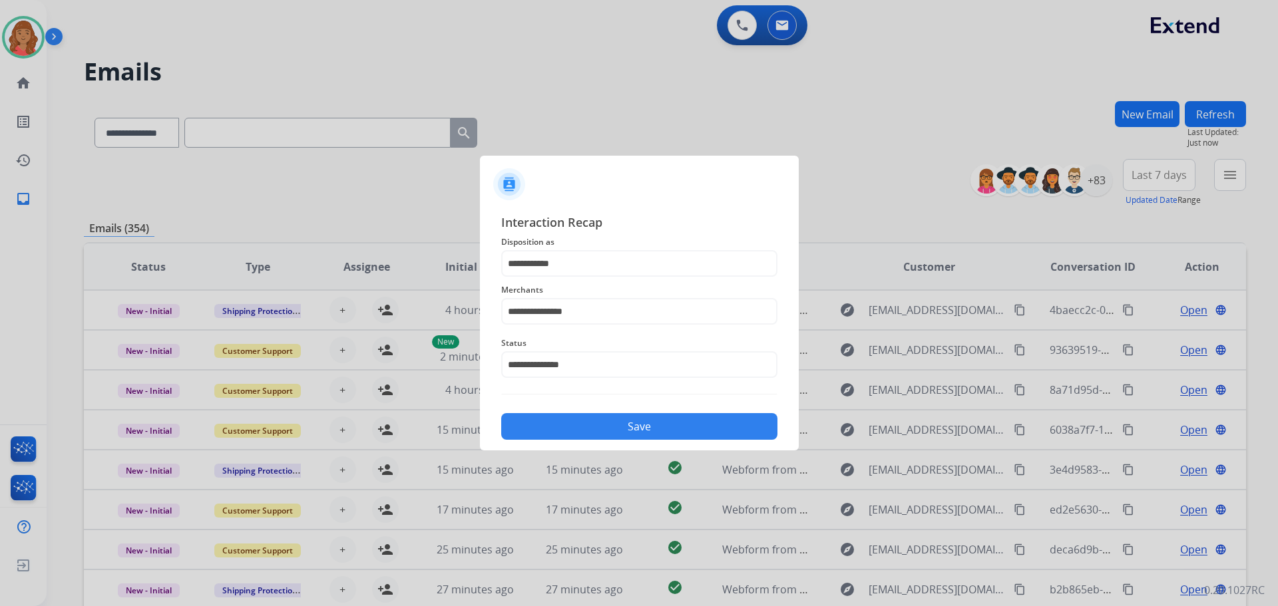
click at [572, 428] on button "Save" at bounding box center [639, 426] width 276 height 27
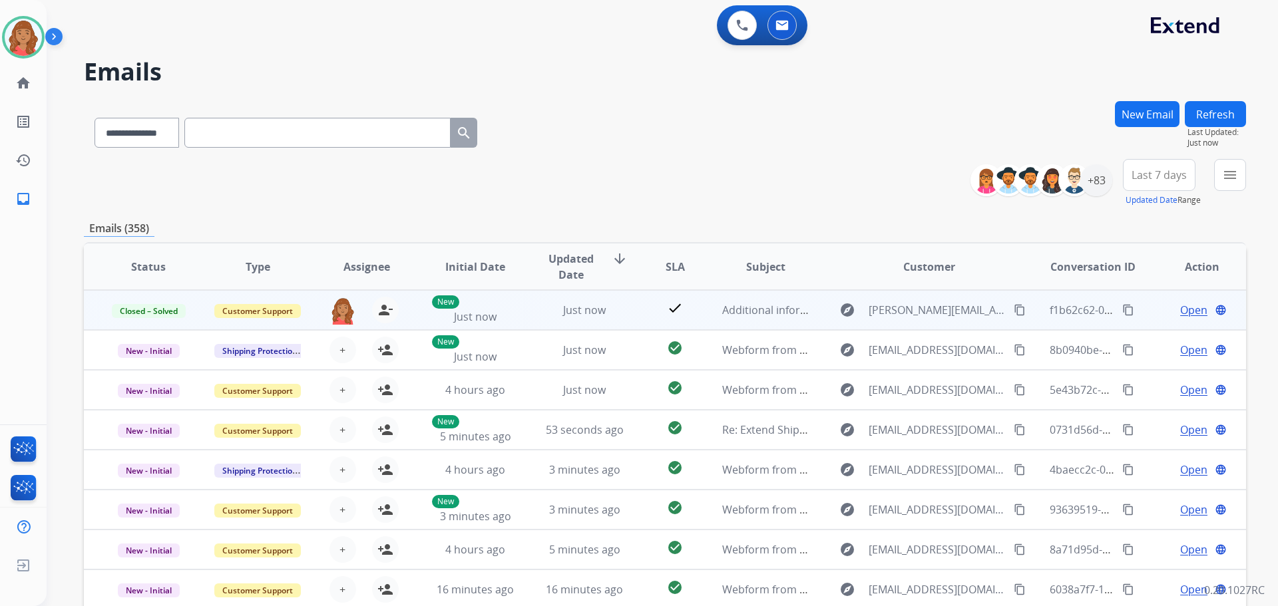
click at [1122, 311] on mat-icon "content_copy" at bounding box center [1128, 310] width 12 height 12
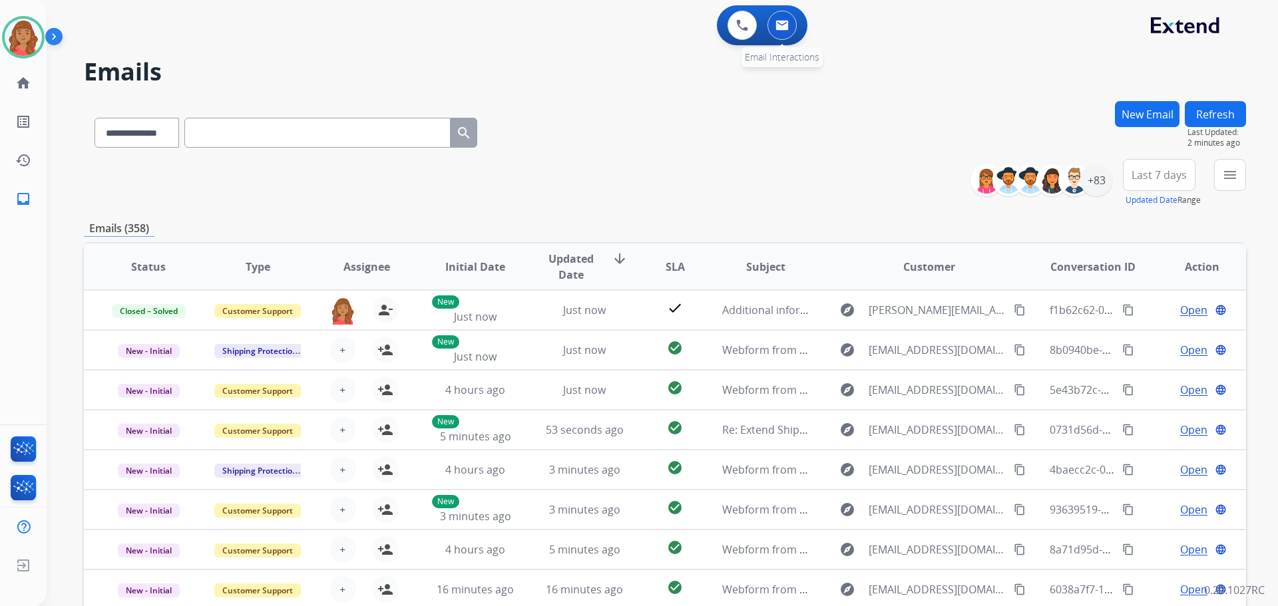
drag, startPoint x: 791, startPoint y: 29, endPoint x: 777, endPoint y: 64, distance: 37.6
click at [791, 30] on button at bounding box center [781, 25] width 29 height 29
click at [781, 29] on img at bounding box center [781, 25] width 13 height 11
click at [778, 21] on img at bounding box center [781, 25] width 13 height 11
click at [780, 21] on img at bounding box center [781, 25] width 13 height 11
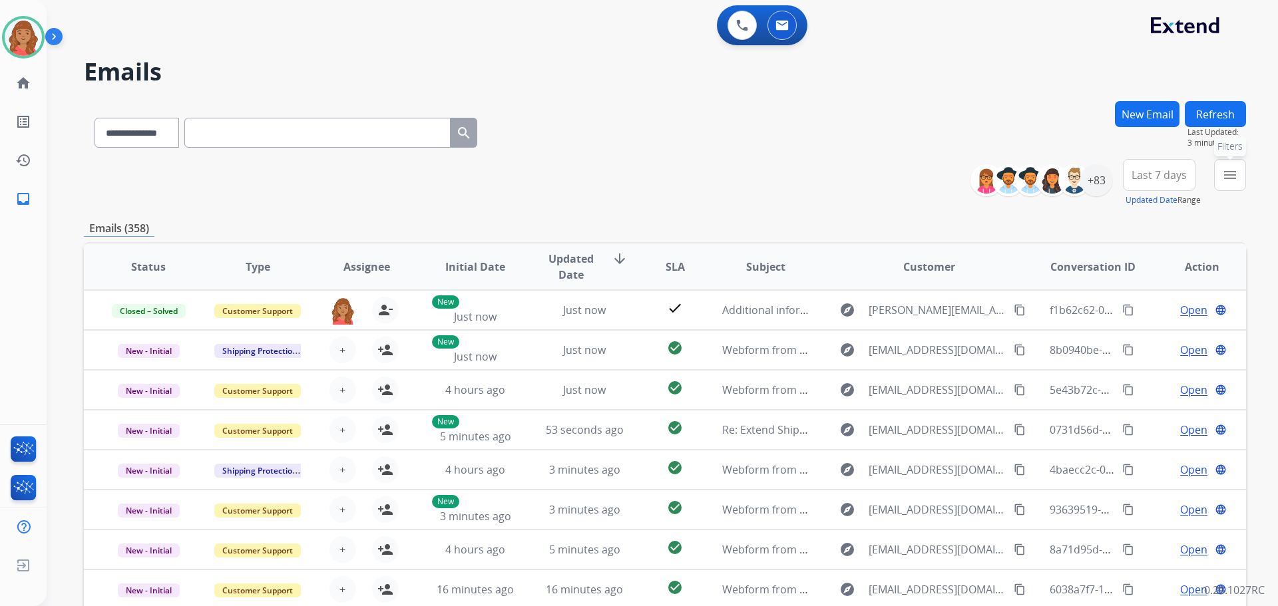
click at [1224, 171] on mat-icon "menu" at bounding box center [1230, 175] width 16 height 16
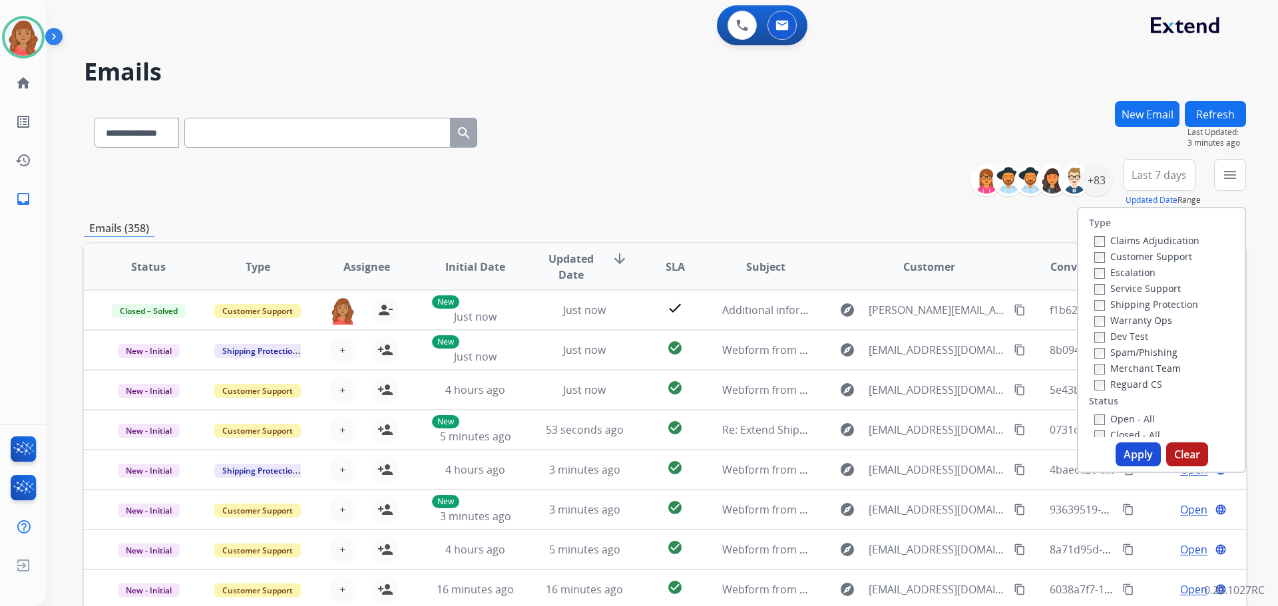
click at [1094, 248] on div "Customer Support" at bounding box center [1146, 256] width 105 height 16
click at [1125, 451] on button "Apply" at bounding box center [1137, 455] width 45 height 24
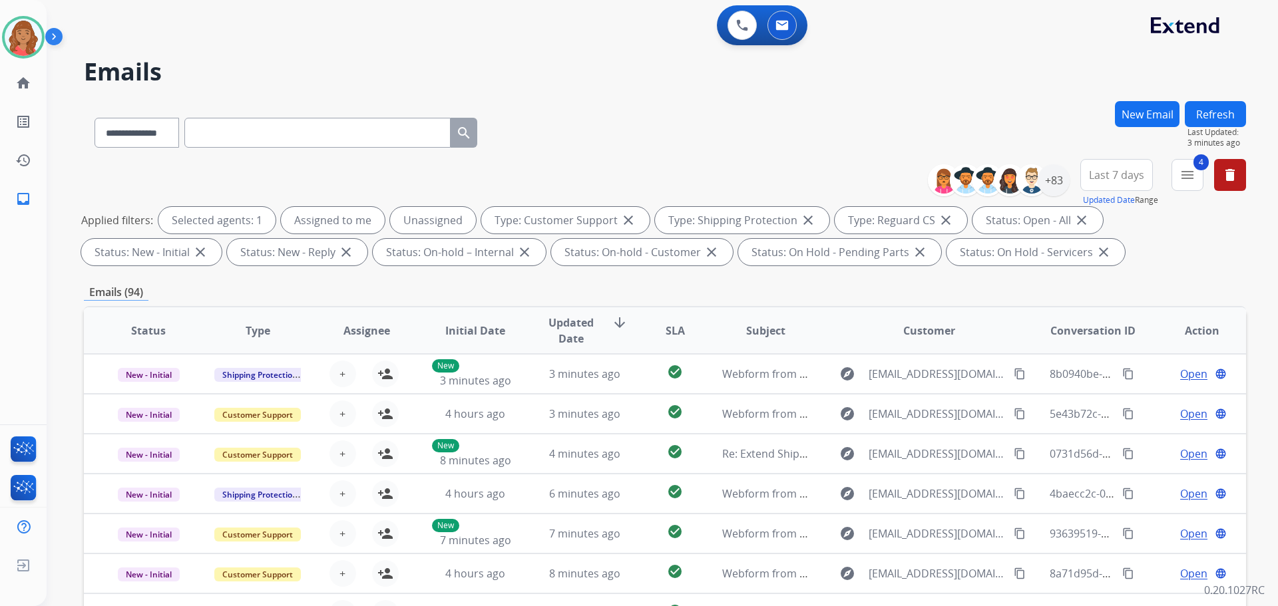
click at [781, 40] on div "0 Voice Interactions 0 Email Interactions" at bounding box center [762, 25] width 91 height 40
click at [1055, 185] on div "+83" at bounding box center [1053, 180] width 32 height 32
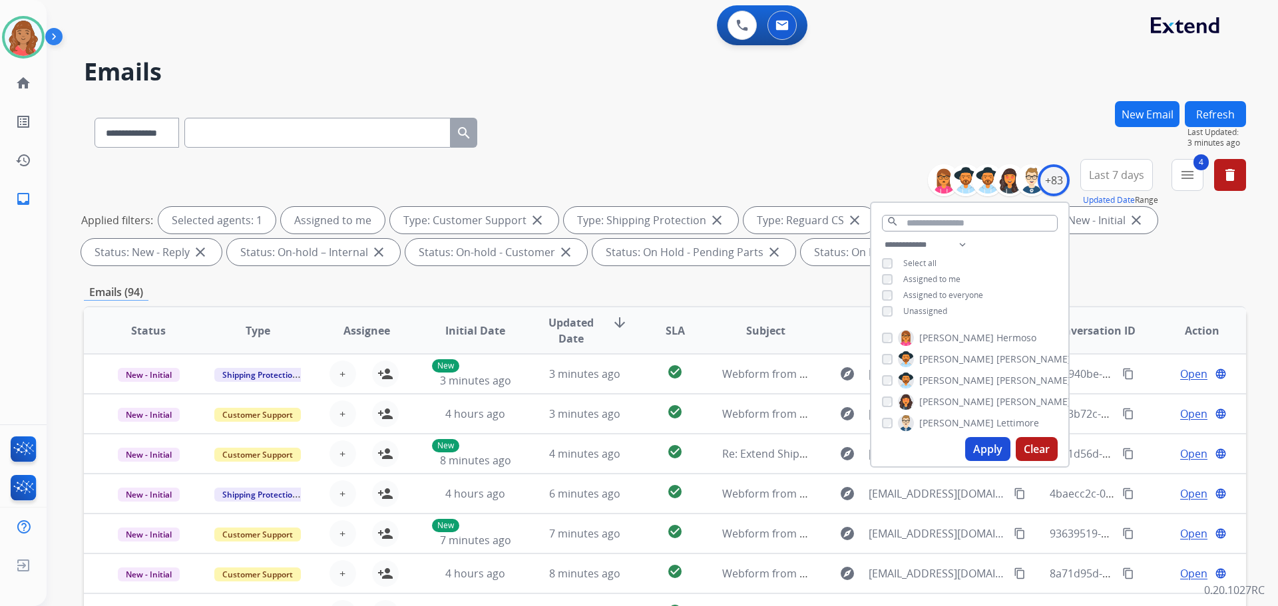
click at [976, 446] on button "Apply" at bounding box center [987, 449] width 45 height 24
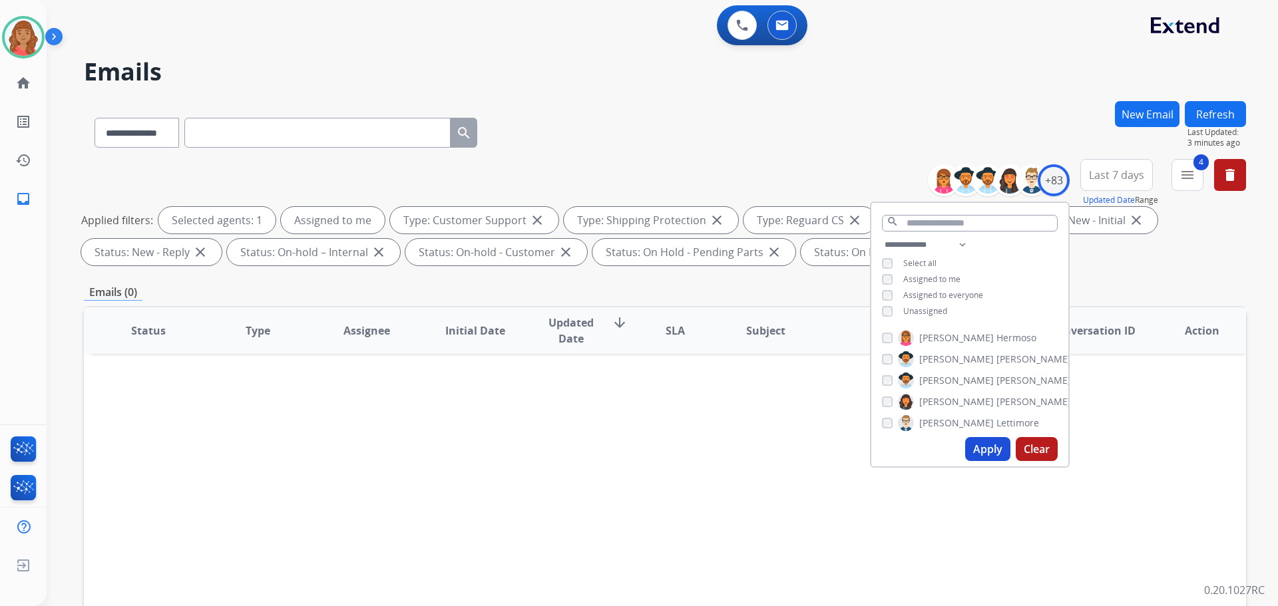
click at [604, 434] on div "Status Type Assignee Initial Date Updated Date arrow_downward SLA Subject Custo…" at bounding box center [665, 529] width 1162 height 446
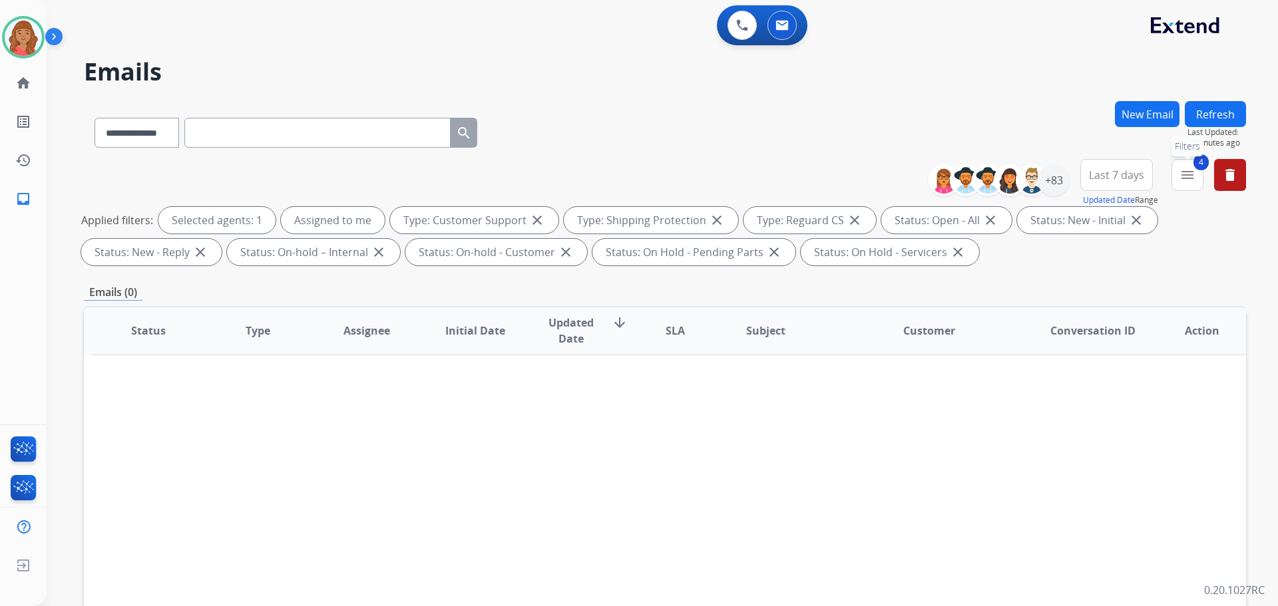
click at [1187, 180] on button "4 menu Filters" at bounding box center [1187, 175] width 32 height 32
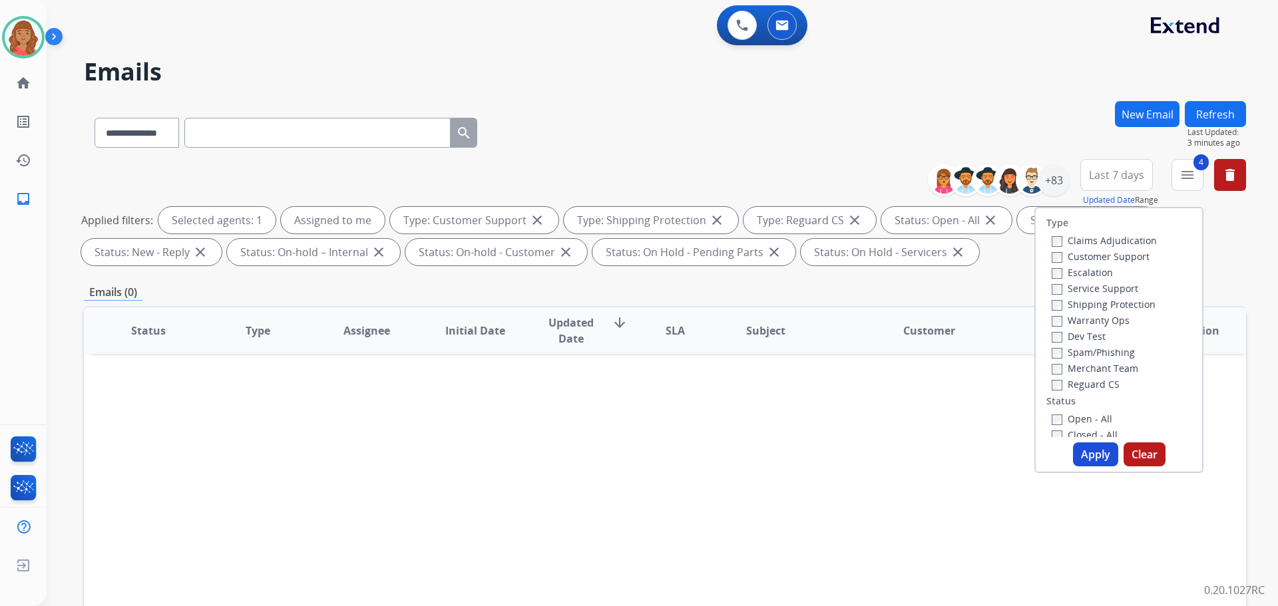
click at [1077, 445] on button "Apply" at bounding box center [1095, 455] width 45 height 24
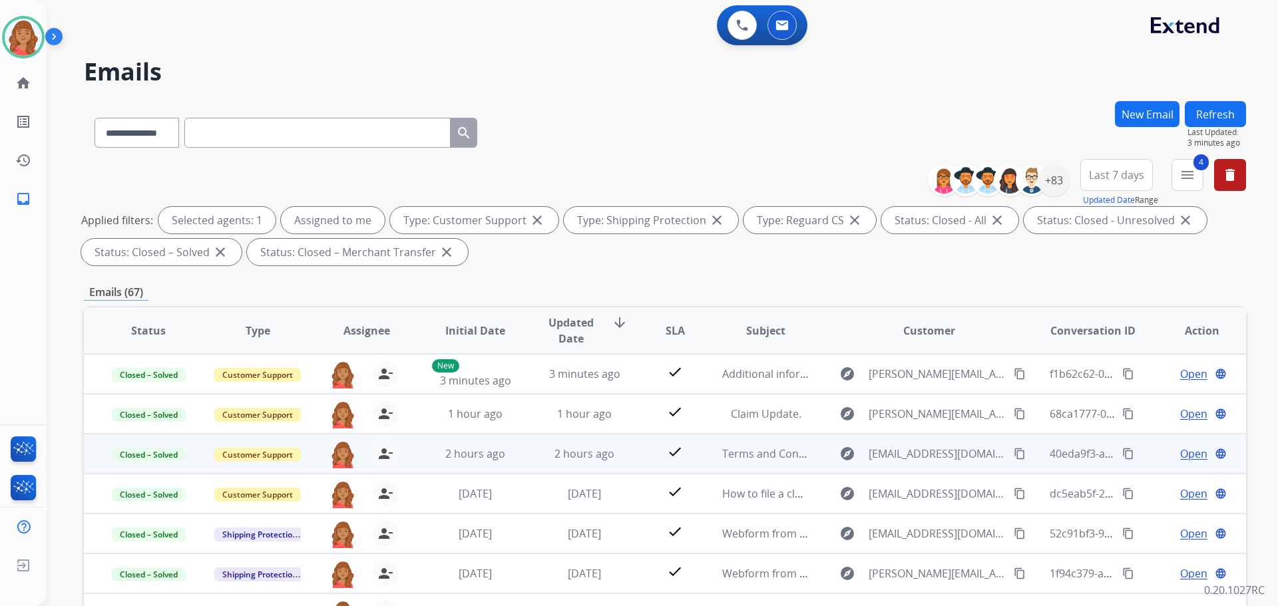
scroll to position [1, 0]
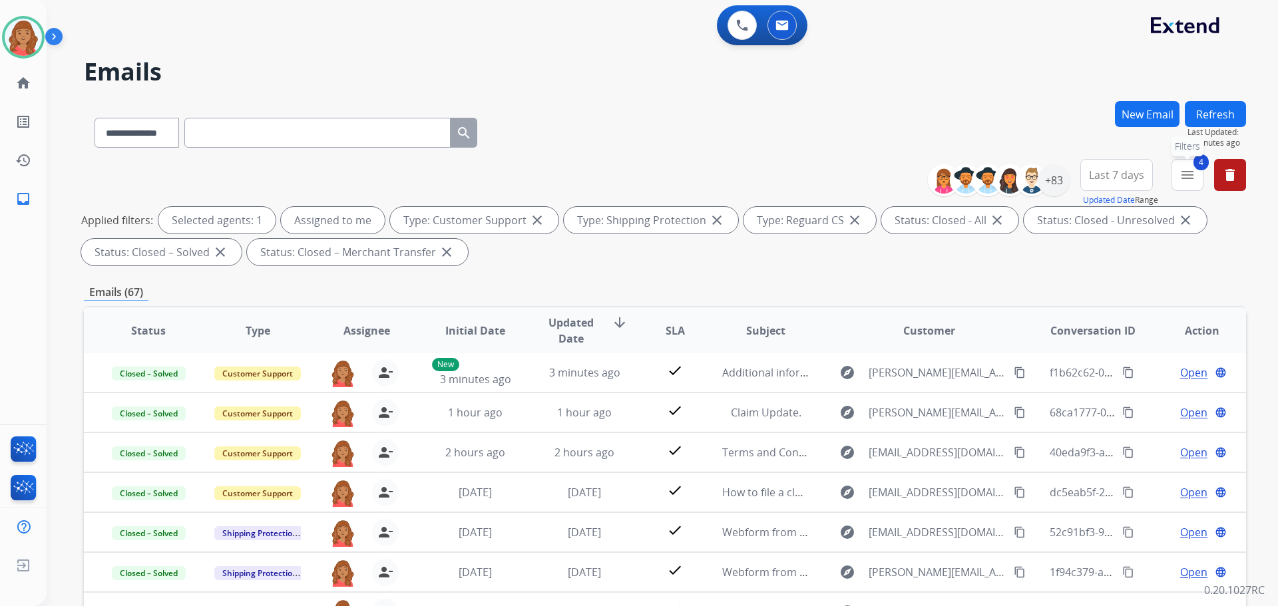
click at [1185, 180] on mat-icon "menu" at bounding box center [1187, 175] width 16 height 16
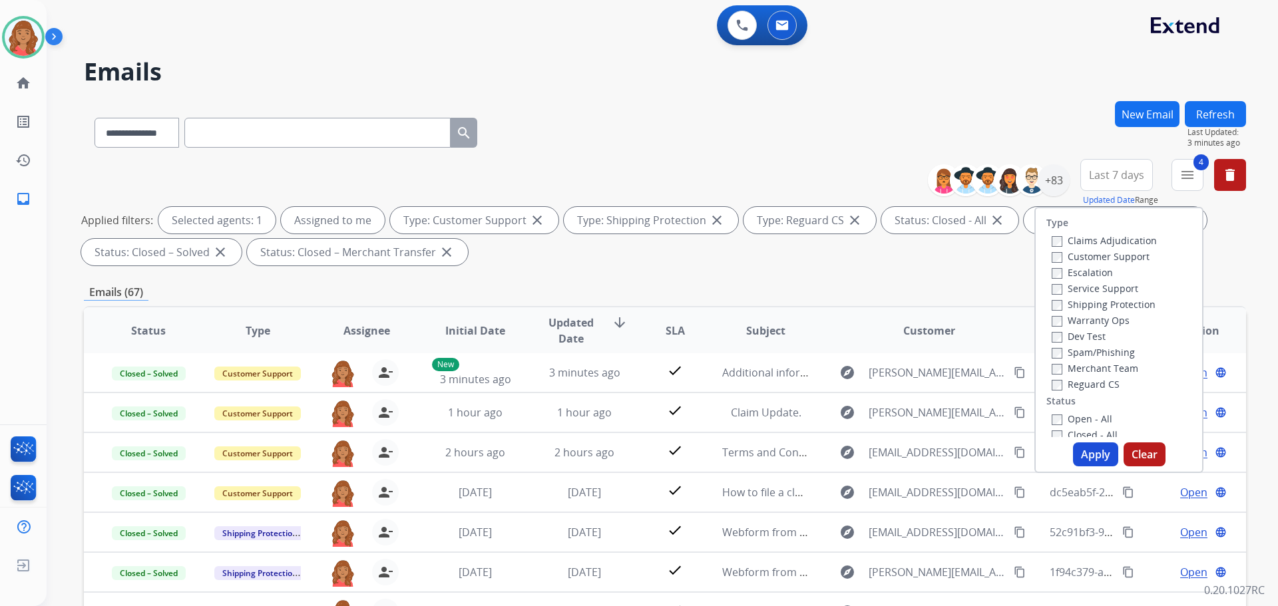
click at [1081, 445] on button "Apply" at bounding box center [1095, 455] width 45 height 24
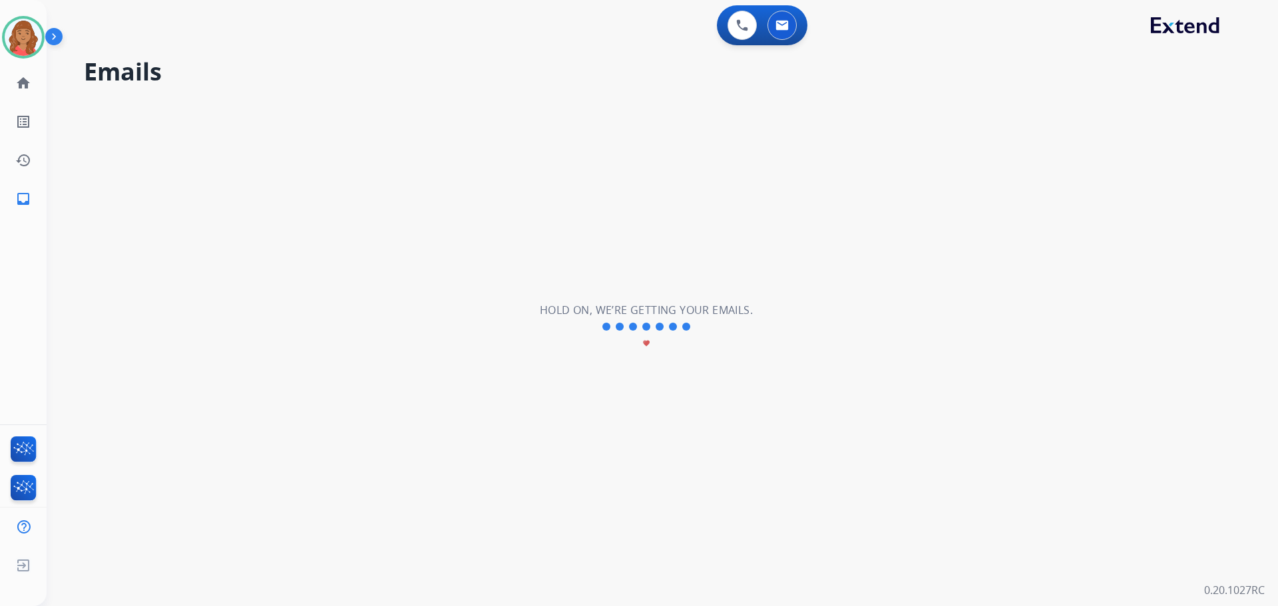
scroll to position [0, 0]
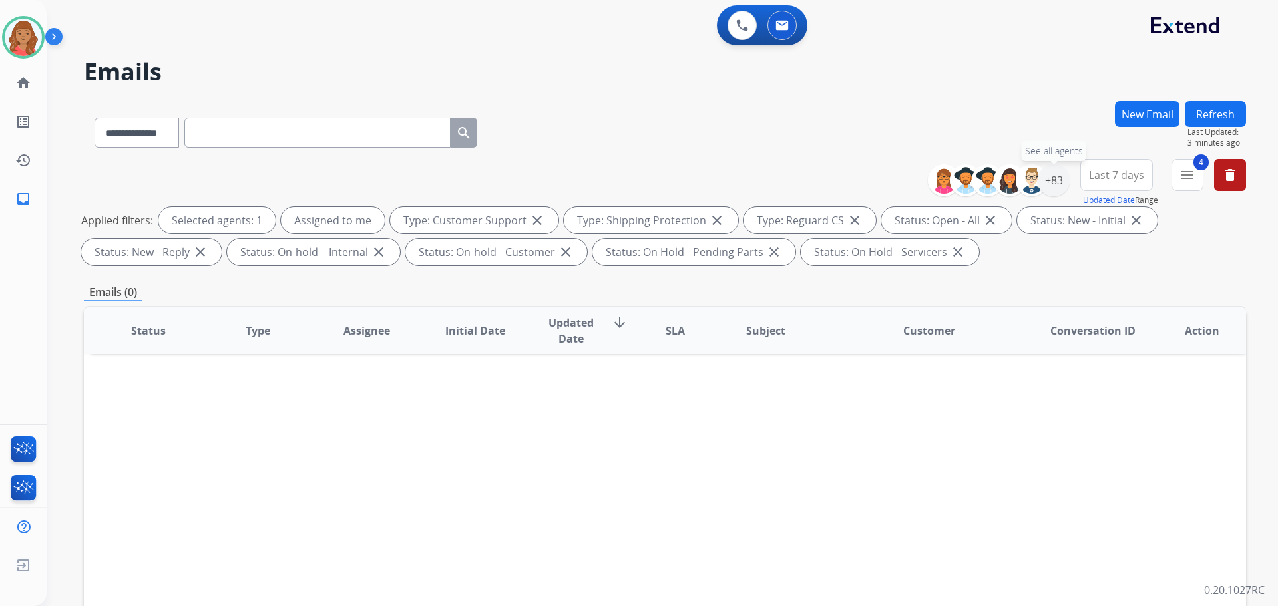
drag, startPoint x: 1055, startPoint y: 192, endPoint x: 1042, endPoint y: 212, distance: 24.2
click at [1057, 195] on div "+83" at bounding box center [1053, 180] width 32 height 32
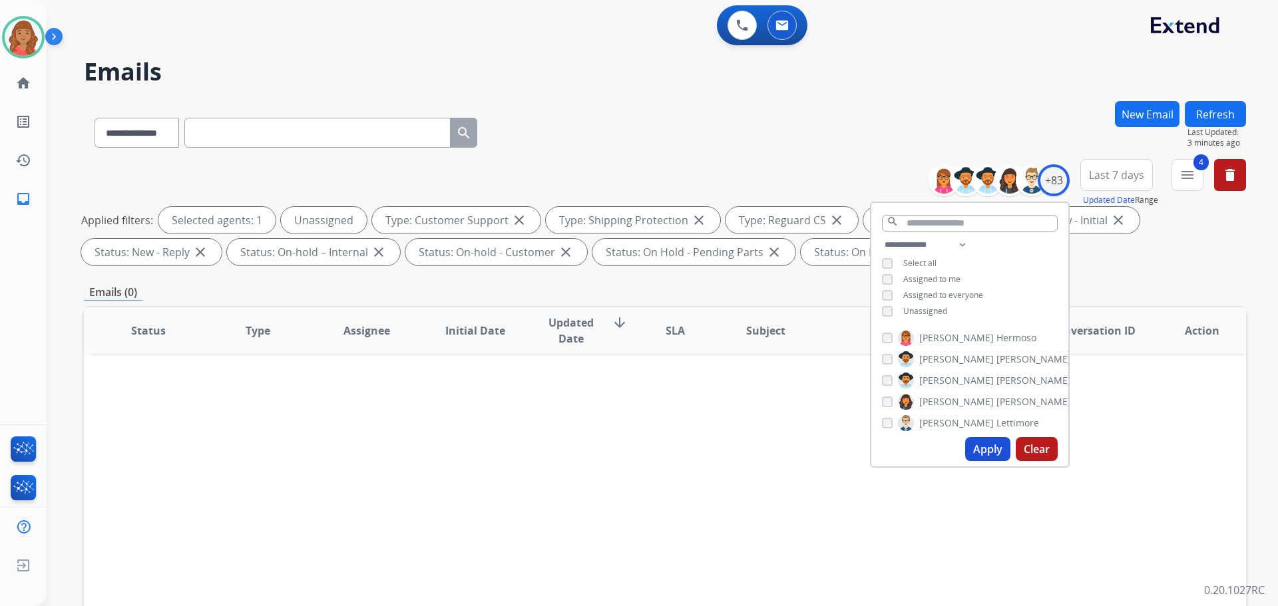
click at [986, 448] on button "Apply" at bounding box center [987, 449] width 45 height 24
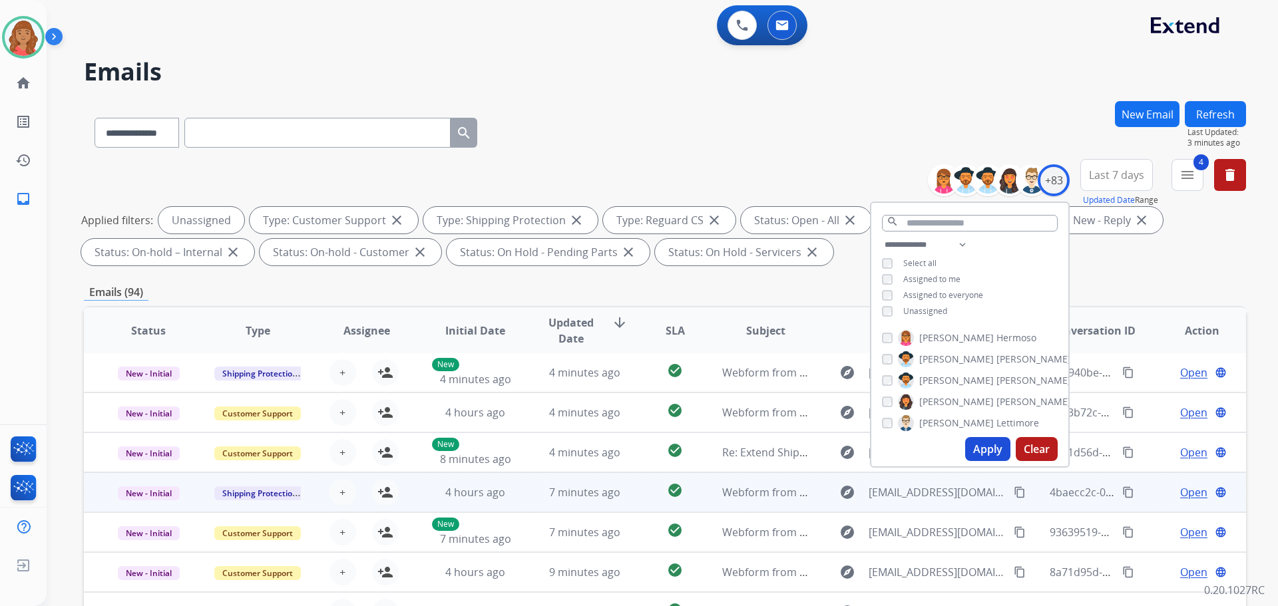
scroll to position [215, 0]
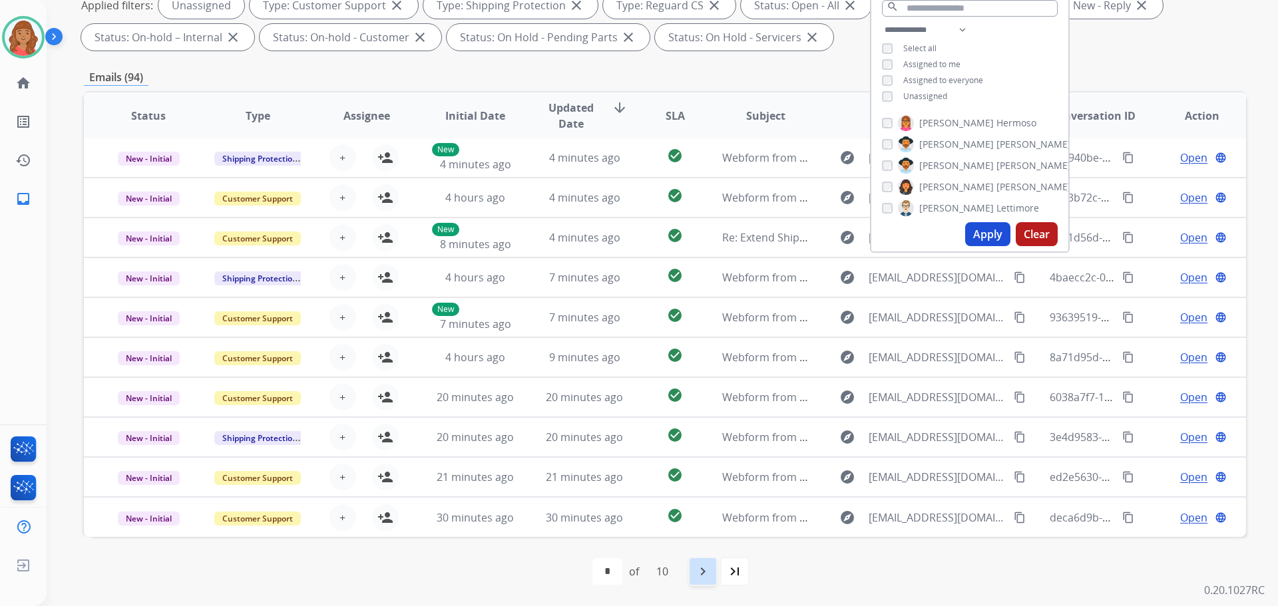
click at [713, 576] on div "navigate_next" at bounding box center [702, 571] width 29 height 29
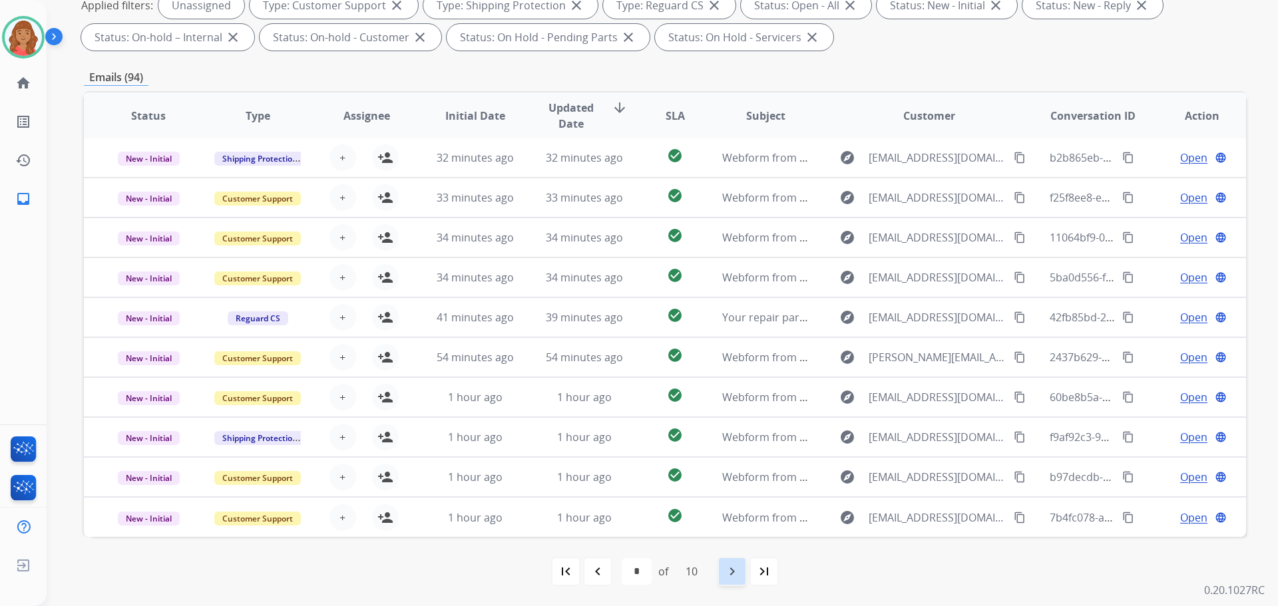
click at [736, 573] on mat-icon "navigate_next" at bounding box center [732, 572] width 16 height 16
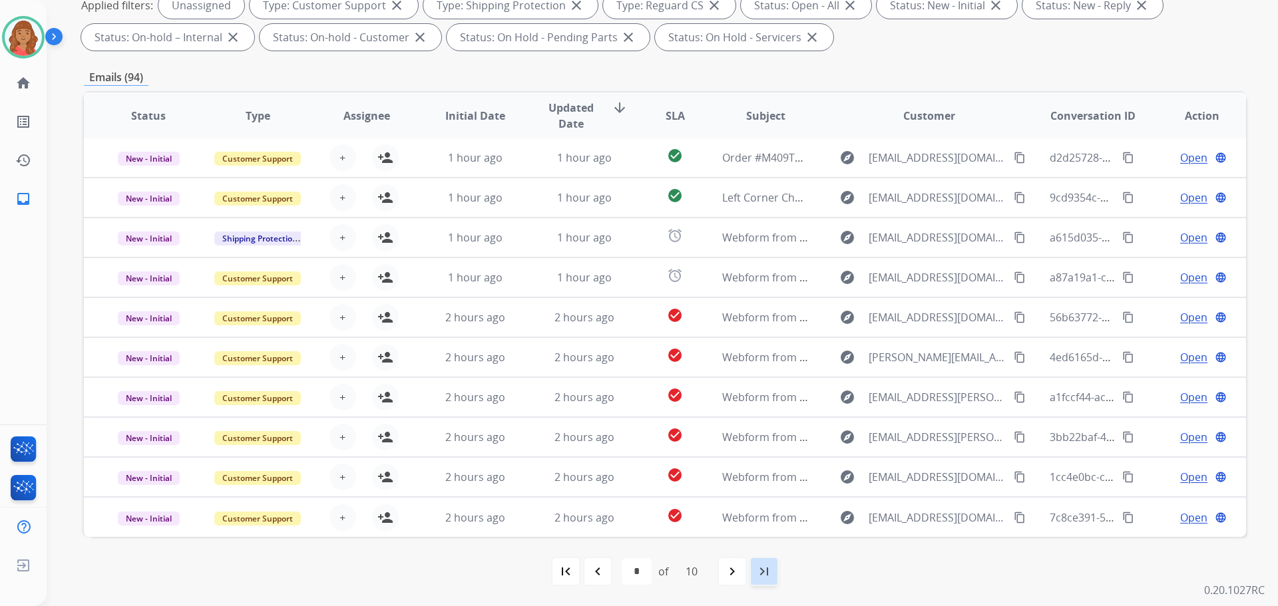
click at [761, 572] on mat-icon "last_page" at bounding box center [764, 572] width 16 height 16
select select "**"
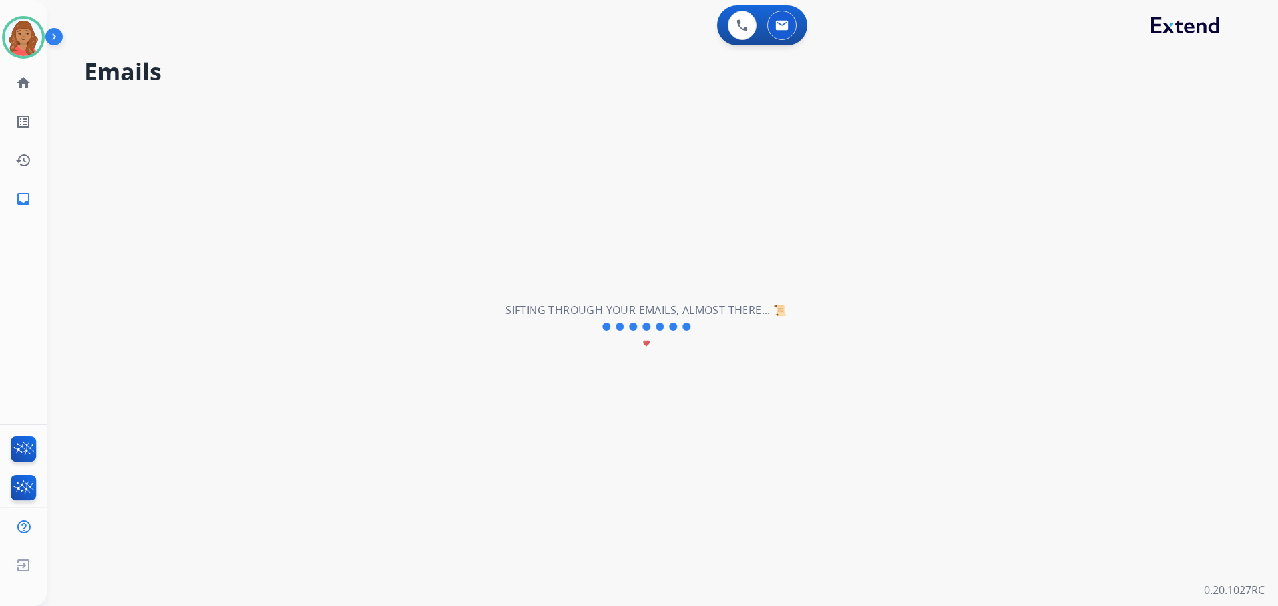
scroll to position [0, 0]
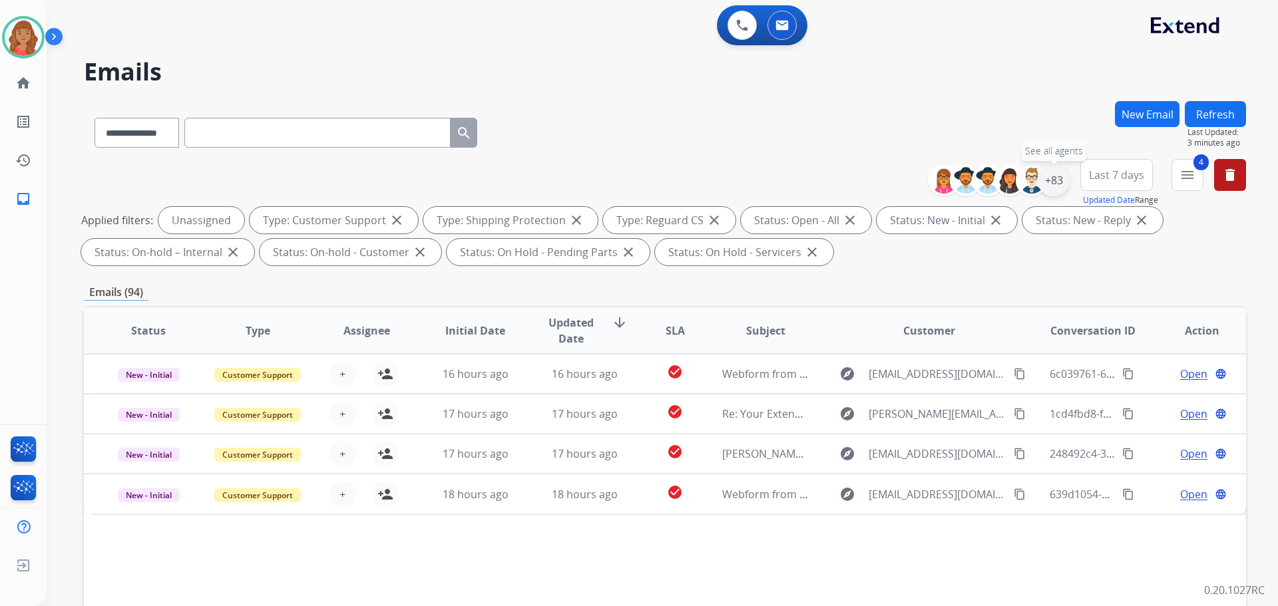
click at [1061, 179] on div "+83" at bounding box center [1053, 180] width 32 height 32
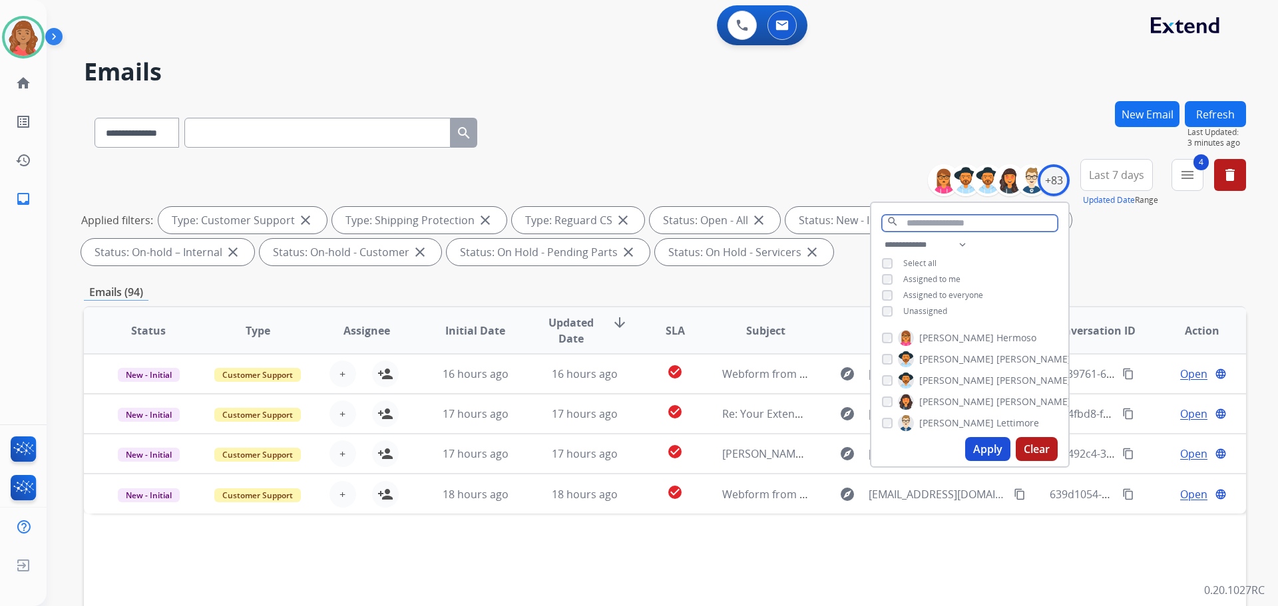
click at [912, 220] on input "text" at bounding box center [970, 223] width 176 height 17
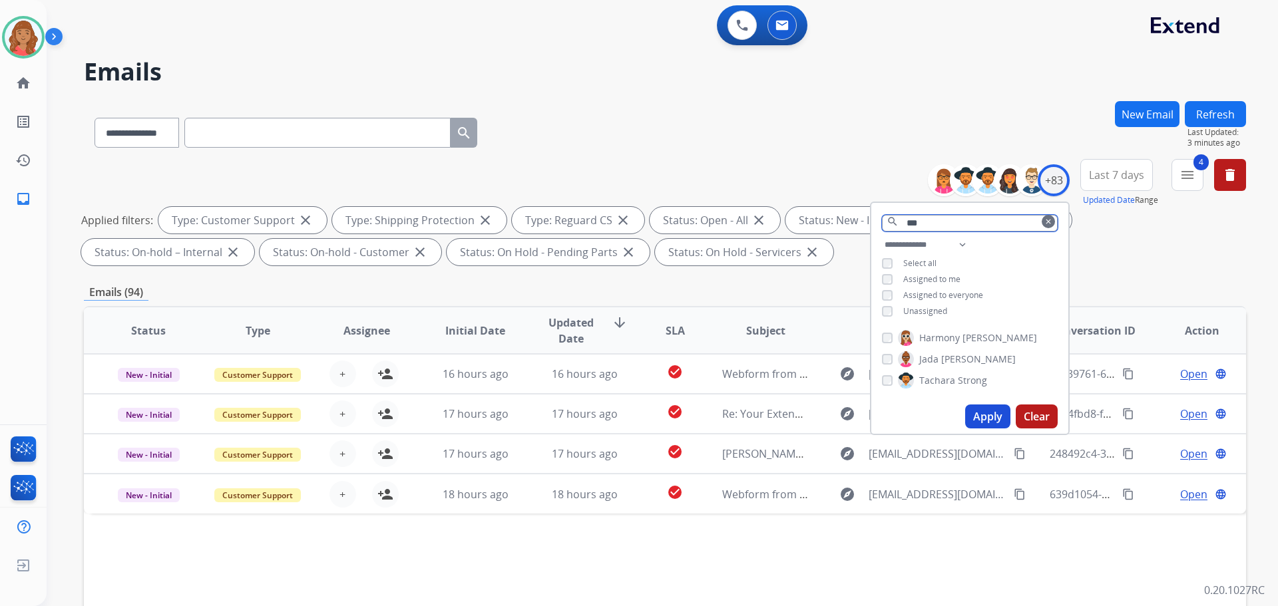
type input "***"
click at [988, 417] on button "Apply" at bounding box center [987, 417] width 45 height 24
select select "*"
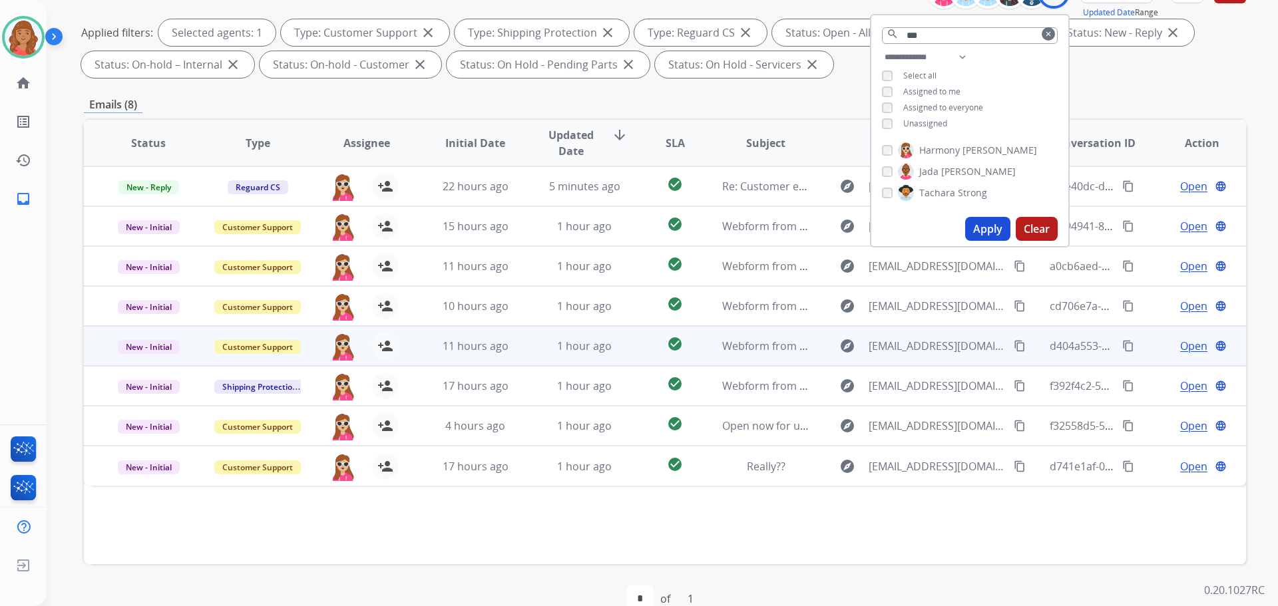
scroll to position [215, 0]
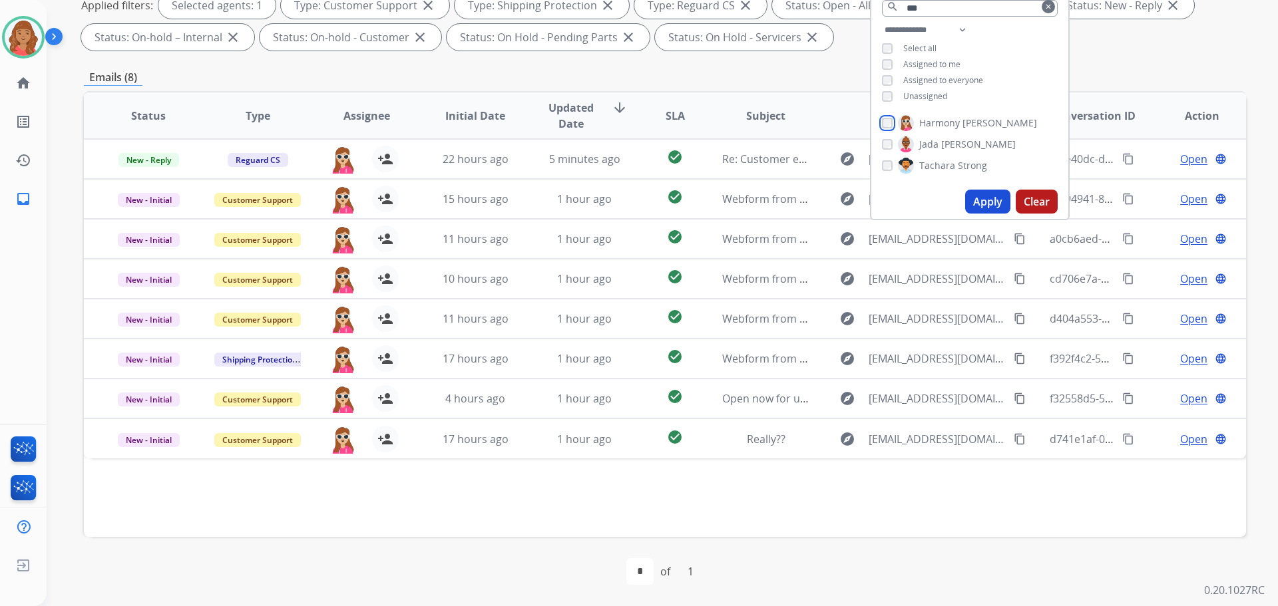
click at [890, 127] on div "Harmony [PERSON_NAME]" at bounding box center [959, 123] width 155 height 16
click at [988, 192] on button "Apply" at bounding box center [987, 202] width 45 height 24
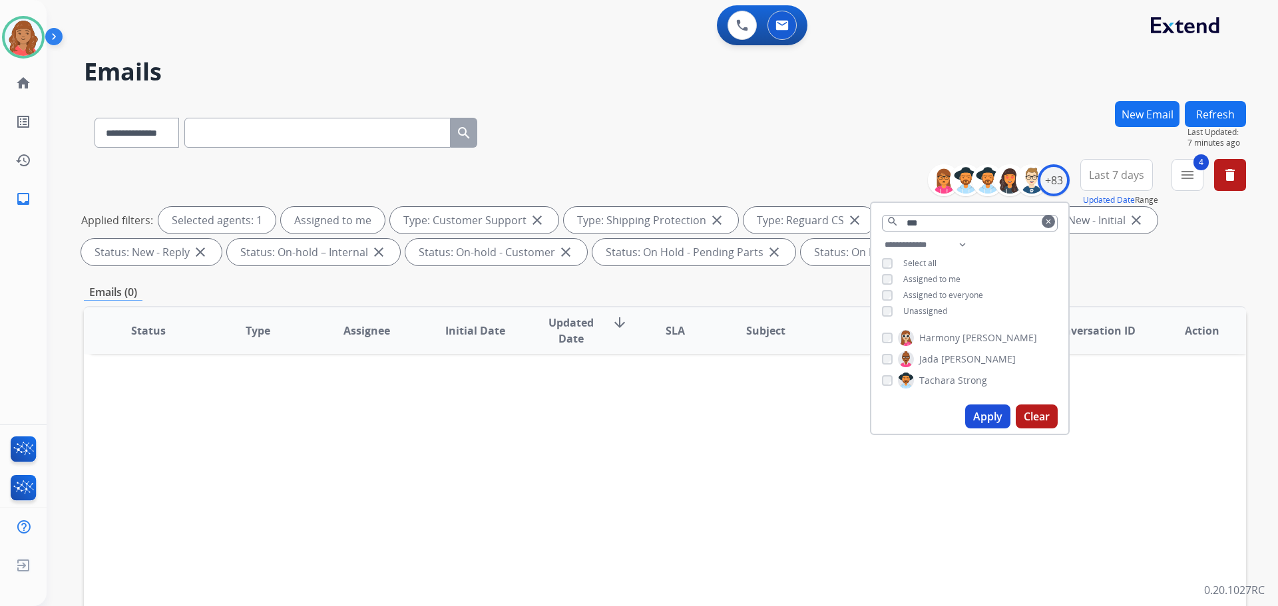
click at [1047, 224] on mat-icon "clear" at bounding box center [1048, 222] width 8 height 8
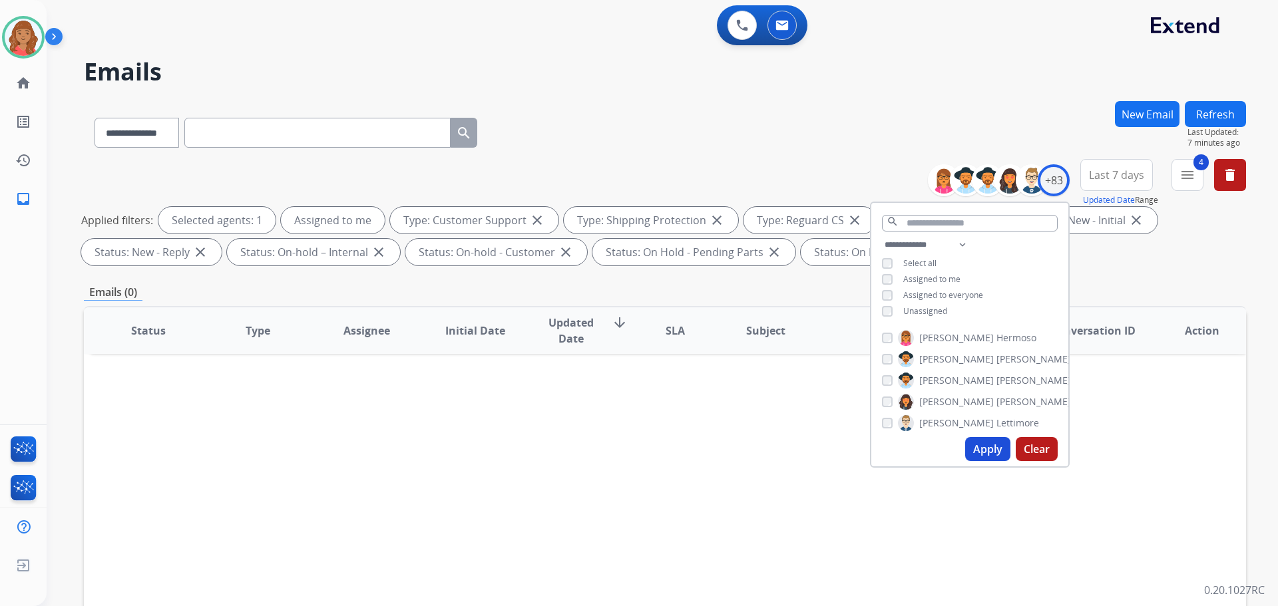
click at [986, 441] on button "Apply" at bounding box center [987, 449] width 45 height 24
drag, startPoint x: 31, startPoint y: 33, endPoint x: 11, endPoint y: 37, distance: 20.4
click at [8, 37] on img at bounding box center [23, 37] width 37 height 37
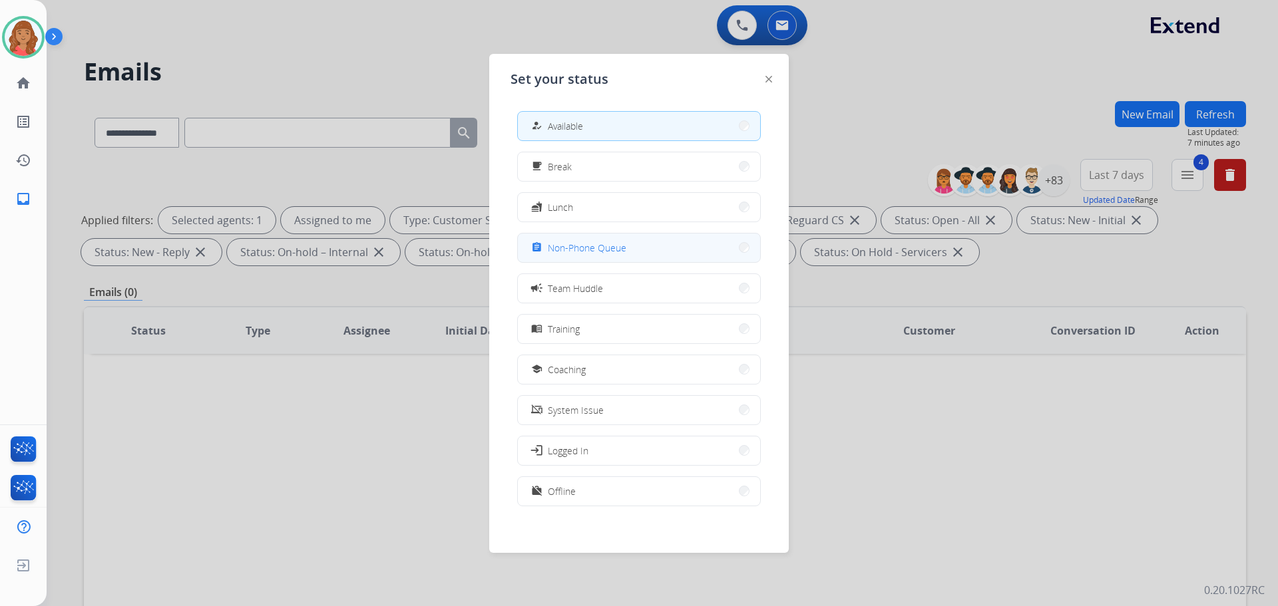
click at [557, 241] on span "Non-Phone Queue" at bounding box center [587, 248] width 79 height 14
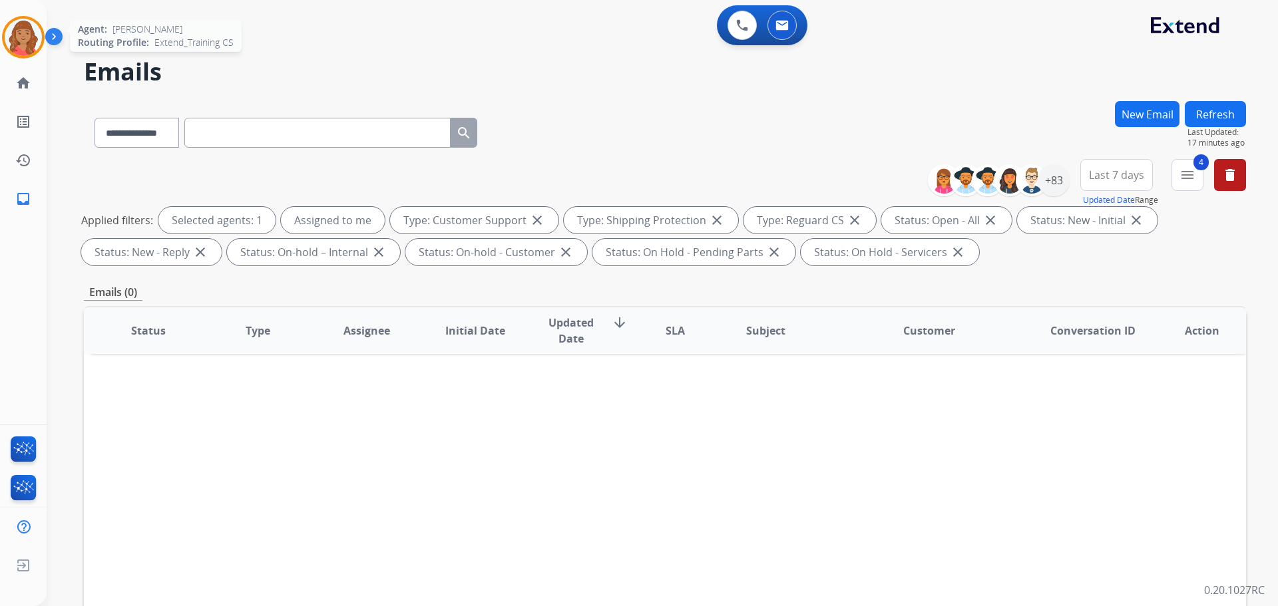
click at [36, 33] on img at bounding box center [23, 37] width 37 height 37
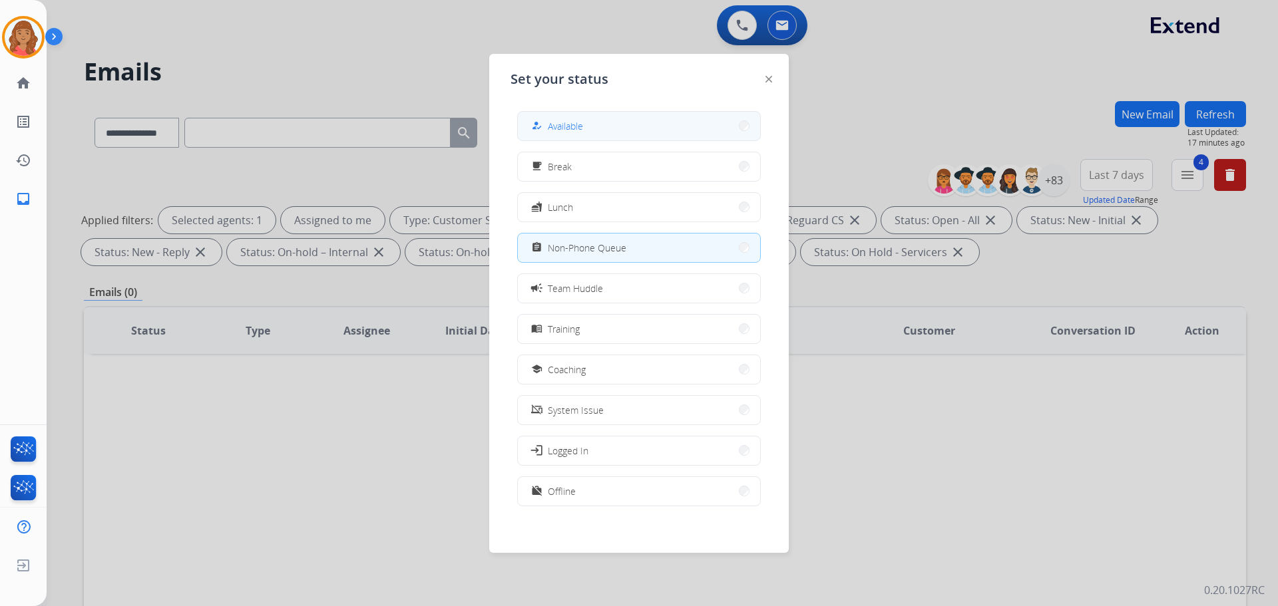
click at [563, 126] on span "Available" at bounding box center [565, 126] width 35 height 14
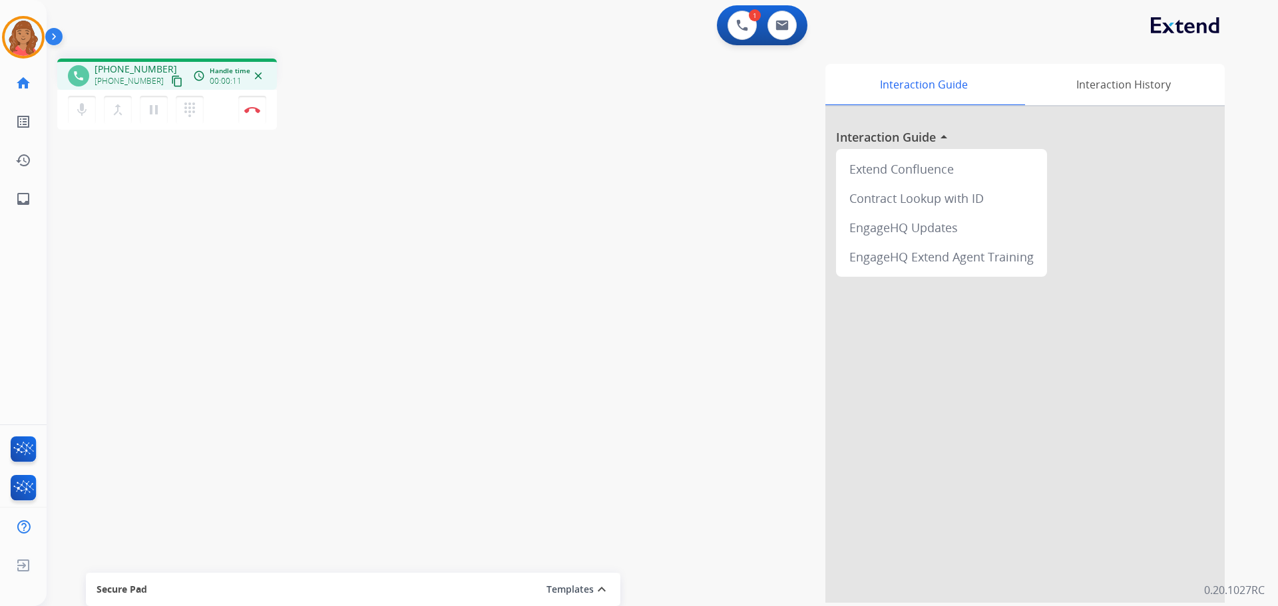
click at [171, 82] on mat-icon "content_copy" at bounding box center [177, 81] width 12 height 12
click at [186, 113] on mat-icon "dialpad" at bounding box center [190, 110] width 16 height 16
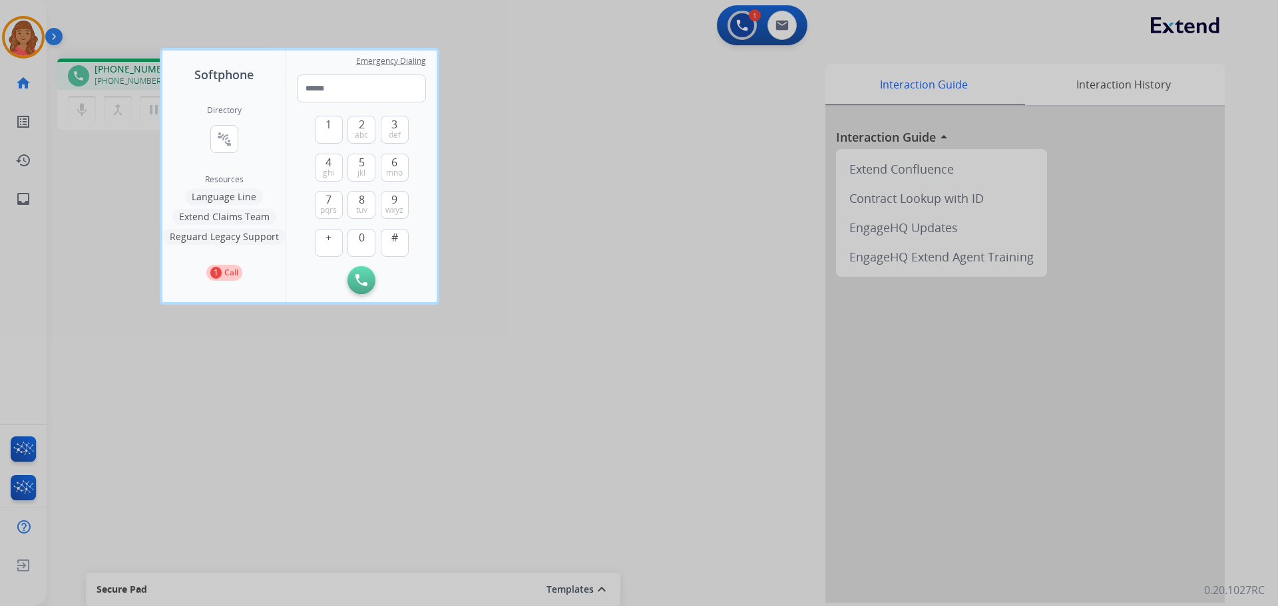
click at [234, 195] on button "Language Line" at bounding box center [224, 197] width 78 height 16
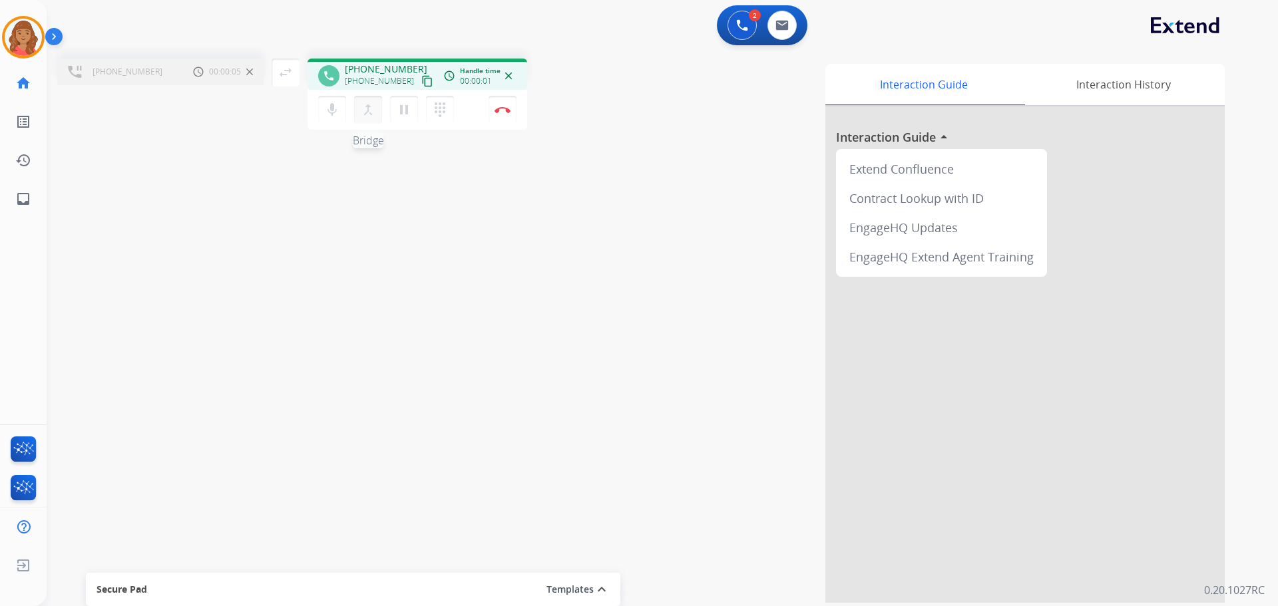
click at [368, 104] on mat-icon "merge_type" at bounding box center [368, 110] width 16 height 16
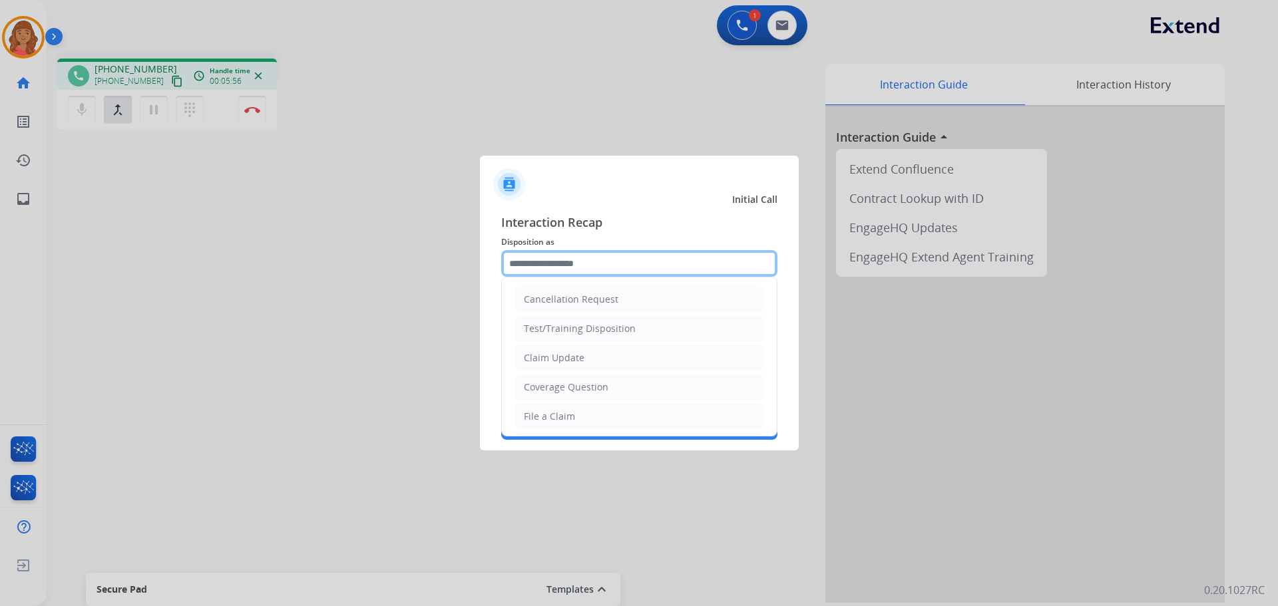
click at [541, 269] on input "text" at bounding box center [639, 263] width 276 height 27
click at [539, 351] on div "Claim Update" at bounding box center [554, 357] width 61 height 13
type input "**********"
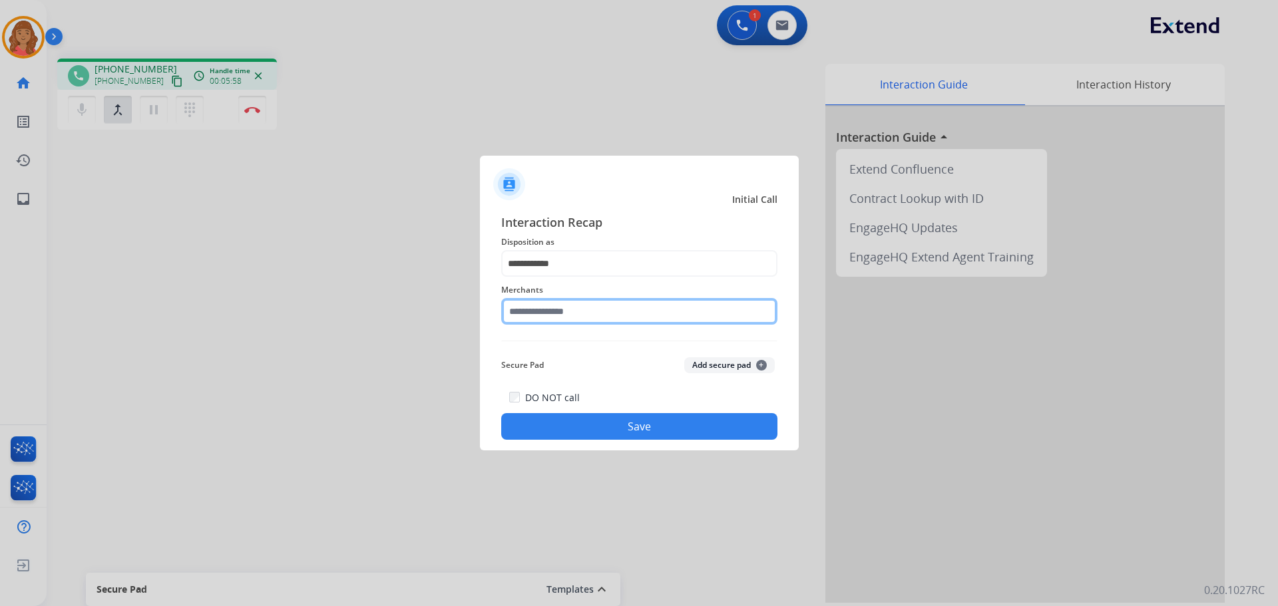
click at [532, 316] on input "text" at bounding box center [639, 311] width 276 height 27
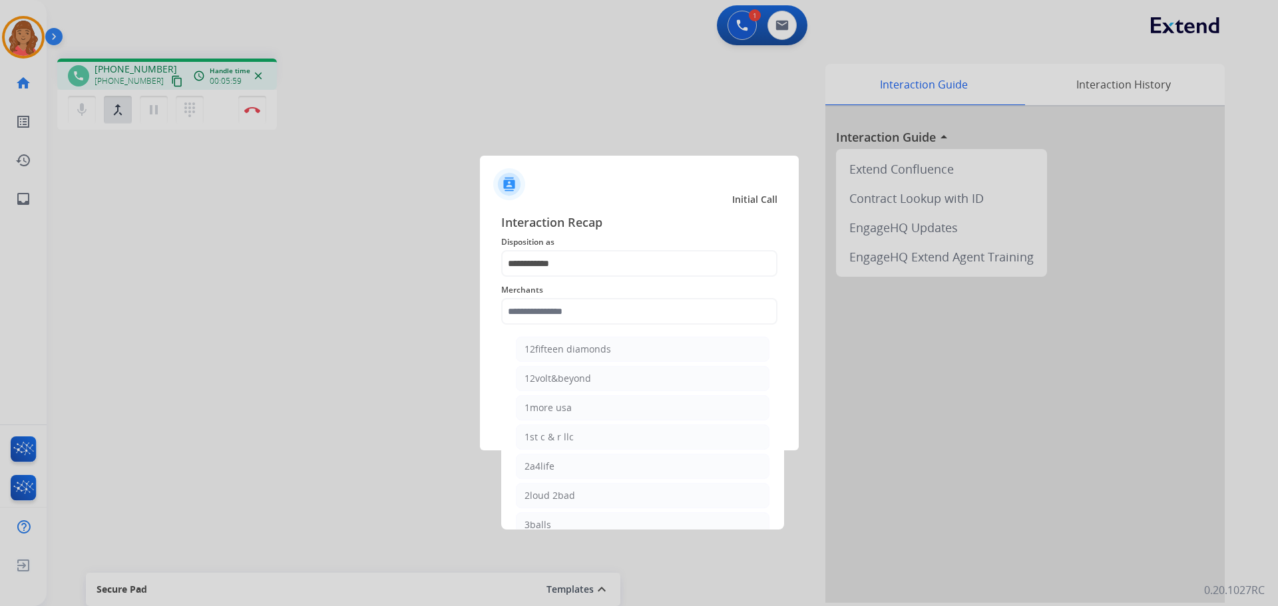
click at [534, 455] on li "2a4life" at bounding box center [643, 466] width 254 height 25
type input "*******"
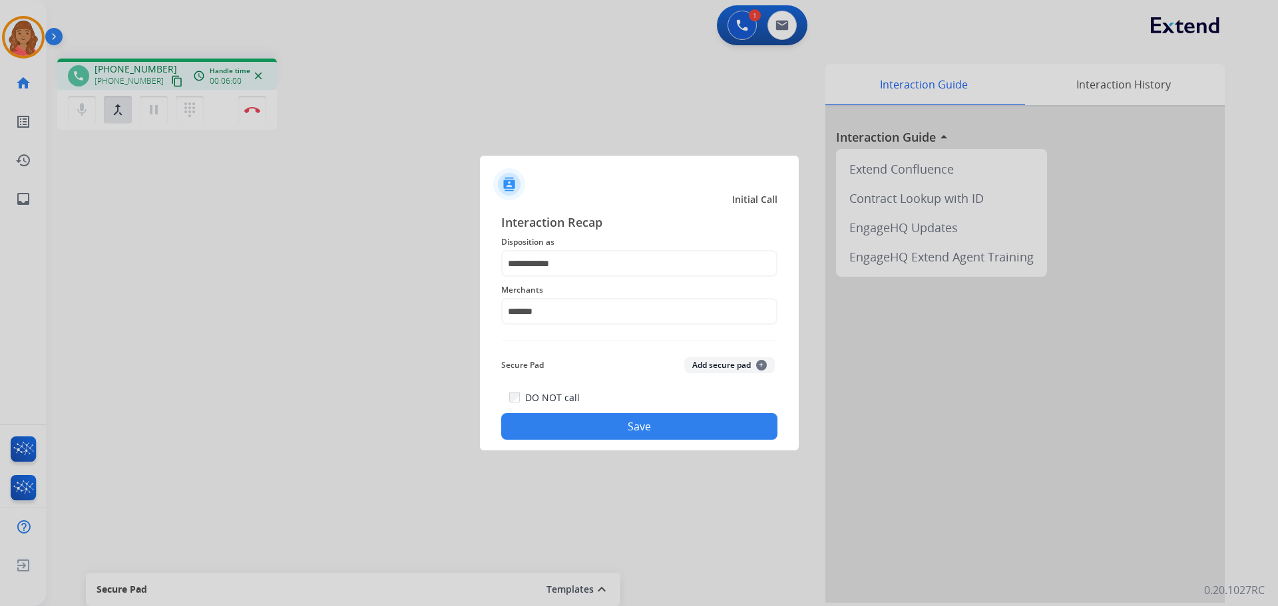
click at [608, 437] on button "Save" at bounding box center [639, 426] width 276 height 27
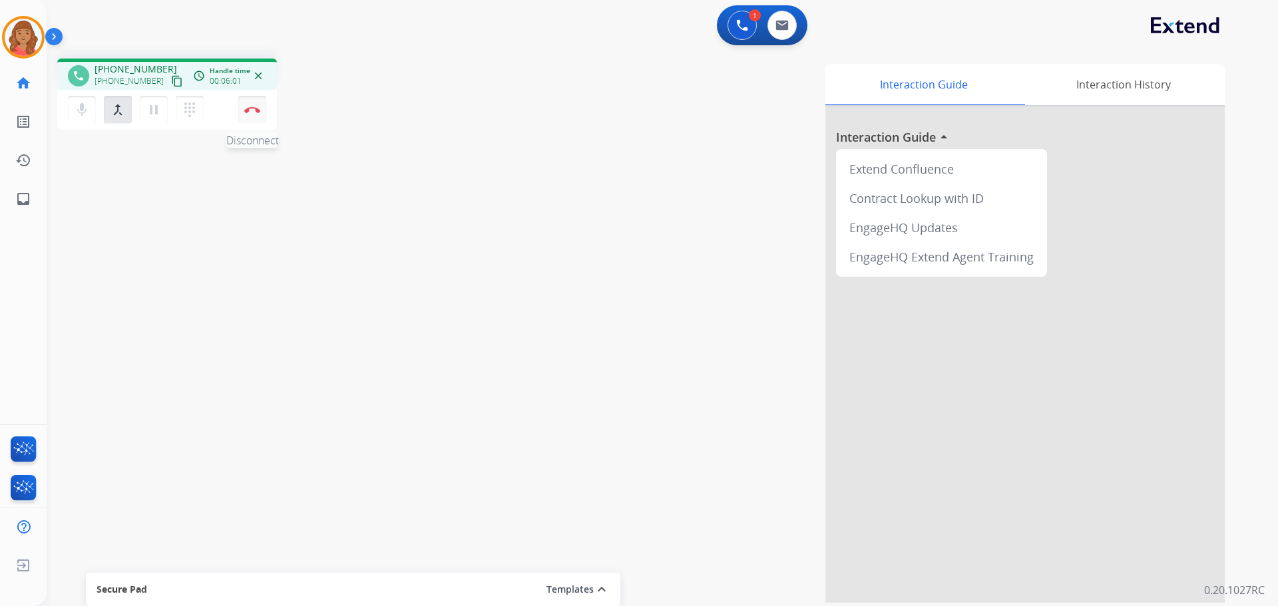
click at [253, 118] on button "Disconnect" at bounding box center [252, 110] width 28 height 28
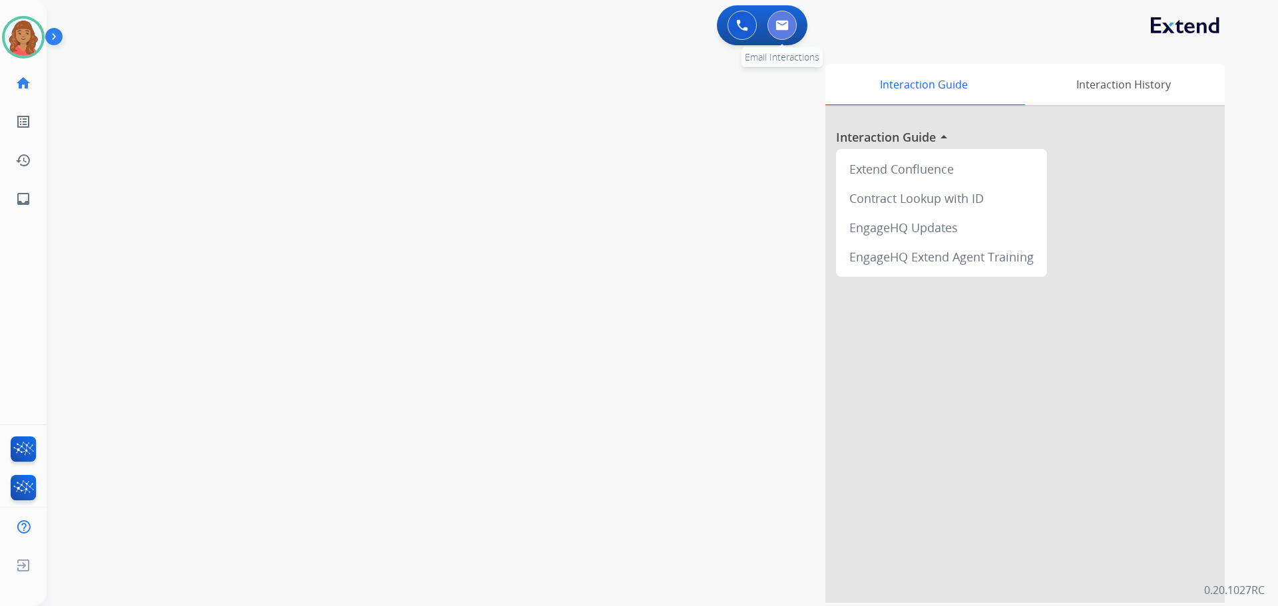
click at [794, 31] on button at bounding box center [781, 25] width 29 height 29
select select "**********"
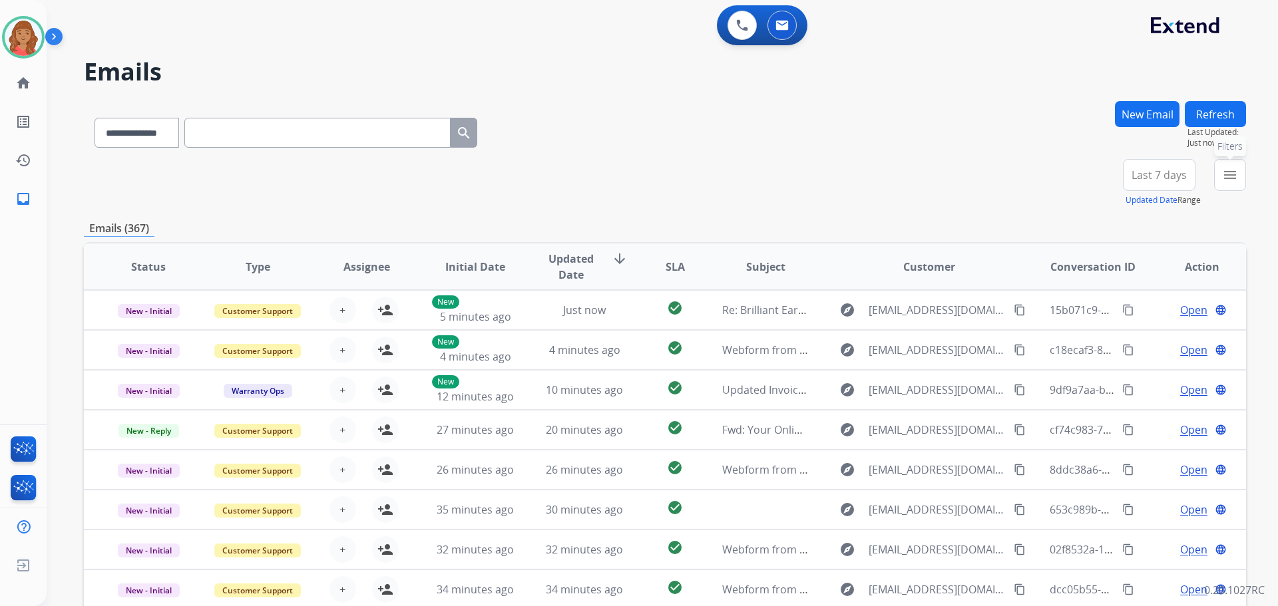
click at [1236, 176] on mat-icon "menu" at bounding box center [1230, 175] width 16 height 16
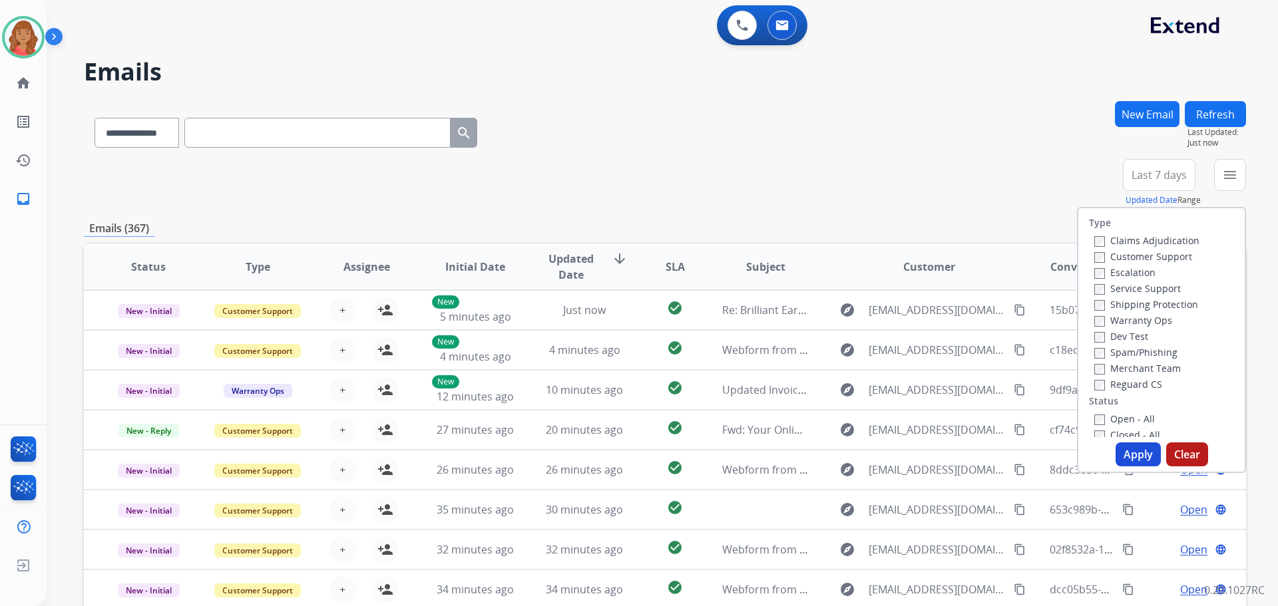
click at [1096, 254] on label "Customer Support" at bounding box center [1143, 256] width 98 height 13
click at [1097, 381] on label "Reguard CS" at bounding box center [1128, 384] width 68 height 13
click at [1127, 442] on div "Type Claims Adjudication Customer Support Escalation Service Support Shipping P…" at bounding box center [1161, 340] width 169 height 266
click at [1140, 453] on button "Apply" at bounding box center [1137, 455] width 45 height 24
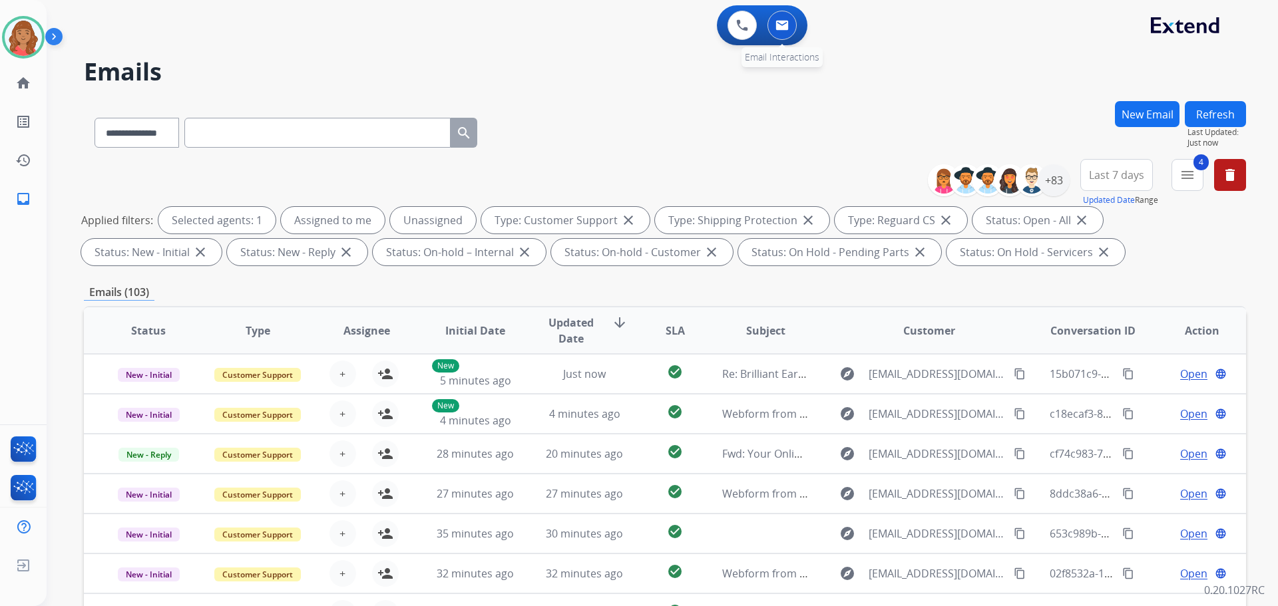
click at [785, 29] on img at bounding box center [781, 25] width 13 height 11
click at [773, 33] on button at bounding box center [781, 25] width 29 height 29
click at [779, 27] on img at bounding box center [781, 25] width 13 height 11
click at [783, 16] on button at bounding box center [781, 25] width 29 height 29
click at [1187, 166] on button "4 menu Filters" at bounding box center [1187, 175] width 32 height 32
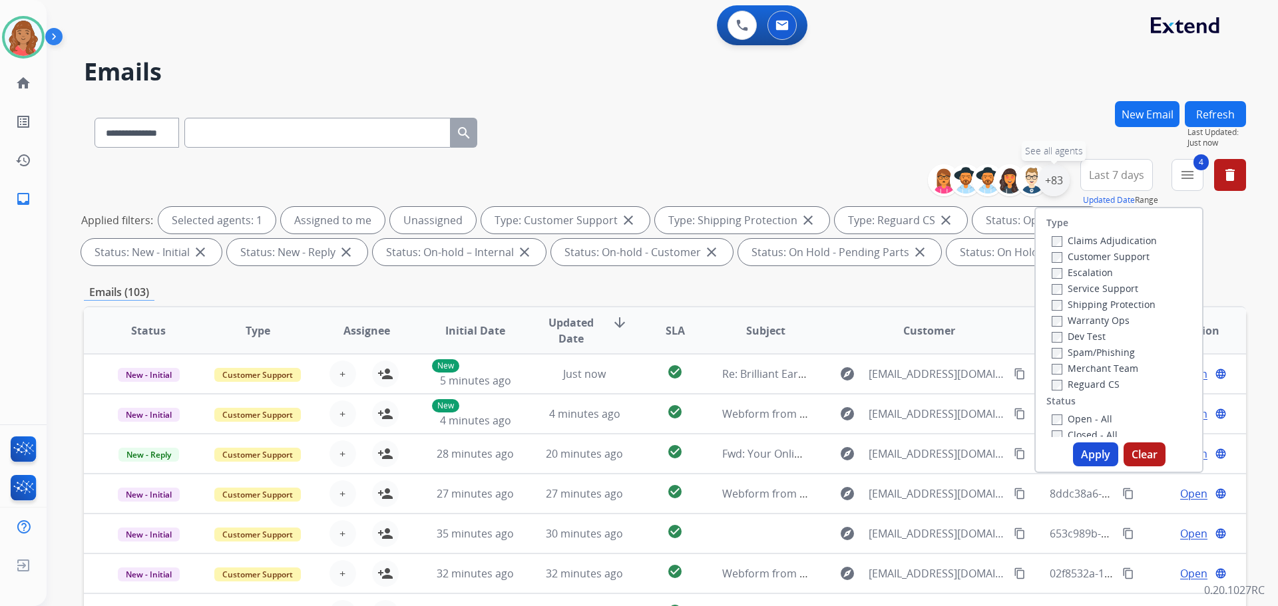
click at [1059, 180] on div "+83" at bounding box center [1053, 180] width 32 height 32
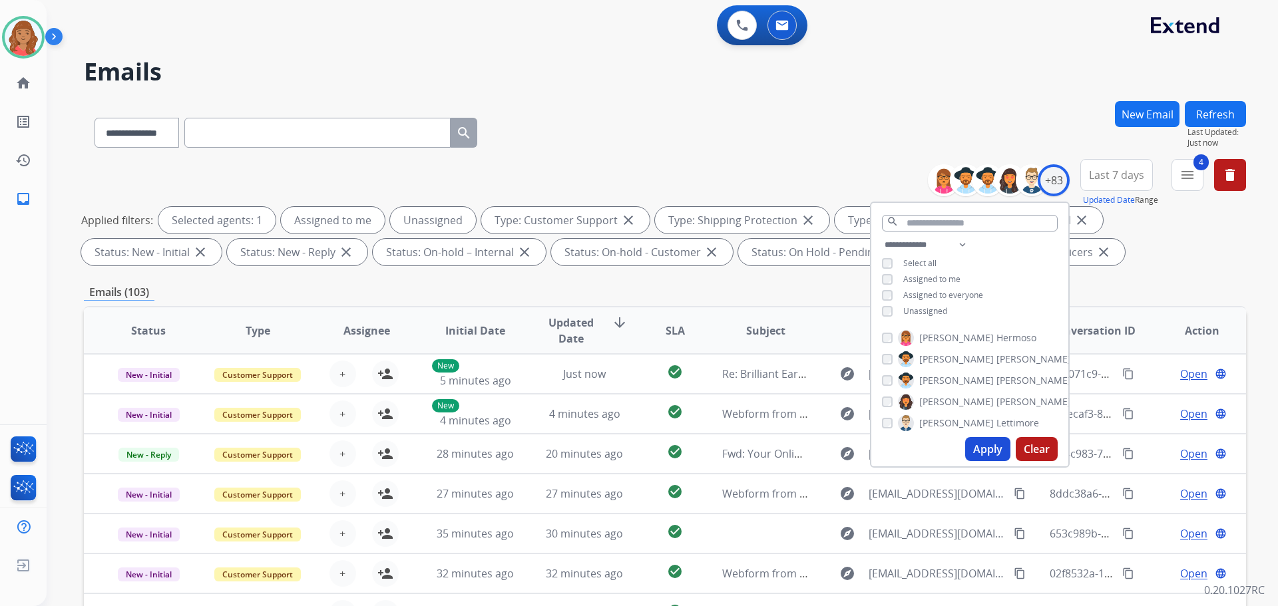
click at [878, 313] on div "**********" at bounding box center [969, 279] width 197 height 85
click at [1000, 451] on button "Apply" at bounding box center [987, 449] width 45 height 24
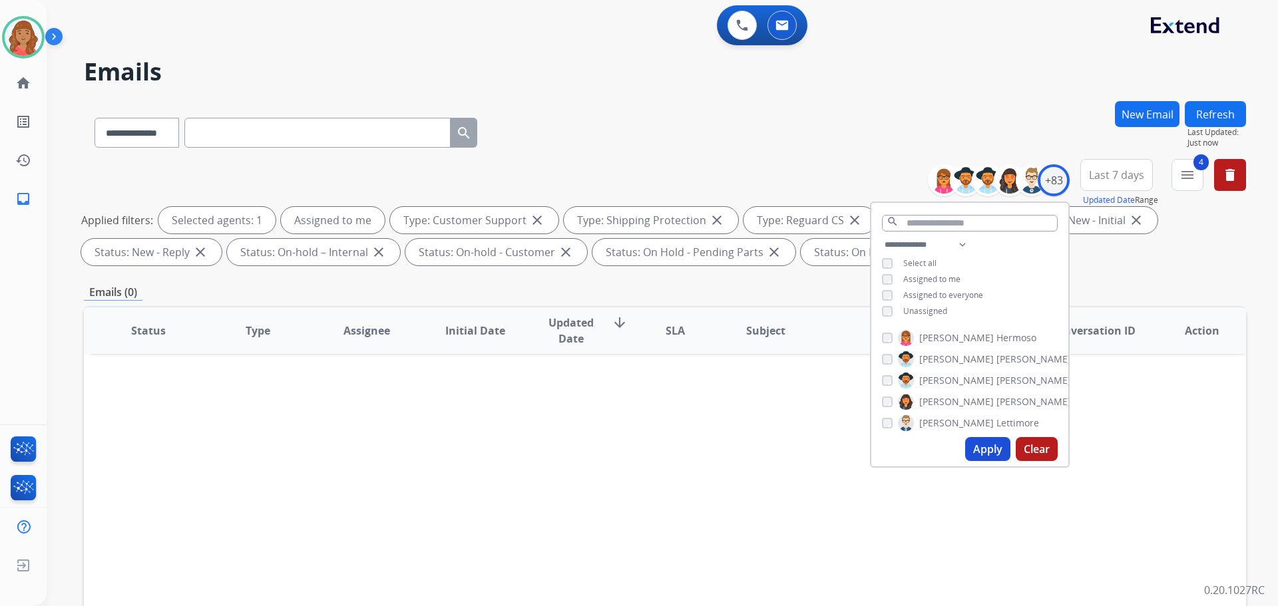
click at [856, 376] on div "Status Type Assignee Initial Date Updated Date arrow_downward SLA Subject Custo…" at bounding box center [665, 529] width 1162 height 446
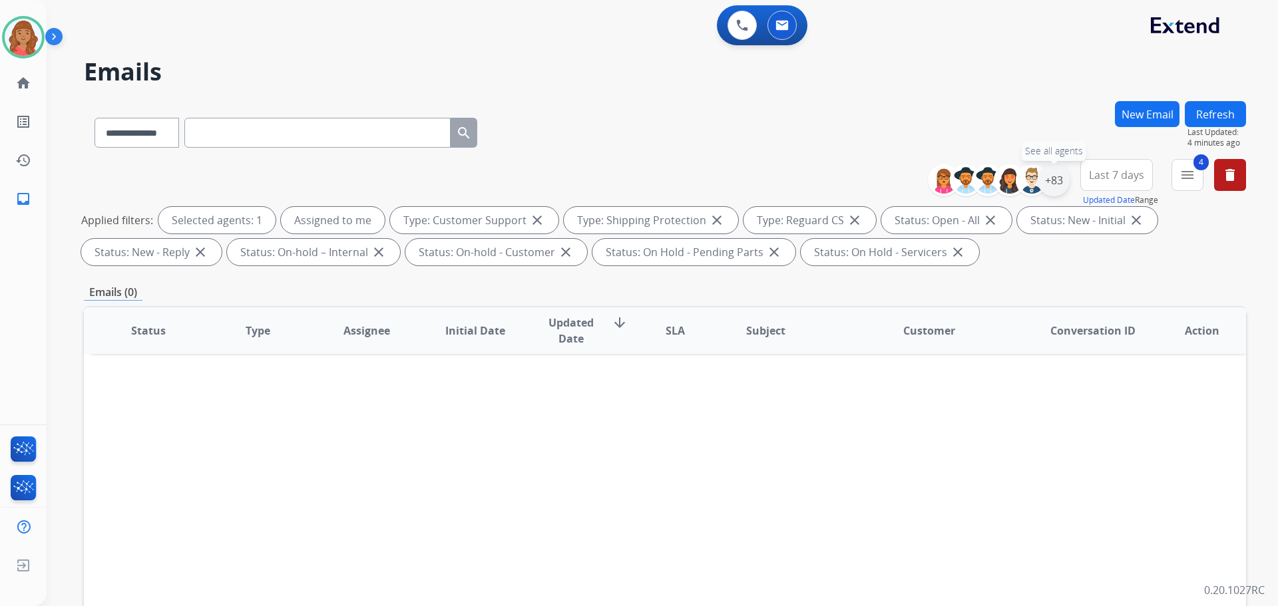
click at [1054, 184] on div "+83" at bounding box center [1053, 180] width 32 height 32
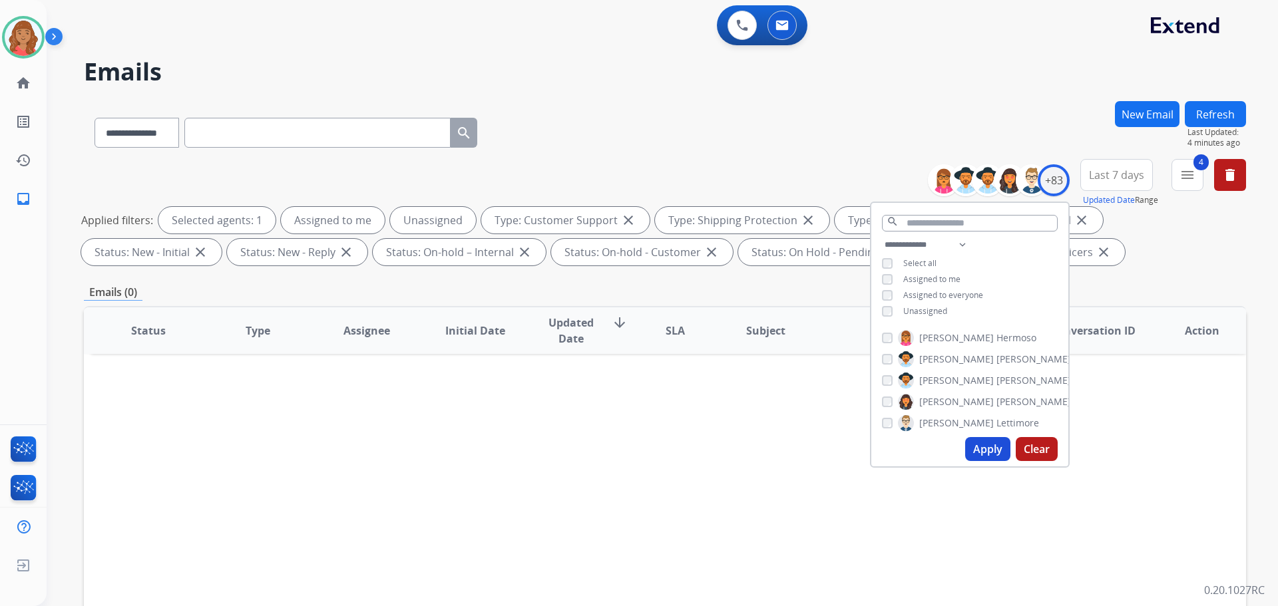
click at [979, 446] on button "Apply" at bounding box center [987, 449] width 45 height 24
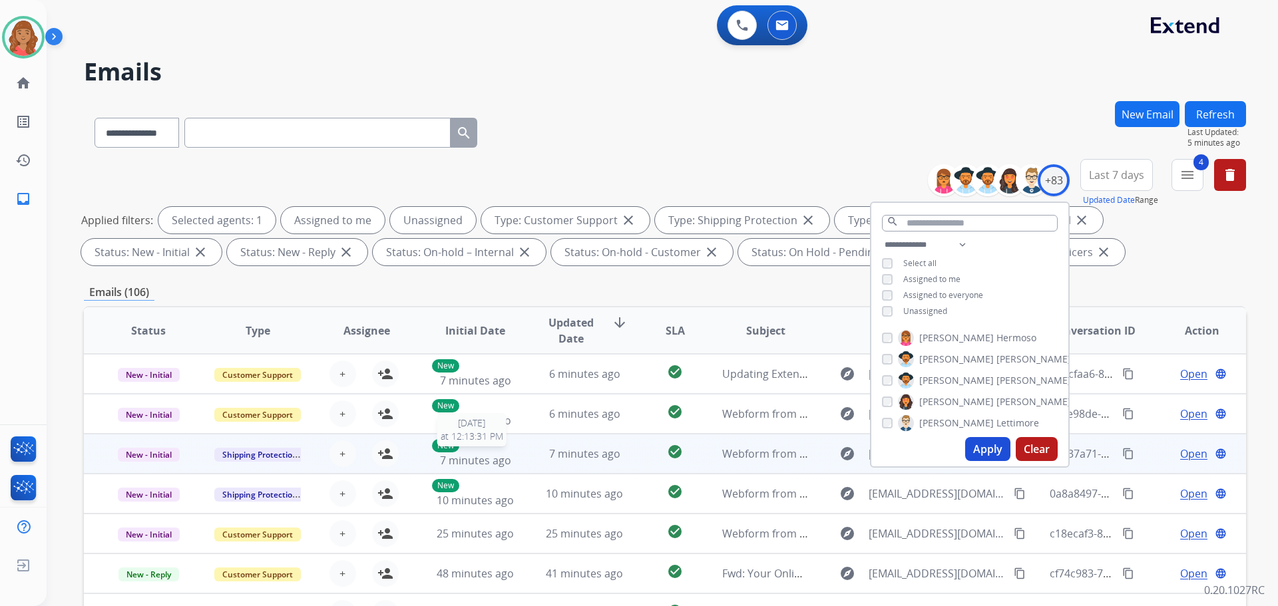
drag, startPoint x: 495, startPoint y: 463, endPoint x: 506, endPoint y: 465, distance: 11.4
click at [502, 463] on span "7 minutes ago" at bounding box center [475, 460] width 71 height 15
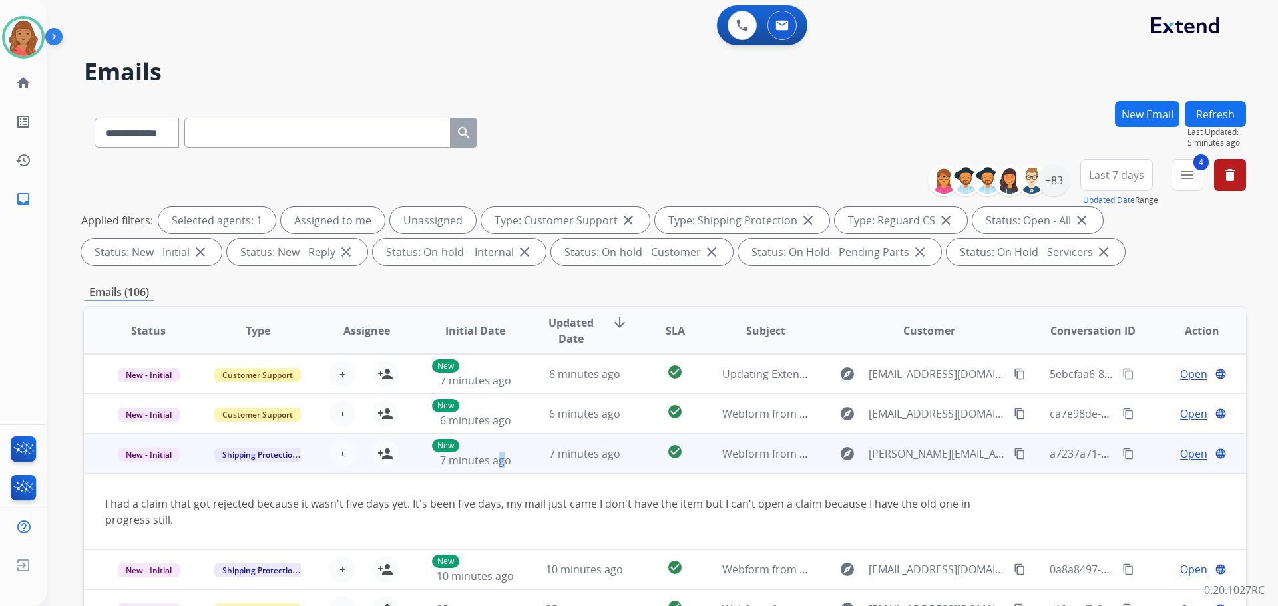
scroll to position [77, 0]
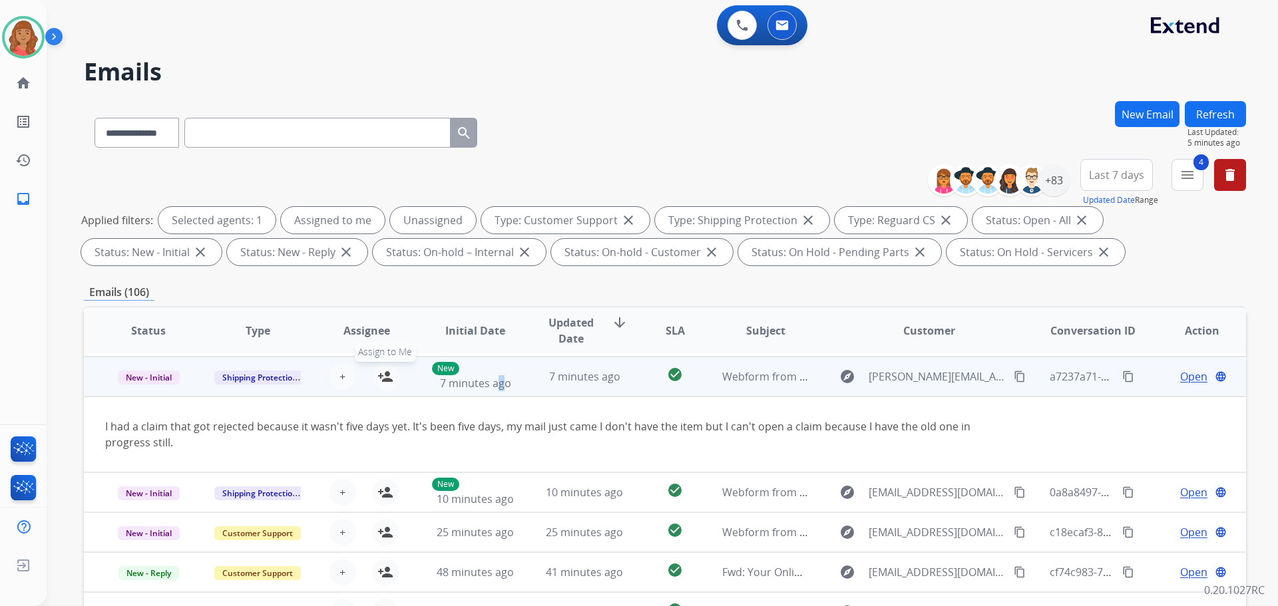
click at [381, 378] on mat-icon "person_add" at bounding box center [385, 377] width 16 height 16
click at [1017, 379] on button "content_copy" at bounding box center [1020, 377] width 16 height 16
click at [1180, 375] on span "Open" at bounding box center [1193, 377] width 27 height 16
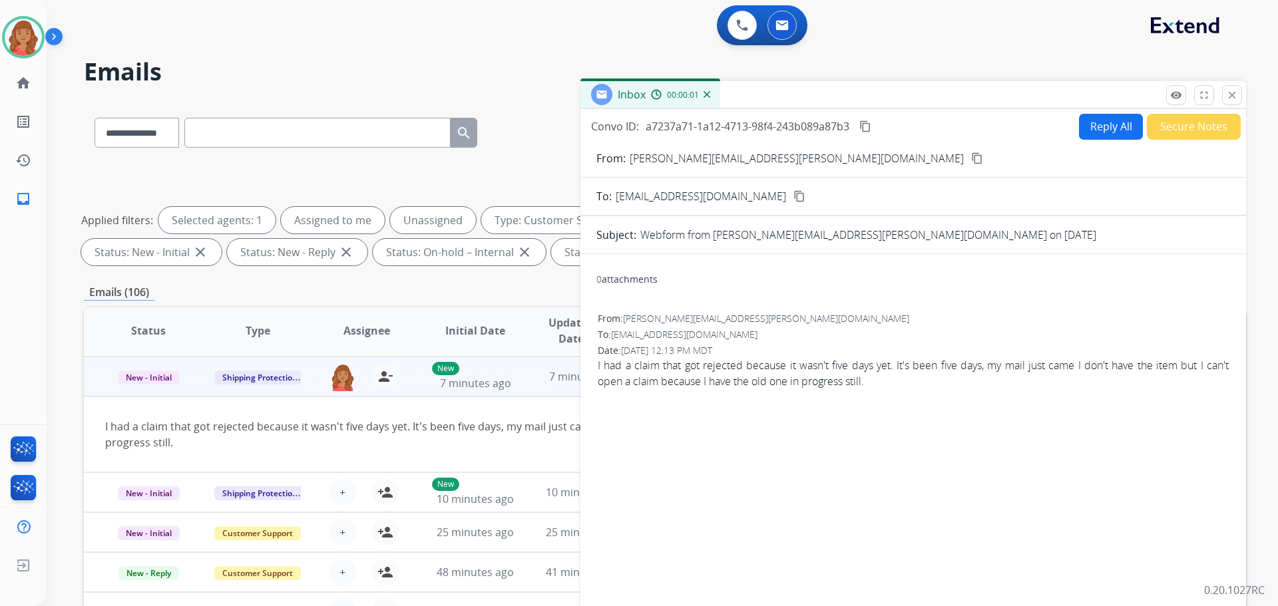
click at [1108, 129] on button "Reply All" at bounding box center [1111, 127] width 64 height 26
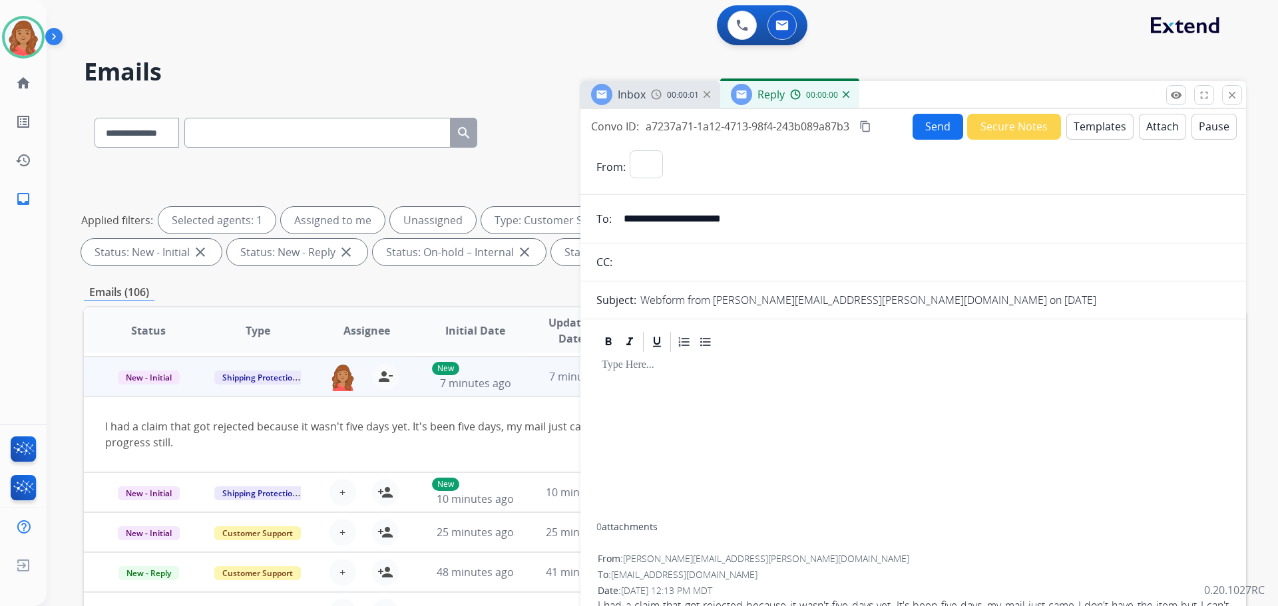
select select "**********"
click at [1085, 116] on button "Templates" at bounding box center [1099, 127] width 67 height 26
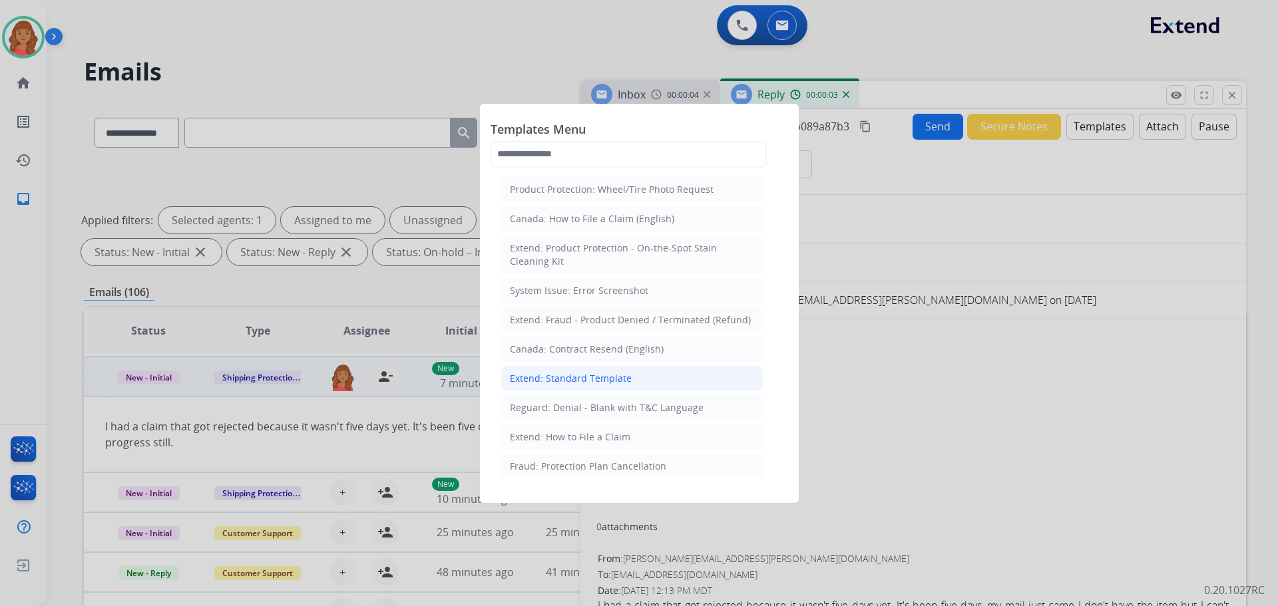
click at [544, 379] on div "Extend: Standard Template" at bounding box center [571, 378] width 122 height 13
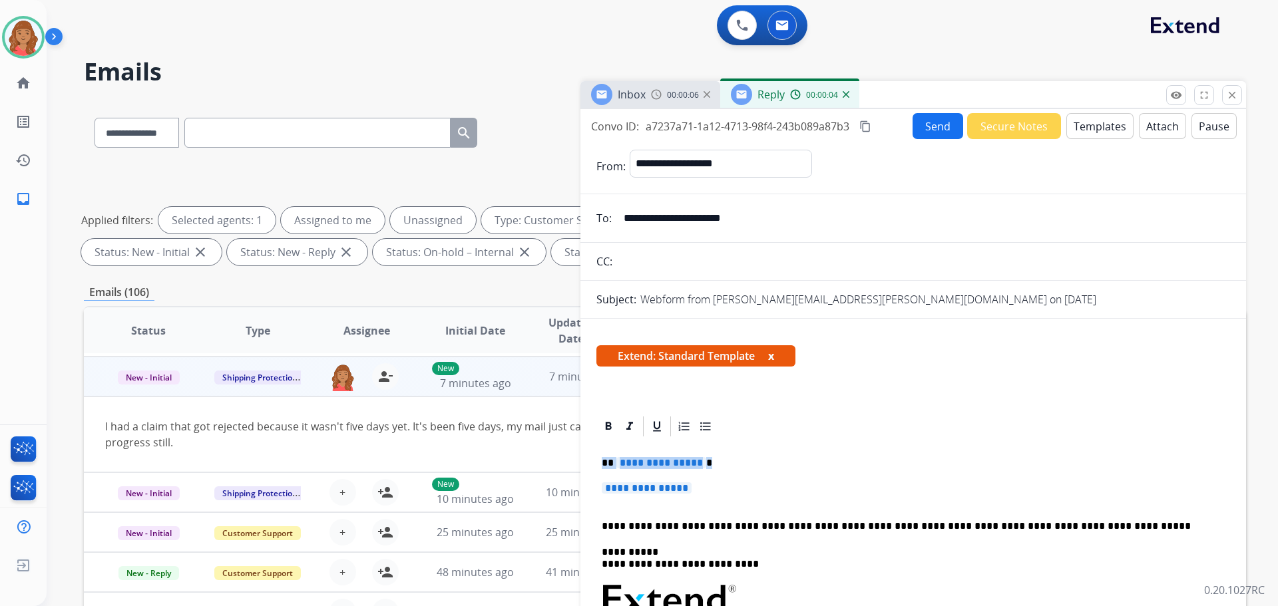
drag, startPoint x: 699, startPoint y: 501, endPoint x: 605, endPoint y: 456, distance: 104.2
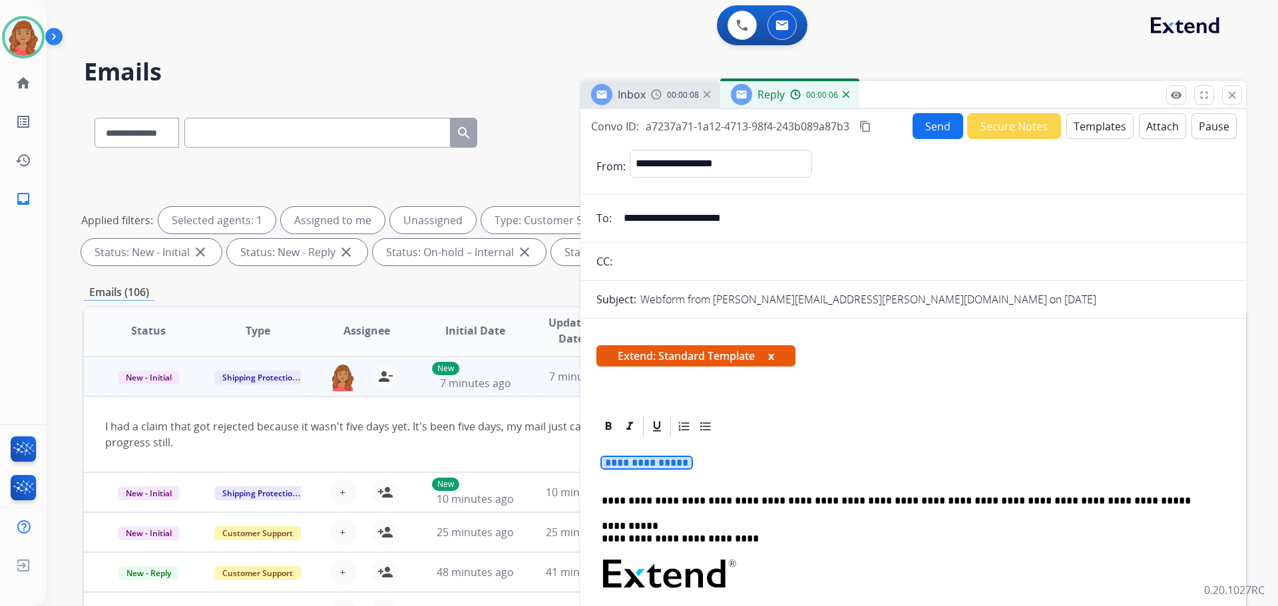
drag, startPoint x: 663, startPoint y: 466, endPoint x: 634, endPoint y: 459, distance: 30.4
click at [634, 459] on p "**********" at bounding box center [913, 469] width 623 height 25
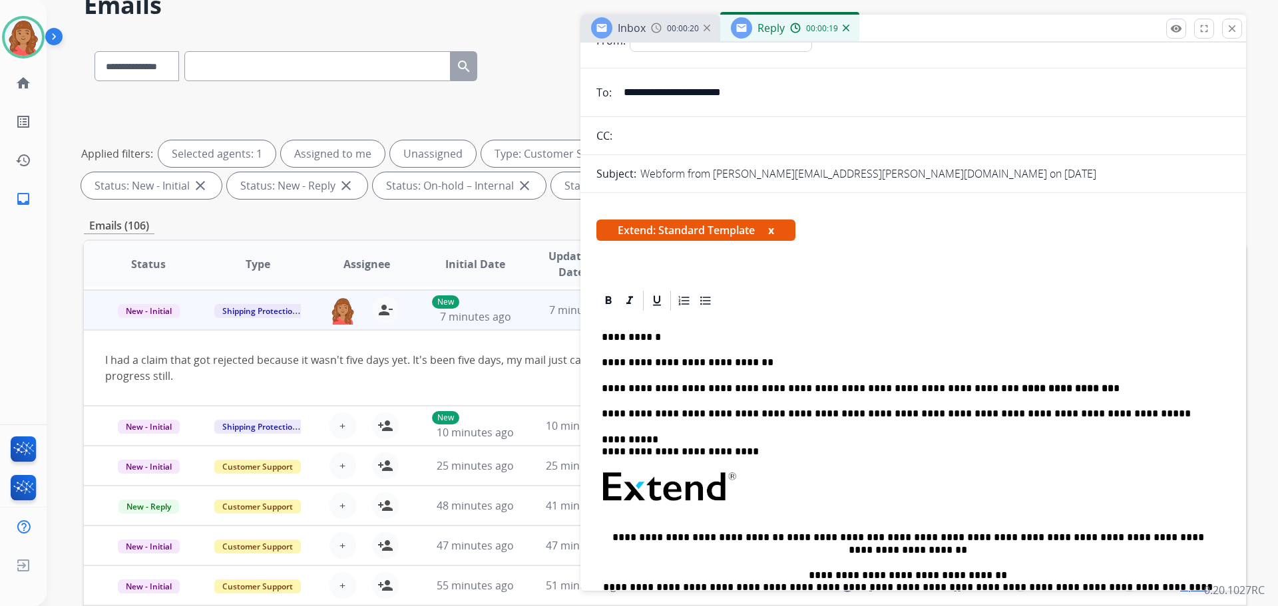
scroll to position [0, 0]
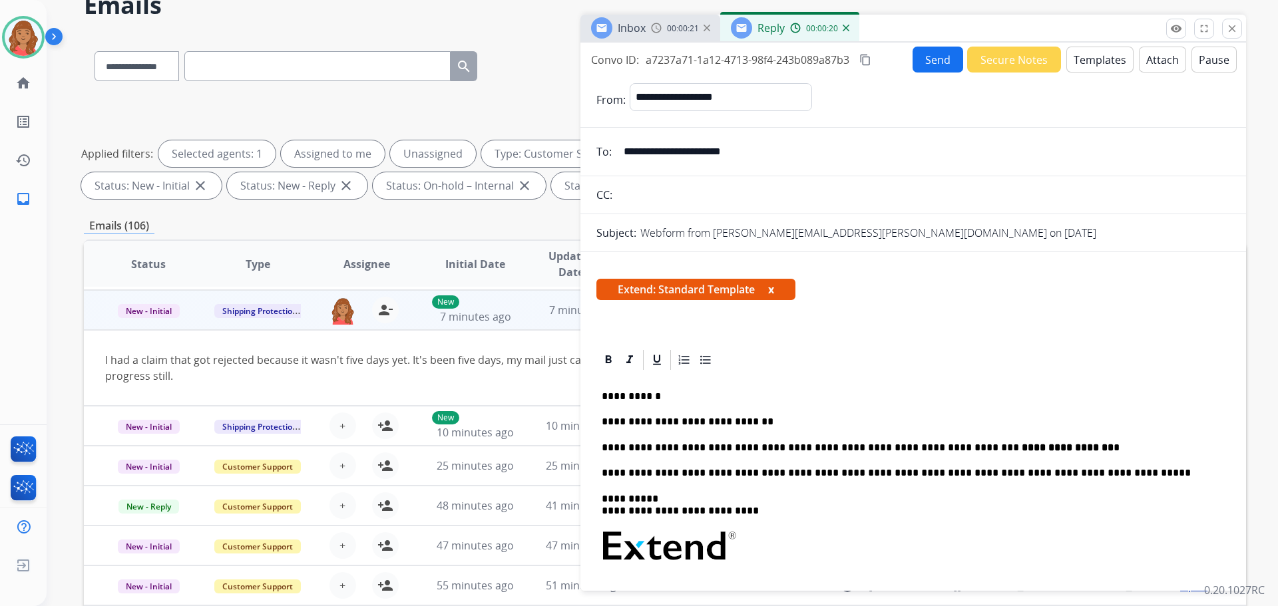
drag, startPoint x: 868, startPoint y: 60, endPoint x: 867, endPoint y: 67, distance: 6.8
click at [868, 61] on mat-icon "content_copy" at bounding box center [865, 60] width 12 height 12
click at [932, 61] on button "Send" at bounding box center [937, 60] width 51 height 26
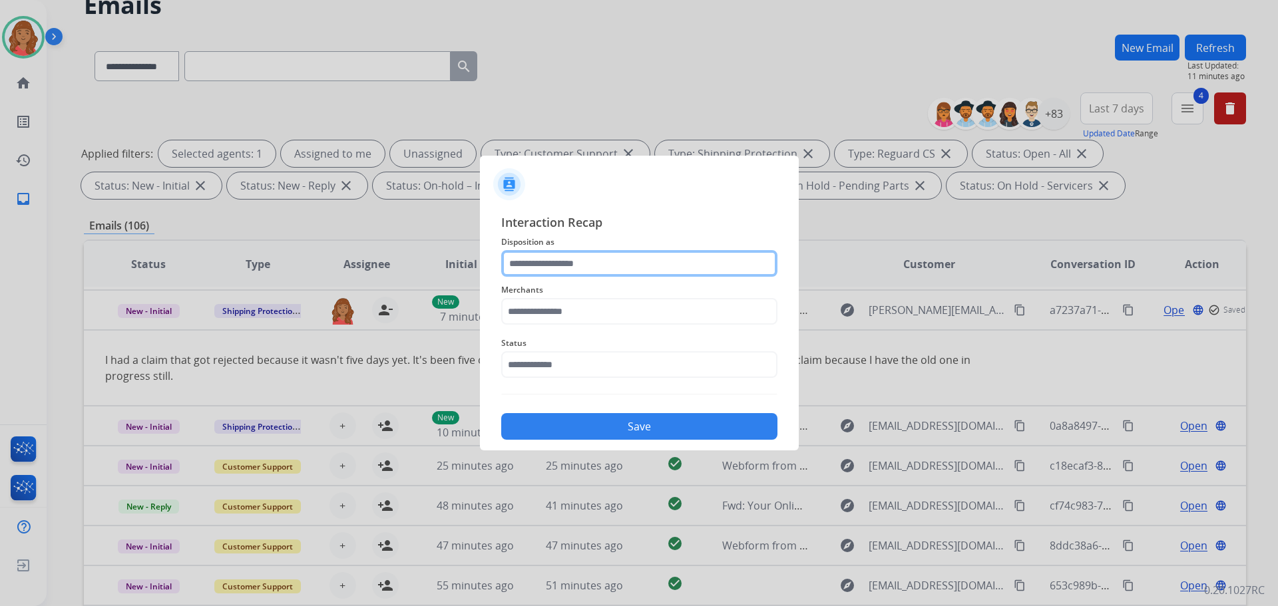
click at [563, 277] on div at bounding box center [639, 263] width 276 height 27
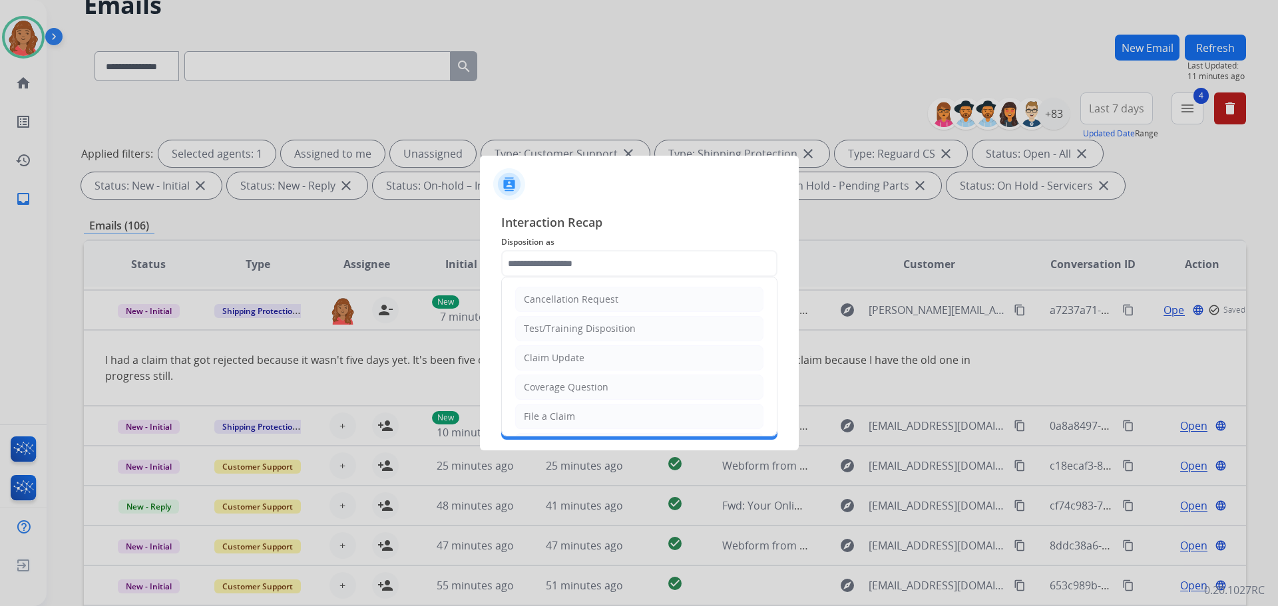
click at [548, 366] on li "Claim Update" at bounding box center [639, 357] width 248 height 25
type input "**********"
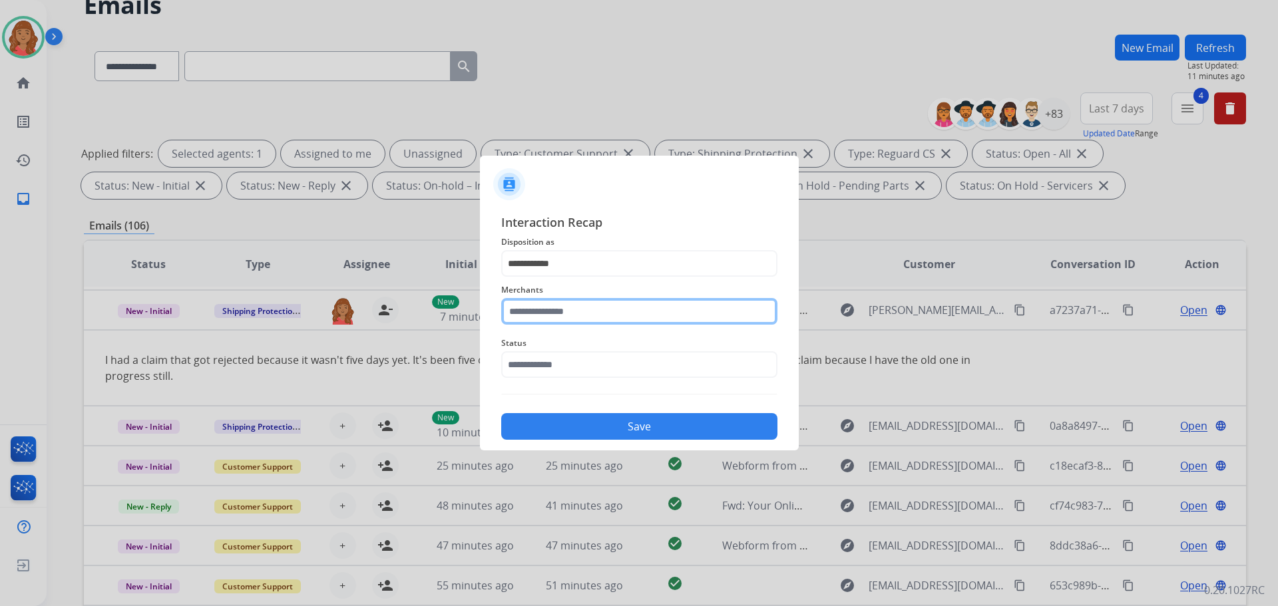
click at [550, 316] on input "text" at bounding box center [639, 311] width 276 height 27
drag, startPoint x: 553, startPoint y: 354, endPoint x: 550, endPoint y: 361, distance: 7.4
click at [553, 355] on div "Jomashop" at bounding box center [546, 349] width 44 height 13
type input "********"
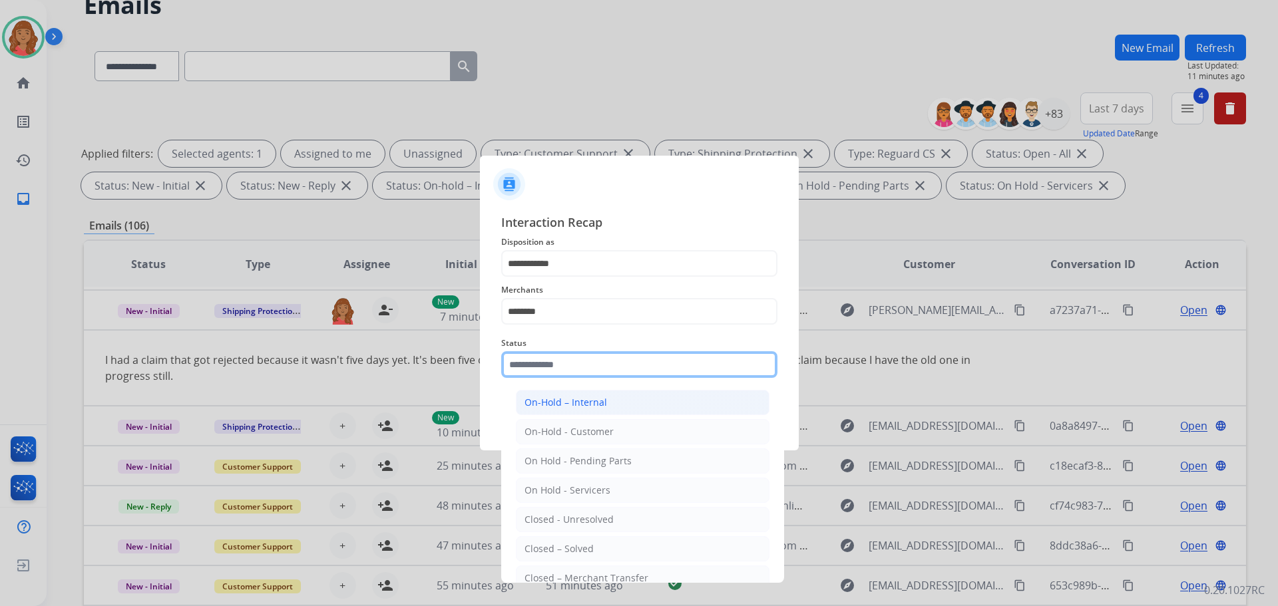
drag, startPoint x: 537, startPoint y: 366, endPoint x: 531, endPoint y: 399, distance: 33.2
click at [538, 366] on input "text" at bounding box center [639, 364] width 276 height 27
click at [558, 547] on div "Closed – Solved" at bounding box center [558, 548] width 69 height 13
type input "**********"
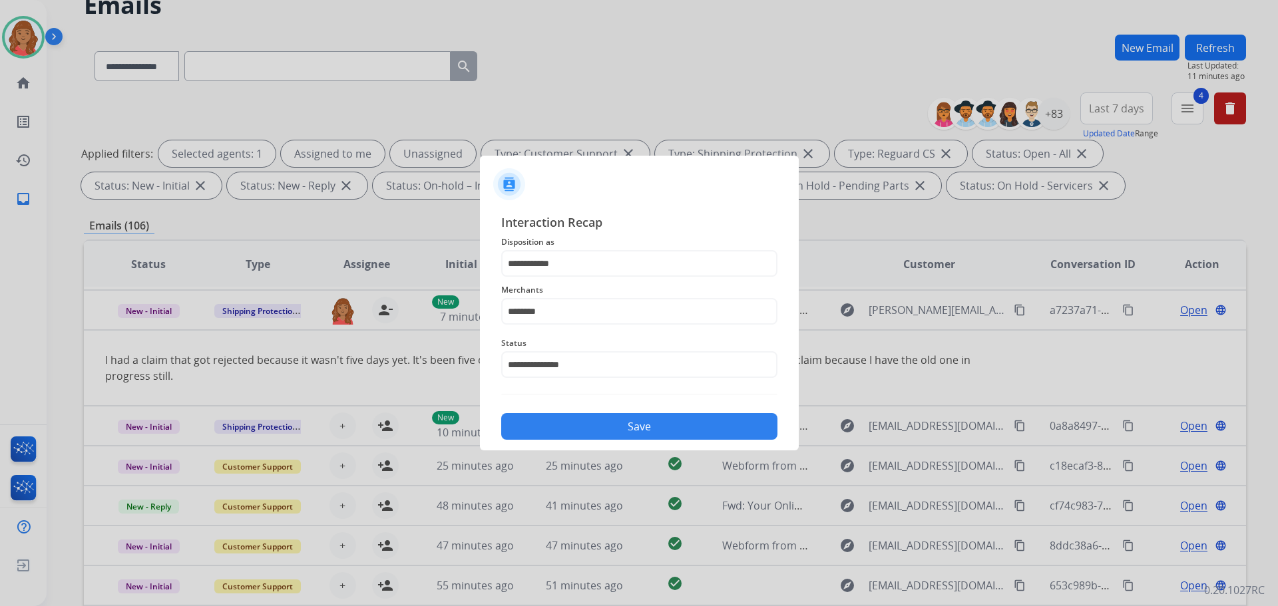
click at [607, 437] on button "Save" at bounding box center [639, 426] width 276 height 27
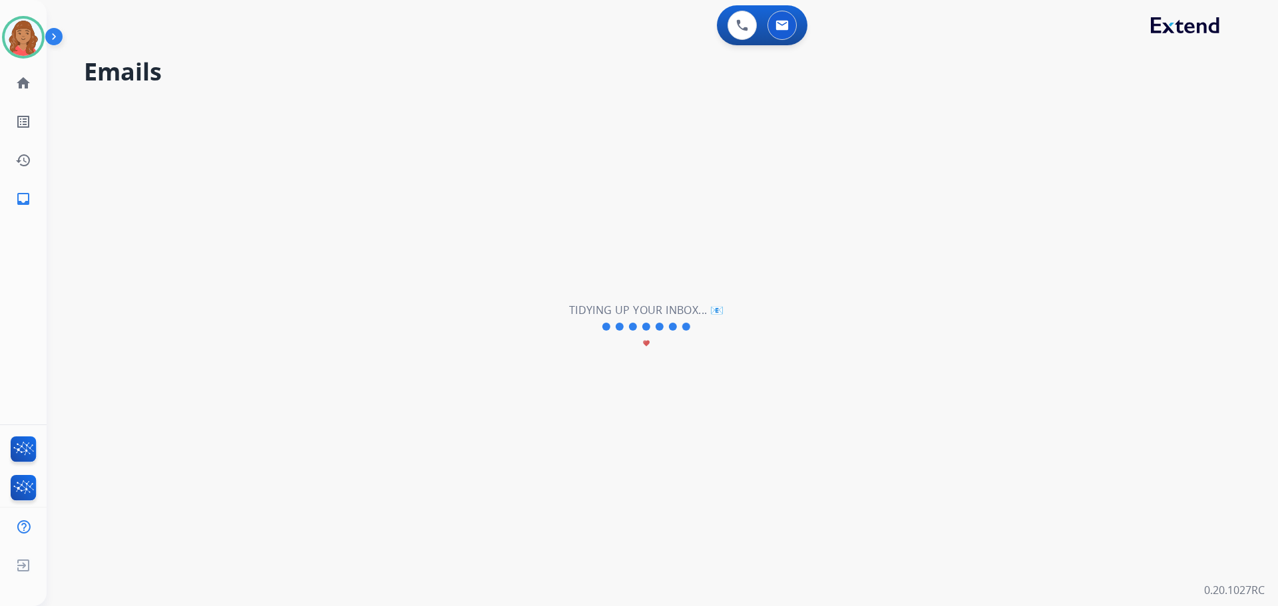
scroll to position [45, 0]
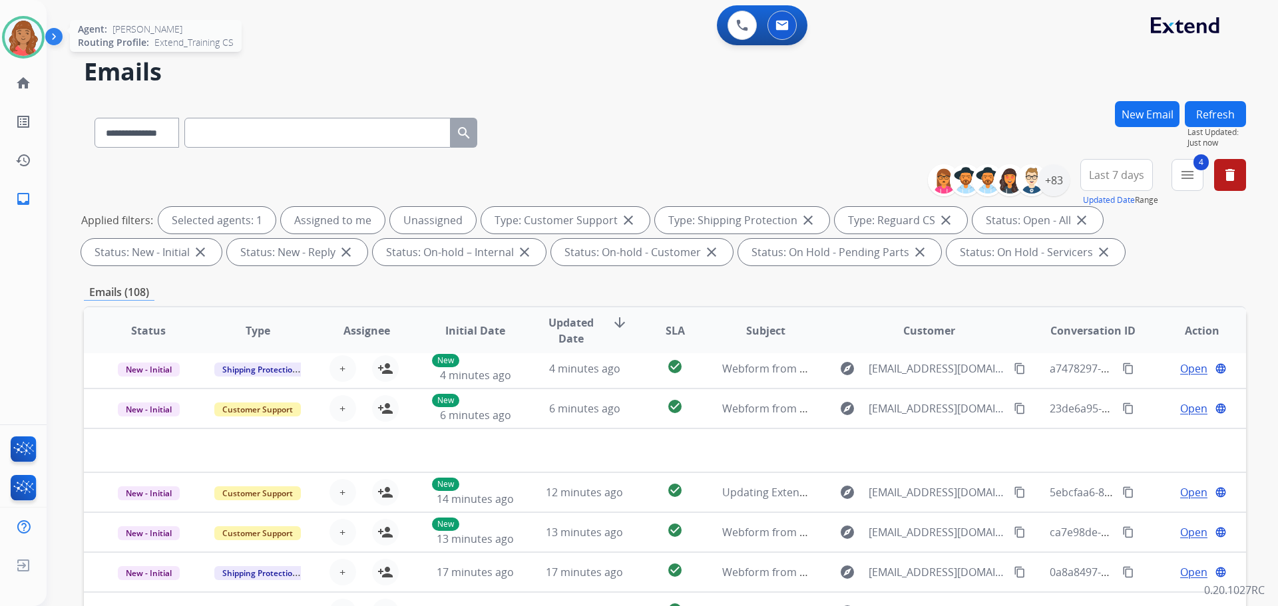
click at [37, 39] on img at bounding box center [23, 37] width 37 height 37
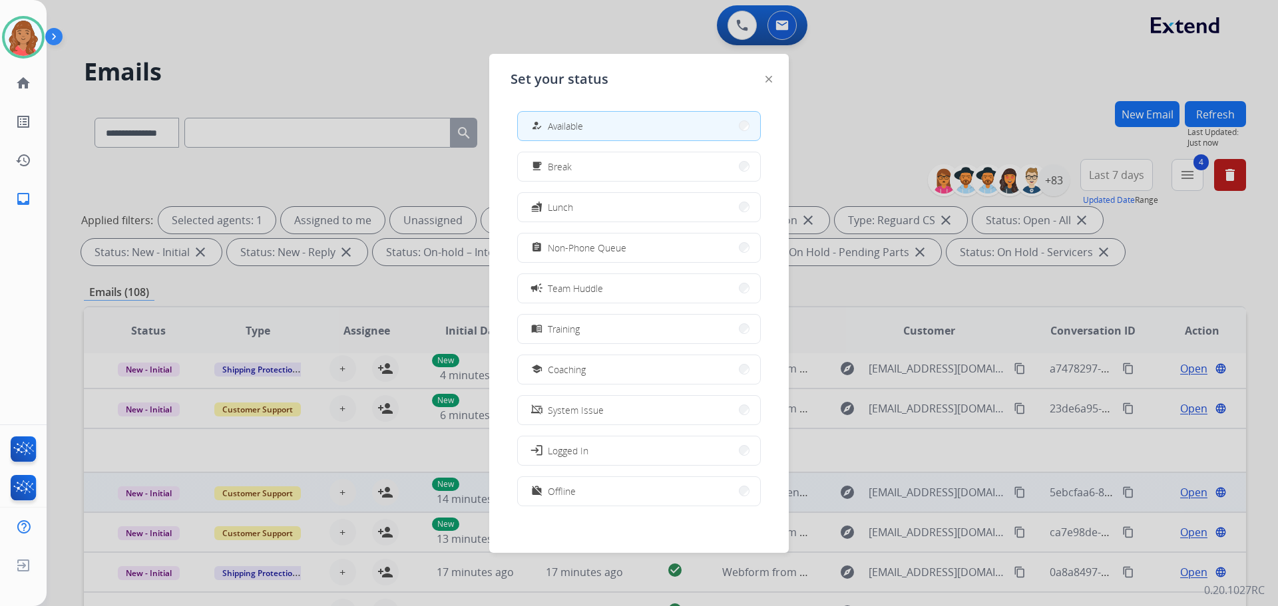
click at [571, 499] on button "work_off Offline" at bounding box center [639, 491] width 242 height 29
